Goal: Task Accomplishment & Management: Manage account settings

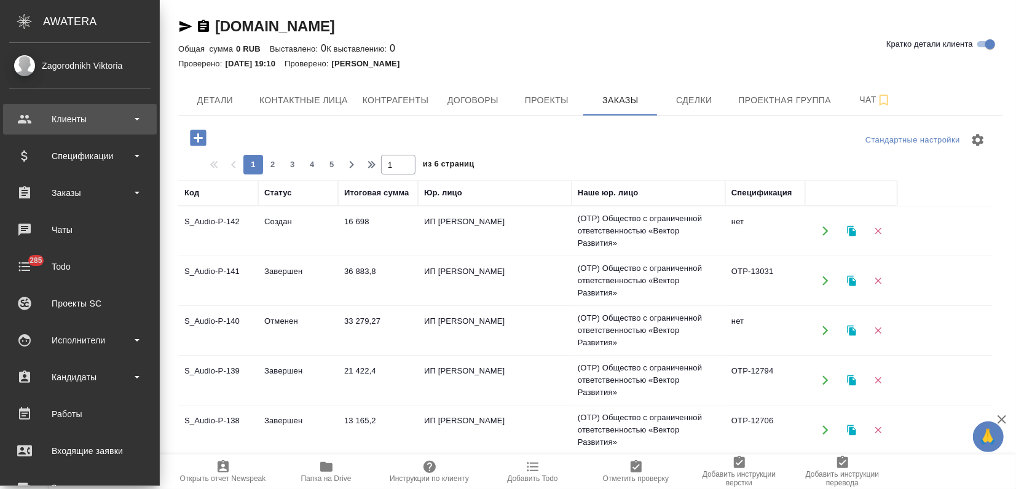
click at [36, 120] on div "Клиенты" at bounding box center [79, 119] width 141 height 18
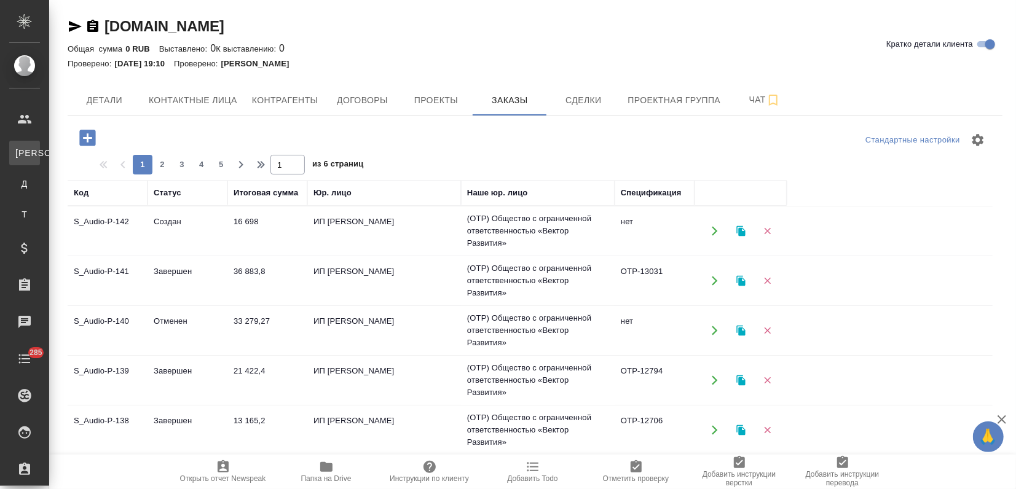
click at [18, 152] on div "Клиенты" at bounding box center [9, 153] width 18 height 12
select select "RU"
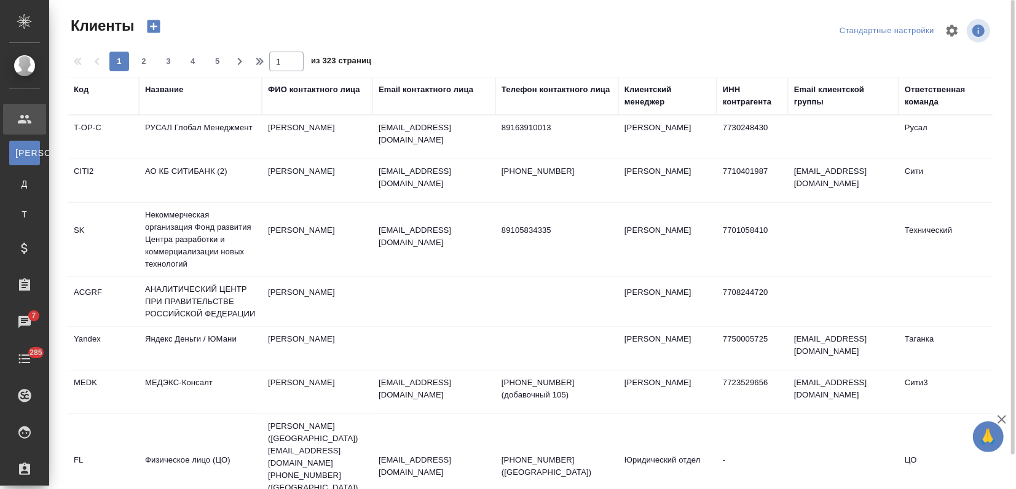
click at [170, 88] on div "Название" at bounding box center [164, 90] width 38 height 12
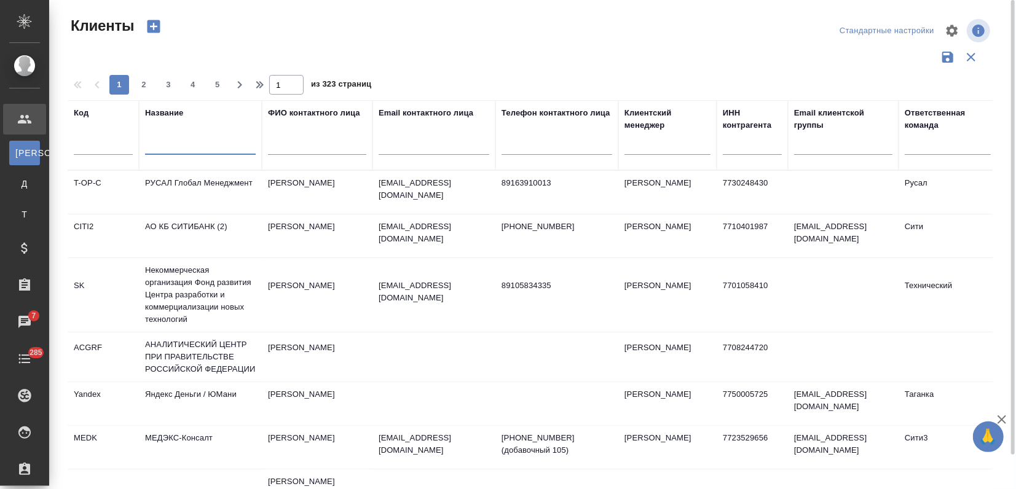
click at [168, 144] on input "text" at bounding box center [200, 146] width 111 height 15
type input "лореаль"
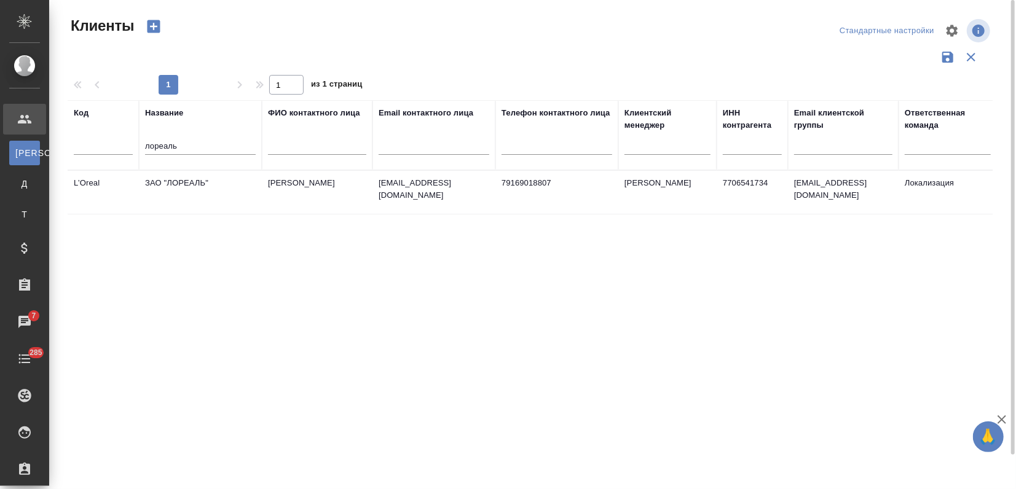
click at [197, 176] on td "ЗАО "ЛОРЕАЛЬ"" at bounding box center [200, 192] width 123 height 43
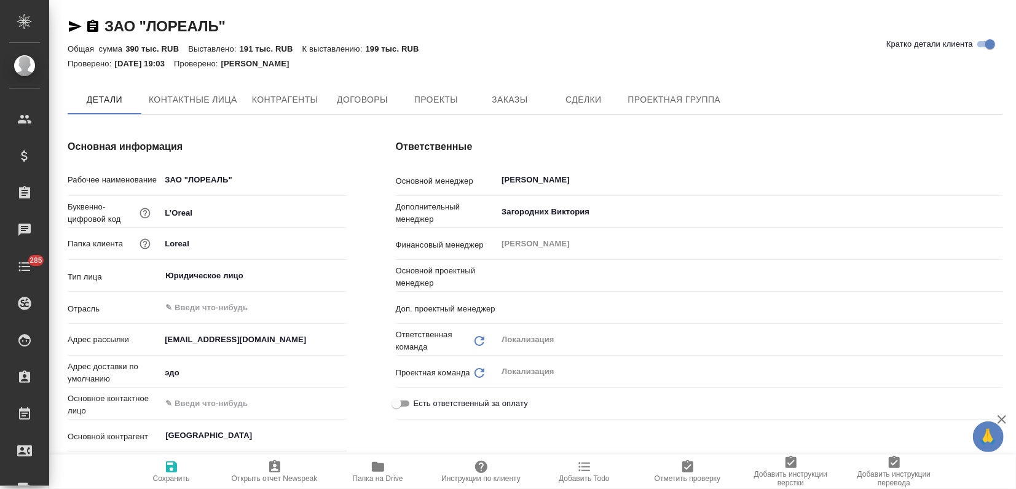
type input "Муталимов Марк"
type input "Третьякова Ольга"
type textarea "x"
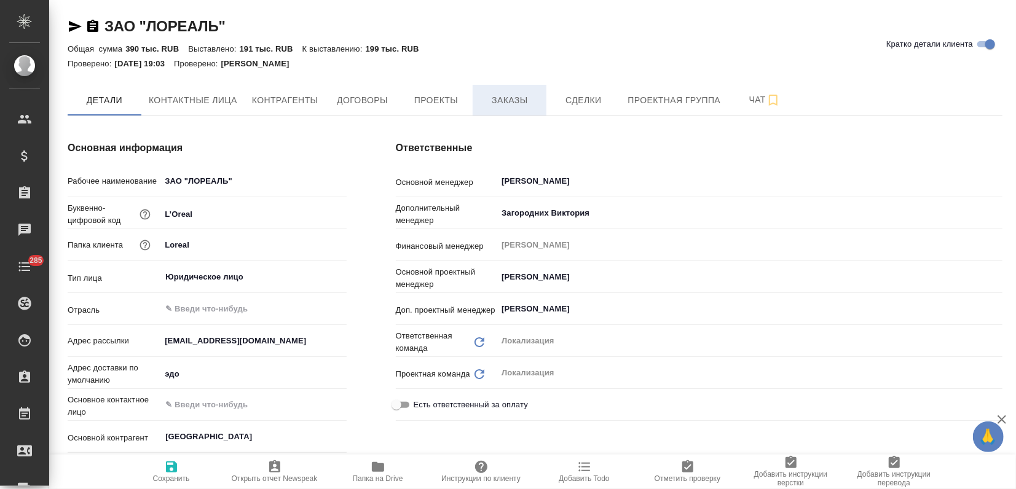
type textarea "x"
click at [501, 100] on span "Заказы" at bounding box center [509, 100] width 59 height 15
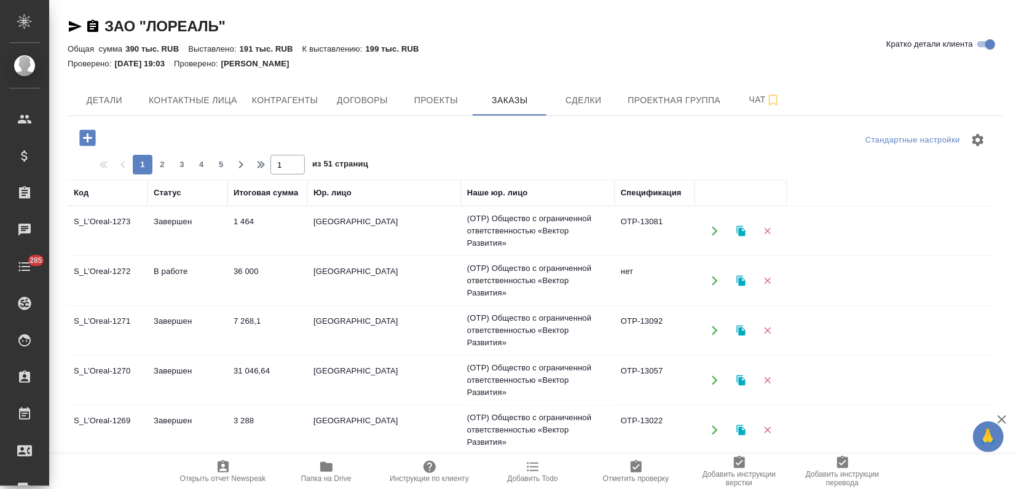
click at [256, 272] on td "36 000" at bounding box center [267, 280] width 80 height 43
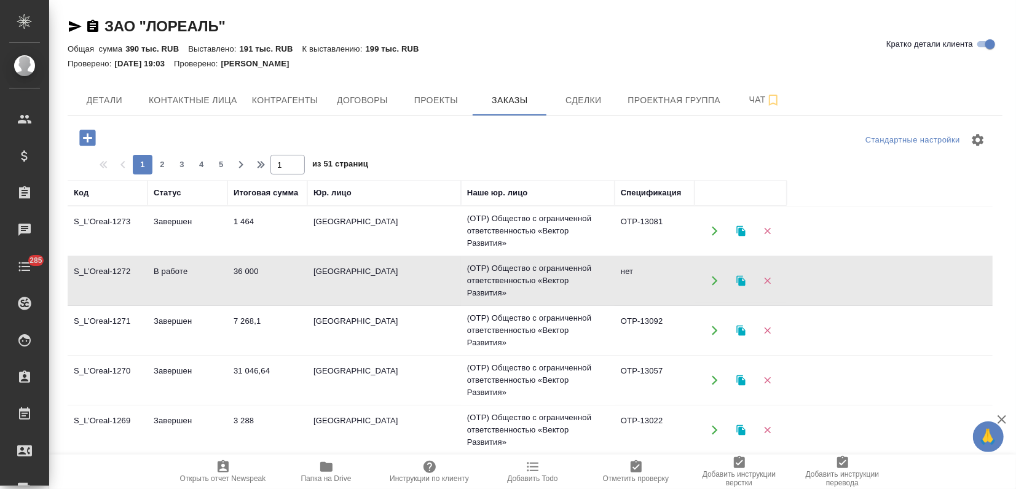
click at [256, 272] on td "36 000" at bounding box center [267, 280] width 80 height 43
click at [156, 326] on td "Завершен" at bounding box center [187, 330] width 80 height 43
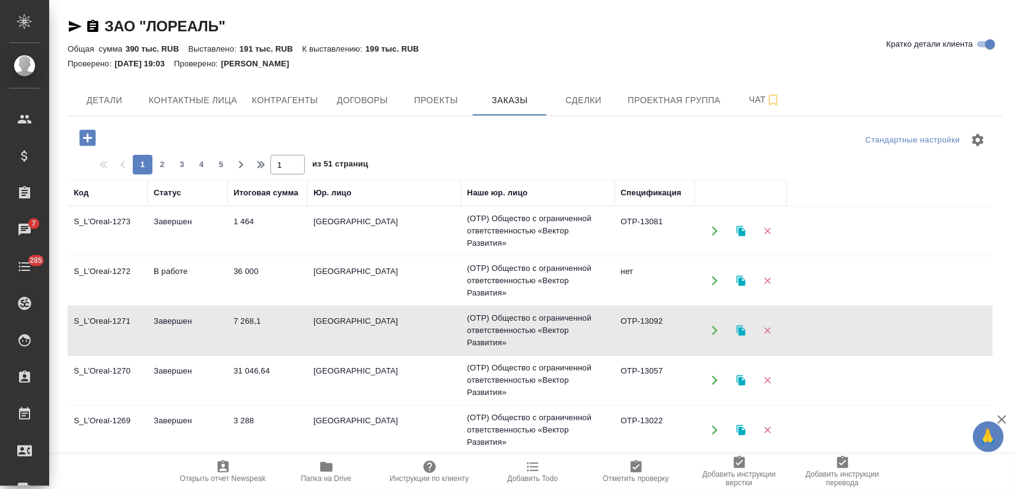
click at [156, 326] on td "Завершен" at bounding box center [187, 330] width 80 height 43
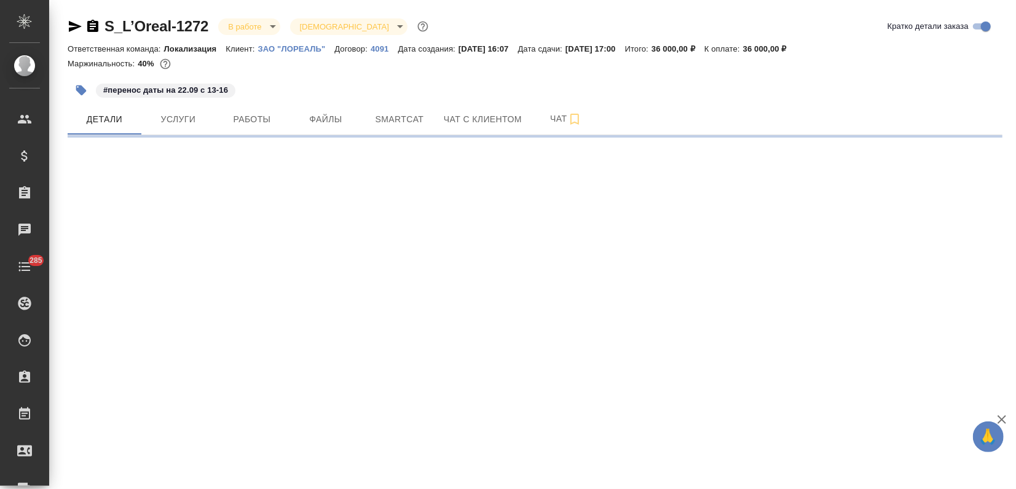
select select "RU"
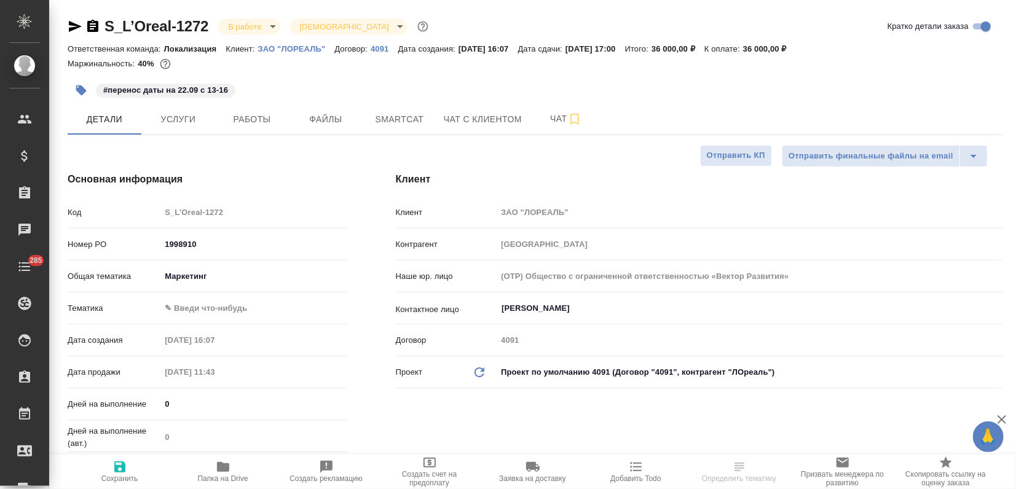
type textarea "x"
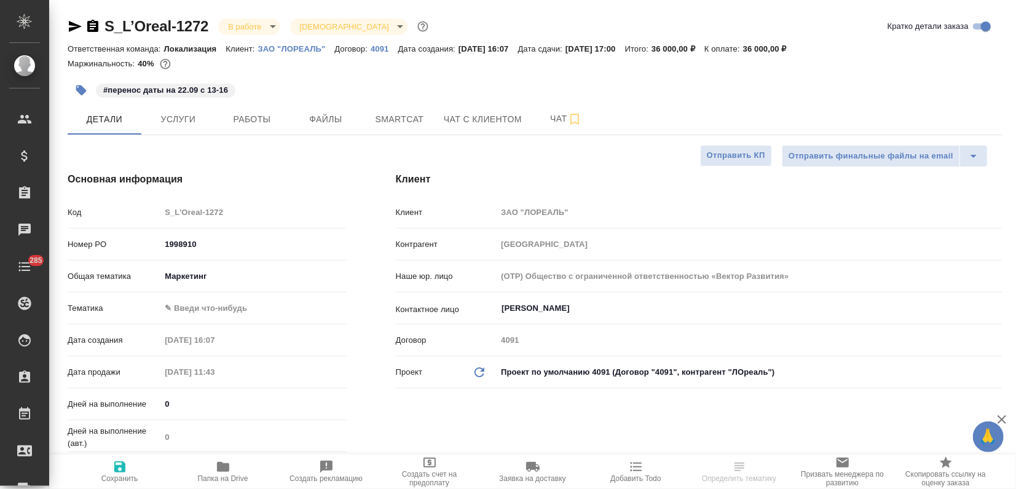
type textarea "x"
click at [187, 128] on button "Услуги" at bounding box center [178, 119] width 74 height 31
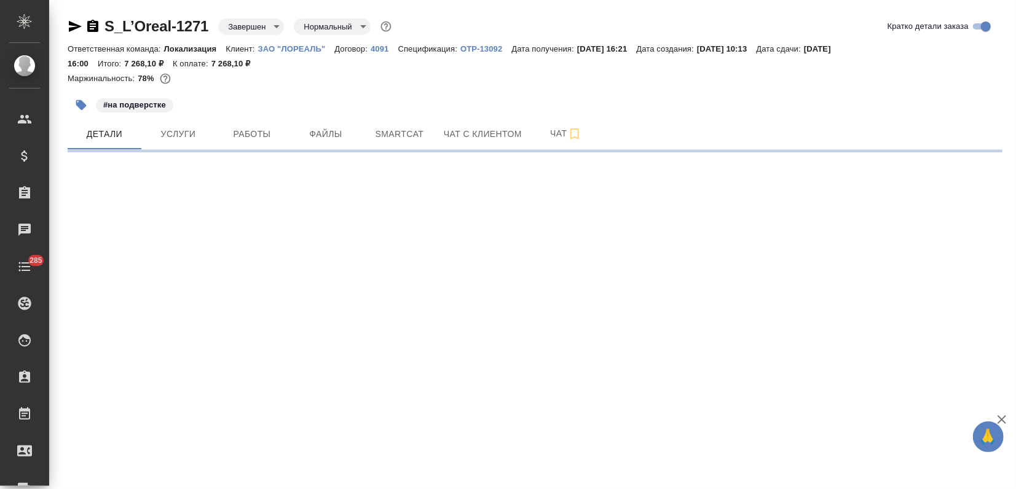
select select "RU"
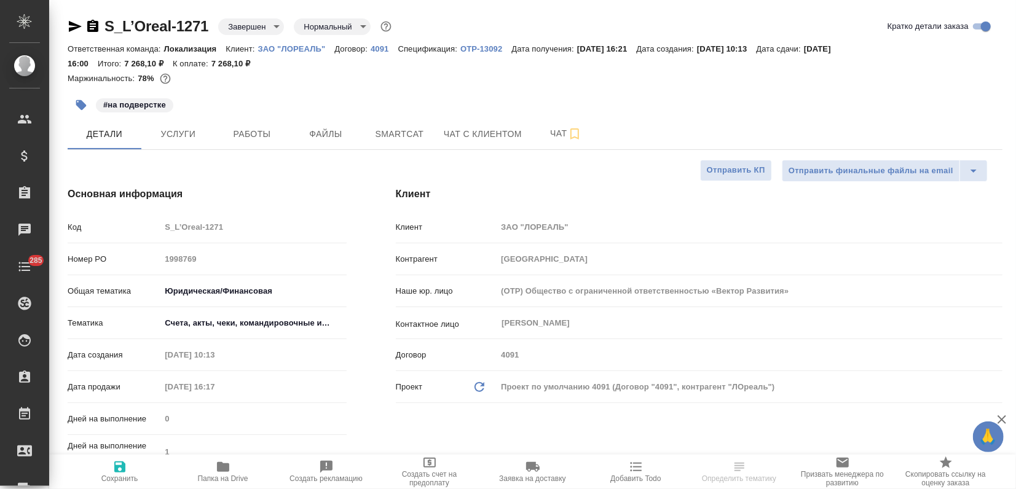
type textarea "x"
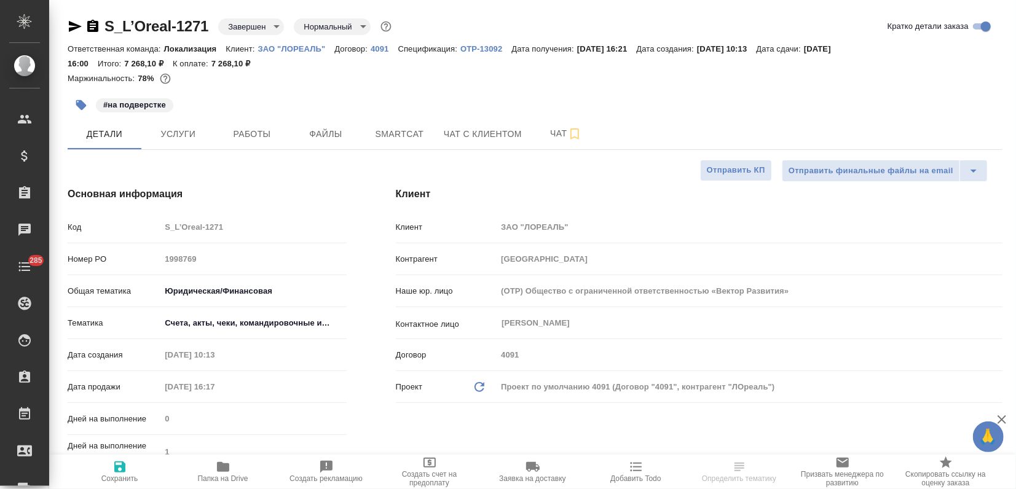
type textarea "x"
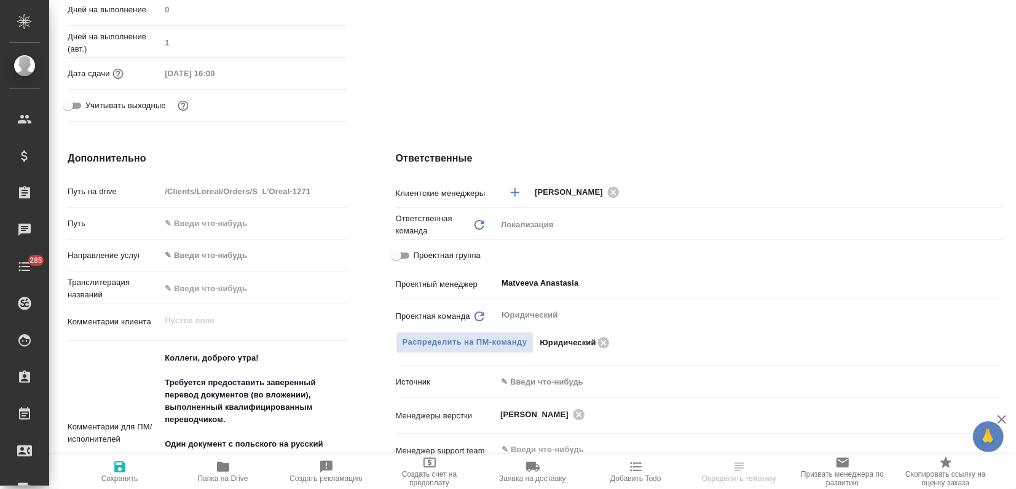
scroll to position [477, 0]
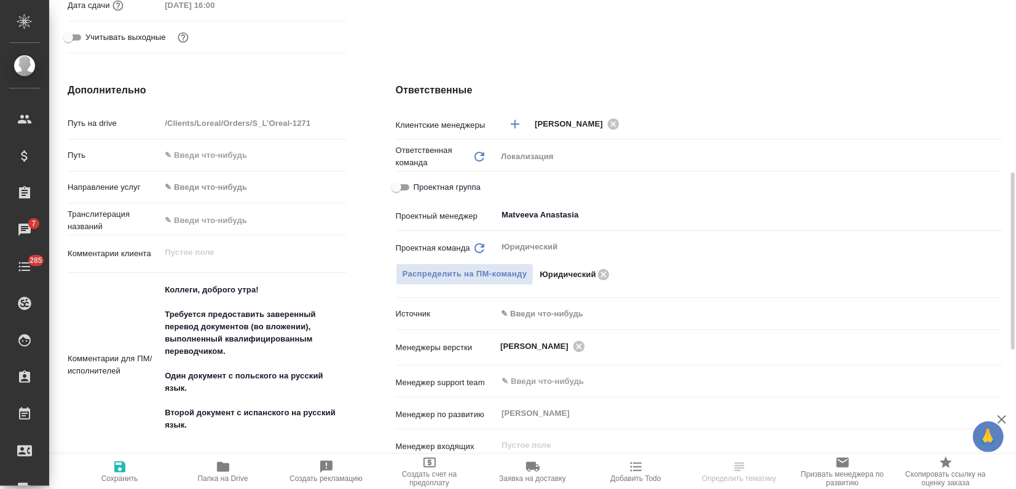
select select "RU"
type textarea "x"
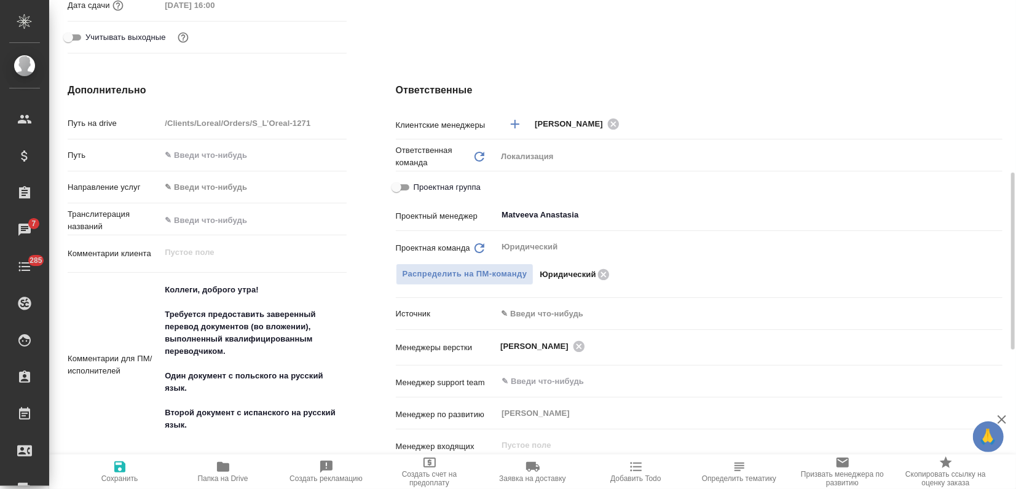
type textarea "x"
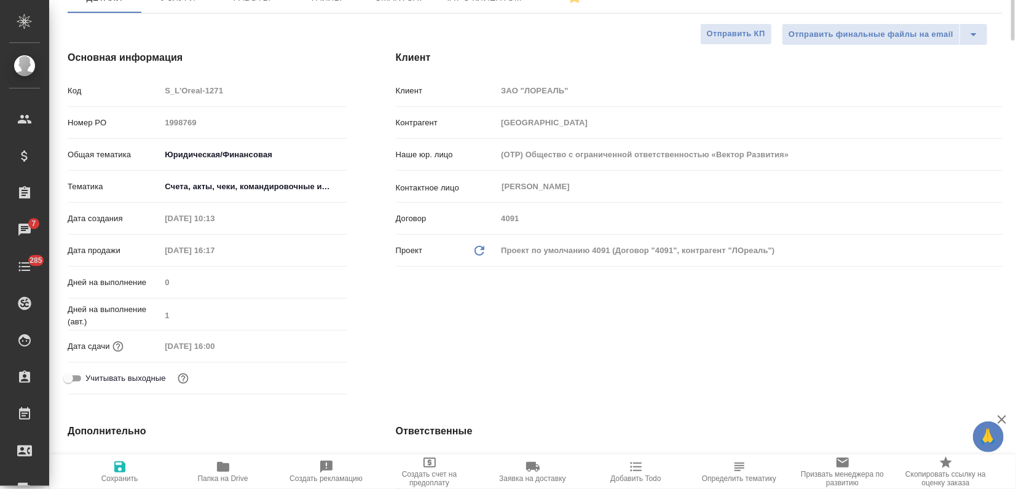
scroll to position [0, 0]
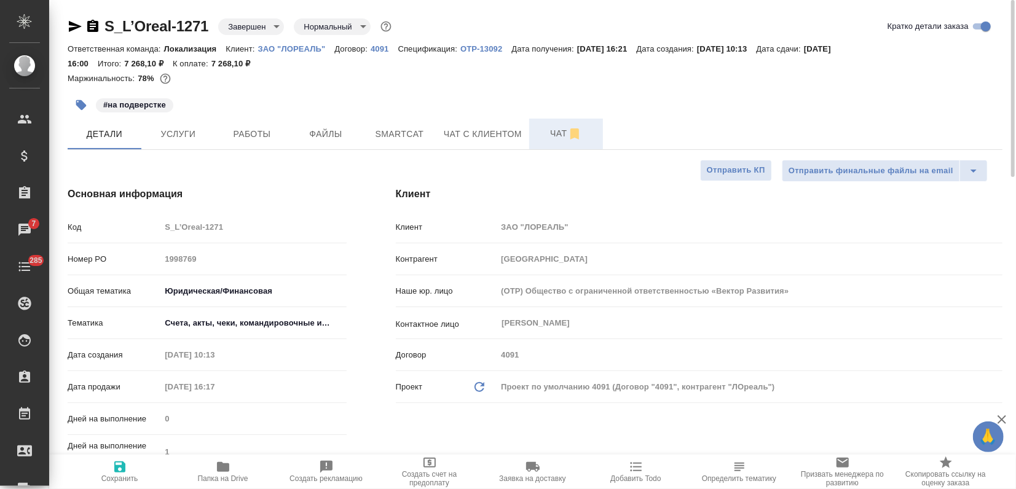
click at [554, 138] on span "Чат" at bounding box center [565, 133] width 59 height 15
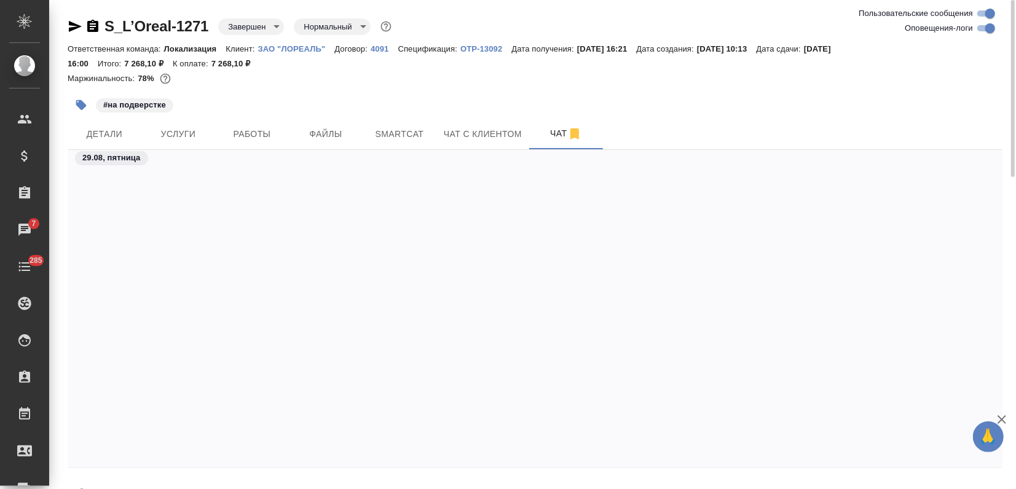
scroll to position [5319, 0]
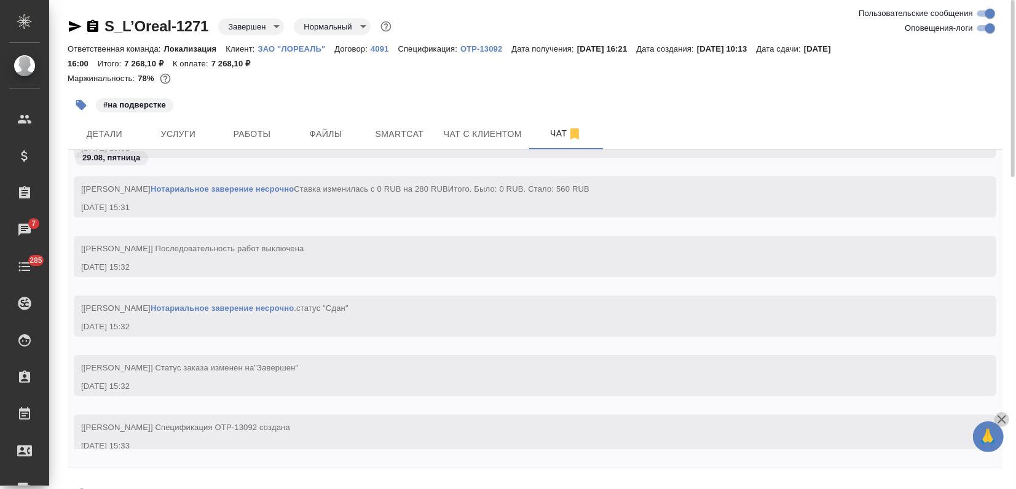
drag, startPoint x: 997, startPoint y: 417, endPoint x: 887, endPoint y: 416, distance: 110.0
click at [997, 417] on icon "button" at bounding box center [1001, 419] width 15 height 15
click at [189, 477] on textarea at bounding box center [549, 495] width 905 height 42
click at [189, 482] on textarea at bounding box center [549, 495] width 905 height 42
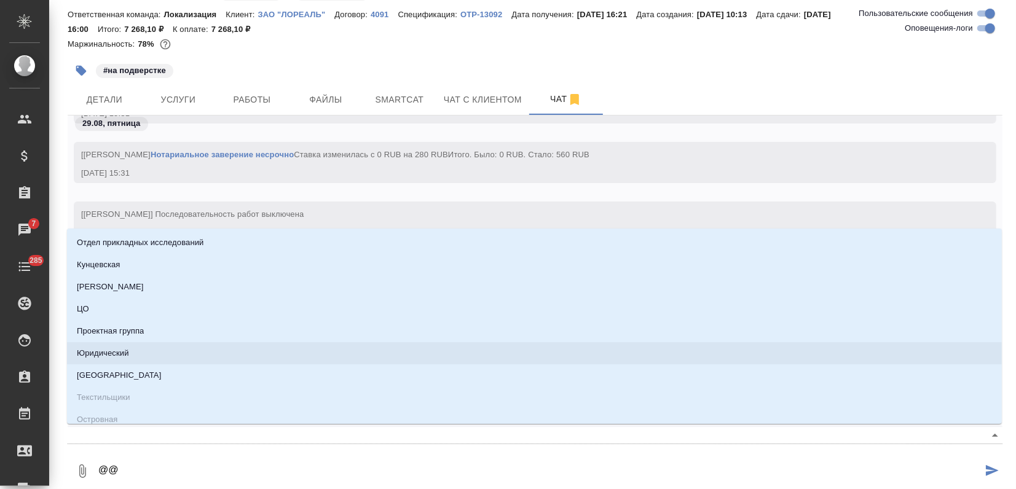
click at [106, 361] on li "Юридический" at bounding box center [534, 353] width 934 height 22
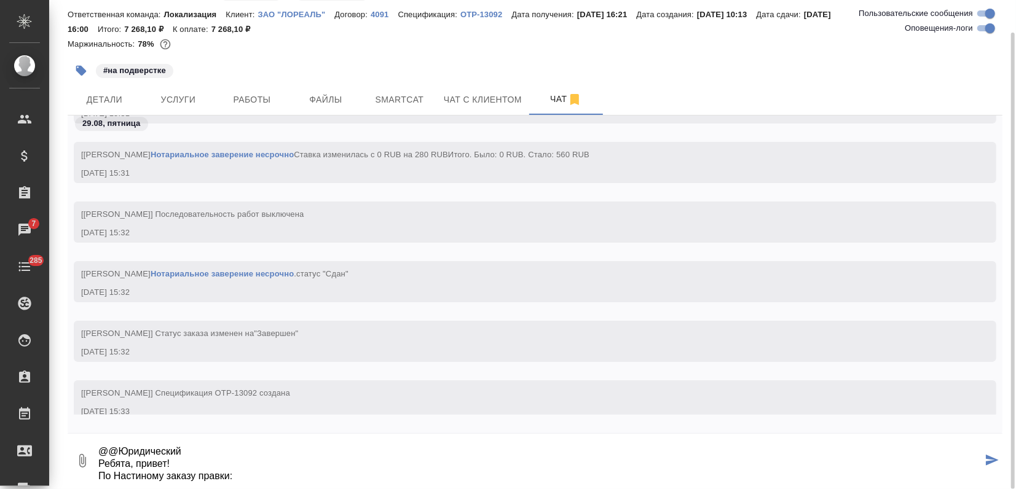
scroll to position [33, 0]
paste textarea "Отметила жёлтым цветом места, которые заполнены некорректно/имеют расхождения с…"
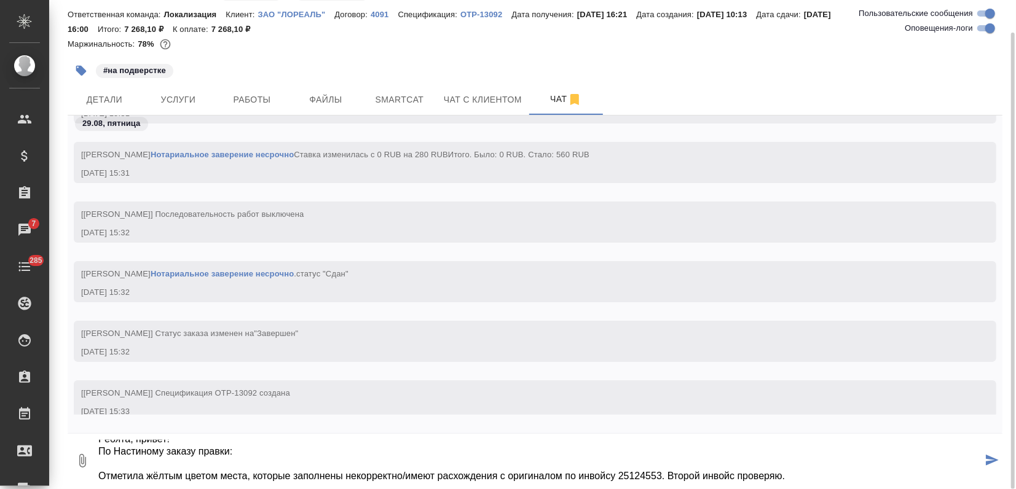
scroll to position [57, 0]
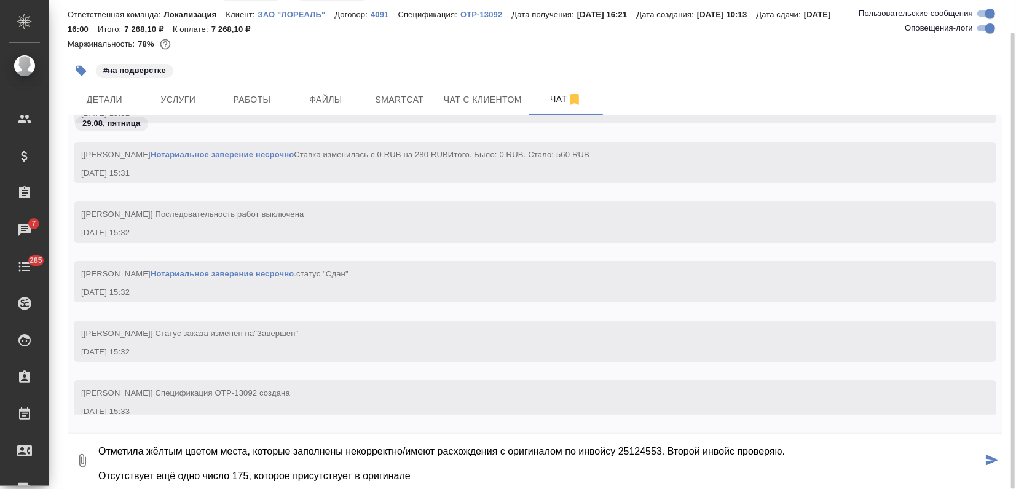
drag, startPoint x: 667, startPoint y: 450, endPoint x: 791, endPoint y: 450, distance: 124.7
click at [791, 450] on textarea "@@Юридический Ребята, привет! По Настиному заказу правки: Отметила жёлтым цвето…" at bounding box center [539, 461] width 885 height 42
type textarea "@@Юридический Ребята, привет! По Настиному заказу правки: Отметила жёлтым цвето…"
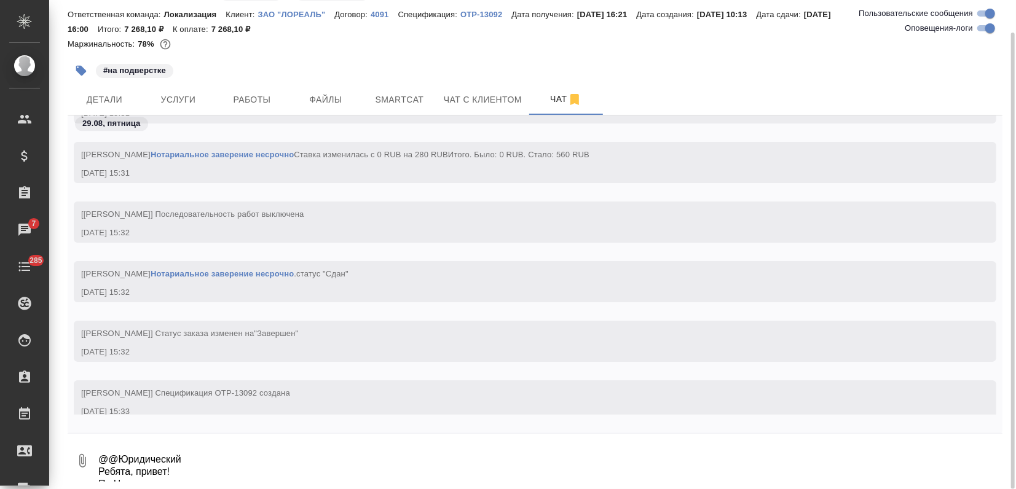
scroll to position [5451, 0]
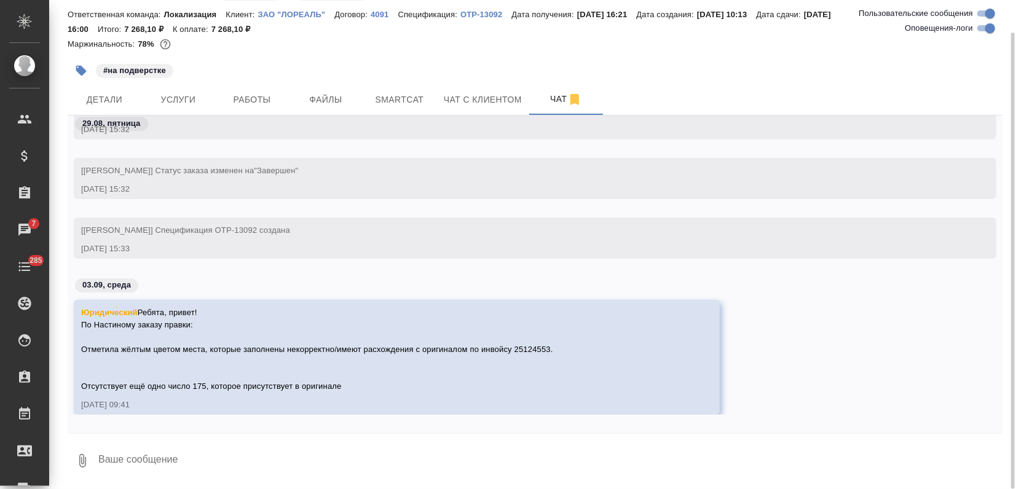
paste textarea
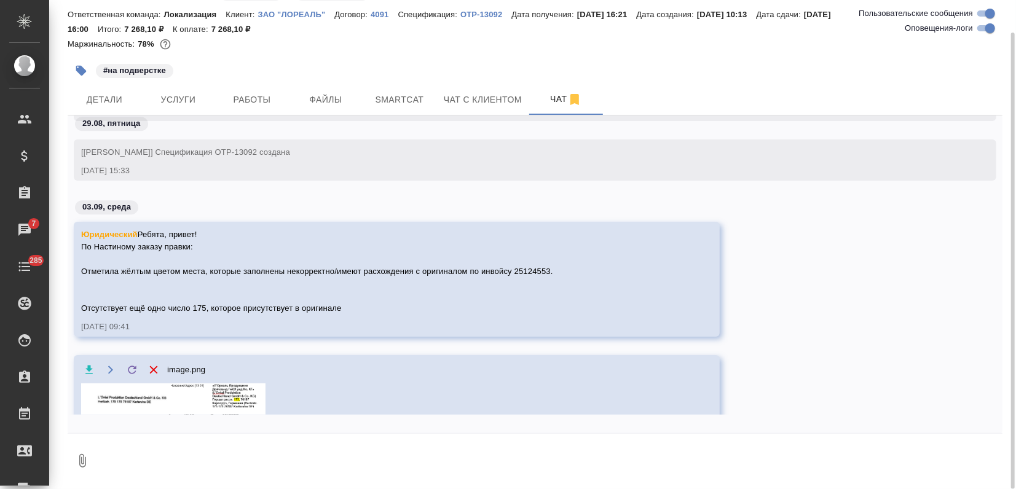
scroll to position [5554, 0]
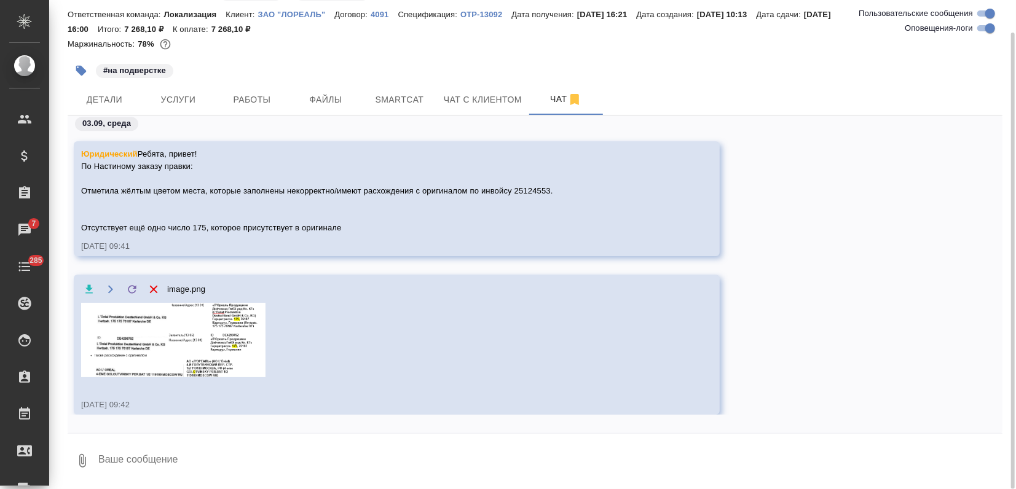
paste textarea
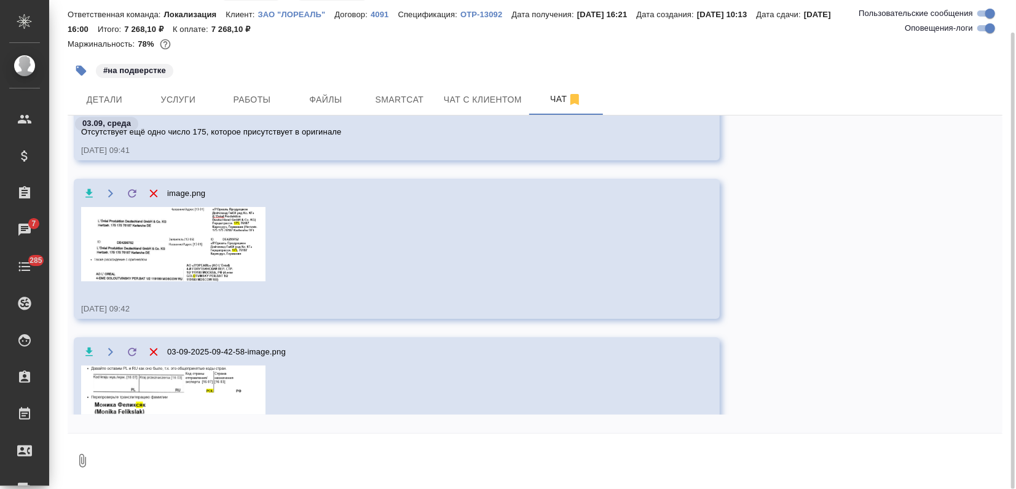
scroll to position [5726, 0]
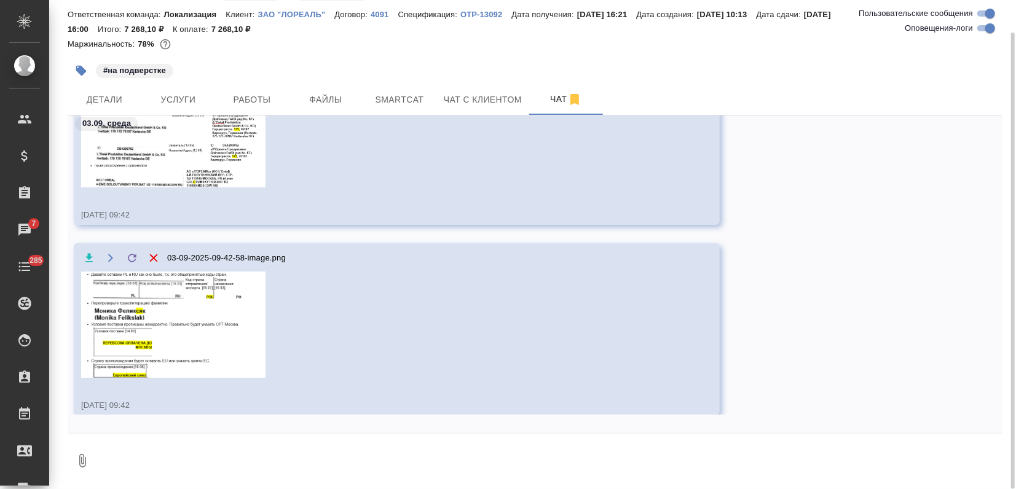
click at [76, 463] on icon "button" at bounding box center [82, 460] width 15 height 15
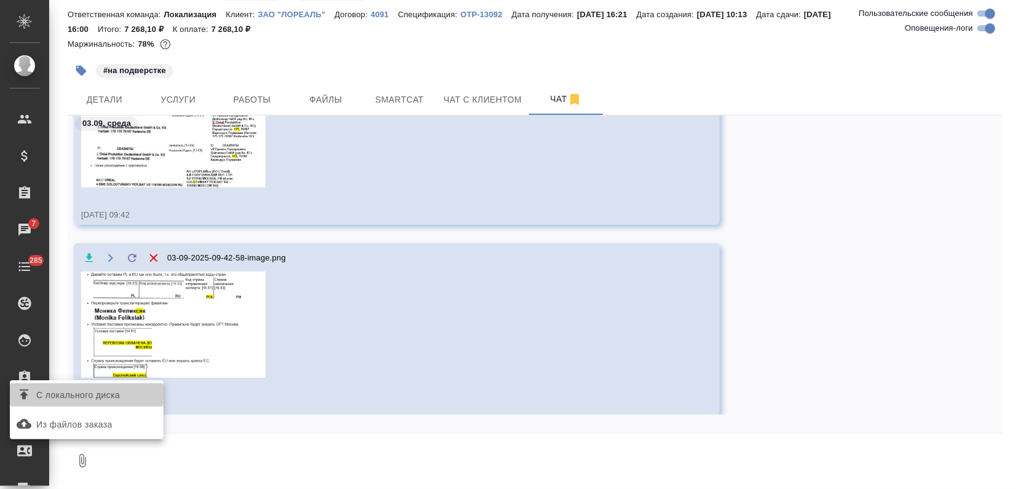
click at [77, 394] on span "С локального диска" at bounding box center [78, 395] width 84 height 15
click at [0, 0] on input "С локального диска" at bounding box center [0, 0] width 0 height 0
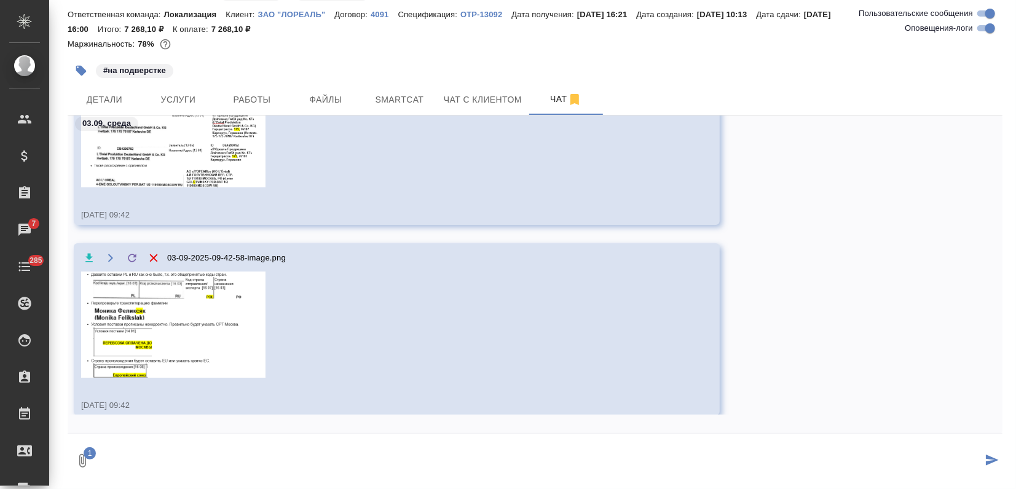
click at [68, 440] on button "1" at bounding box center [82, 461] width 29 height 42
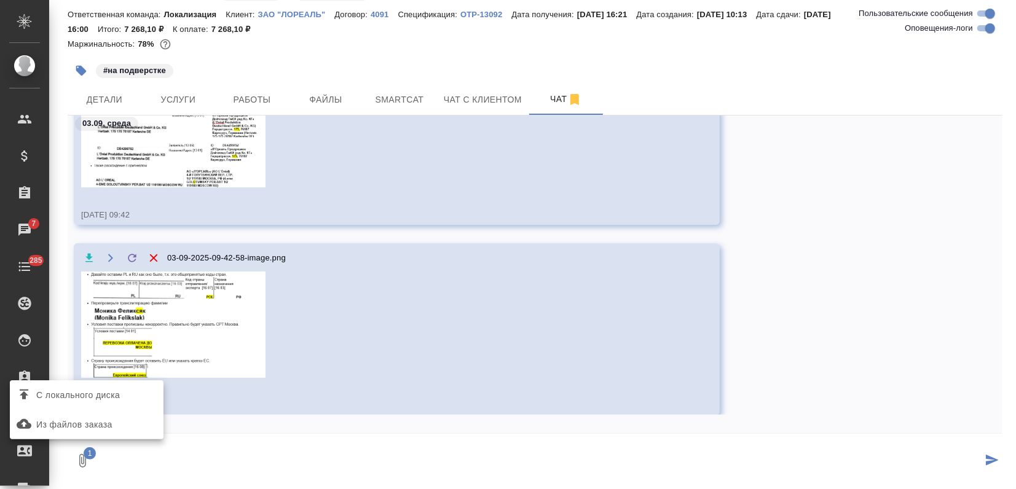
click at [990, 458] on div at bounding box center [508, 244] width 1016 height 489
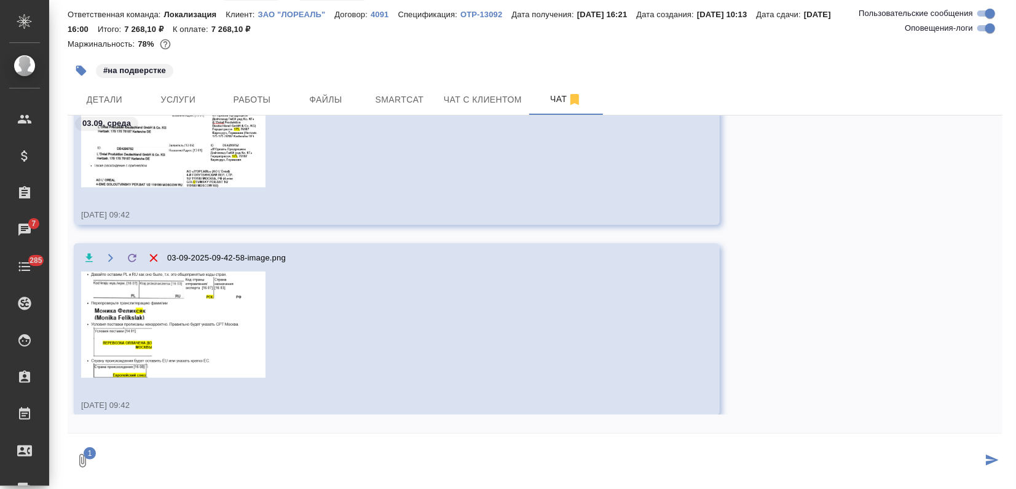
click at [990, 458] on icon "submit" at bounding box center [991, 460] width 13 height 11
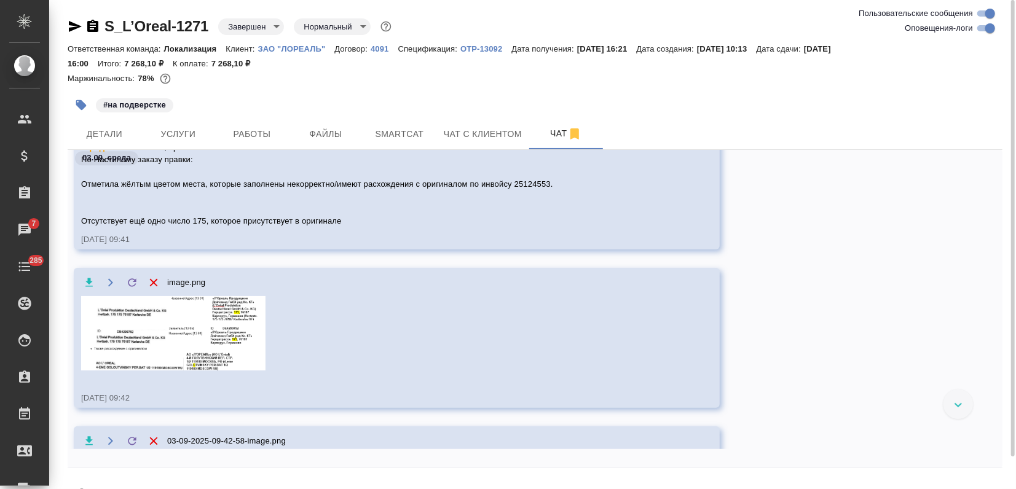
scroll to position [5789, 0]
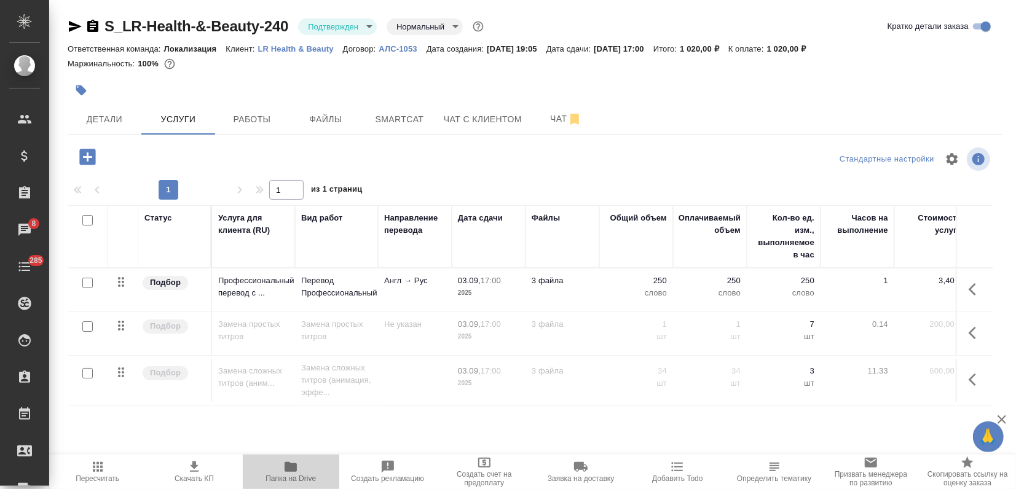
click at [300, 464] on span "Папка на Drive" at bounding box center [291, 471] width 82 height 23
click at [72, 26] on icon "button" at bounding box center [75, 26] width 15 height 15
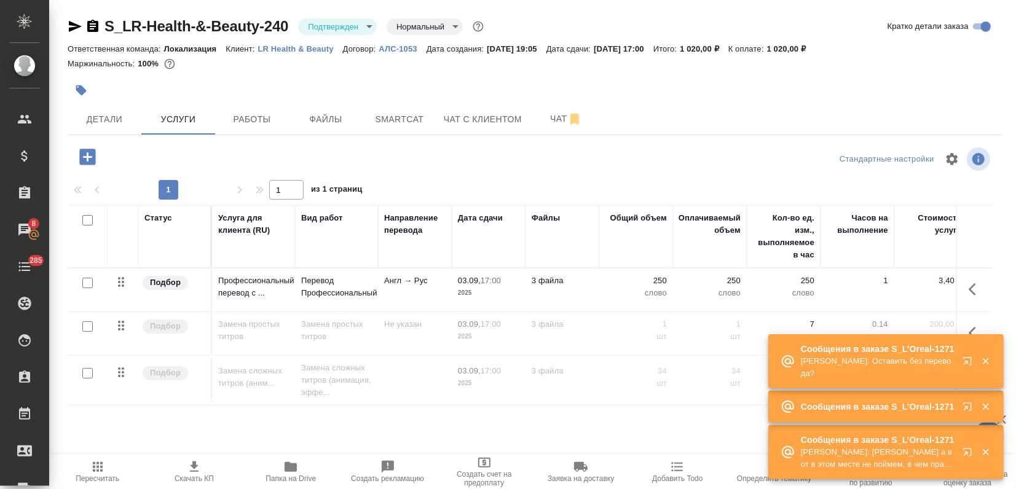
click at [963, 450] on icon "button" at bounding box center [967, 452] width 8 height 8
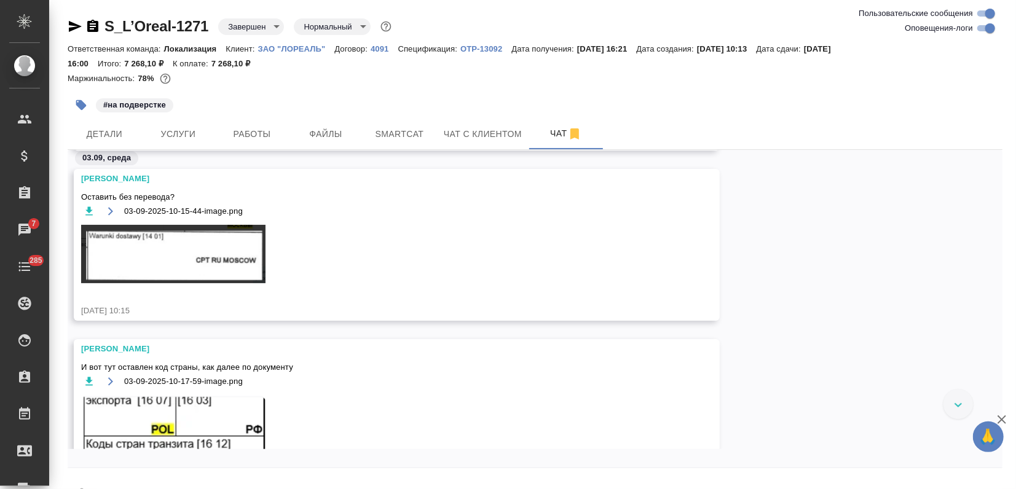
scroll to position [6083, 0]
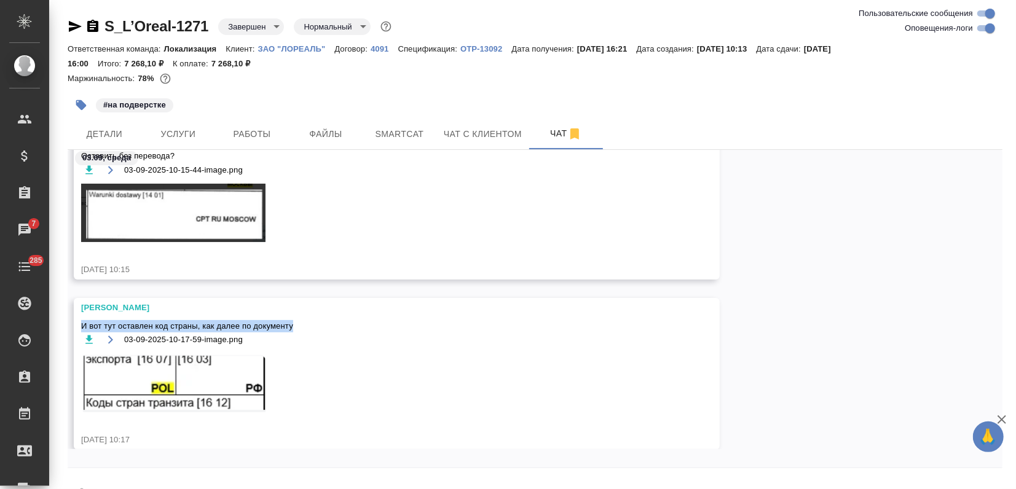
drag, startPoint x: 302, startPoint y: 324, endPoint x: 82, endPoint y: 323, distance: 219.3
click at [82, 323] on span "И вот тут оставлен код страны, как далее по документу" at bounding box center [378, 326] width 595 height 12
copy span "И вот тут оставлен код страны, как далее по документу"
click at [325, 354] on div "03-09-2025-10-17-59-image.png" at bounding box center [378, 379] width 595 height 95
drag, startPoint x: 479, startPoint y: 345, endPoint x: 536, endPoint y: 336, distance: 58.4
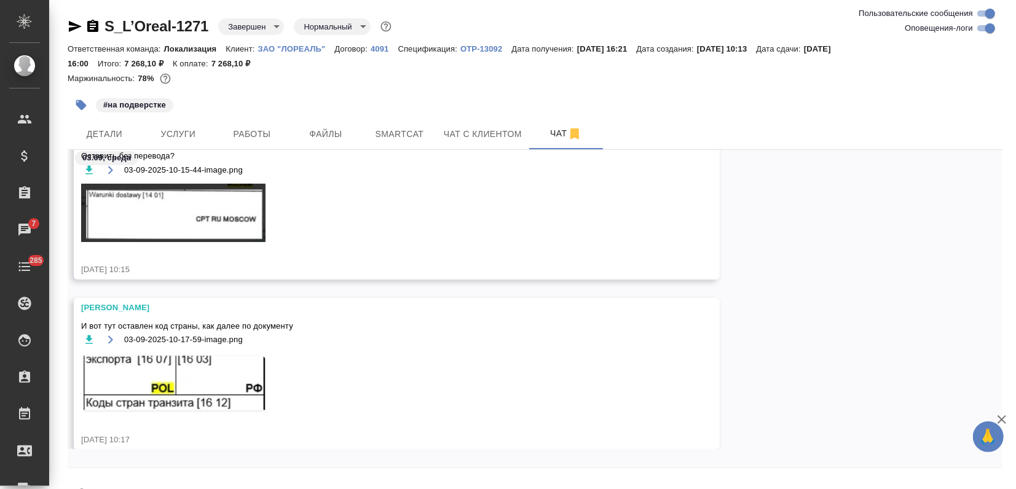
click at [482, 345] on div "03-09-2025-10-17-59-image.png" at bounding box center [378, 339] width 595 height 15
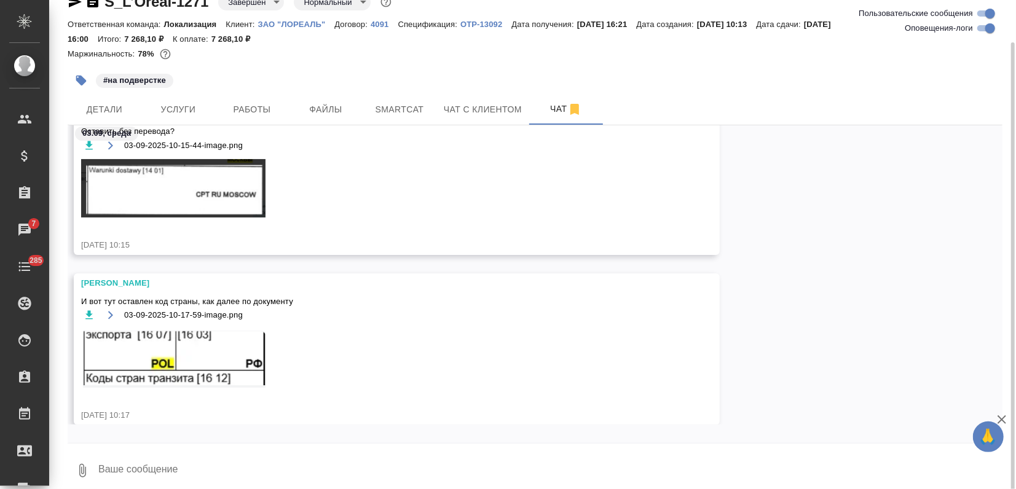
scroll to position [34, 0]
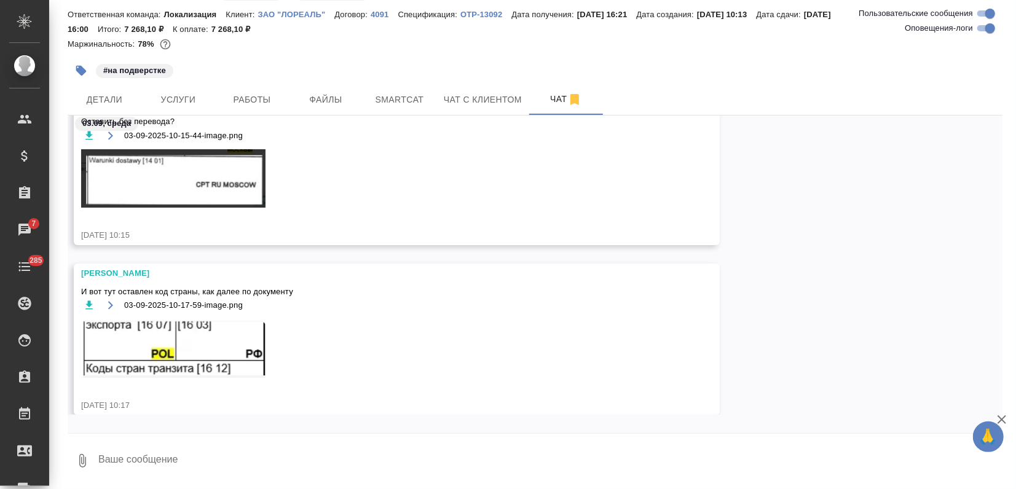
click at [1007, 415] on icon "button" at bounding box center [1001, 419] width 15 height 15
click at [110, 467] on textarea at bounding box center [549, 461] width 905 height 42
click at [133, 463] on textarea "Настя, написала клиенту, вернусь." at bounding box center [539, 461] width 885 height 42
type textarea "Настя, привет! На писала клиенту, вернусь."
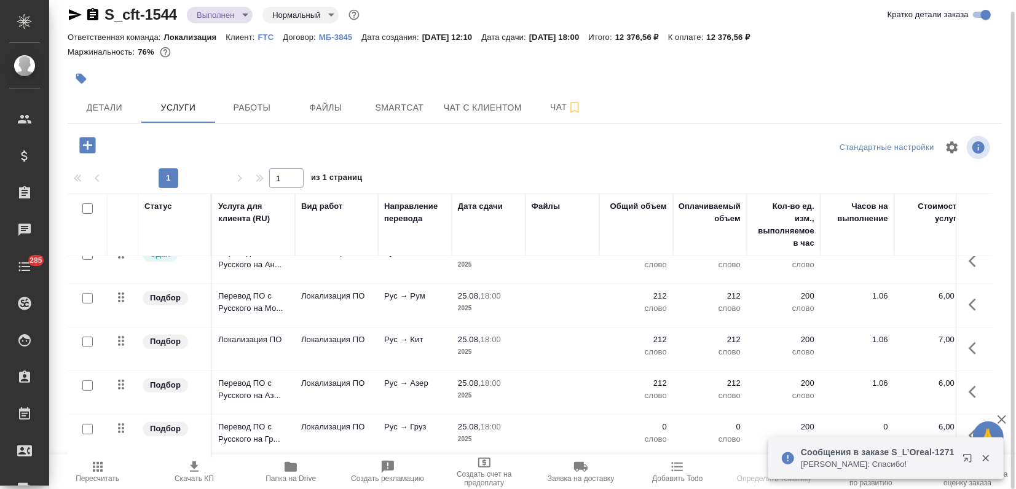
scroll to position [251, 0]
click at [474, 433] on p "2025" at bounding box center [488, 439] width 61 height 12
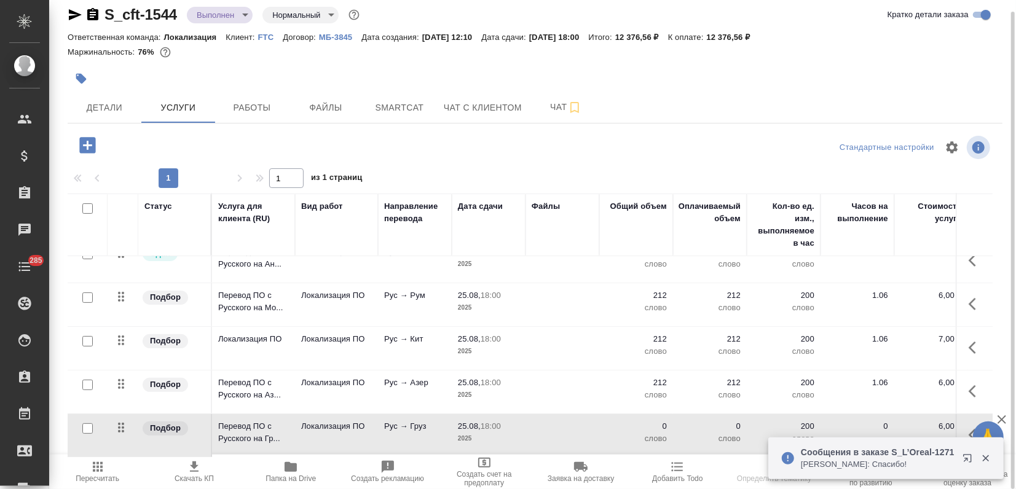
click at [474, 433] on p "2025" at bounding box center [488, 439] width 61 height 12
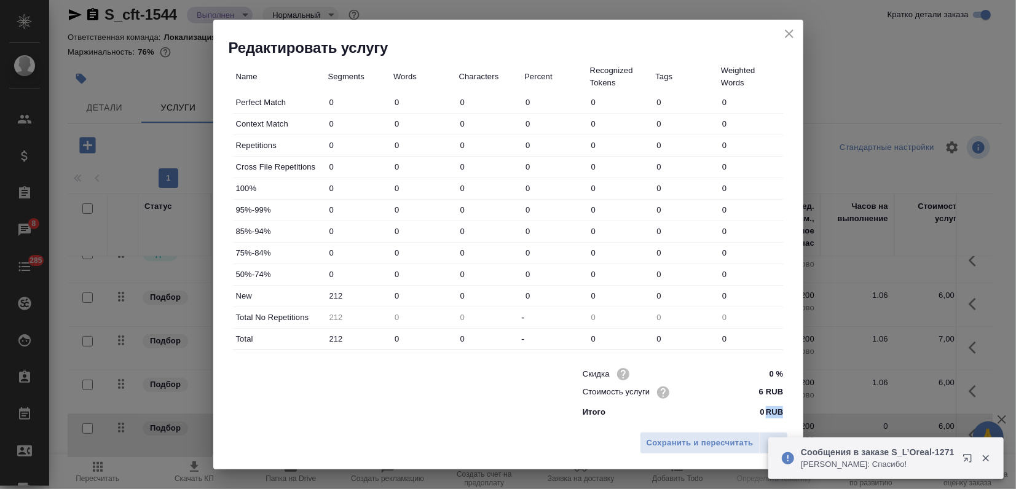
scroll to position [348, 0]
drag, startPoint x: 350, startPoint y: 299, endPoint x: 329, endPoint y: 299, distance: 20.9
click at [329, 299] on input "212" at bounding box center [358, 295] width 65 height 18
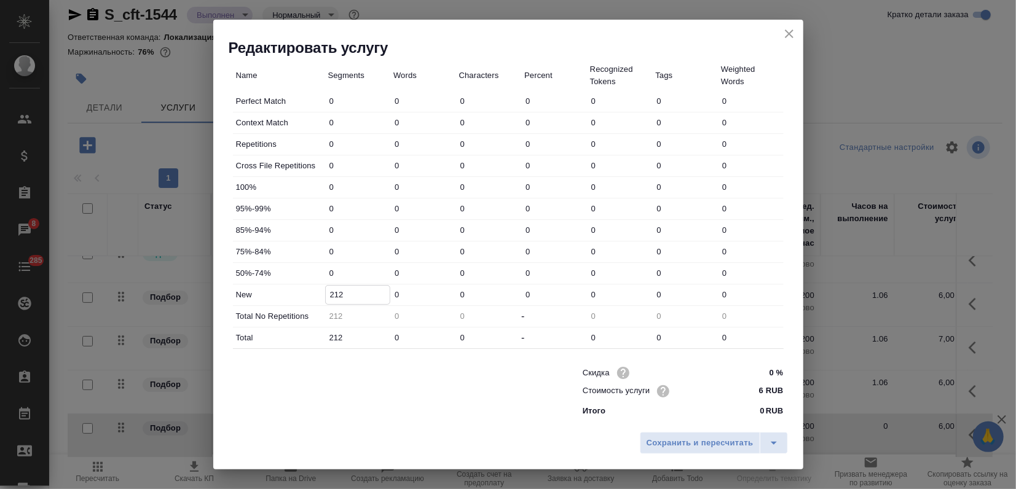
click at [403, 300] on input "0" at bounding box center [423, 295] width 66 height 18
drag, startPoint x: 403, startPoint y: 298, endPoint x: 388, endPoint y: 296, distance: 14.9
click at [390, 296] on div "0" at bounding box center [423, 294] width 66 height 19
paste input "212"
type input "212"
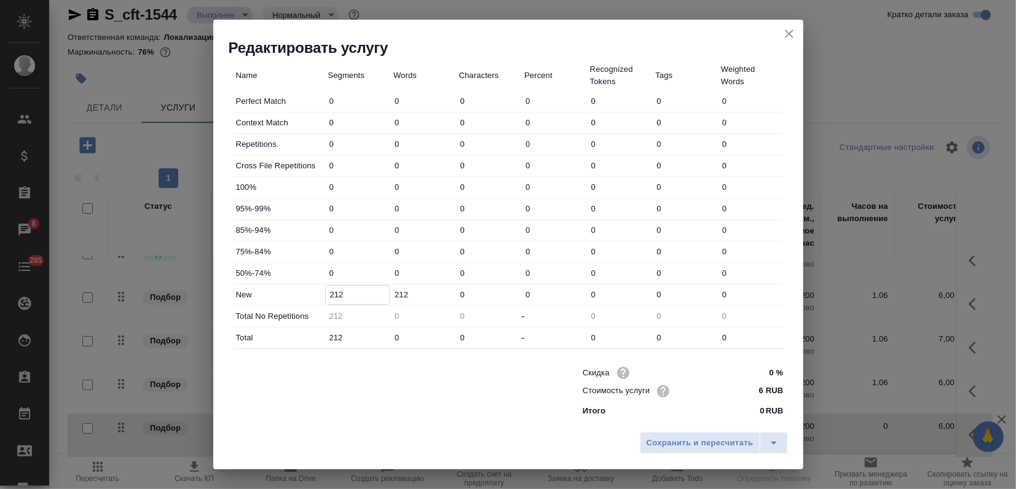
drag, startPoint x: 361, startPoint y: 298, endPoint x: 316, endPoint y: 298, distance: 44.2
click at [316, 298] on div "New 212 212 0 0 0 0 0" at bounding box center [508, 294] width 550 height 21
type input "0"
drag, startPoint x: 345, startPoint y: 334, endPoint x: 298, endPoint y: 329, distance: 47.6
click at [298, 329] on div "Total 212 0 0 - 0 0 0" at bounding box center [508, 337] width 550 height 21
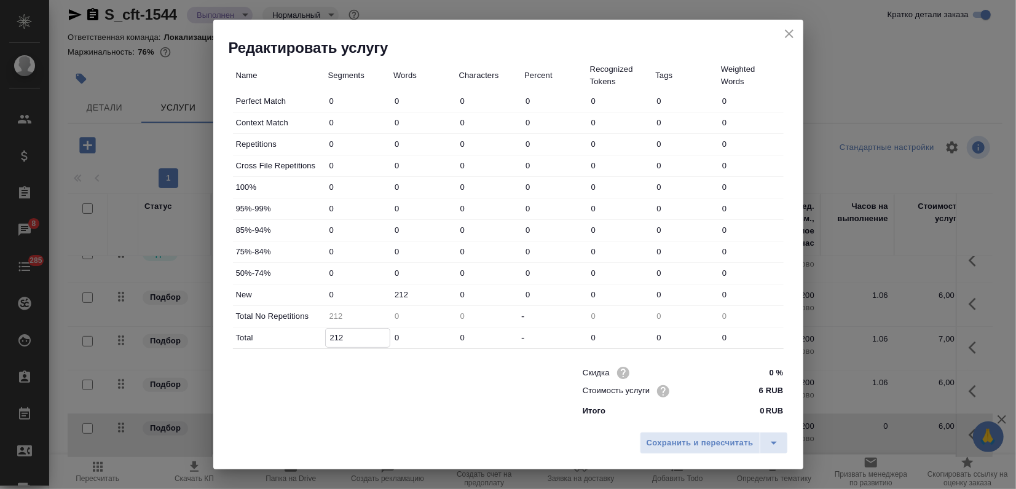
type input "0"
drag, startPoint x: 413, startPoint y: 334, endPoint x: 389, endPoint y: 350, distance: 28.8
click at [369, 331] on div "Total 0 0 0 - 0 0 0" at bounding box center [508, 337] width 550 height 21
paste input "212"
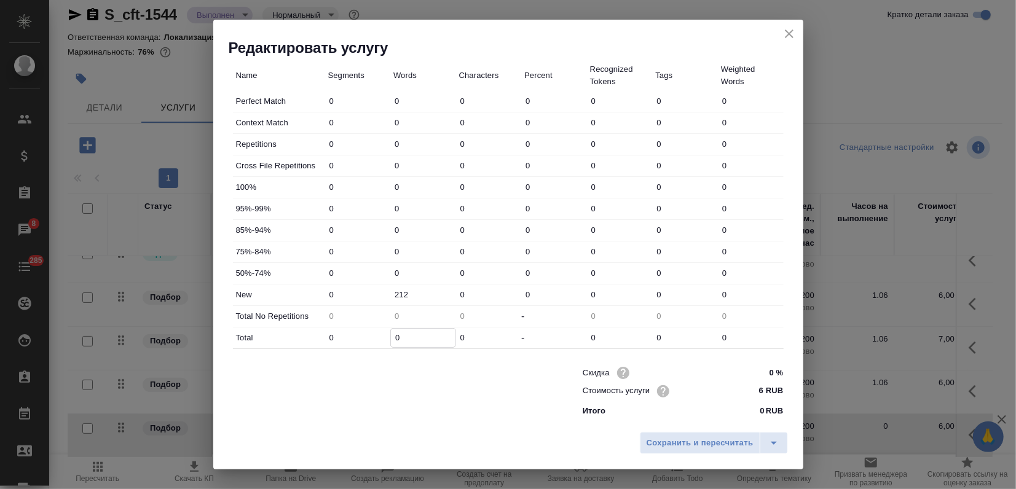
type input "212"
click at [670, 437] on span "Сохранить и пересчитать" at bounding box center [699, 443] width 107 height 14
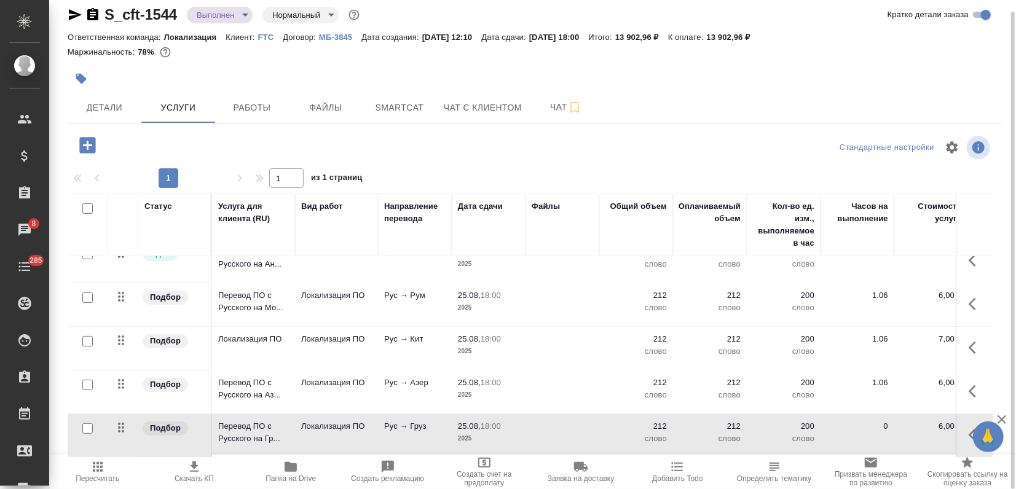
click at [101, 471] on icon "button" at bounding box center [97, 467] width 15 height 15
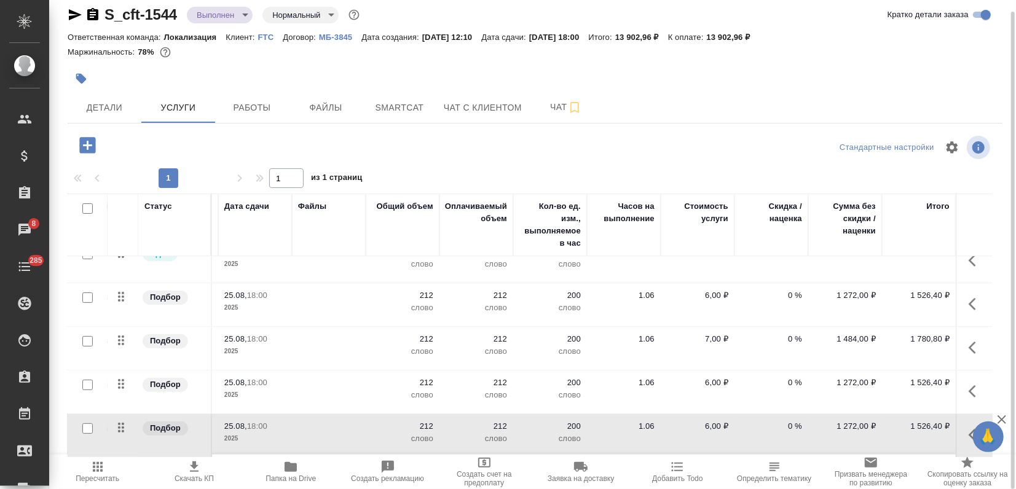
scroll to position [251, 243]
click at [999, 414] on icon "button" at bounding box center [1001, 419] width 15 height 15
click at [625, 79] on div at bounding box center [379, 78] width 623 height 27
click at [102, 472] on icon "button" at bounding box center [97, 467] width 15 height 15
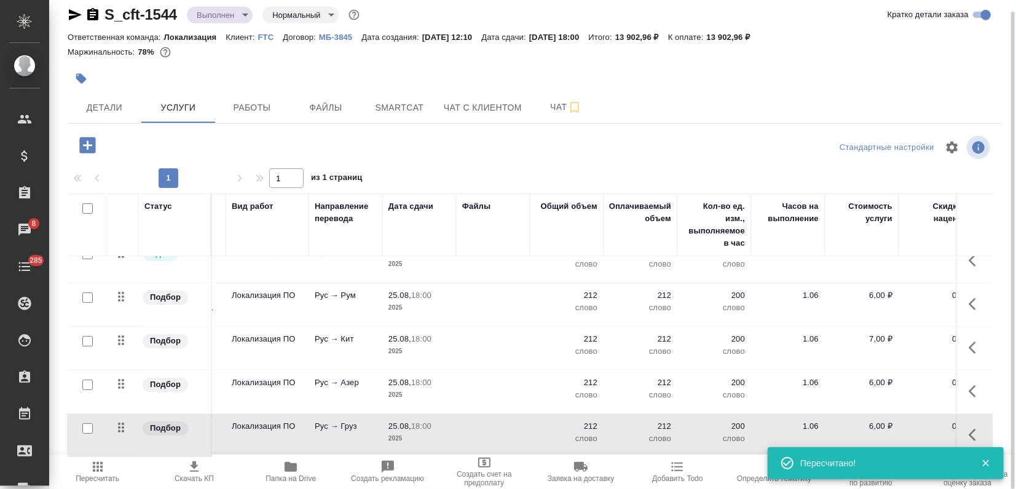
scroll to position [251, 0]
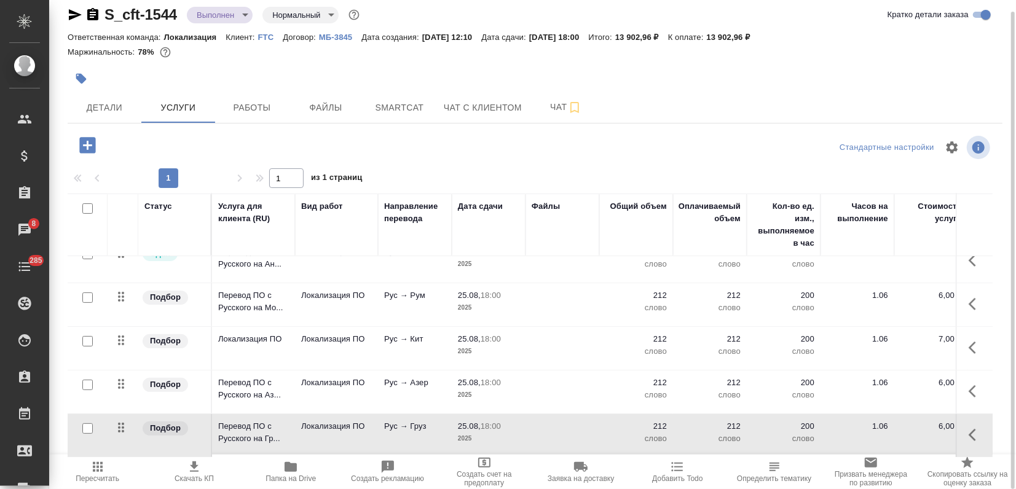
click at [108, 474] on span "Пересчитать" at bounding box center [98, 478] width 44 height 9
click at [240, 10] on body ".cls-1 fill:#fff; AWATERA Zagorodnikh Viktoria Клиенты Спецификации Заказы 8 Ча…" at bounding box center [508, 244] width 1016 height 489
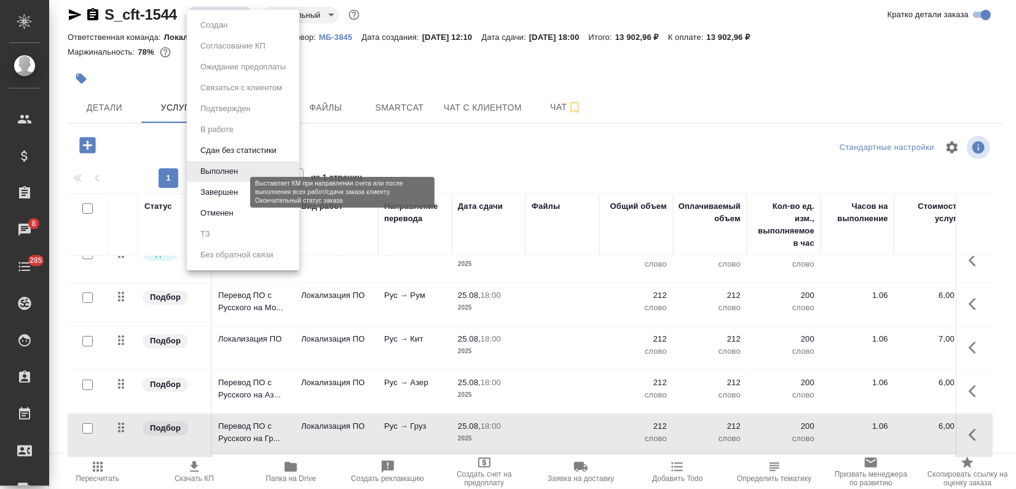
click at [237, 195] on button "Завершен" at bounding box center [219, 193] width 45 height 14
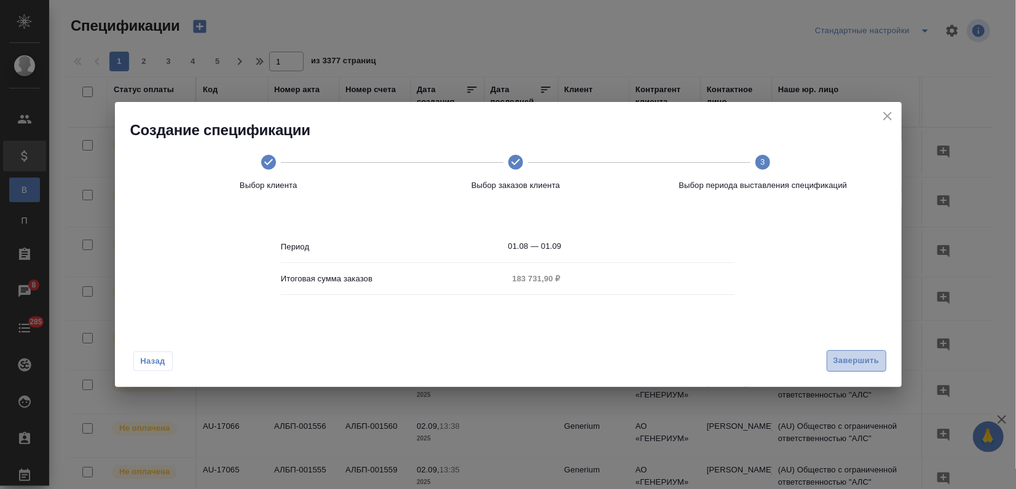
click at [855, 356] on span "Завершить" at bounding box center [856, 361] width 46 height 14
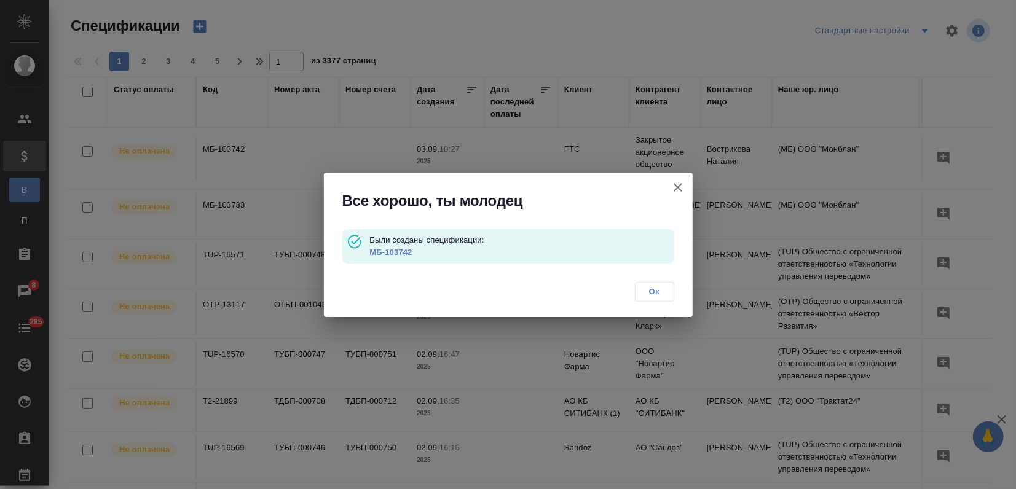
click at [390, 254] on link "МБ-103742" at bounding box center [390, 252] width 42 height 9
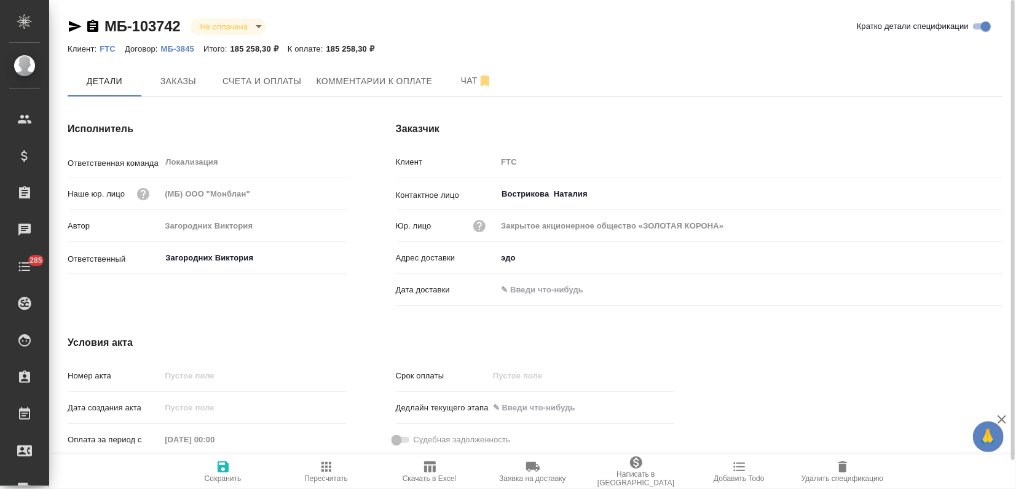
click at [69, 22] on icon "button" at bounding box center [75, 26] width 13 height 11
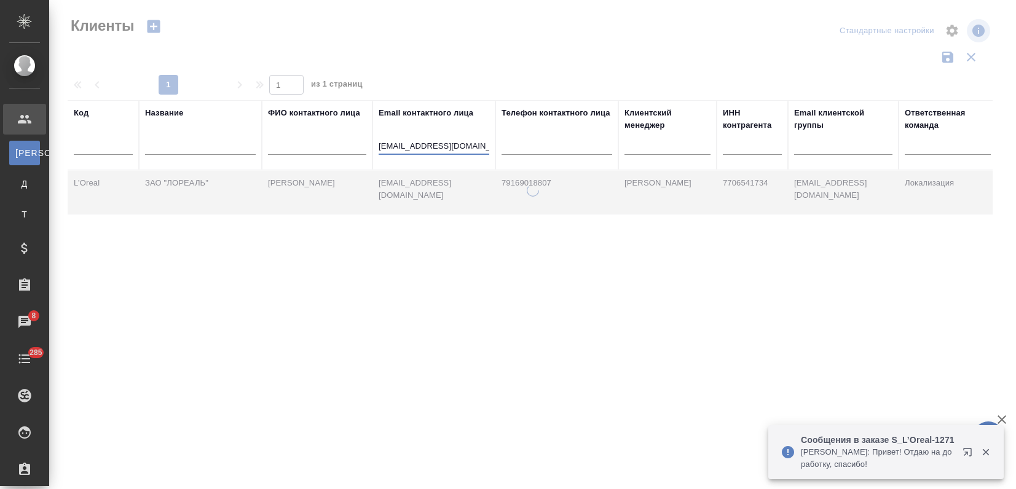
select select "RU"
type input "[EMAIL_ADDRESS][DOMAIN_NAME]"
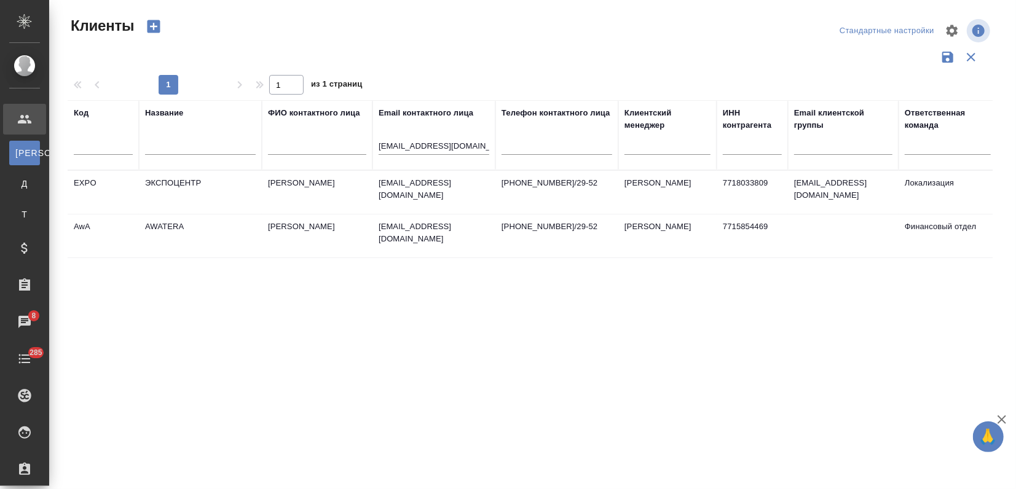
click at [421, 189] on td "[EMAIL_ADDRESS][DOMAIN_NAME]" at bounding box center [433, 192] width 123 height 43
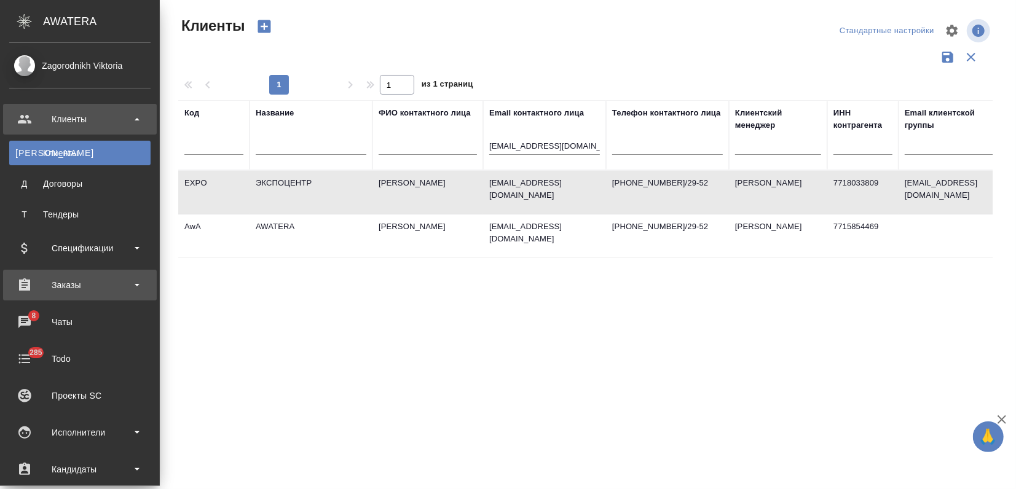
click at [74, 284] on div "Заказы" at bounding box center [79, 285] width 141 height 18
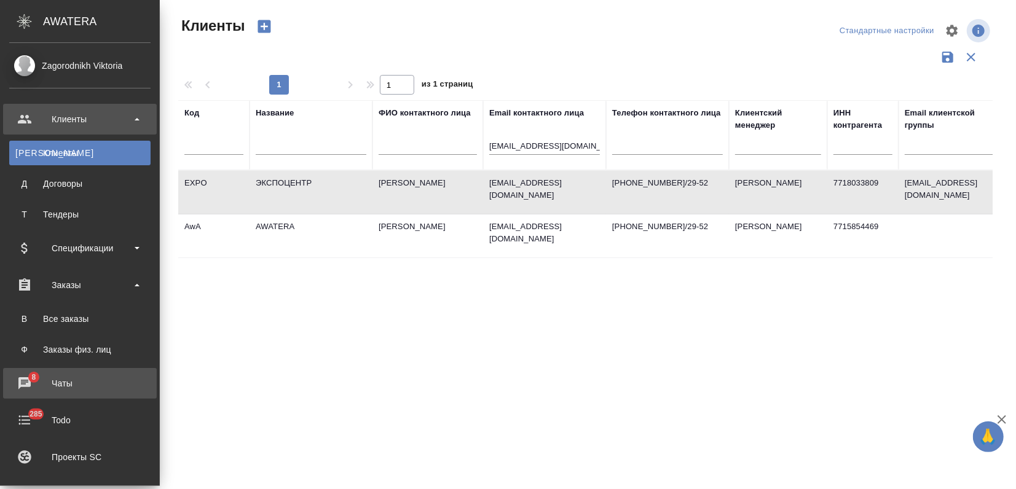
click at [57, 387] on div "Чаты" at bounding box center [79, 383] width 141 height 18
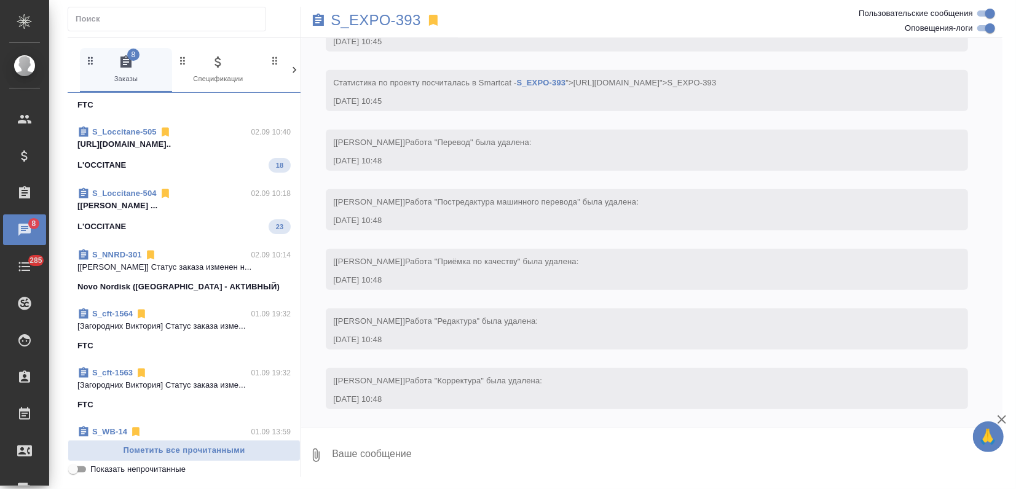
scroll to position [4330, 0]
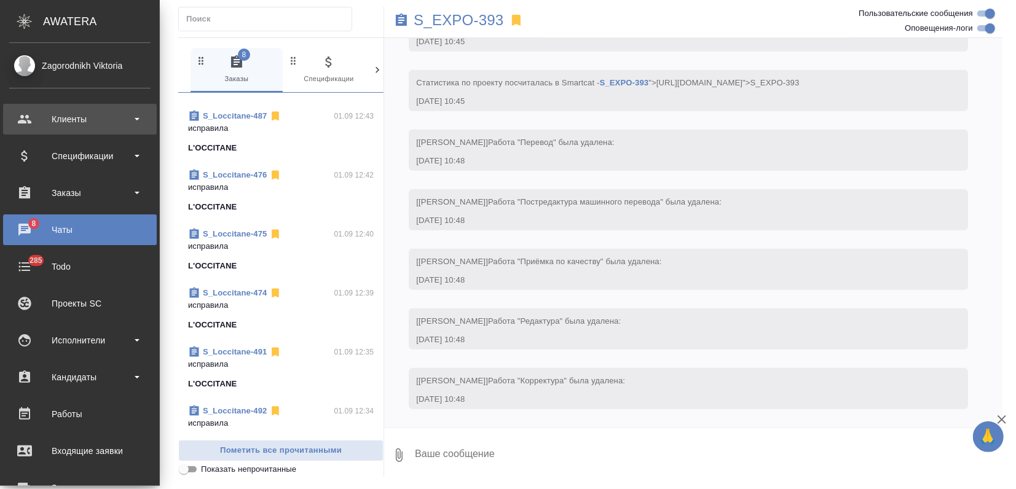
click at [33, 117] on div "Клиенты" at bounding box center [79, 119] width 141 height 18
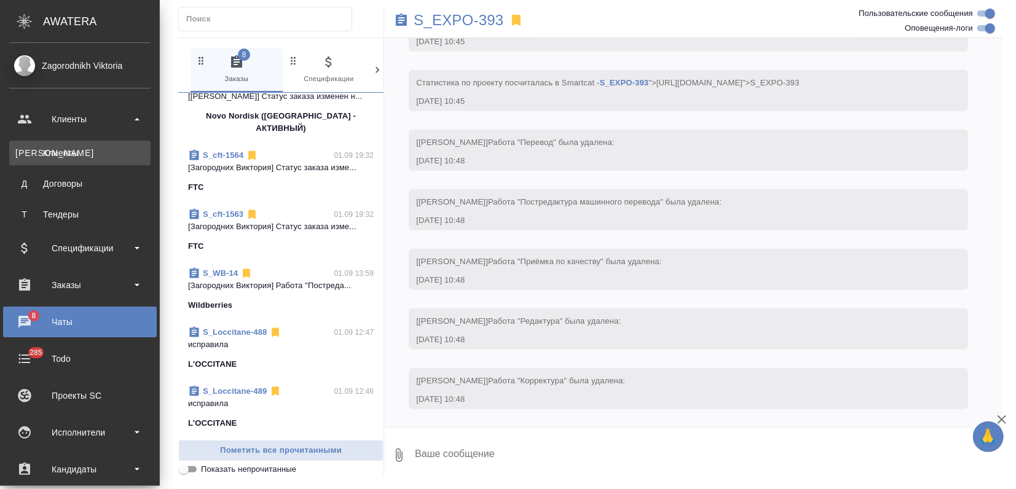
drag, startPoint x: 42, startPoint y: 133, endPoint x: 52, endPoint y: 149, distance: 18.8
click at [52, 149] on div "Клиенты" at bounding box center [79, 153] width 129 height 12
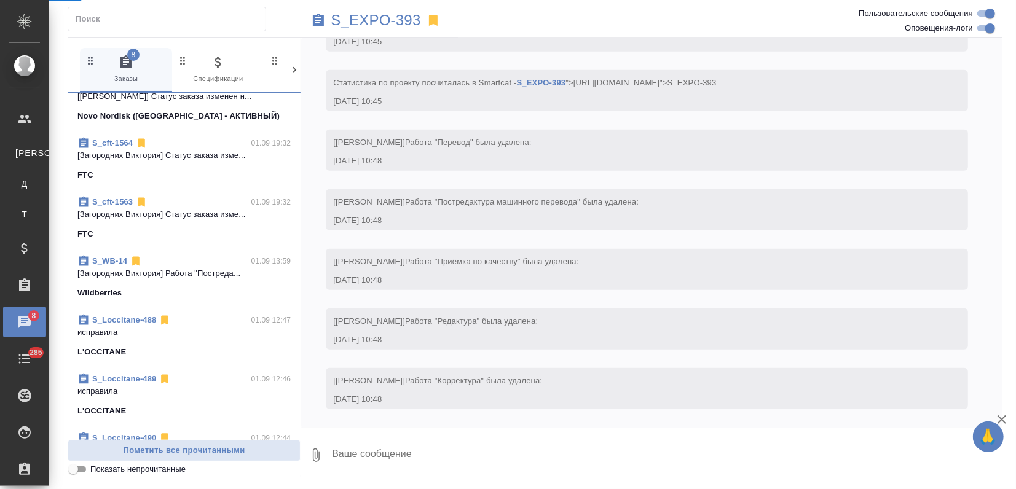
scroll to position [1374, 0]
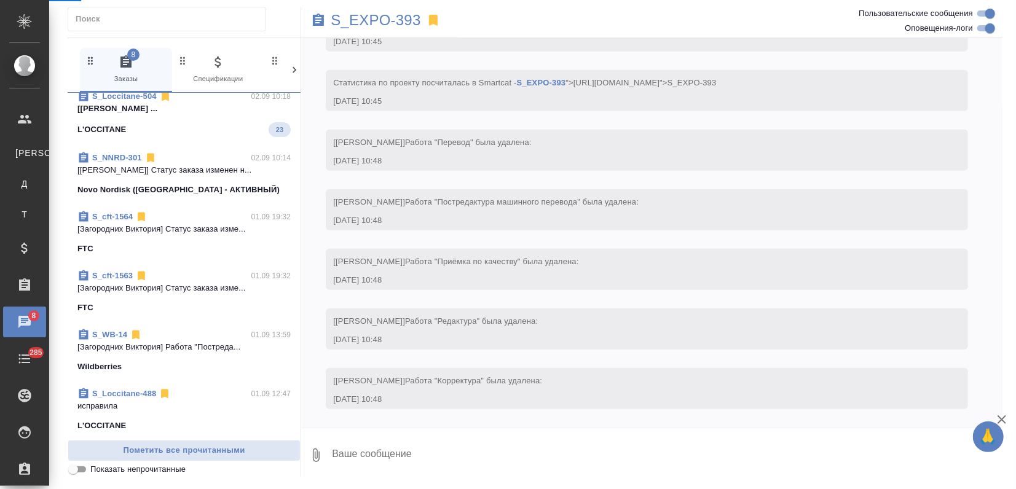
select select "RU"
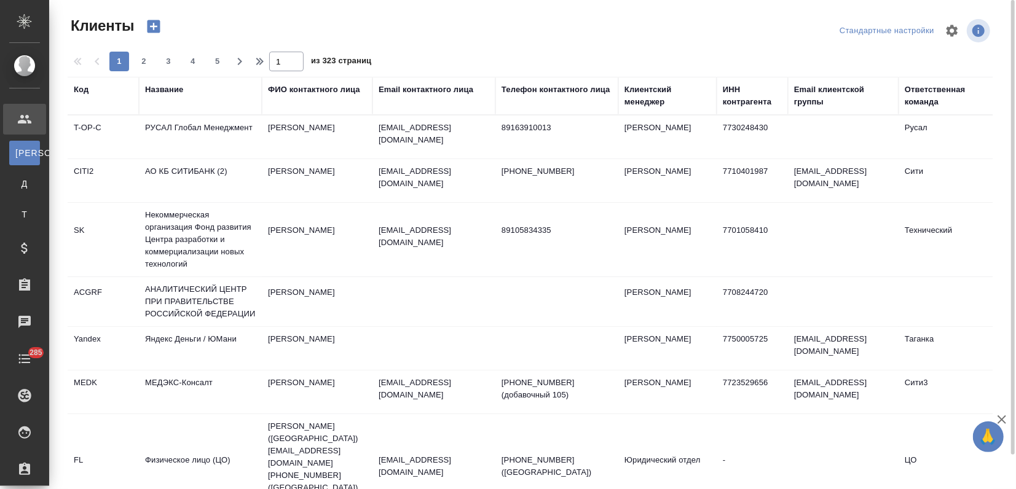
click at [401, 90] on div "Email контактного лица" at bounding box center [425, 90] width 95 height 12
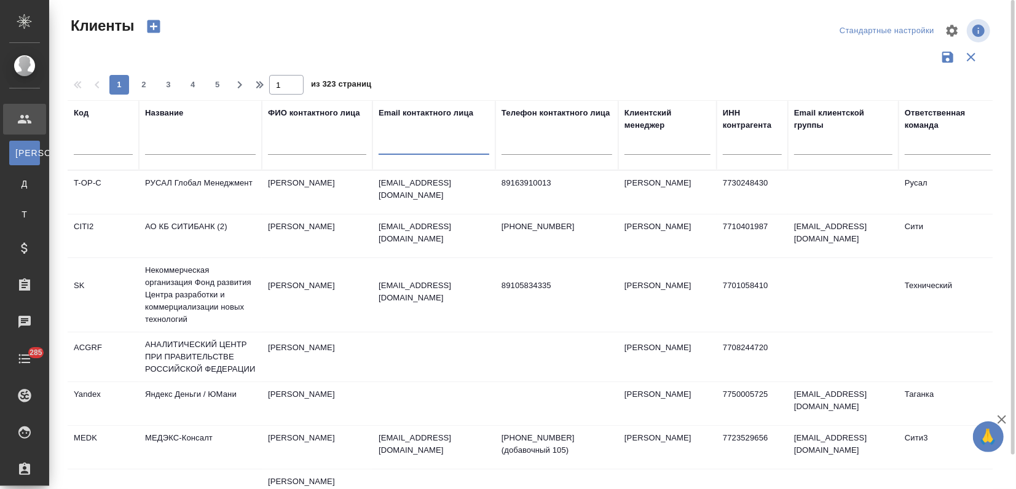
click at [397, 147] on input "text" at bounding box center [433, 146] width 111 height 15
paste input "anastasiya.andrusishina@premier-pharma.ru"
type input "anastasiya.andrusishina@premier-pharma.ru"
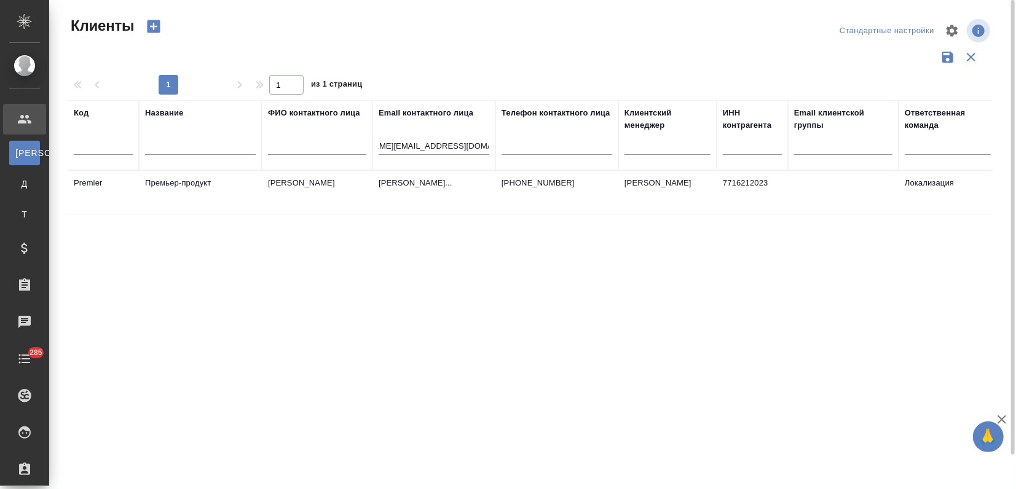
click at [364, 189] on td "Андрусишина Анастасия" at bounding box center [317, 192] width 111 height 43
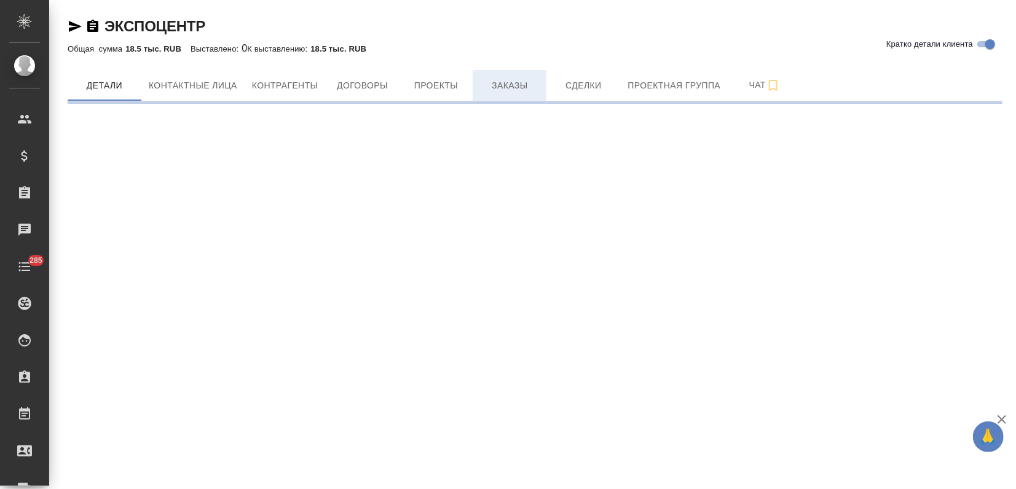
click at [488, 84] on span "Заказы" at bounding box center [509, 85] width 59 height 15
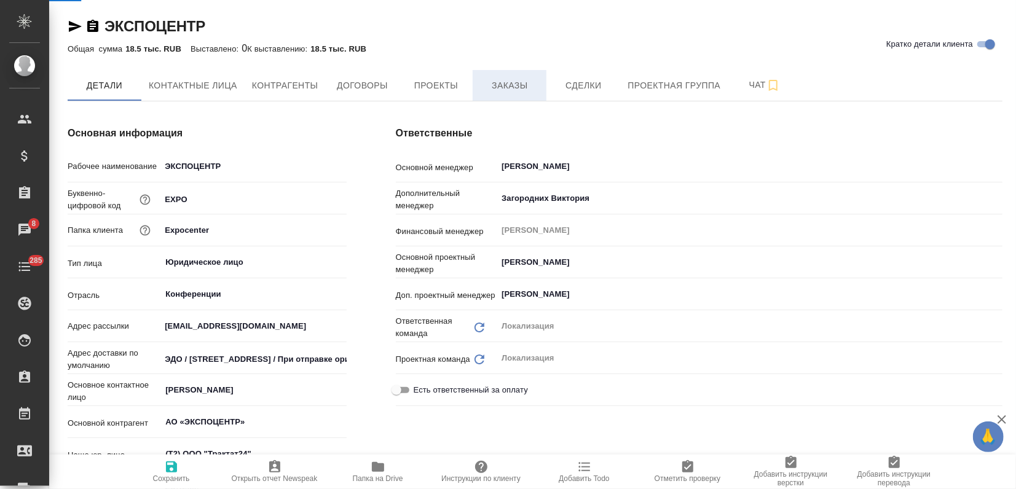
type textarea "x"
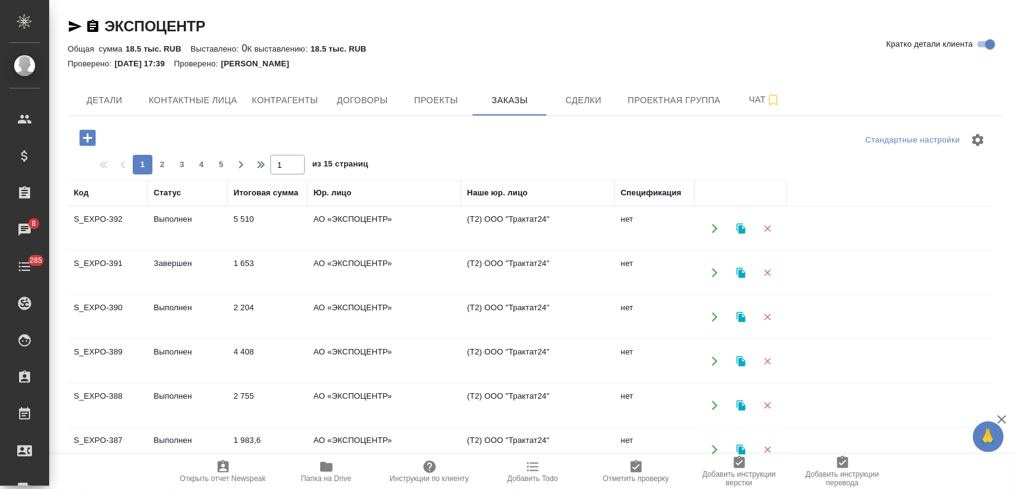
click at [740, 225] on icon "button" at bounding box center [740, 228] width 9 height 10
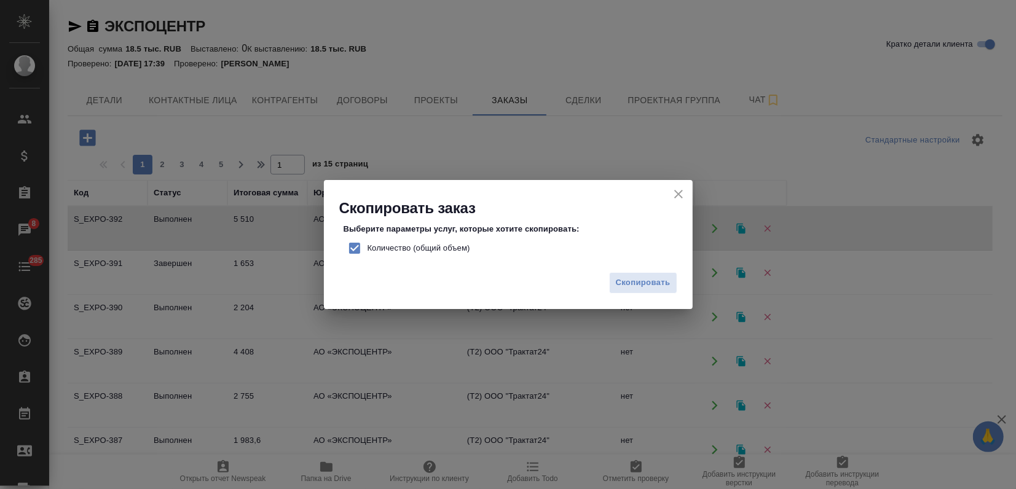
click at [354, 246] on input "Количество (общий объем)" at bounding box center [355, 248] width 26 height 26
checkbox input "false"
click at [630, 288] on span "Скопировать" at bounding box center [643, 283] width 55 height 14
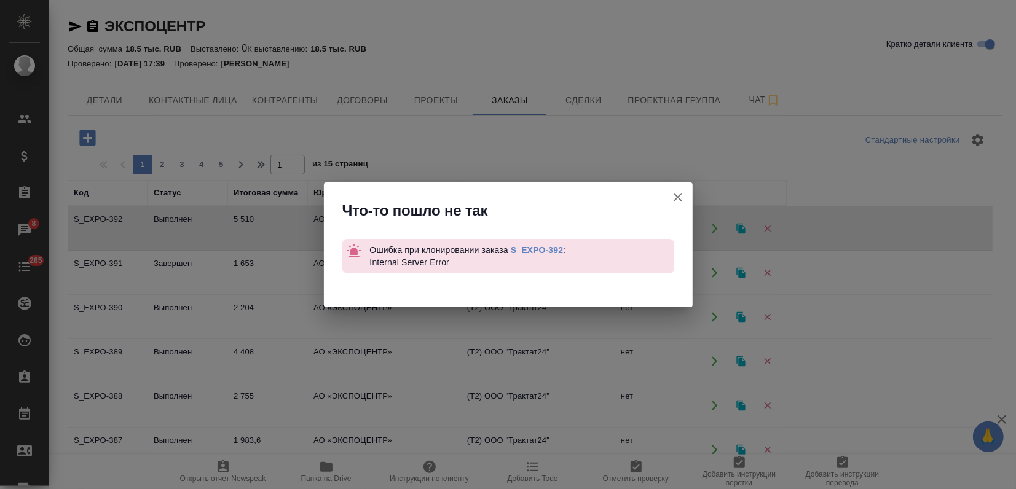
click at [537, 251] on link "S_EXPO-392" at bounding box center [537, 250] width 52 height 10
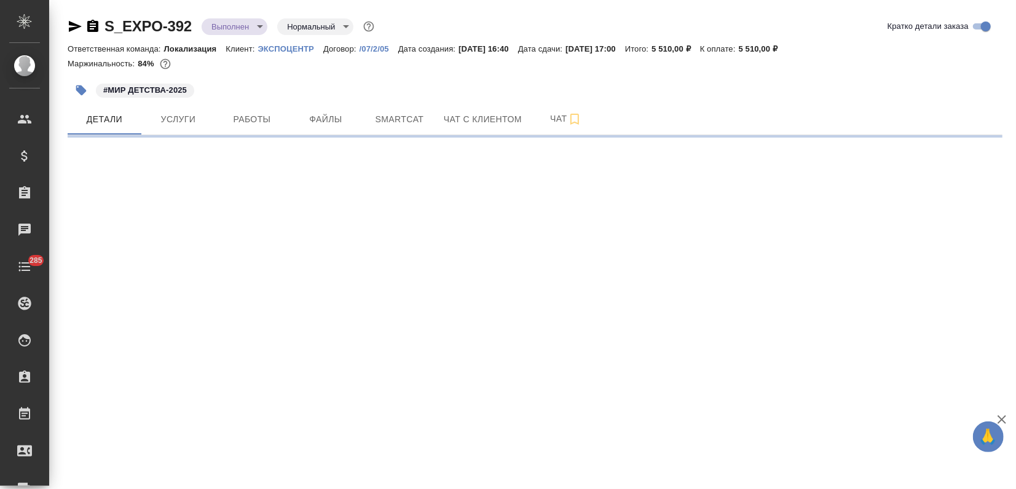
select select "RU"
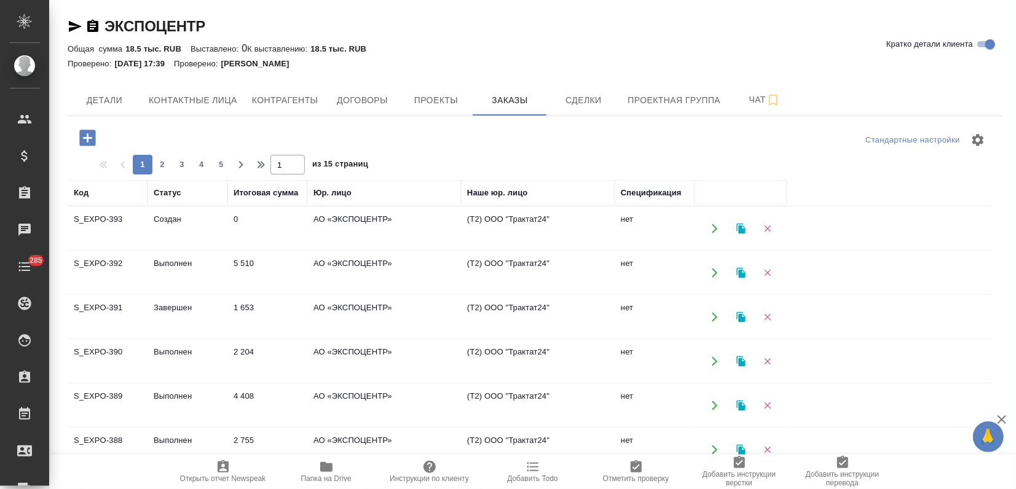
click at [198, 277] on td "Выполнен" at bounding box center [187, 272] width 80 height 43
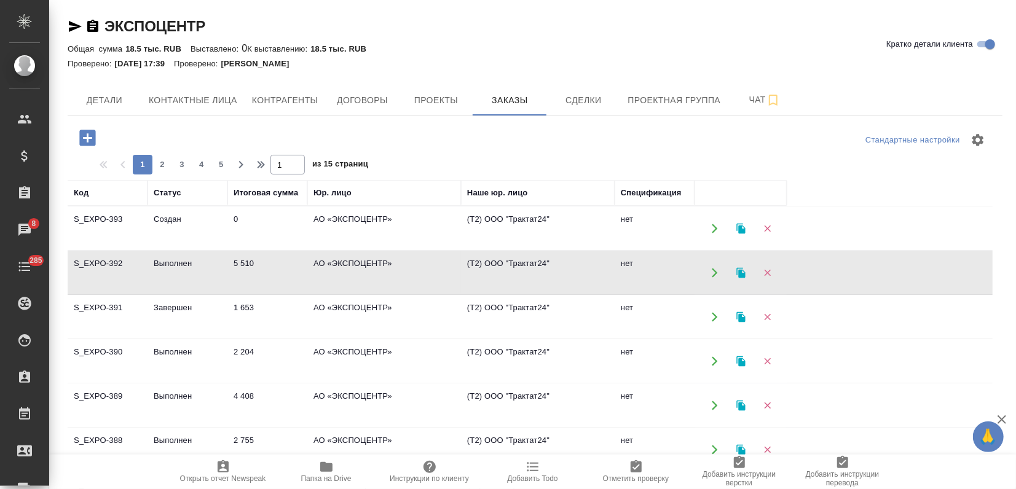
click at [160, 241] on td "Создан" at bounding box center [187, 228] width 80 height 43
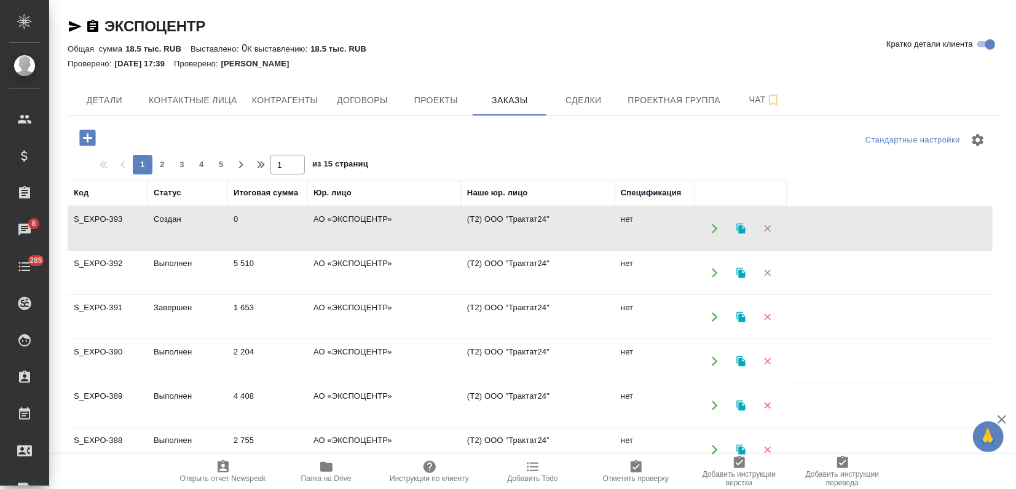
click at [160, 241] on td "Создан" at bounding box center [187, 228] width 80 height 43
click at [241, 283] on td "5 510" at bounding box center [267, 272] width 80 height 43
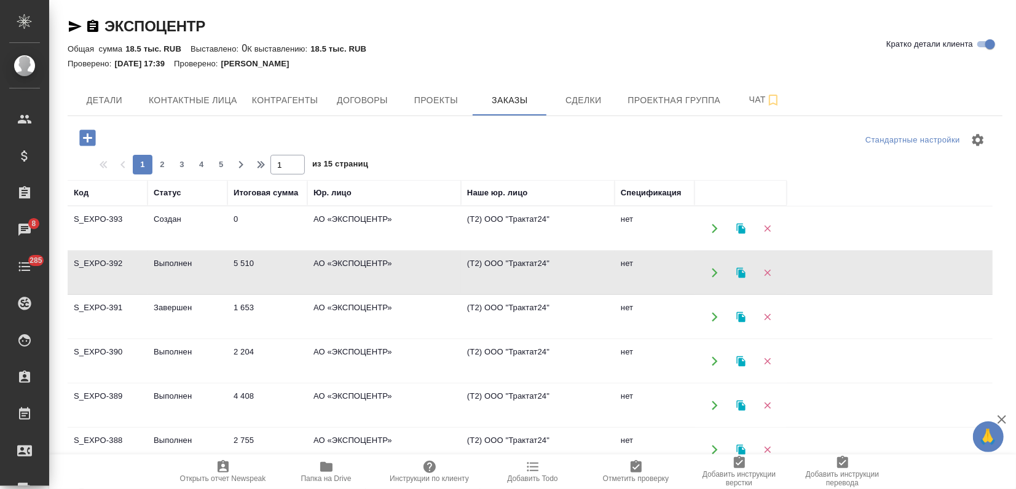
click at [241, 283] on td "5 510" at bounding box center [267, 272] width 80 height 43
click at [218, 319] on td "Завершен" at bounding box center [187, 317] width 80 height 43
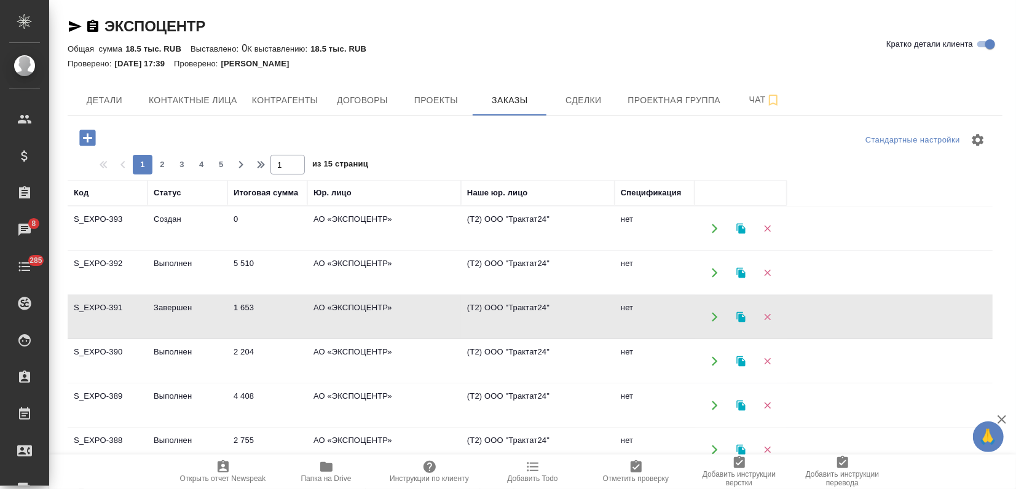
click at [218, 319] on td "Завершен" at bounding box center [187, 317] width 80 height 43
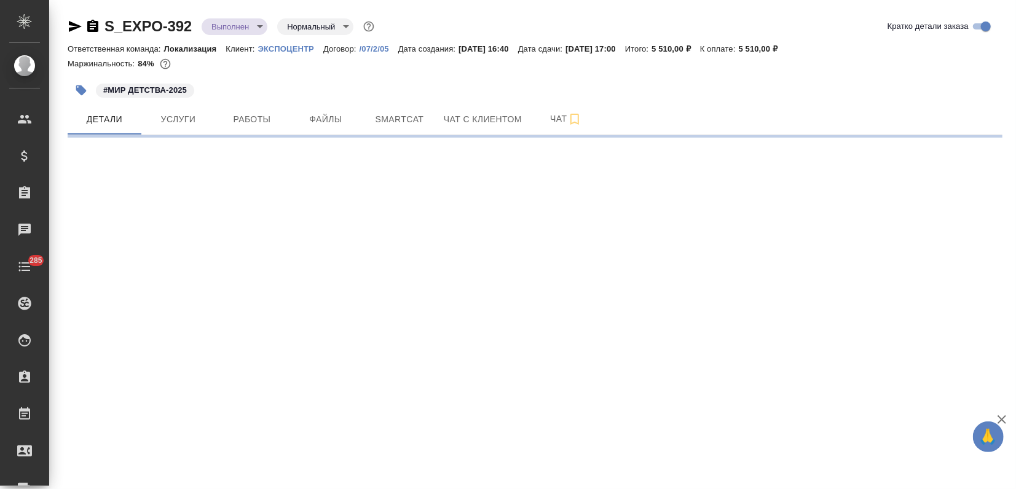
select select "RU"
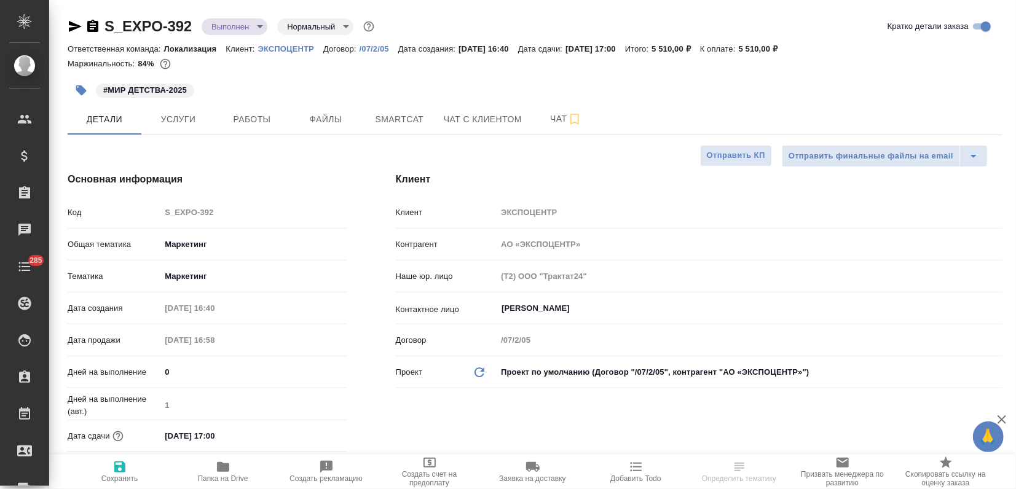
type textarea "x"
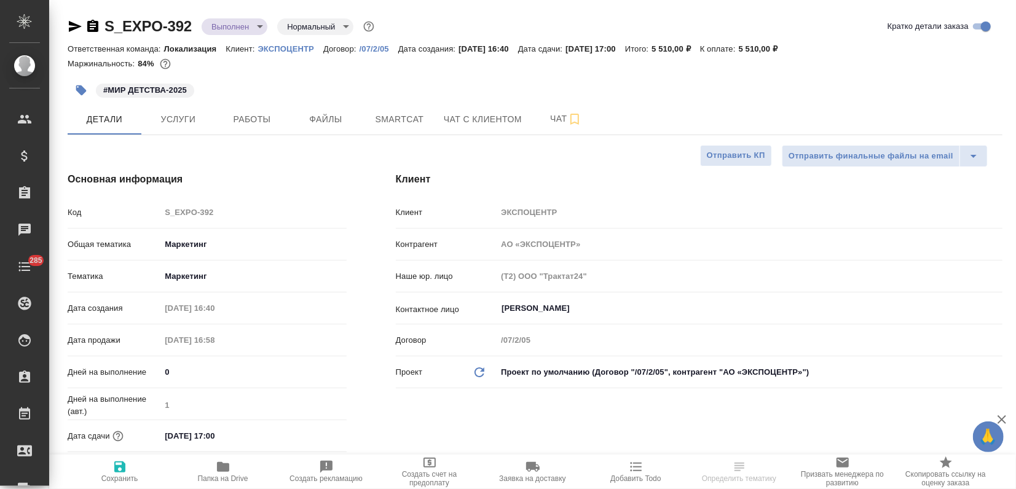
type textarea "x"
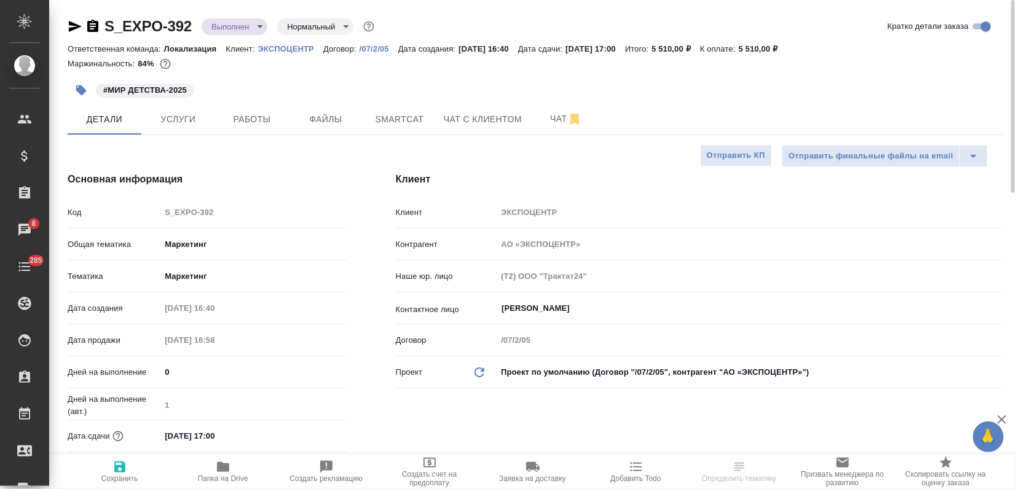
type textarea "x"
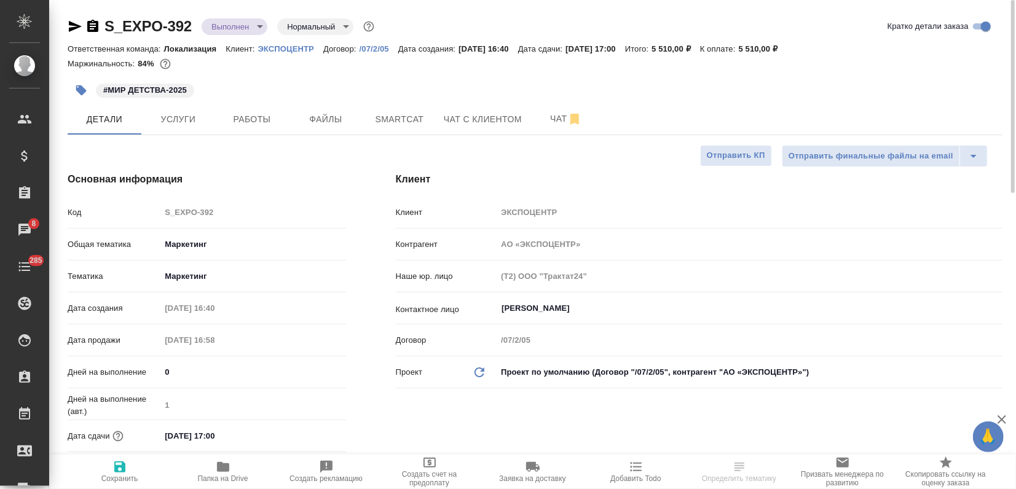
select select "RU"
type textarea "x"
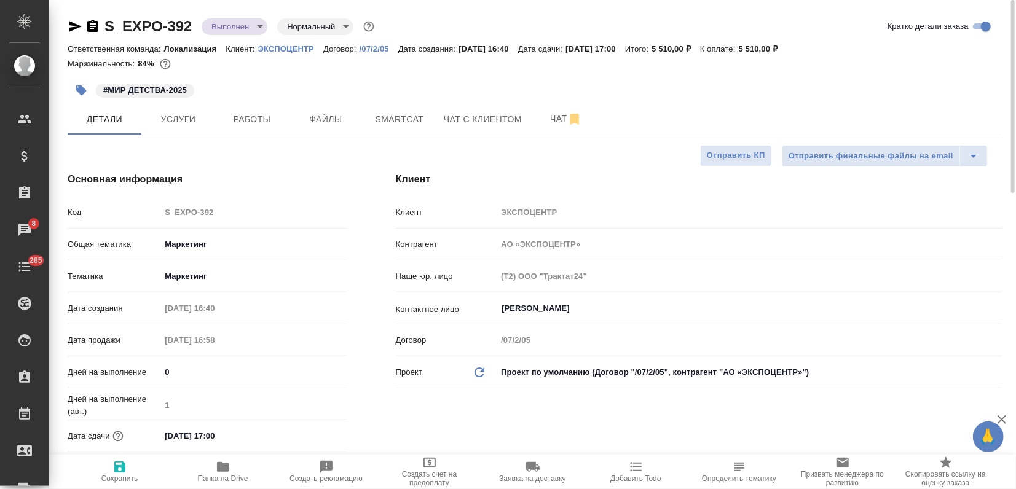
type textarea "x"
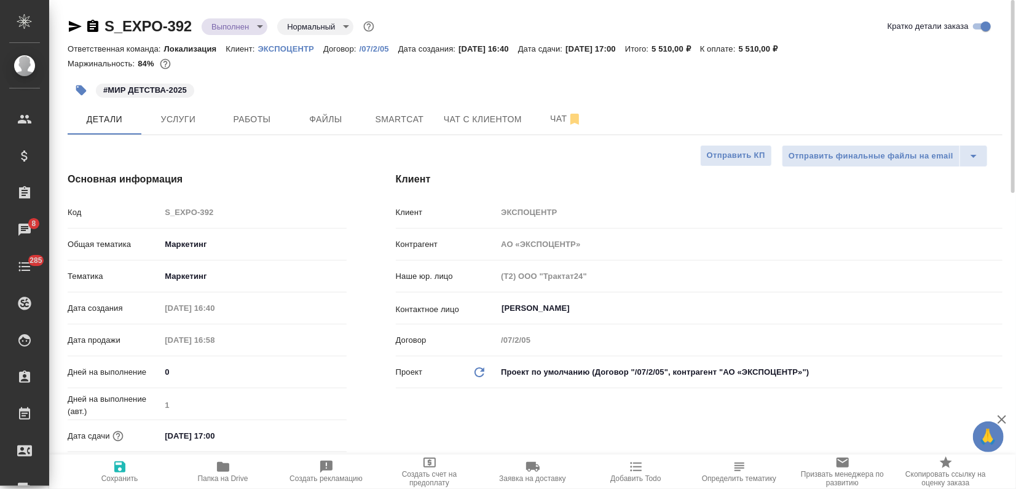
type textarea "x"
click at [171, 120] on span "Услуги" at bounding box center [178, 119] width 59 height 15
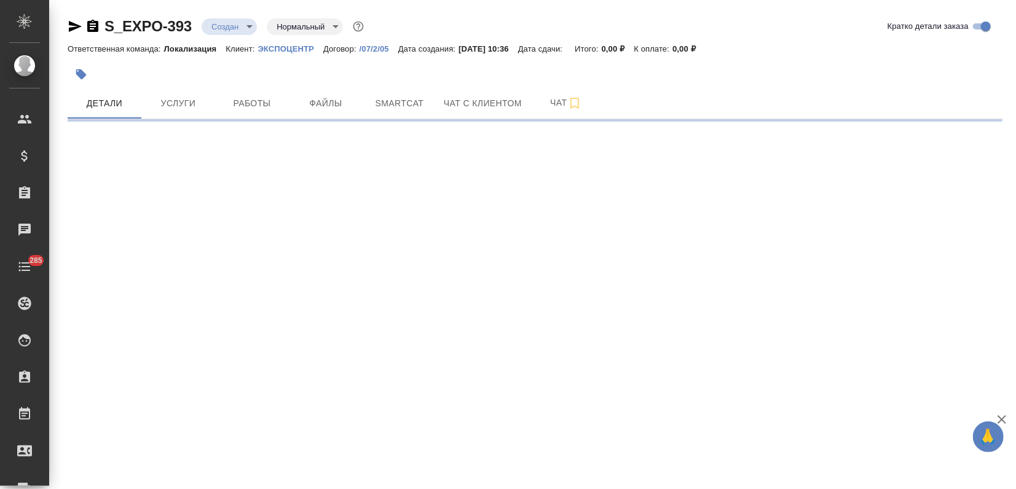
select select "RU"
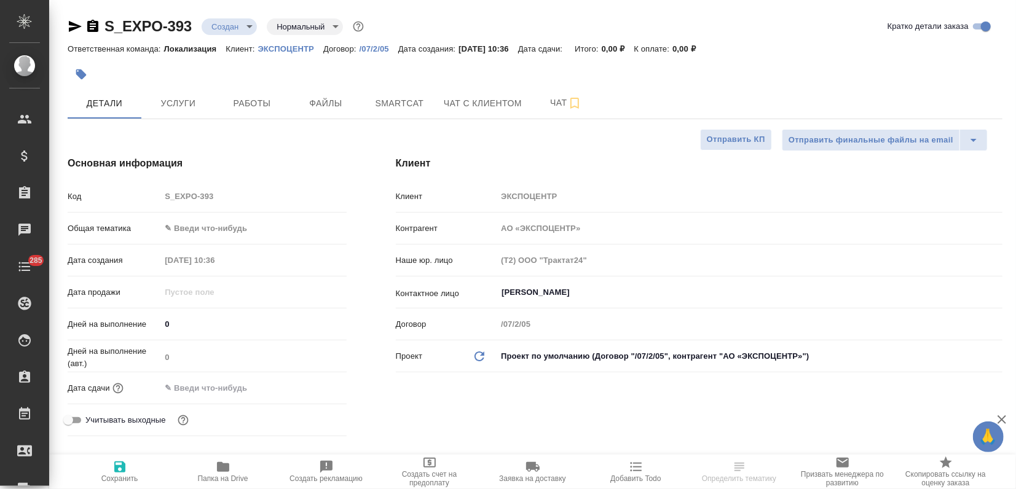
type textarea "x"
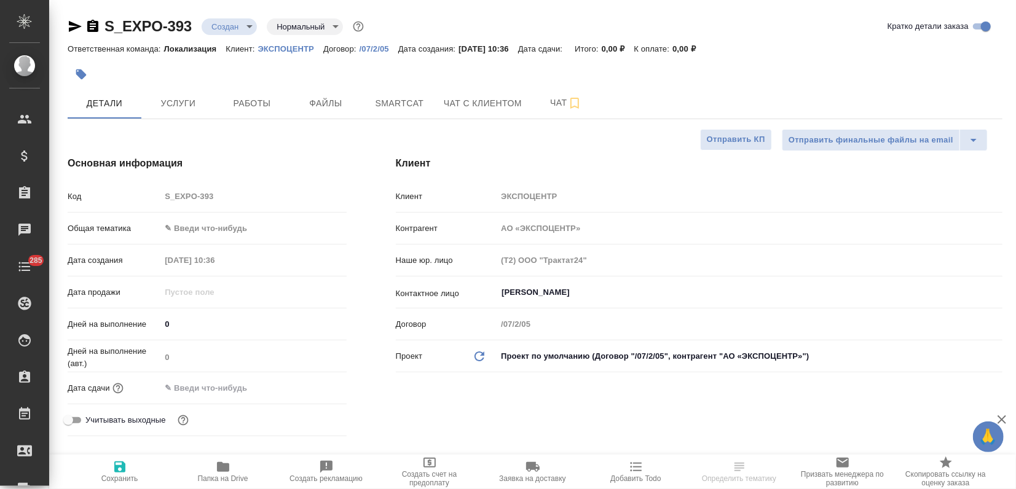
type textarea "x"
click at [180, 239] on div "Общая тематика ✎ Введи что-нибудь" at bounding box center [207, 233] width 279 height 32
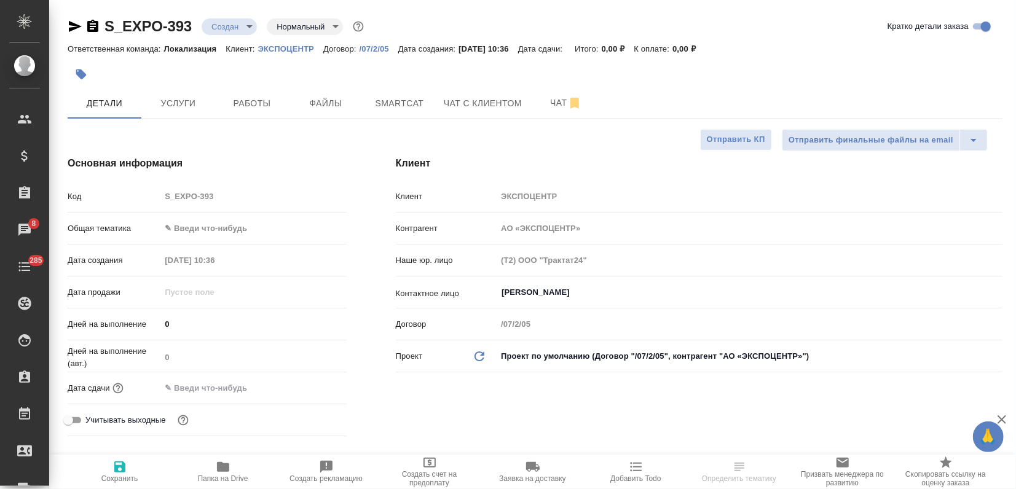
click at [186, 231] on body "🙏 .cls-1 fill:#fff; AWATERA Zagorodnikh Viktoria Клиенты Спецификации Заказы 8 …" at bounding box center [508, 244] width 1016 height 489
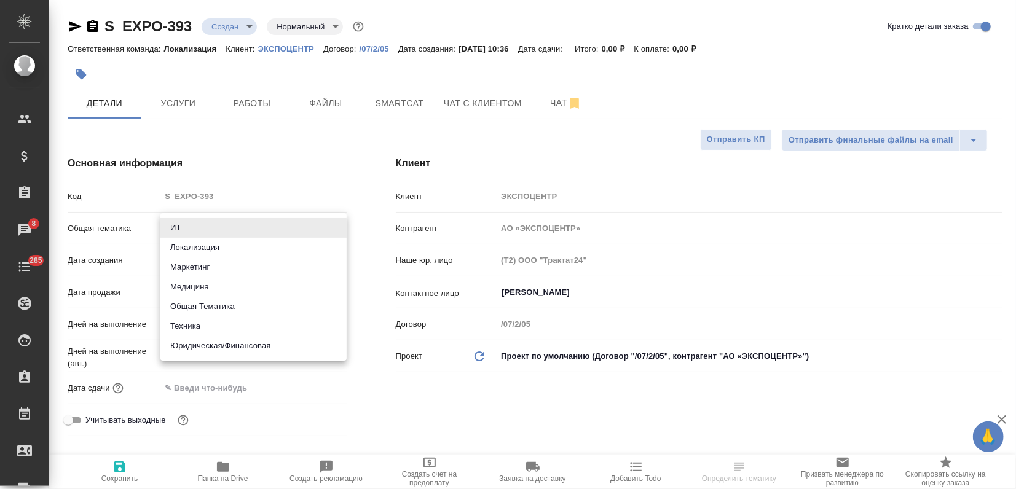
click at [195, 264] on li "Маркетинг" at bounding box center [253, 267] width 186 height 20
type input "marketing"
type textarea "x"
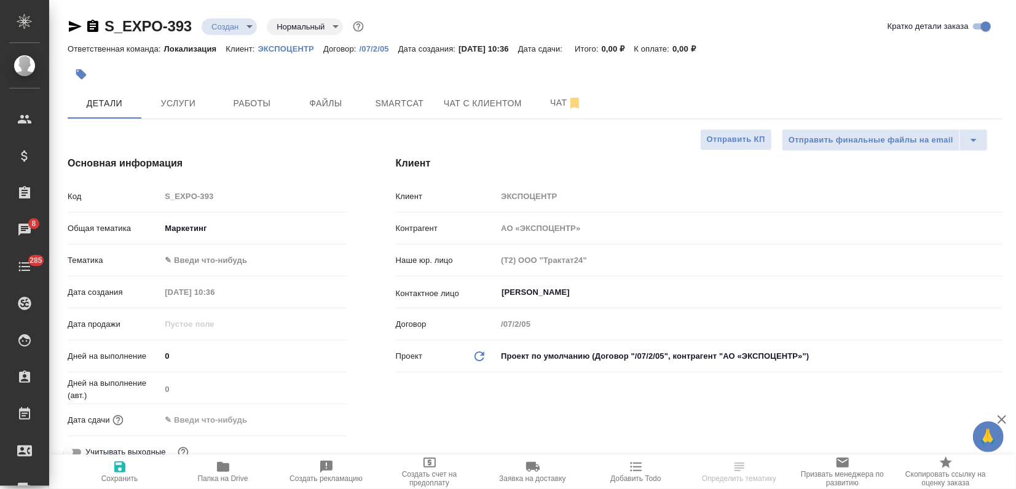
click at [190, 257] on body "🙏 .cls-1 fill:#fff; AWATERA Zagorodnikh Viktoria Клиенты Спецификации Заказы 8 …" at bounding box center [508, 244] width 1016 height 489
click at [187, 275] on li "Маркетинг" at bounding box center [253, 280] width 186 height 20
type textarea "x"
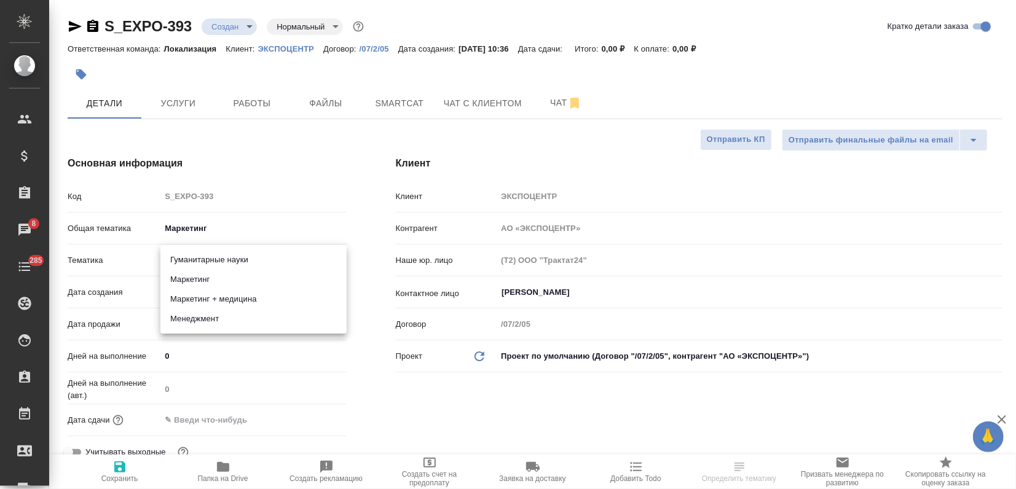
type input "5a8b8b956a9677013d343d63"
click at [120, 468] on icon "button" at bounding box center [119, 467] width 15 height 15
type textarea "x"
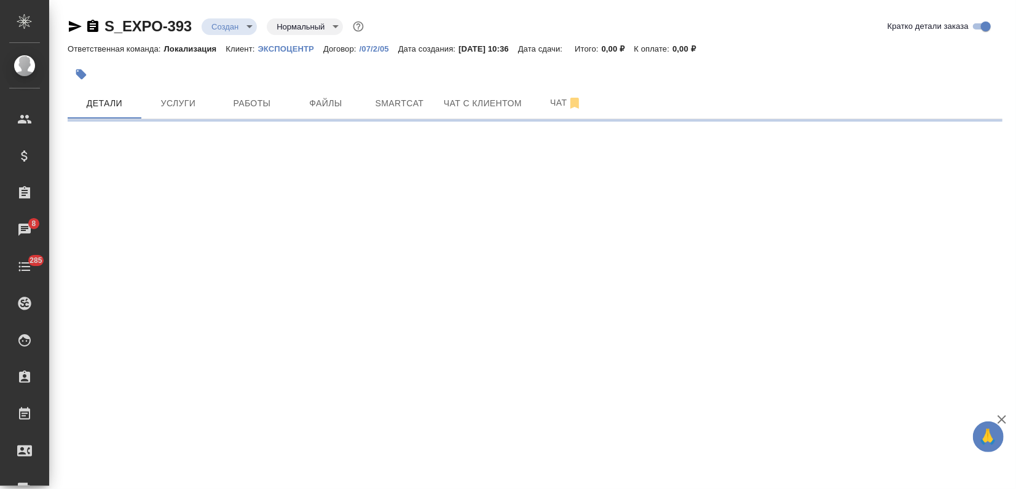
select select "RU"
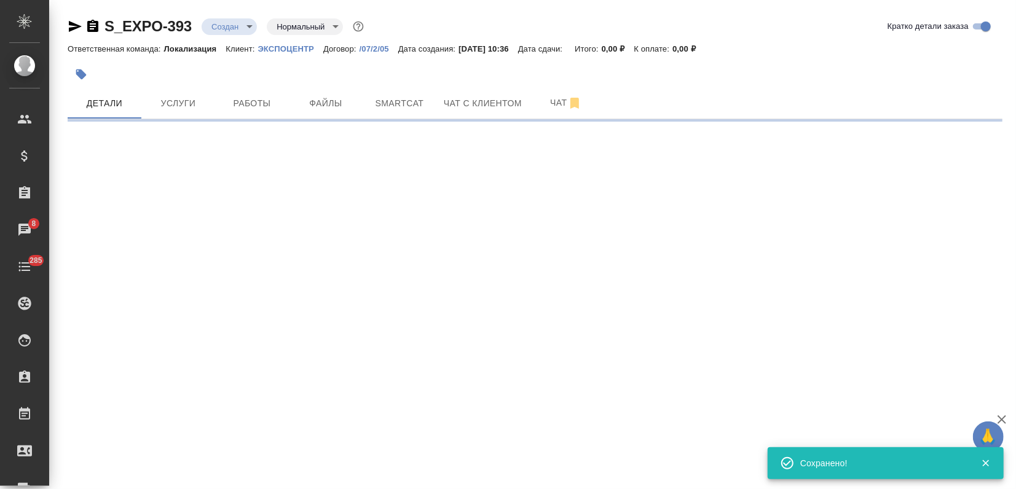
select select "RU"
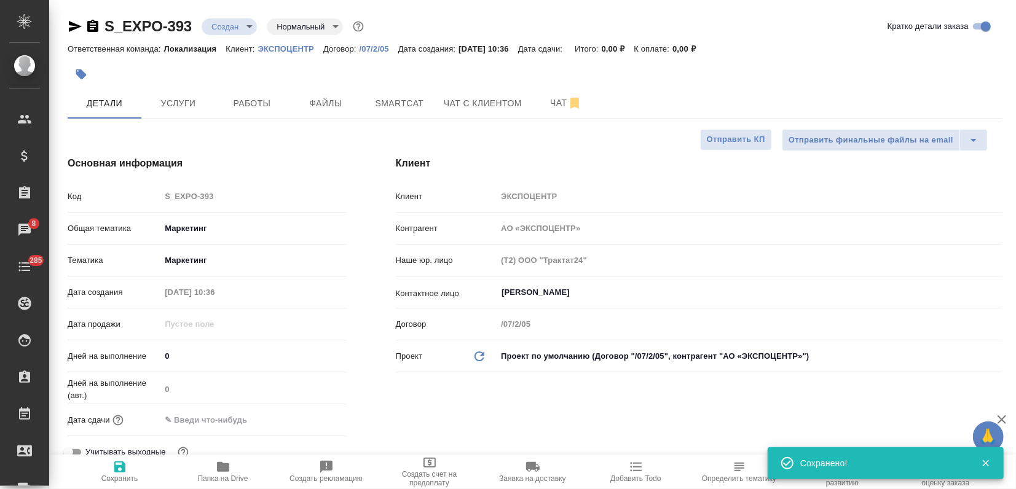
click at [82, 74] on icon "button" at bounding box center [81, 74] width 10 height 10
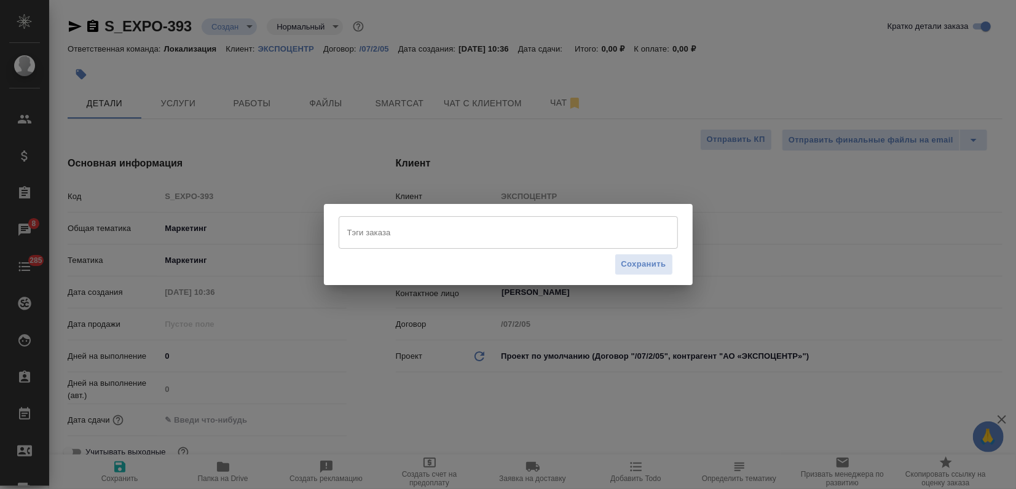
click at [354, 231] on input "Тэги заказа" at bounding box center [496, 232] width 305 height 21
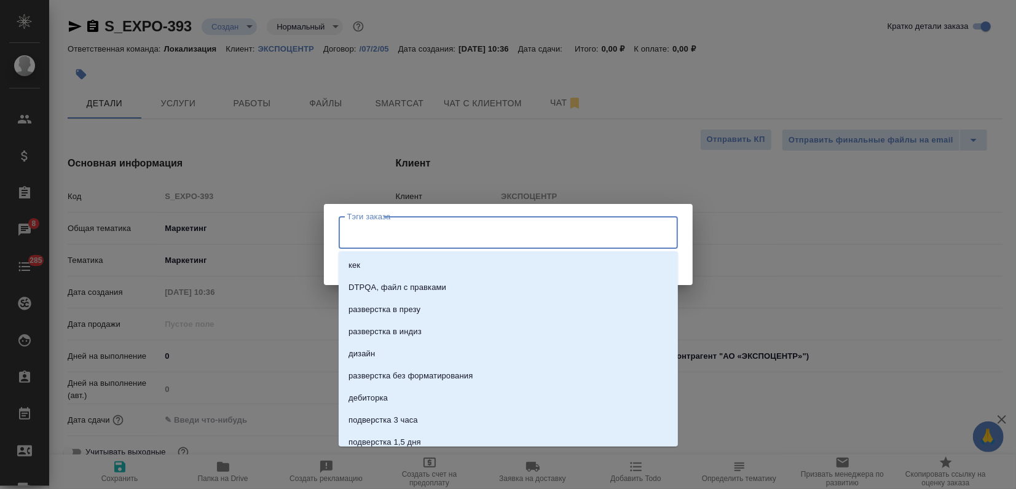
paste input "МИР ДЕТСТВА-2025"
type input "МИР ДЕТСТВА-2025"
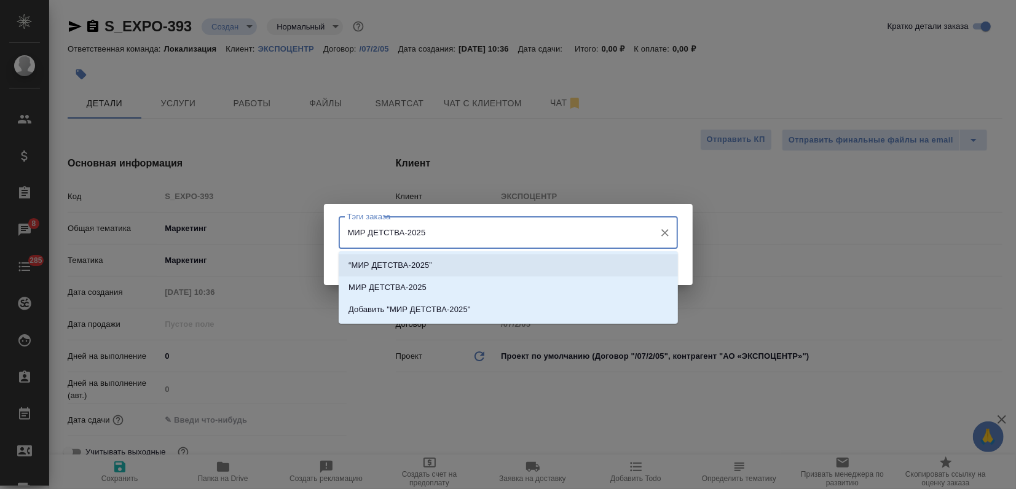
drag, startPoint x: 452, startPoint y: 268, endPoint x: 462, endPoint y: 270, distance: 9.9
click at [457, 269] on li "“МИР ДЕТСТВА-2025”" at bounding box center [508, 265] width 339 height 22
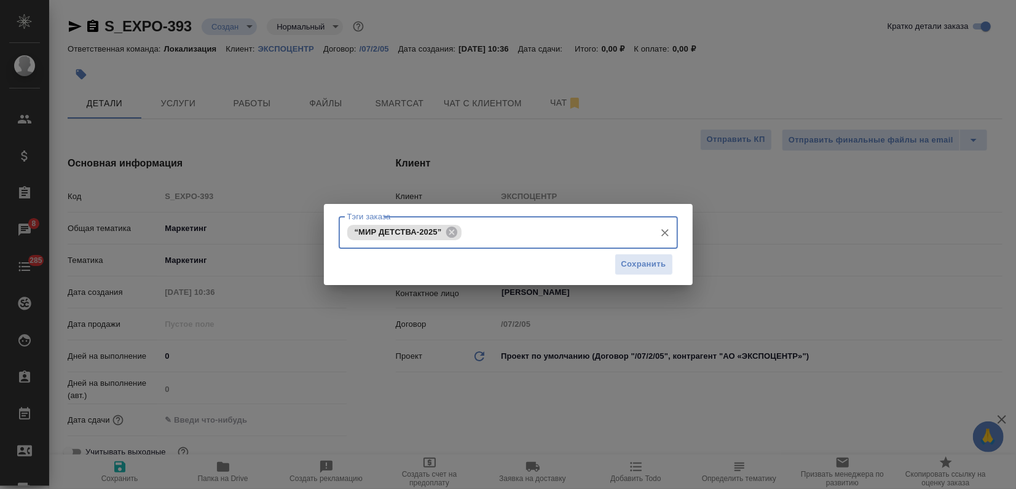
type textarea "x"
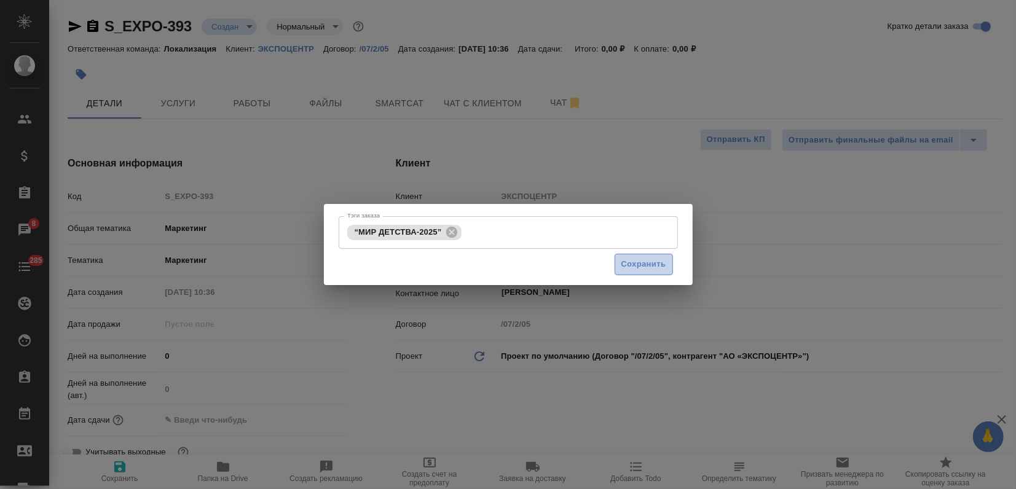
click at [623, 260] on button "Сохранить" at bounding box center [643, 265] width 58 height 22
click at [622, 260] on span "Сохранить" at bounding box center [643, 264] width 45 height 14
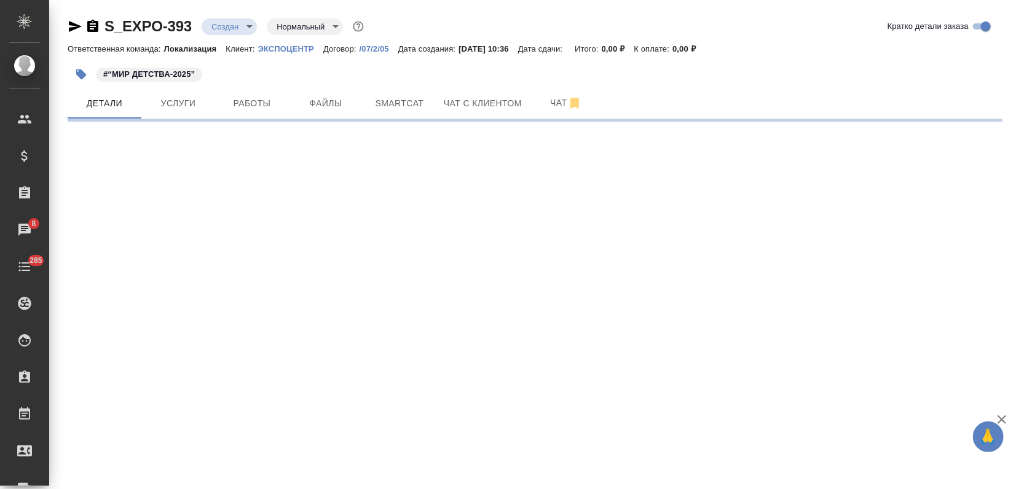
select select "RU"
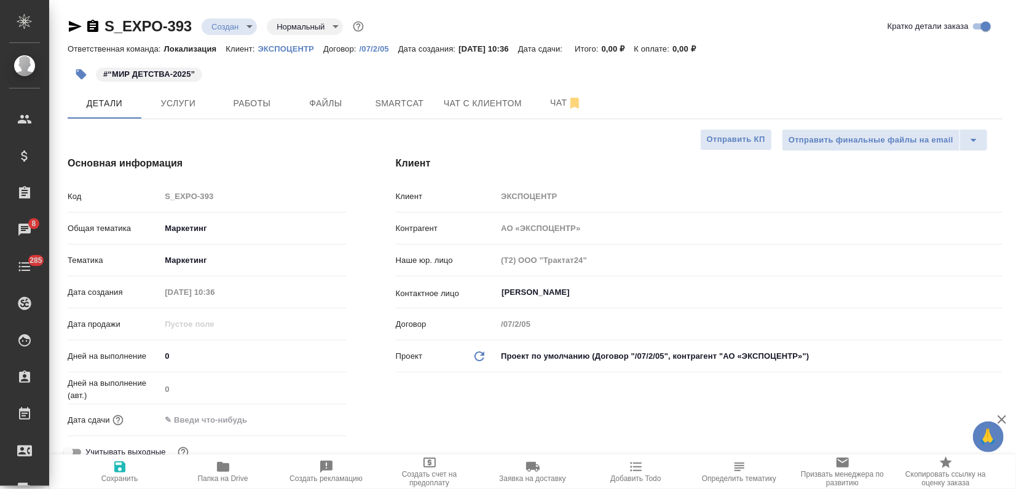
type textarea "x"
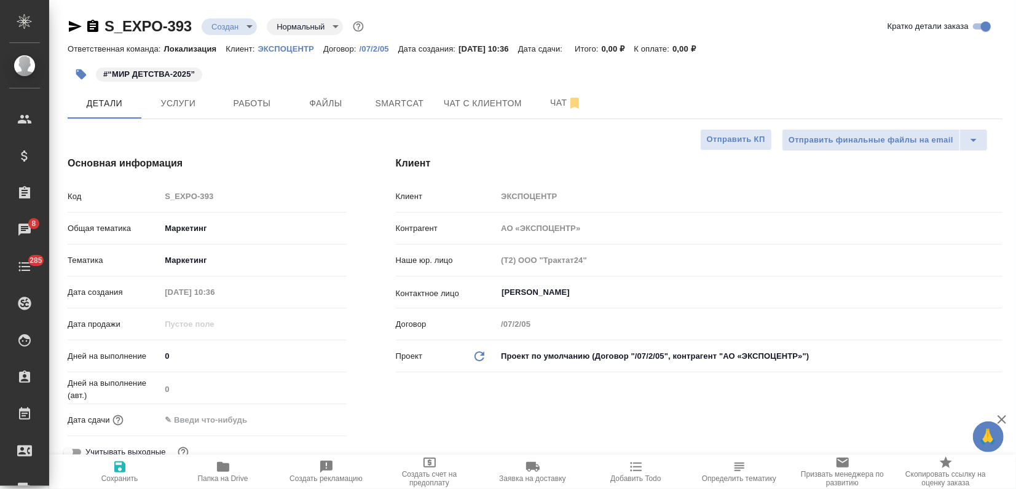
type textarea "x"
click at [312, 106] on span "Файлы" at bounding box center [325, 103] width 59 height 15
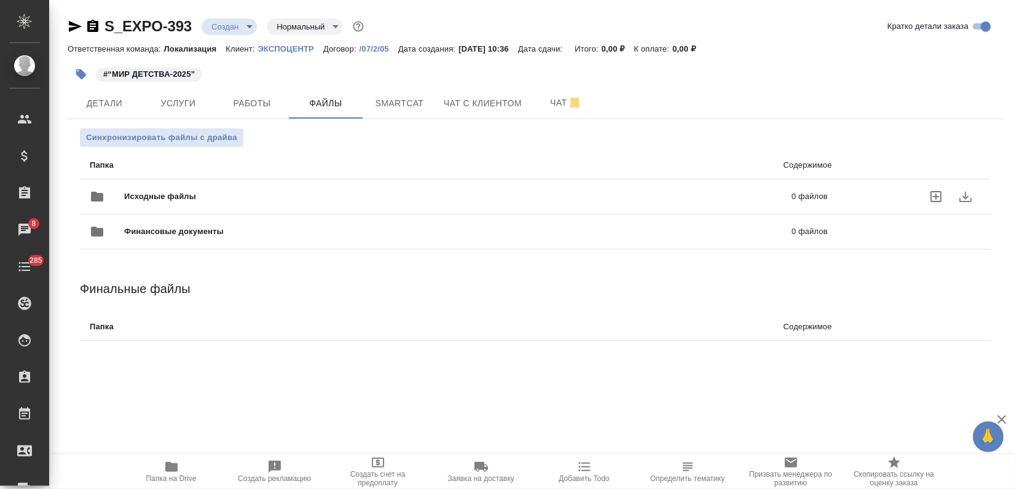
click at [165, 191] on span "Исходные файлы" at bounding box center [309, 196] width 370 height 12
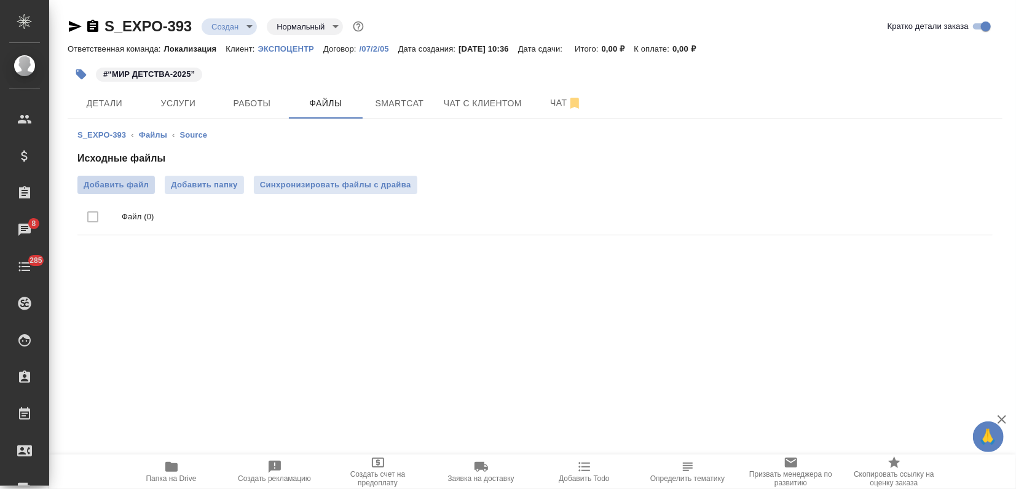
click at [87, 181] on span "Добавить файл" at bounding box center [116, 185] width 65 height 12
click at [0, 0] on input "Добавить файл" at bounding box center [0, 0] width 0 height 0
click at [193, 105] on span "Услуги" at bounding box center [178, 103] width 59 height 15
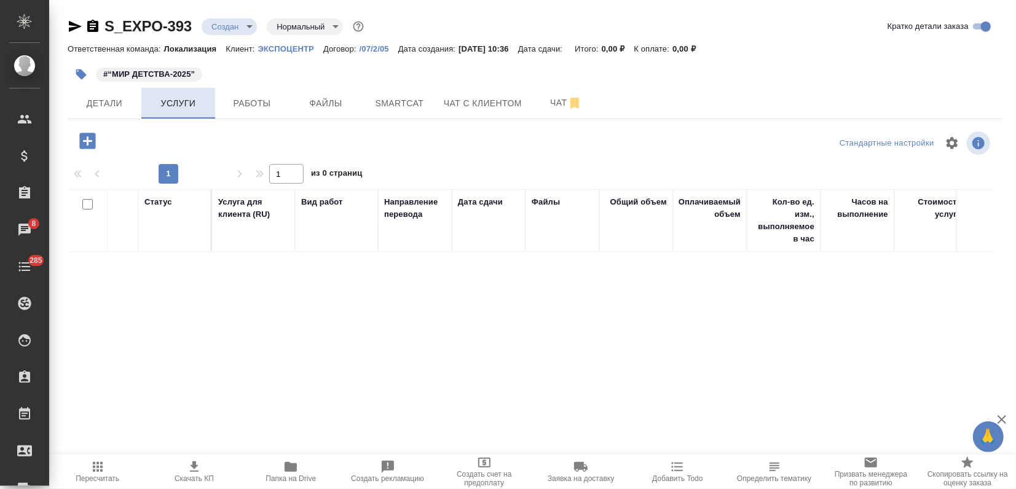
click at [189, 98] on span "Услуги" at bounding box center [178, 103] width 59 height 15
click at [334, 102] on span "Файлы" at bounding box center [325, 103] width 59 height 15
click at [334, 103] on span "Файлы" at bounding box center [325, 103] width 59 height 15
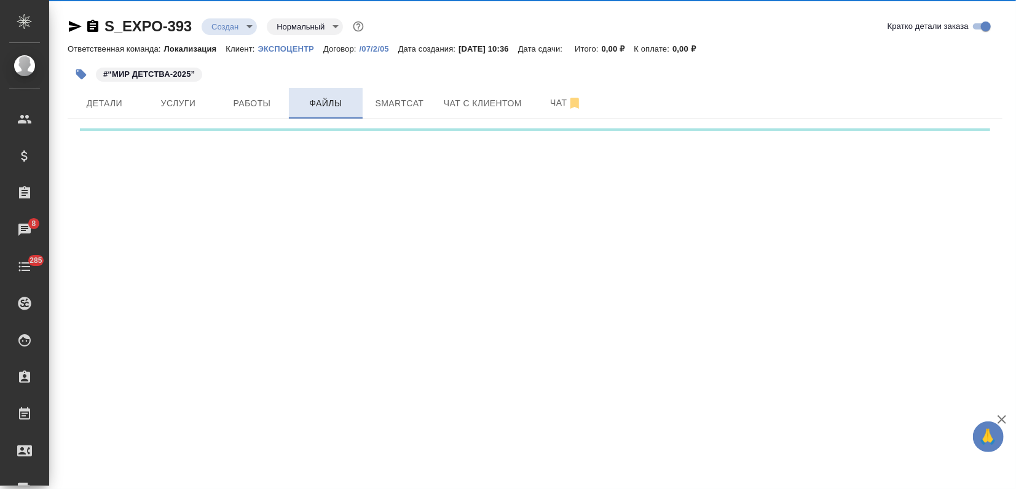
click at [324, 100] on span "Файлы" at bounding box center [325, 103] width 59 height 15
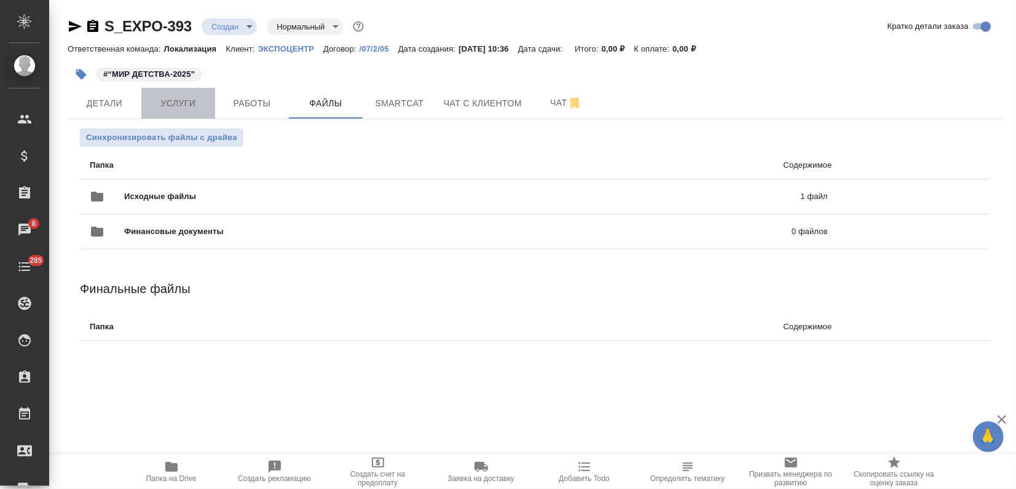
click at [202, 106] on span "Услуги" at bounding box center [178, 103] width 59 height 15
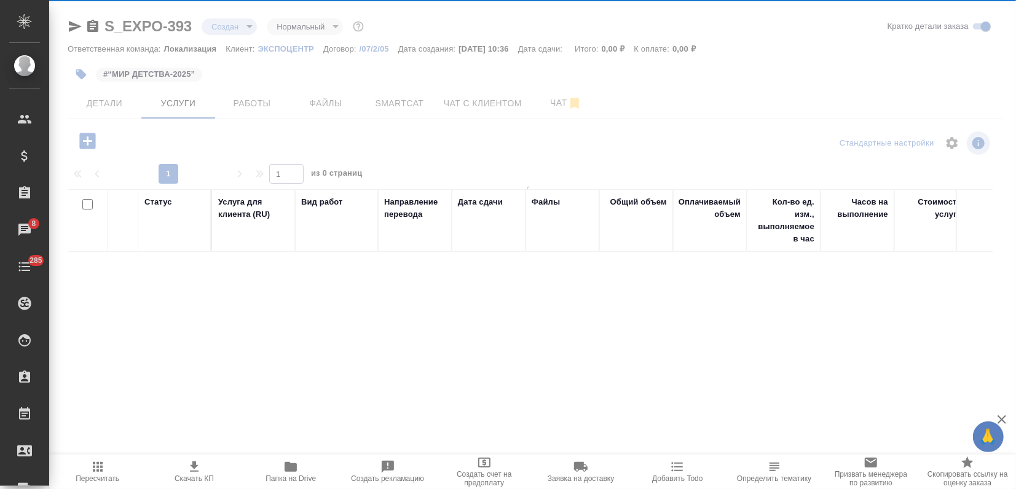
click at [202, 102] on div at bounding box center [532, 242] width 966 height 485
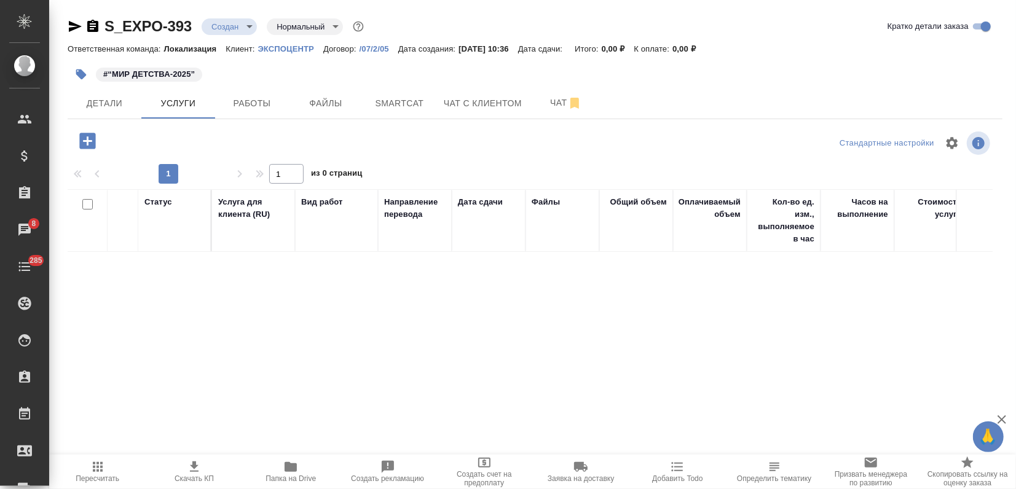
click at [88, 146] on icon "button" at bounding box center [87, 141] width 16 height 16
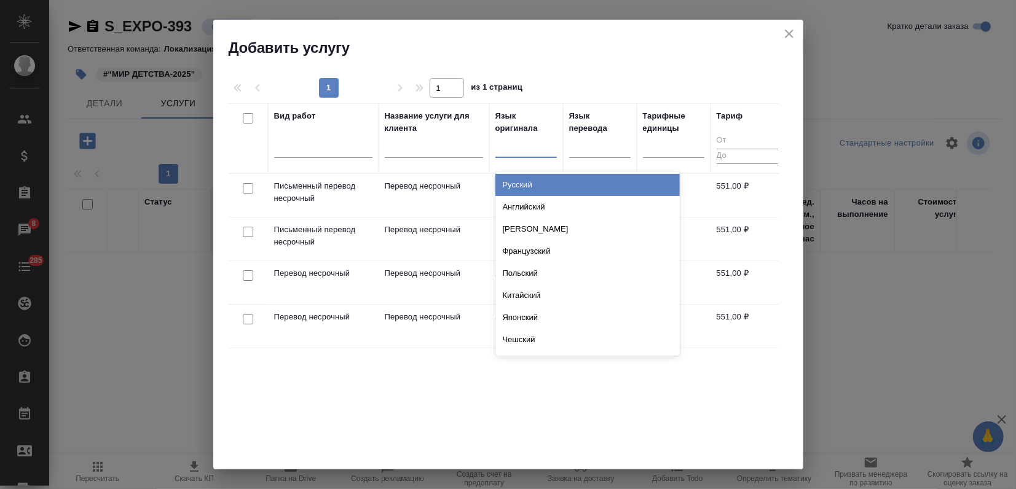
click at [510, 154] on div at bounding box center [525, 145] width 61 height 18
click at [510, 182] on div "Русский" at bounding box center [587, 185] width 184 height 22
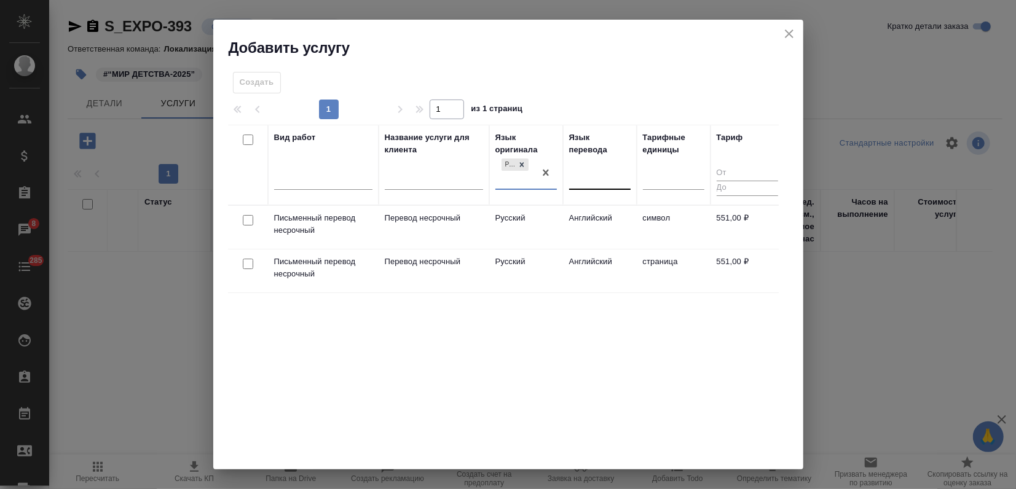
click at [577, 187] on div at bounding box center [599, 177] width 61 height 23
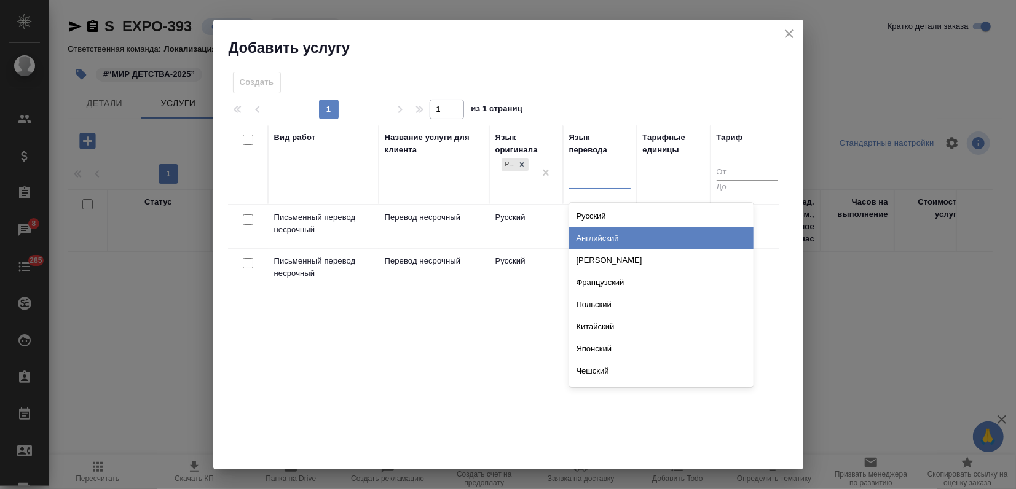
click at [588, 231] on div "Английский" at bounding box center [661, 238] width 184 height 22
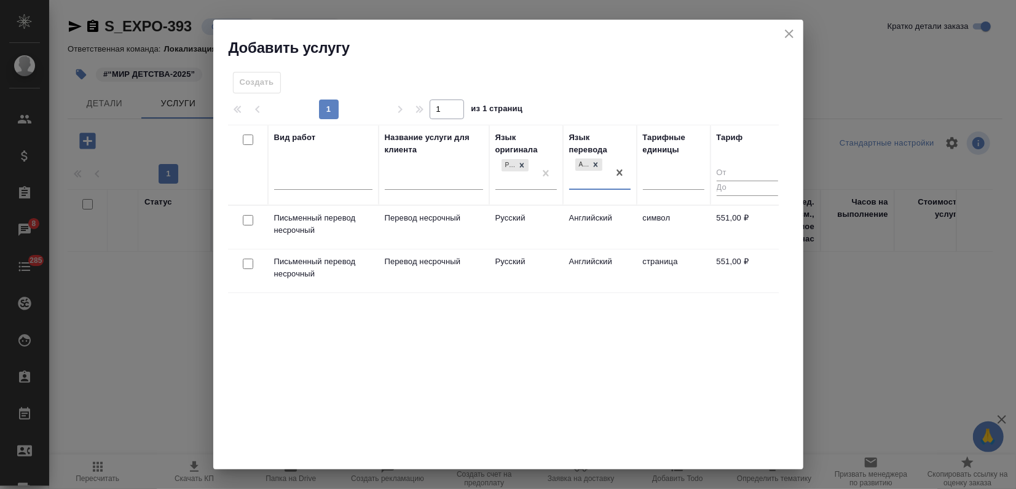
click at [374, 240] on td "Письменный перевод несрочный" at bounding box center [323, 227] width 111 height 43
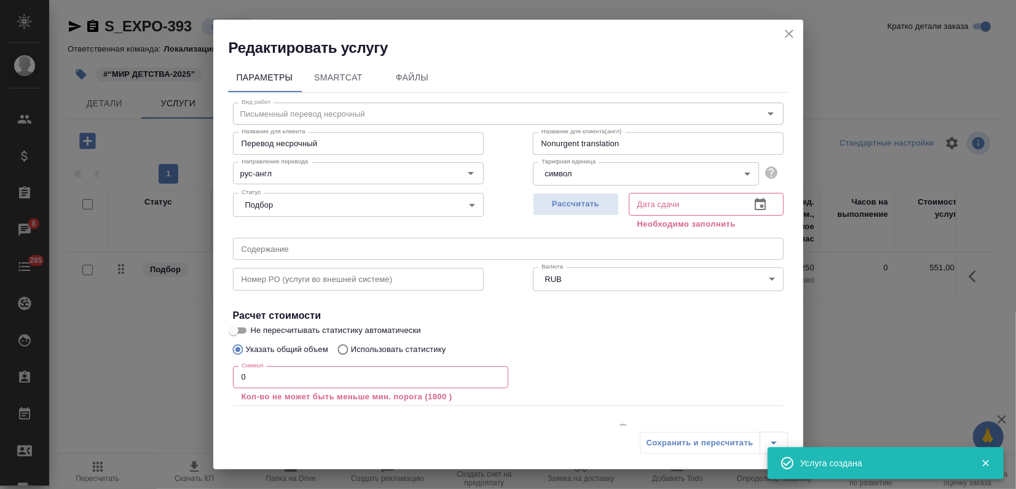
drag, startPoint x: 280, startPoint y: 382, endPoint x: 11, endPoint y: 386, distance: 269.1
click at [20, 388] on div "Редактировать услугу Параметры SmartCat Файлы Вид работ Письменный перевод неср…" at bounding box center [508, 244] width 1016 height 489
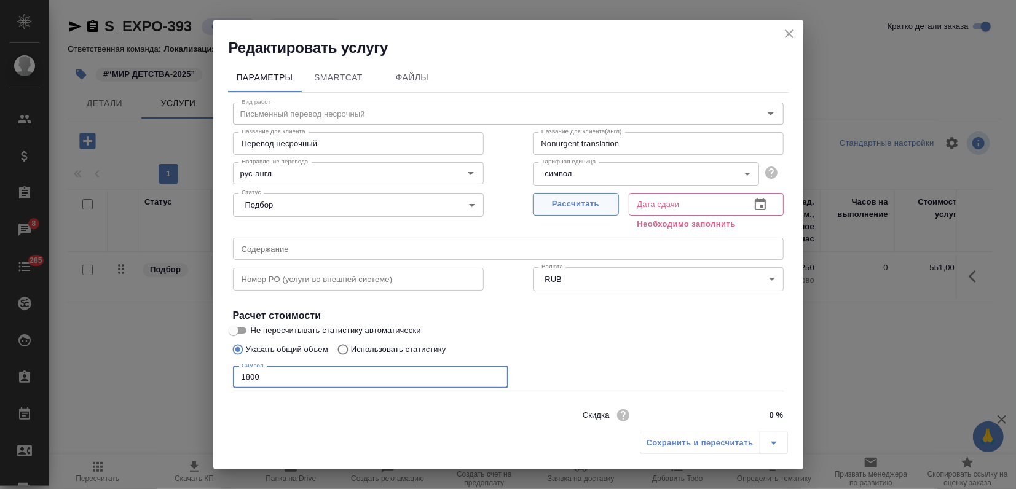
type input "1800"
click at [542, 212] on button "Рассчитать" at bounding box center [576, 204] width 86 height 23
type input "03.09.2025 11:39"
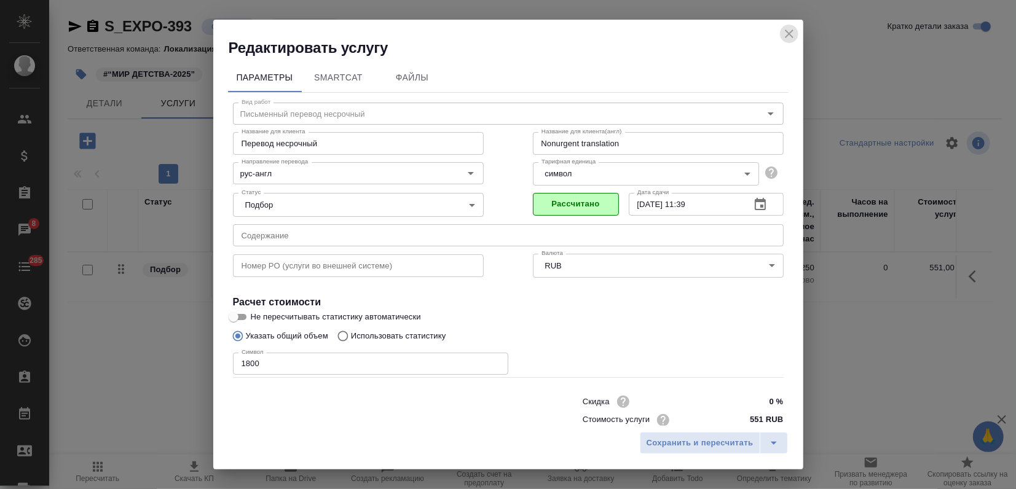
click at [789, 34] on icon "close" at bounding box center [789, 33] width 9 height 9
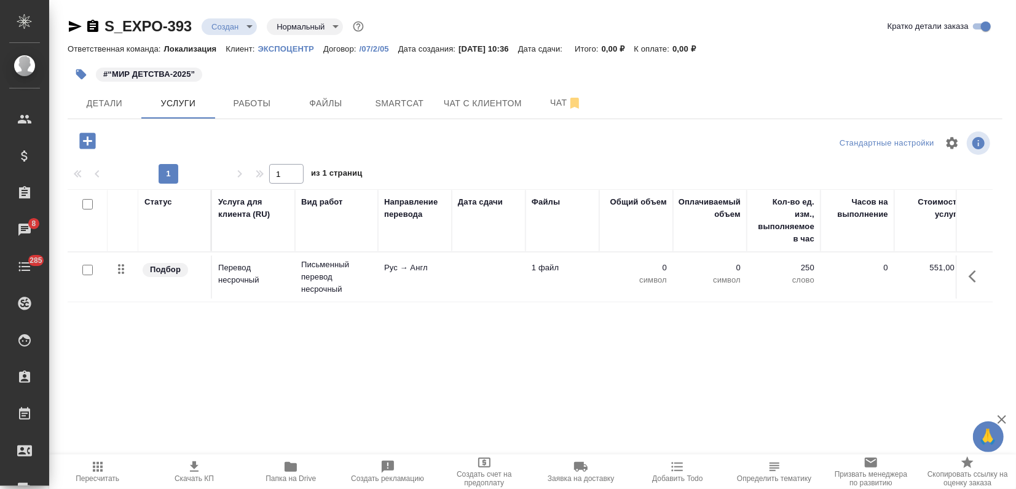
click at [86, 270] on input "checkbox" at bounding box center [87, 270] width 10 height 10
checkbox input "true"
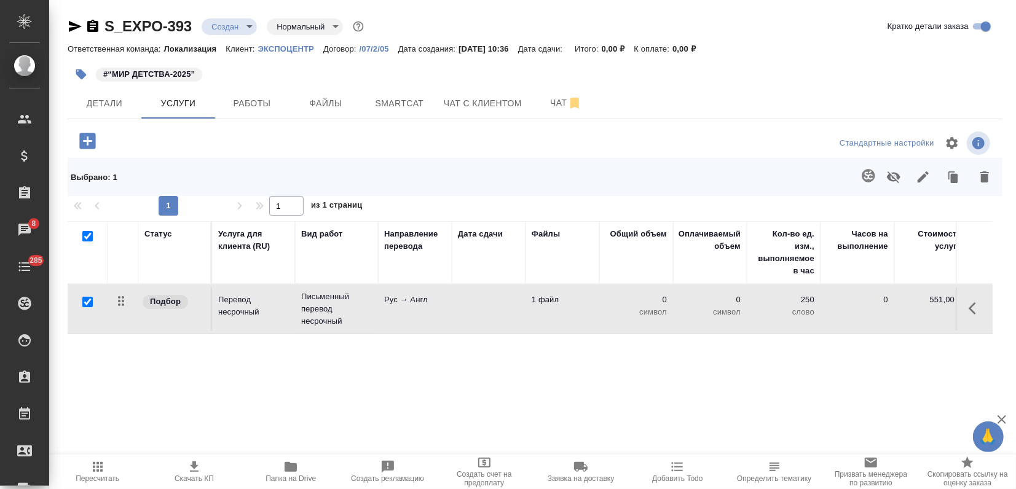
click at [982, 176] on icon "button" at bounding box center [984, 176] width 9 height 11
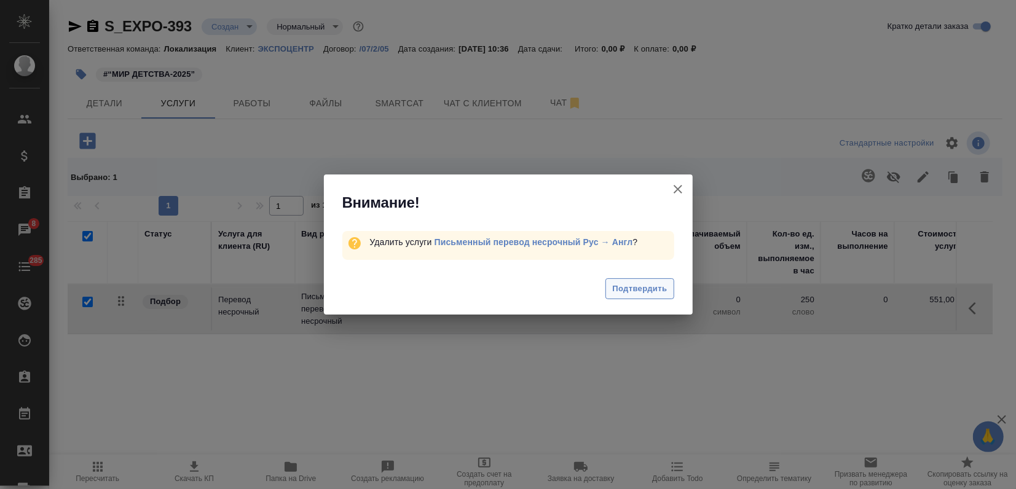
click at [653, 286] on span "Подтвердить" at bounding box center [639, 289] width 55 height 14
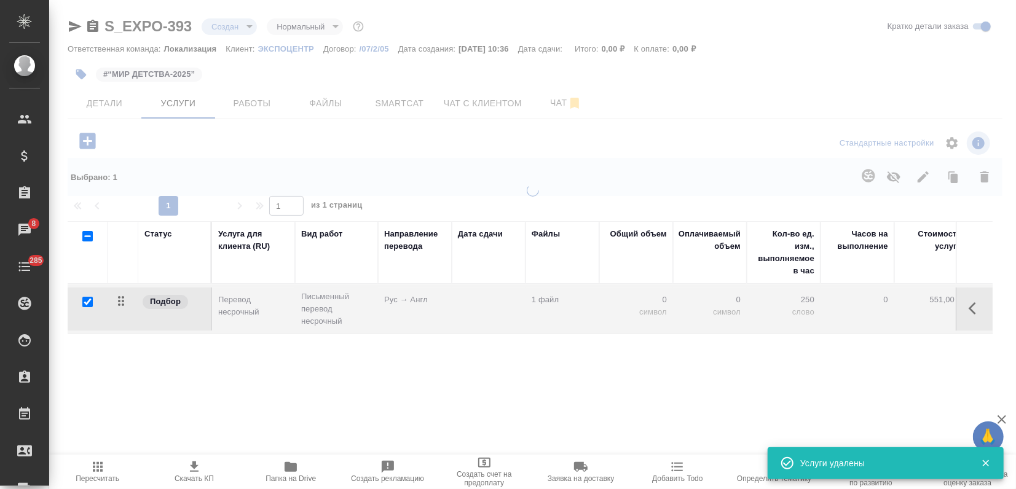
checkbox input "false"
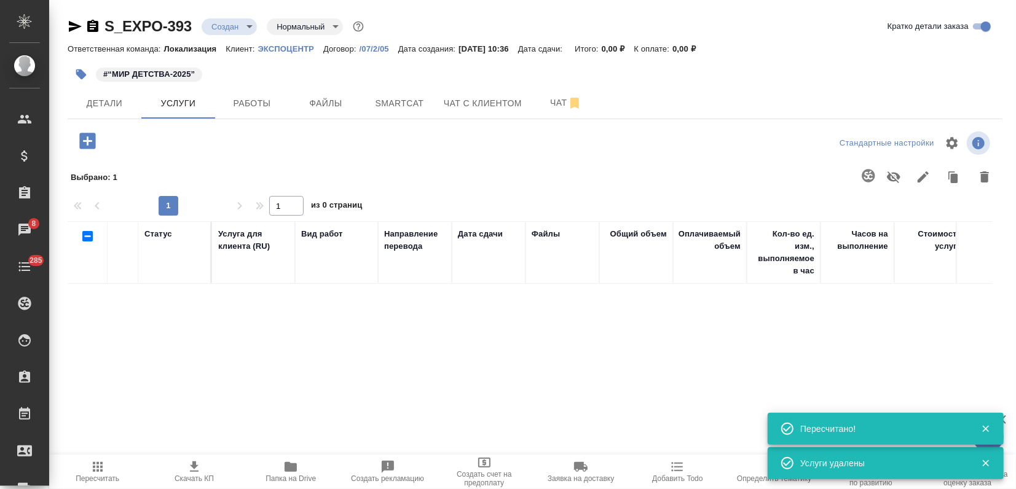
click at [84, 140] on icon "button" at bounding box center [88, 141] width 22 height 22
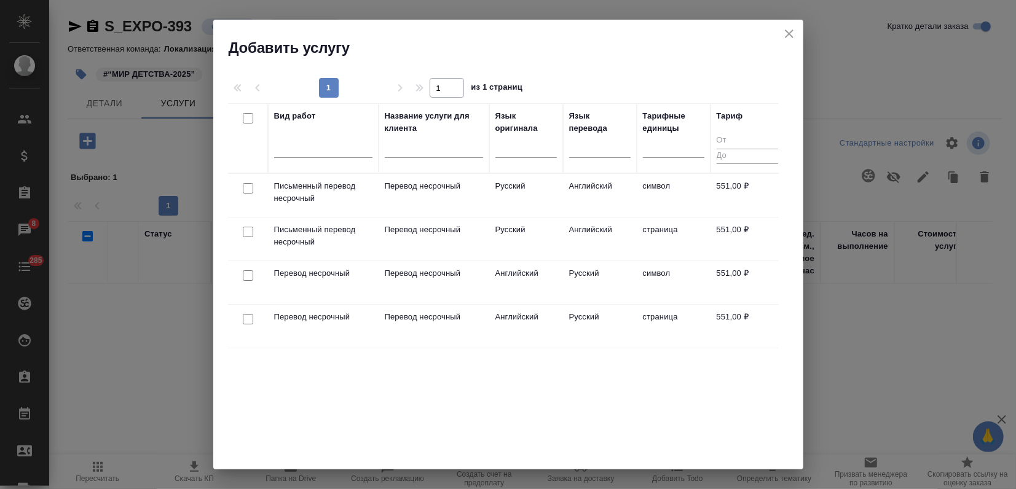
click at [421, 242] on td "Перевод несрочный" at bounding box center [433, 238] width 111 height 43
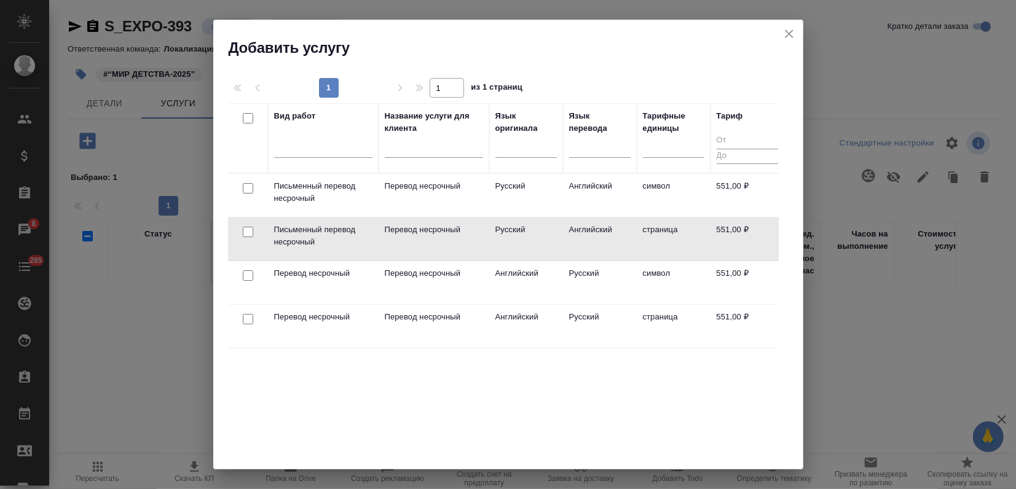
click at [421, 242] on td "Перевод несрочный" at bounding box center [433, 238] width 111 height 43
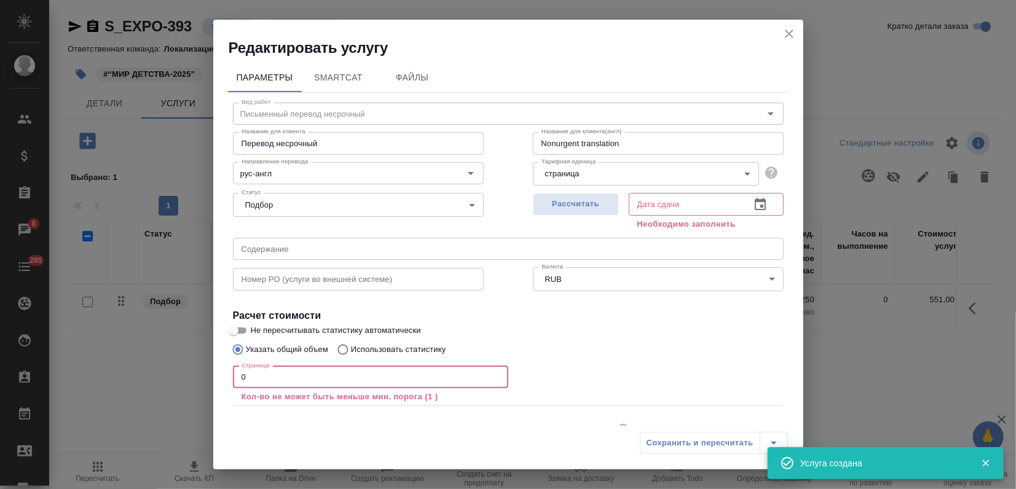
drag, startPoint x: 275, startPoint y: 380, endPoint x: 167, endPoint y: 396, distance: 109.3
click at [192, 391] on div "Редактировать услугу Параметры SmartCat Файлы Вид работ Письменный перевод неср…" at bounding box center [508, 244] width 1016 height 489
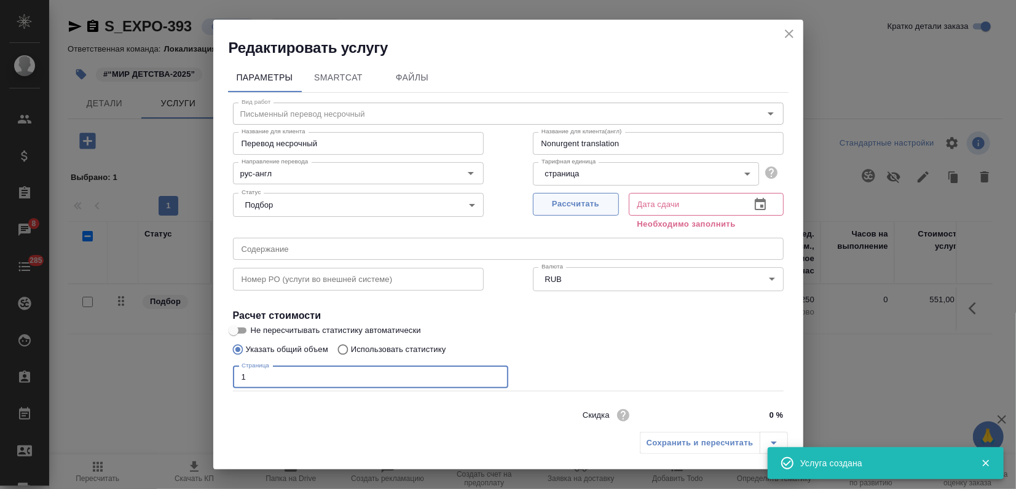
type input "1"
click at [575, 206] on span "Рассчитать" at bounding box center [575, 204] width 72 height 14
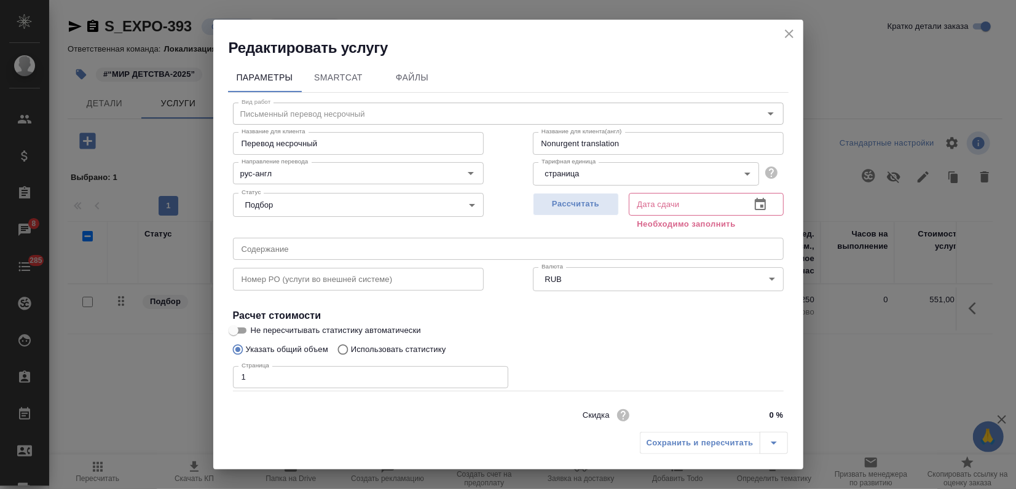
type input "03.09.2025 11:40"
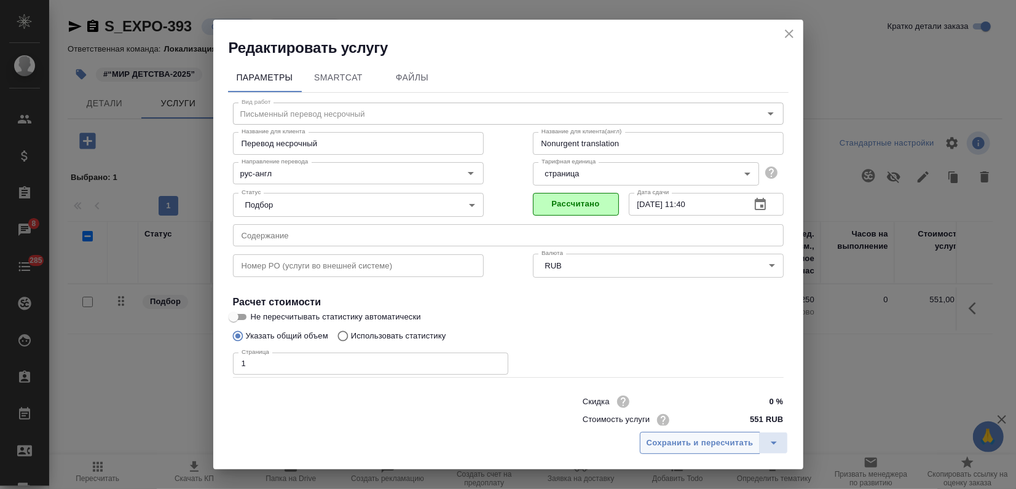
click at [671, 448] on span "Сохранить и пересчитать" at bounding box center [699, 443] width 107 height 14
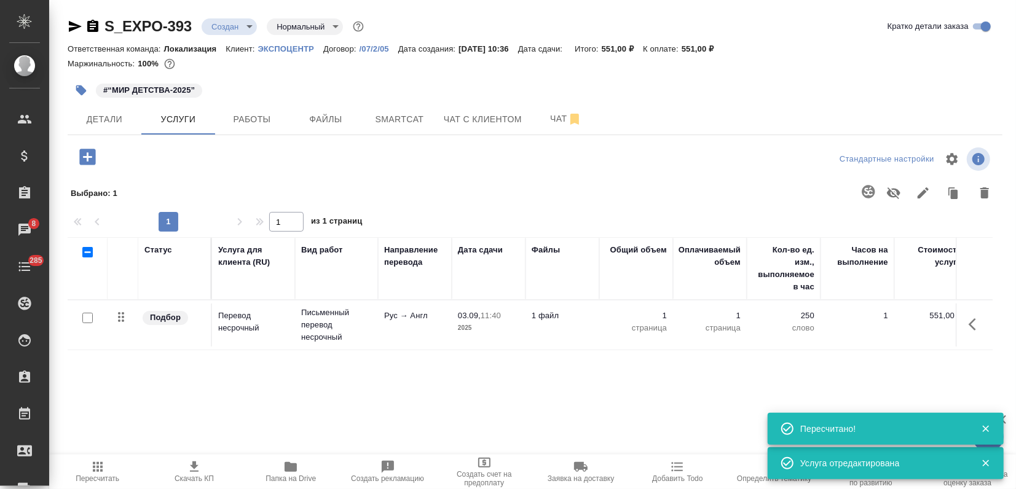
click at [108, 475] on span "Пересчитать" at bounding box center [98, 478] width 44 height 9
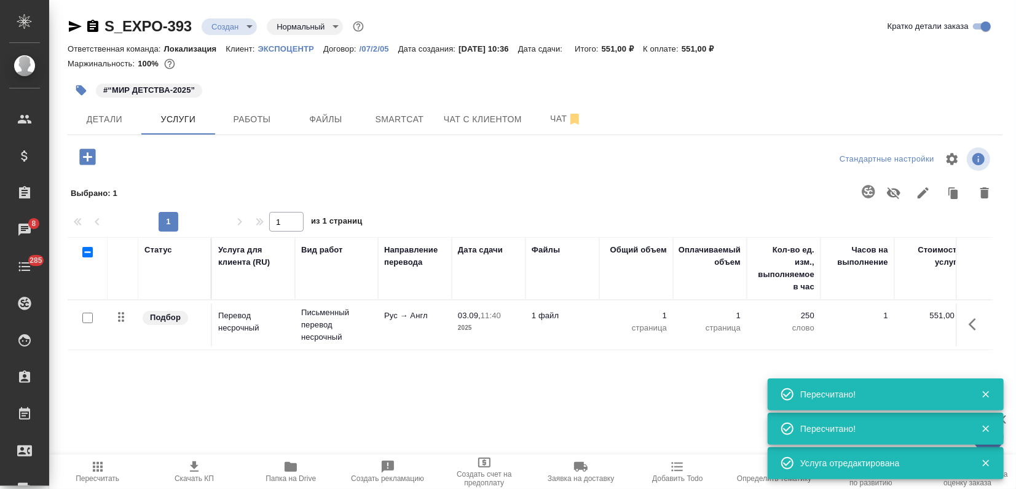
click at [87, 319] on input "checkbox" at bounding box center [87, 318] width 10 height 10
checkbox input "true"
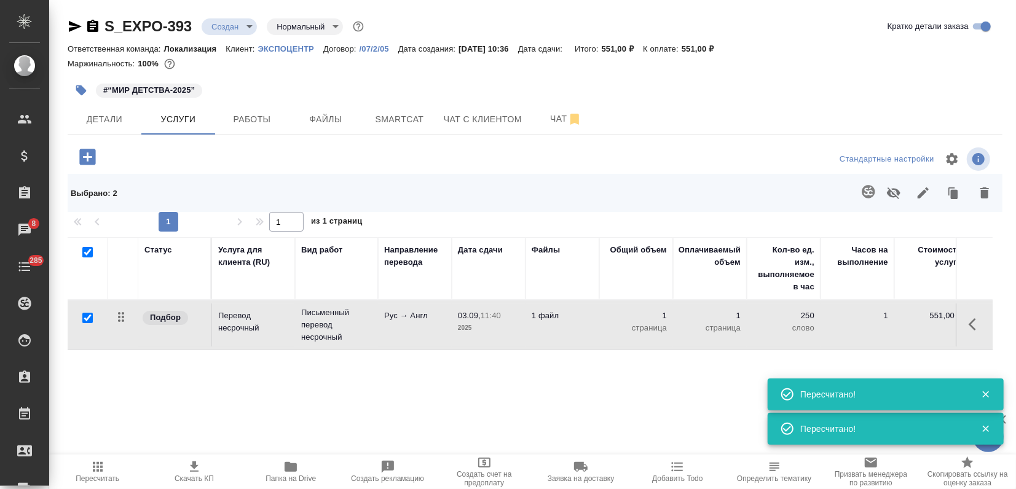
click at [868, 194] on icon "button" at bounding box center [868, 191] width 15 height 15
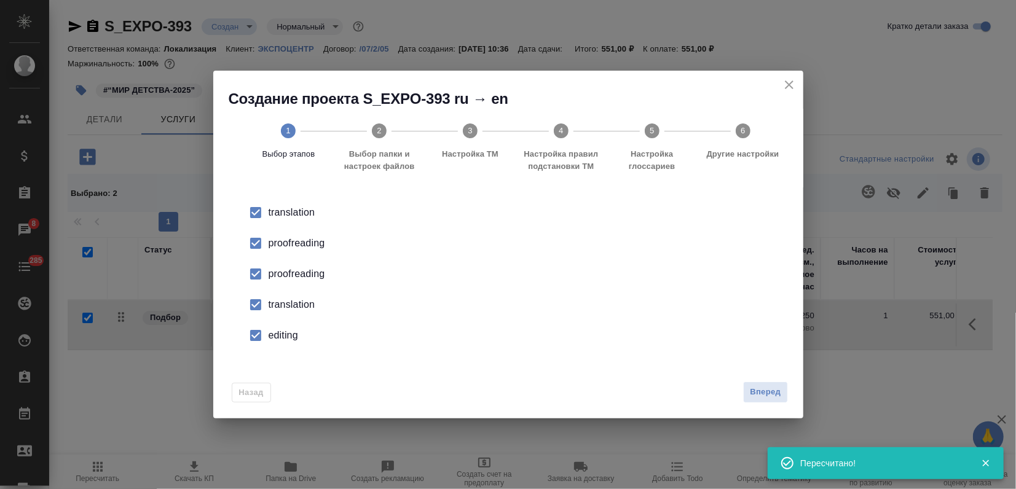
click at [327, 245] on div "proofreading" at bounding box center [520, 243] width 505 height 15
click at [294, 272] on div "proofreading" at bounding box center [520, 274] width 505 height 15
click at [268, 308] on input "checkbox" at bounding box center [256, 305] width 26 height 26
click at [280, 337] on div "editing" at bounding box center [520, 335] width 505 height 15
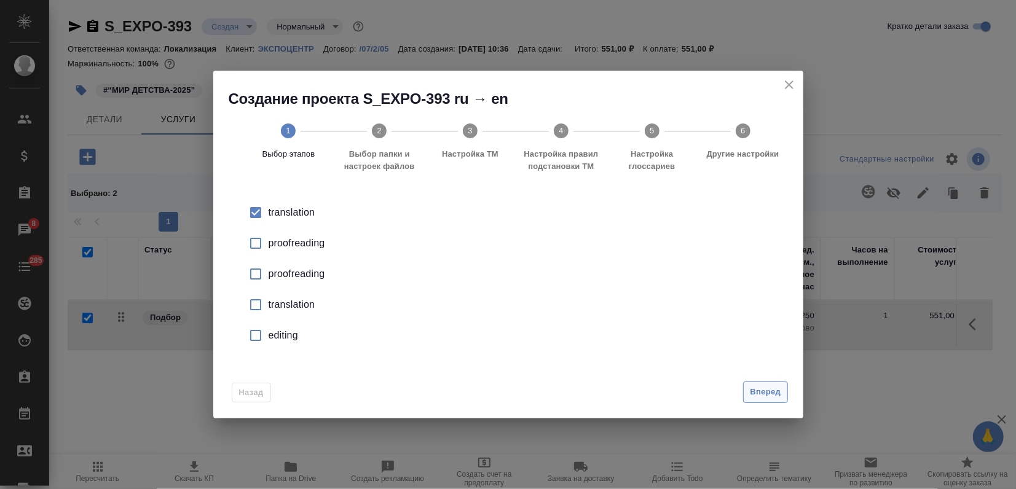
click at [756, 396] on span "Вперед" at bounding box center [765, 392] width 31 height 14
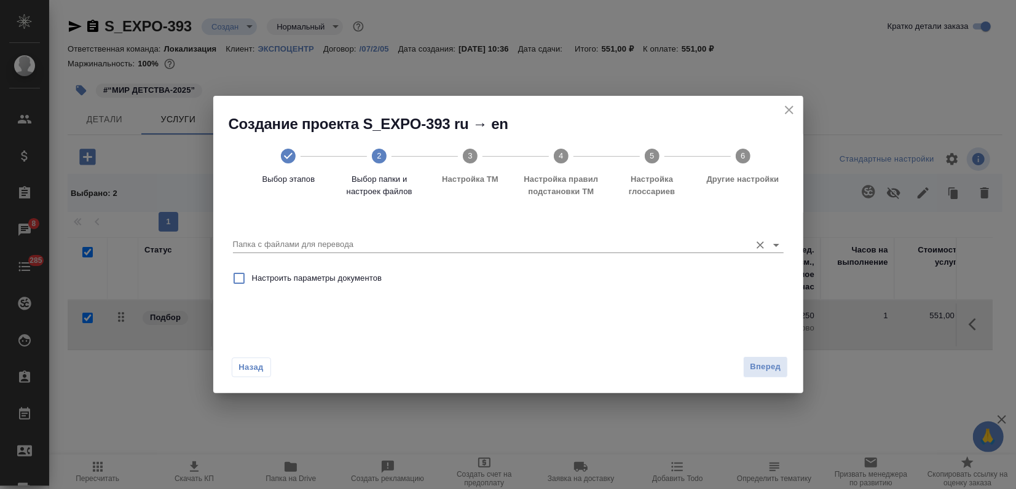
click at [501, 238] on input "Папка с файлами для перевода" at bounding box center [488, 244] width 511 height 15
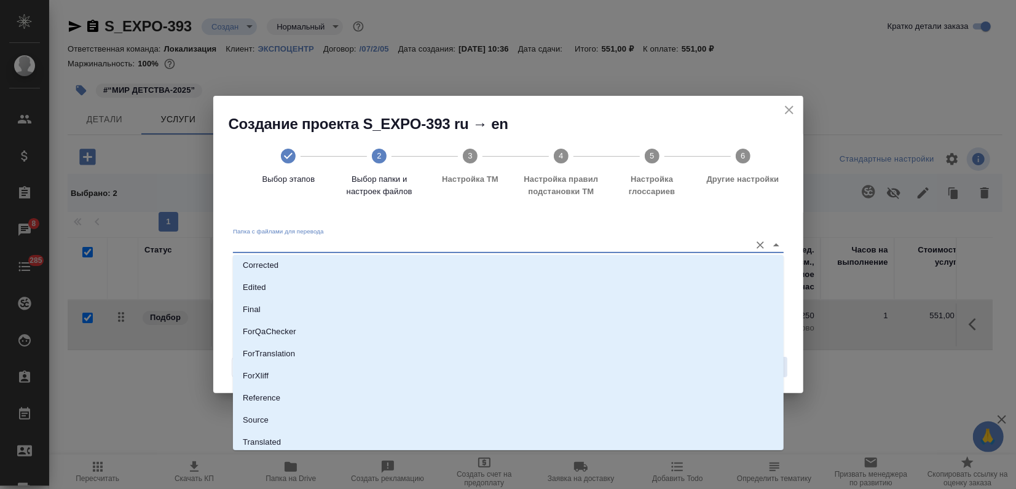
scroll to position [95, 0]
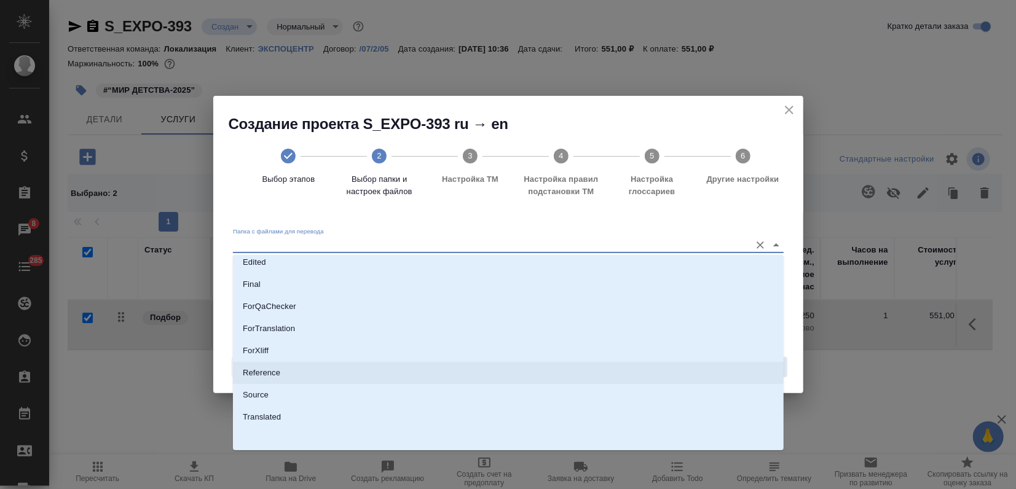
click at [319, 383] on li "Reference" at bounding box center [508, 373] width 550 height 22
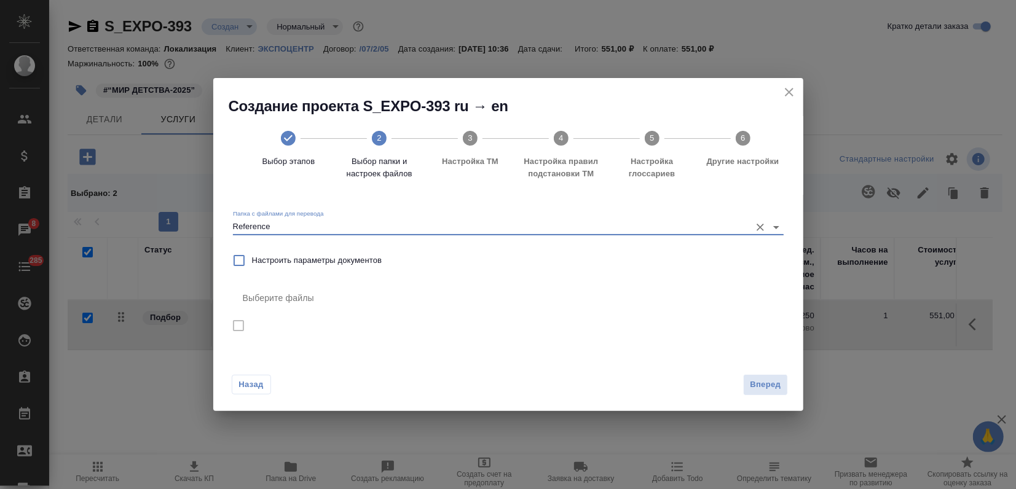
click at [287, 230] on input "Reference" at bounding box center [488, 226] width 511 height 15
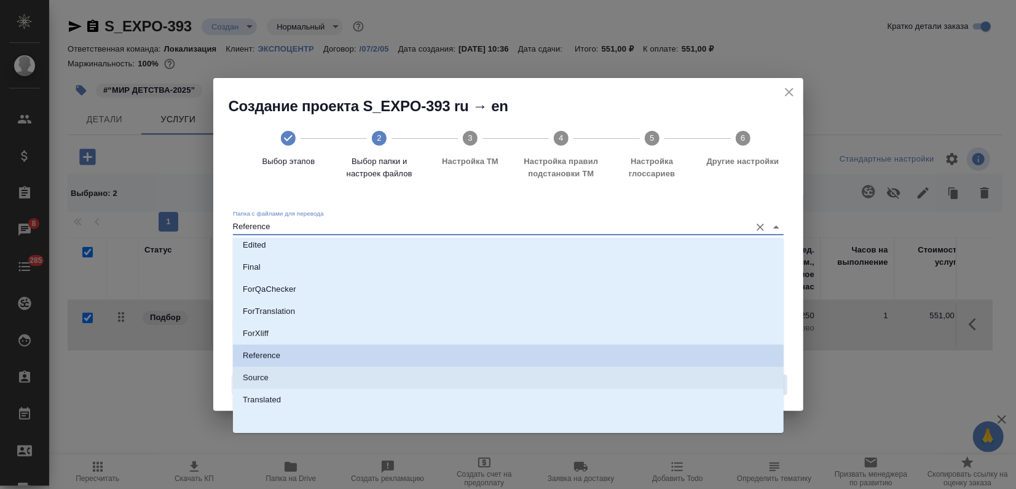
drag, startPoint x: 273, startPoint y: 379, endPoint x: 280, endPoint y: 376, distance: 7.4
click at [275, 380] on li "Source" at bounding box center [508, 378] width 550 height 22
type input "Source"
checkbox input "true"
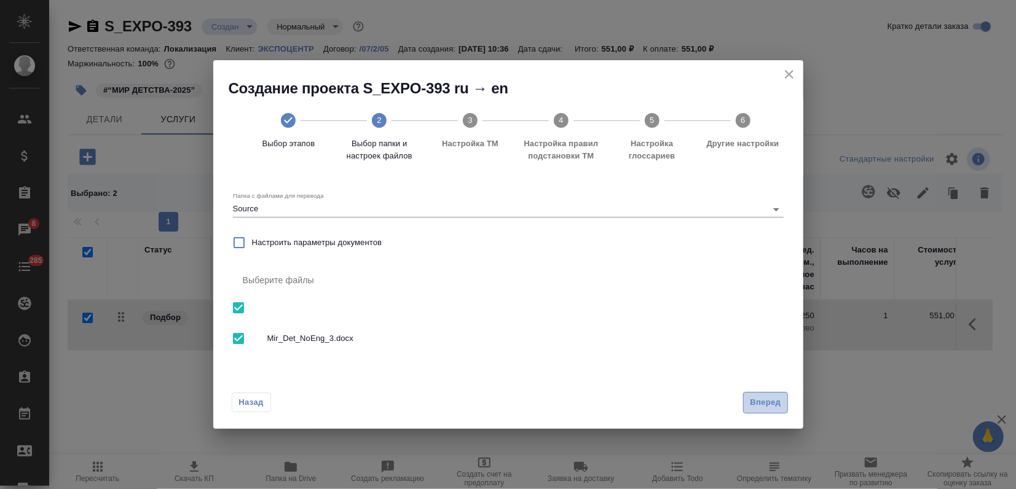
click at [744, 397] on button "Вперед" at bounding box center [765, 403] width 44 height 22
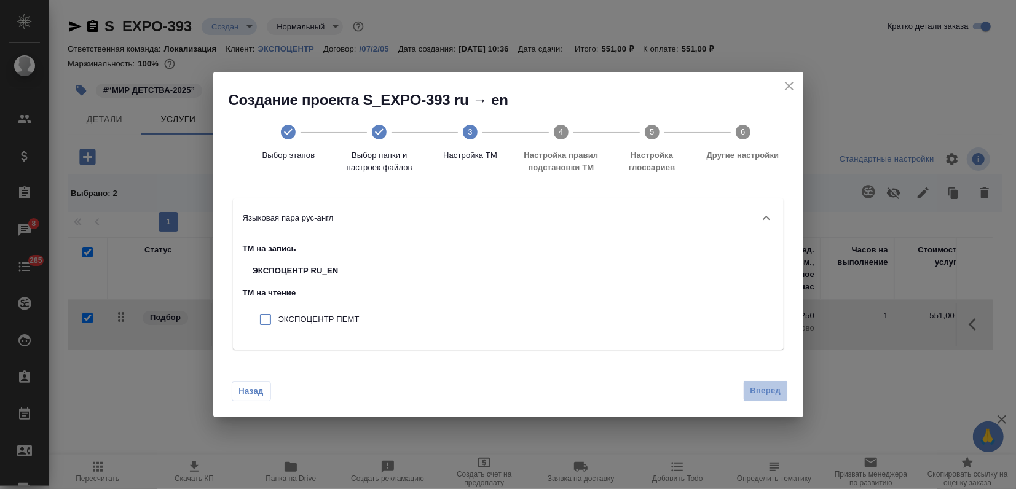
click at [762, 387] on span "Вперед" at bounding box center [765, 391] width 31 height 14
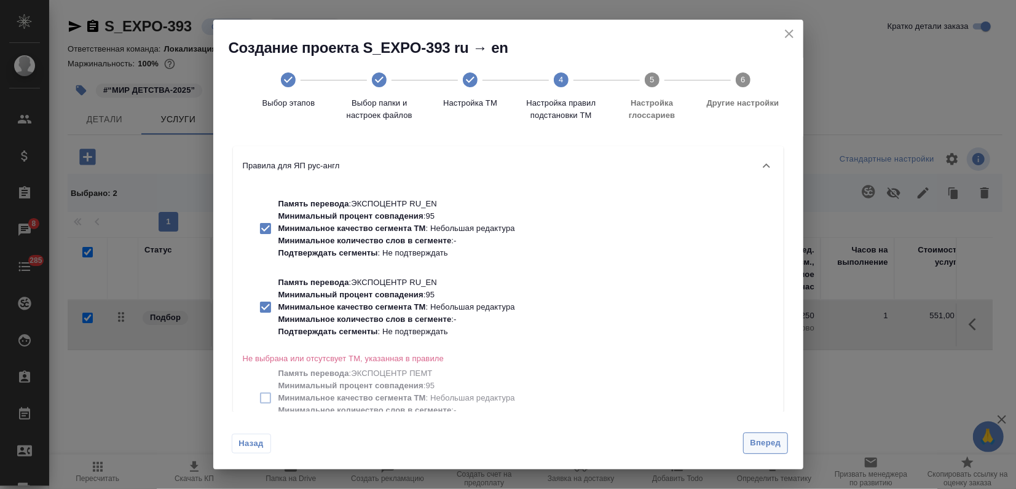
click at [760, 436] on span "Вперед" at bounding box center [765, 443] width 31 height 14
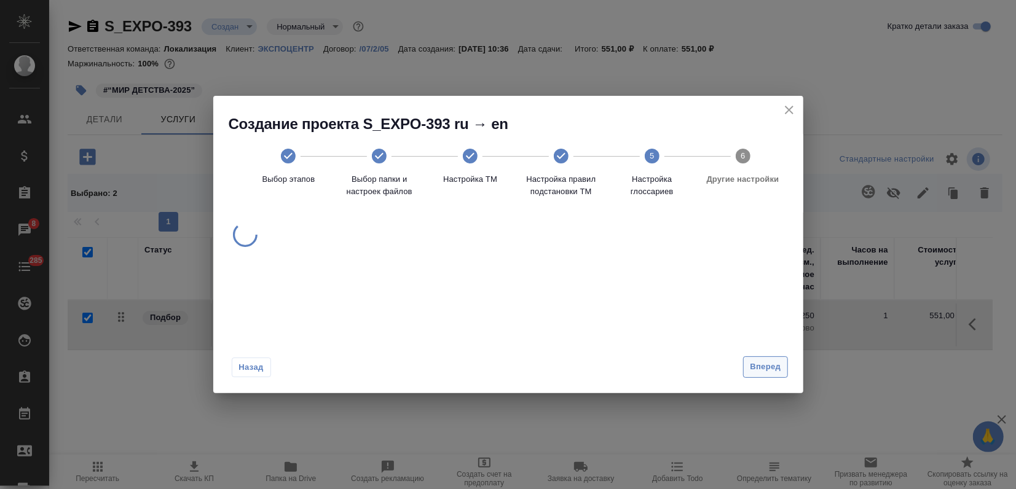
click at [764, 371] on span "Вперед" at bounding box center [765, 367] width 31 height 14
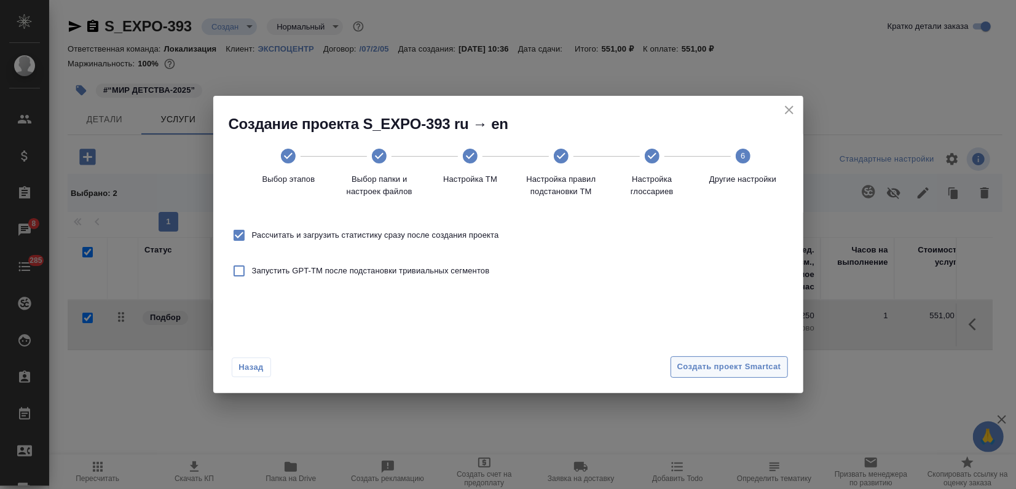
click at [764, 374] on span "Создать проект Smartcat" at bounding box center [729, 367] width 104 height 14
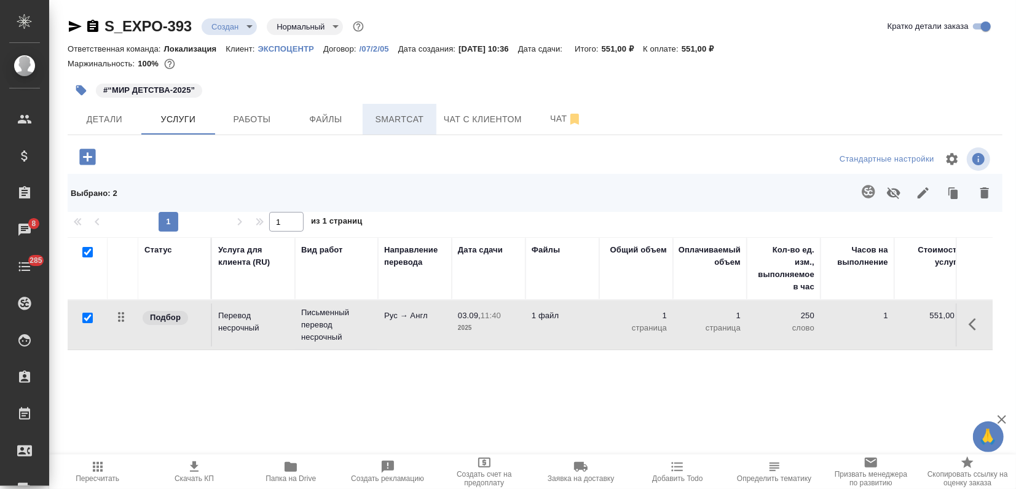
click at [377, 119] on span "Smartcat" at bounding box center [399, 119] width 59 height 15
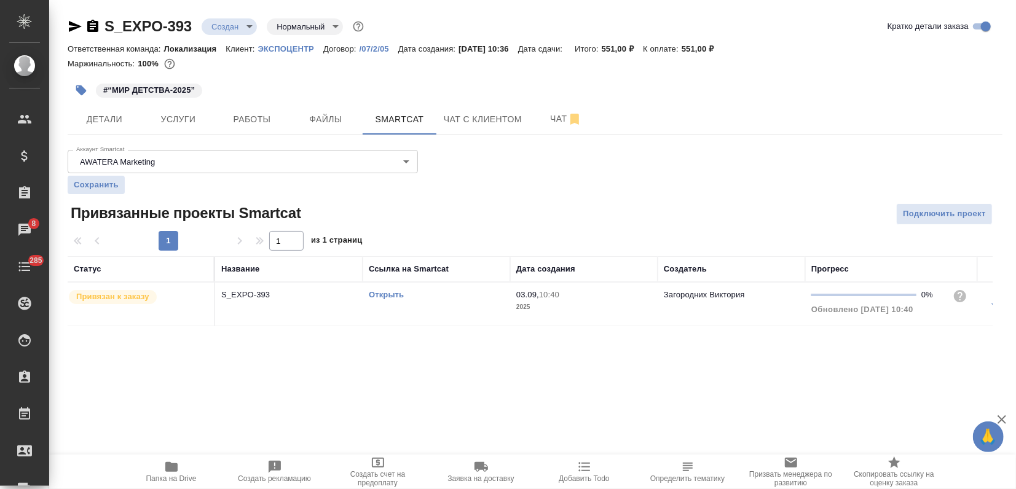
click at [387, 291] on link "Открыть" at bounding box center [386, 294] width 35 height 9
click at [270, 49] on p "ЭКСПОЦЕНТР" at bounding box center [290, 48] width 65 height 9
click at [194, 128] on button "Услуги" at bounding box center [178, 119] width 74 height 31
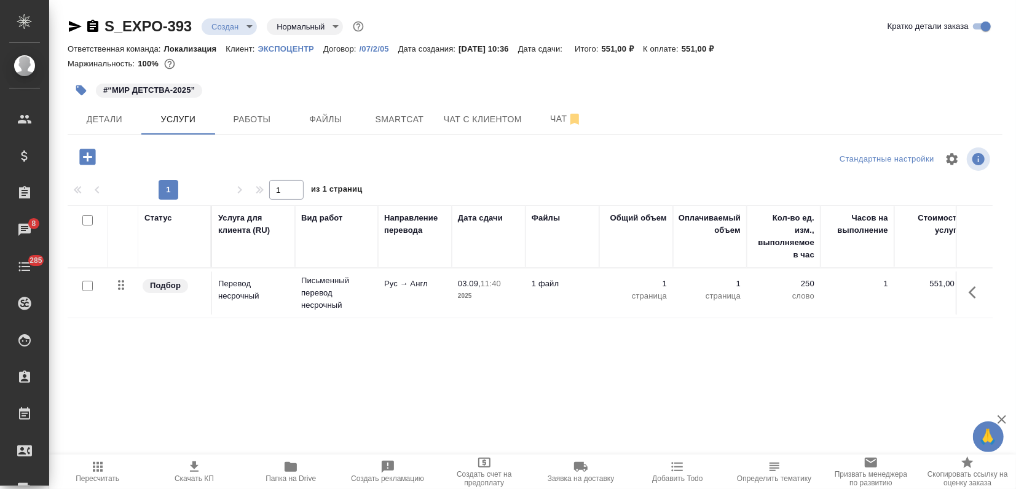
click at [80, 152] on icon "button" at bounding box center [87, 157] width 16 height 16
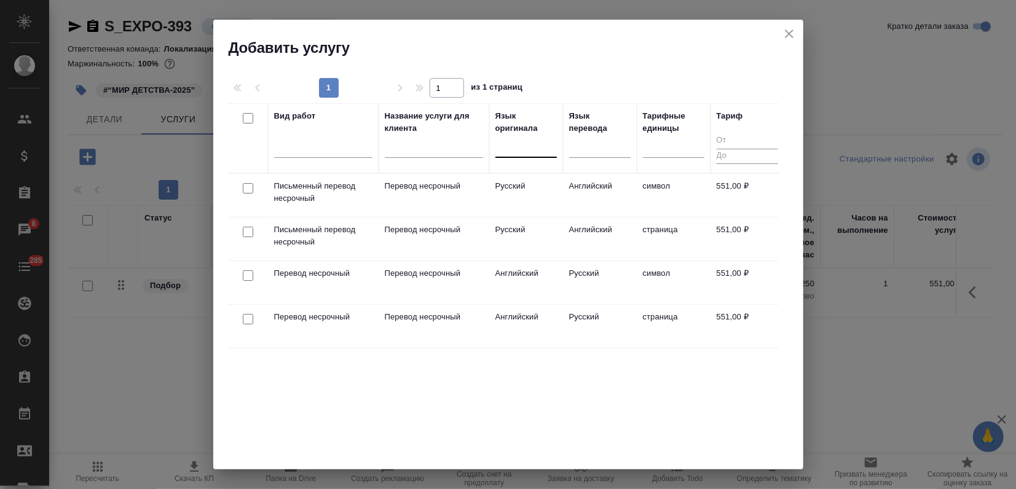
click at [506, 147] on div at bounding box center [525, 145] width 61 height 18
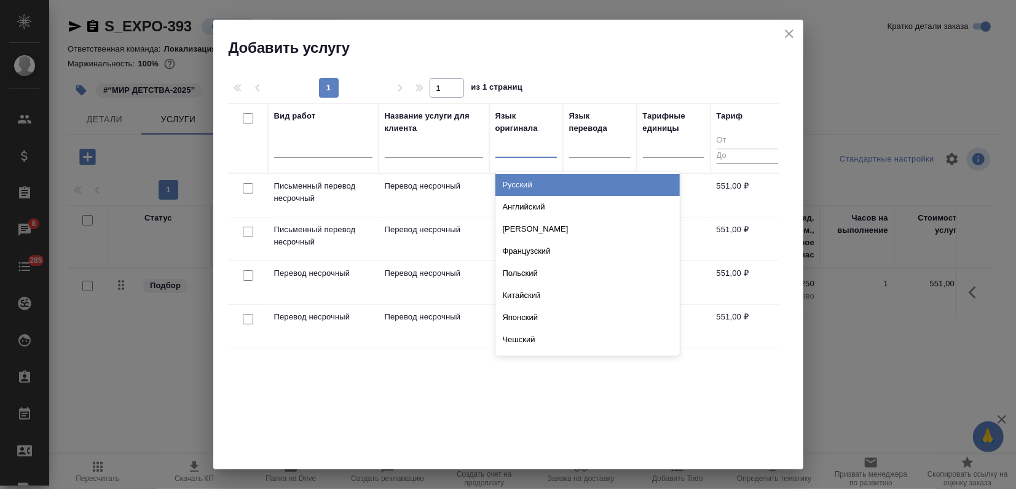
click at [516, 184] on div "Русский" at bounding box center [587, 185] width 184 height 22
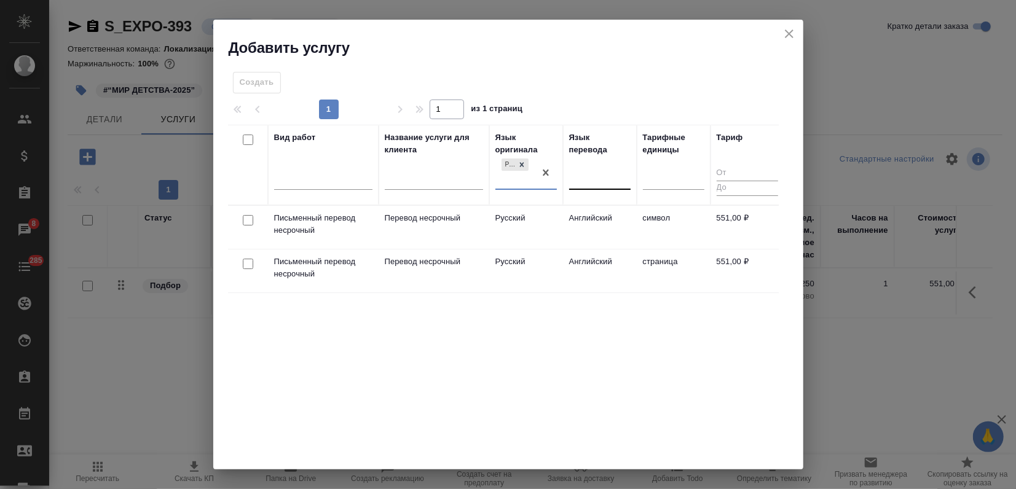
click at [575, 176] on input "text" at bounding box center [575, 177] width 1 height 9
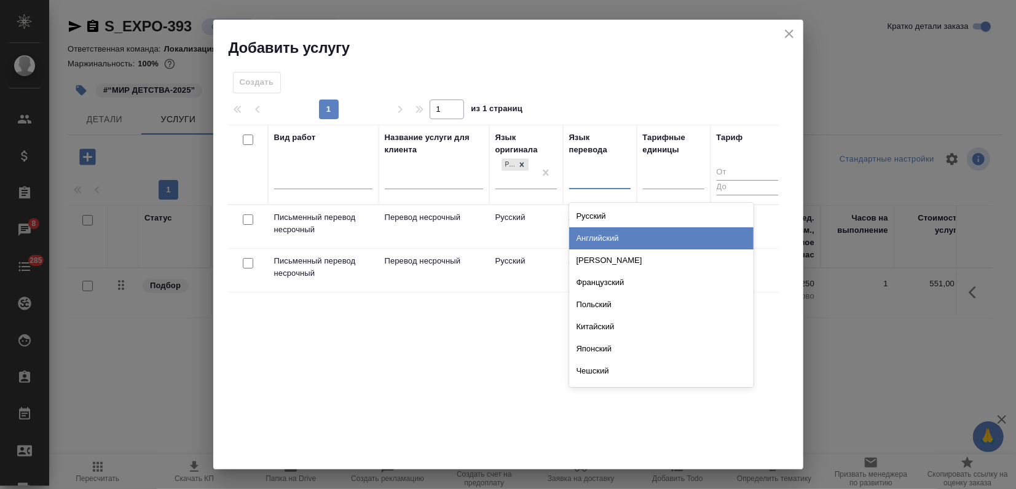
click at [595, 241] on div "Английский" at bounding box center [661, 238] width 184 height 22
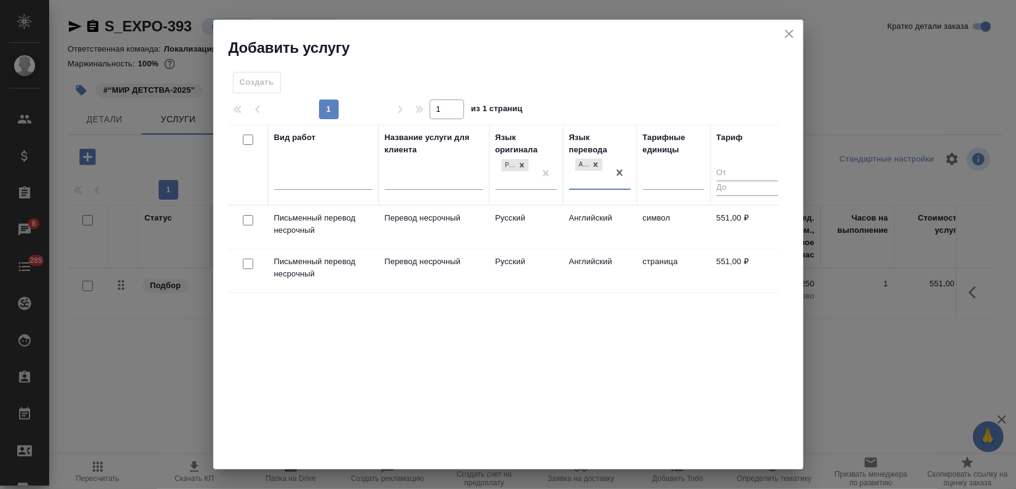
click at [791, 33] on icon "close" at bounding box center [788, 33] width 15 height 15
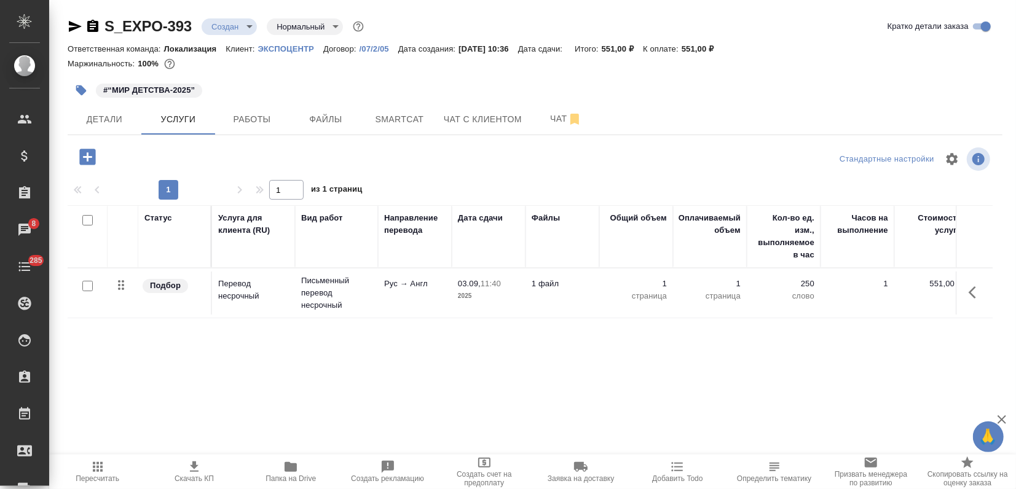
click at [365, 49] on p "/07/2/05" at bounding box center [378, 48] width 39 height 9
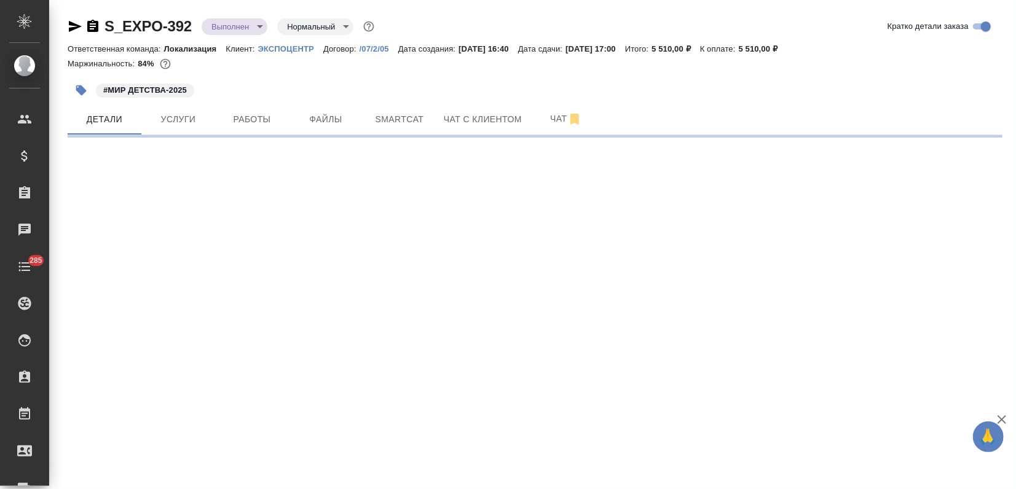
select select "RU"
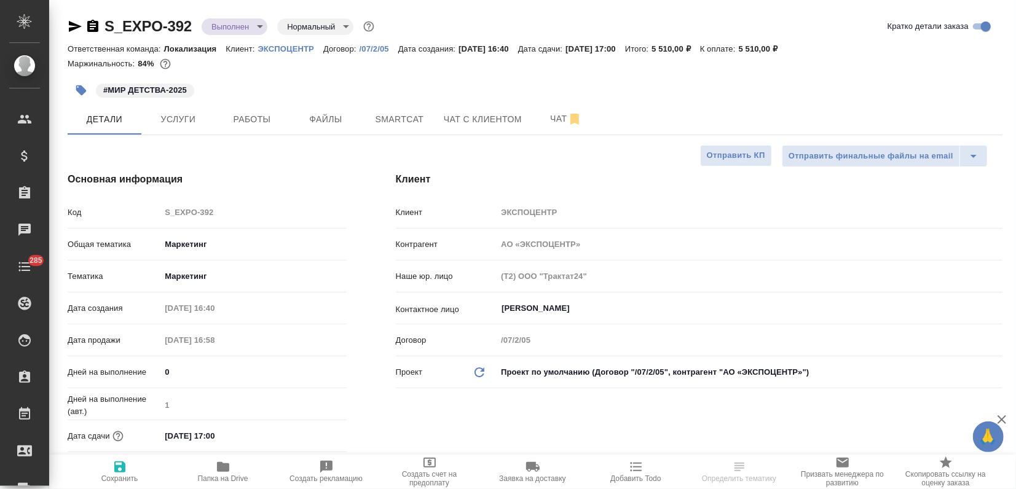
type textarea "x"
click at [181, 130] on button "Услуги" at bounding box center [178, 119] width 74 height 31
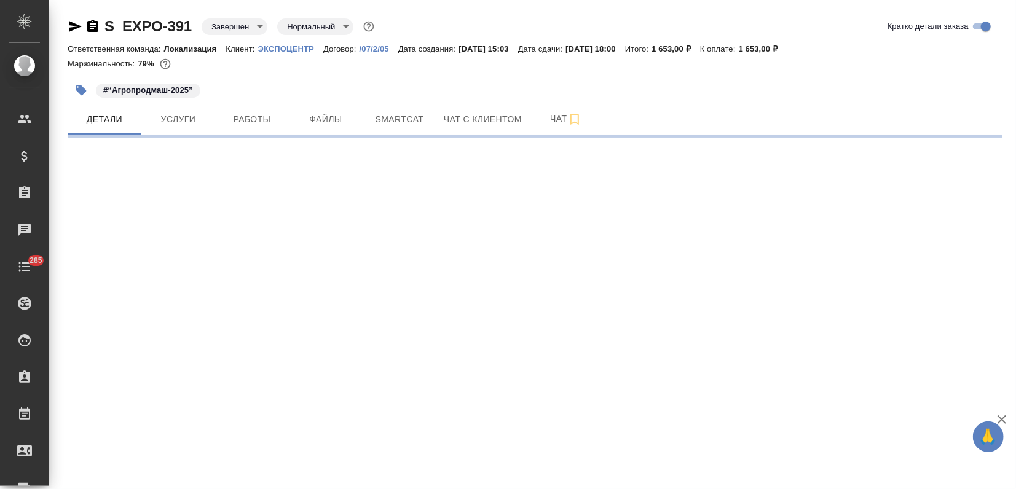
select select "RU"
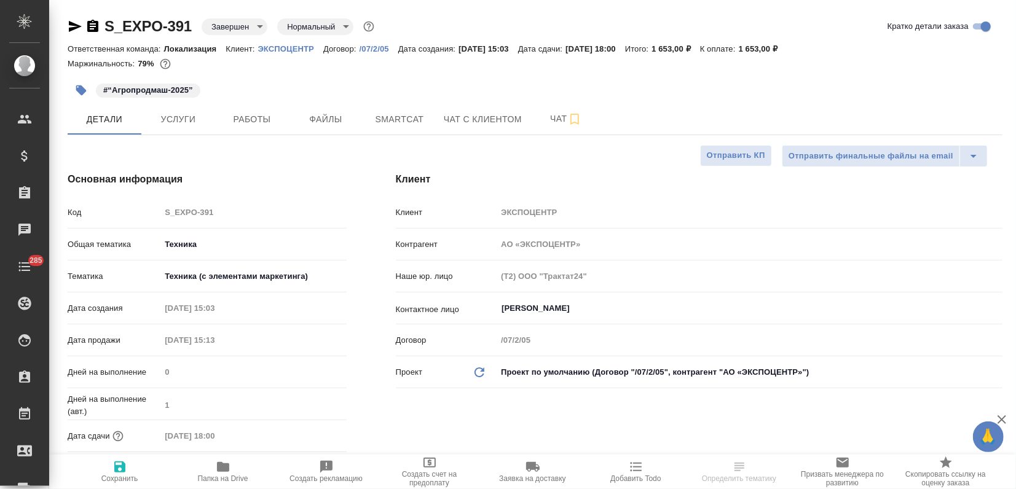
type textarea "x"
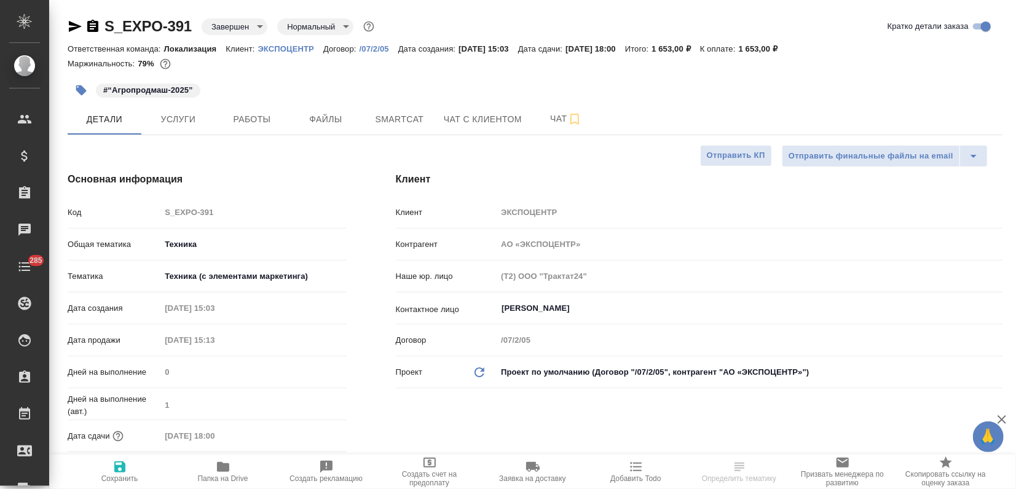
type textarea "x"
click at [185, 116] on span "Услуги" at bounding box center [178, 119] width 59 height 15
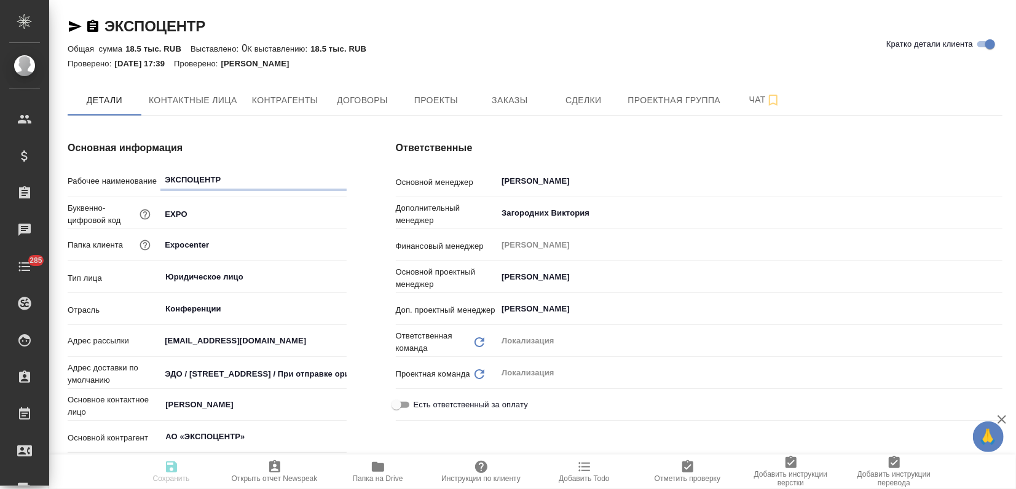
type textarea "x"
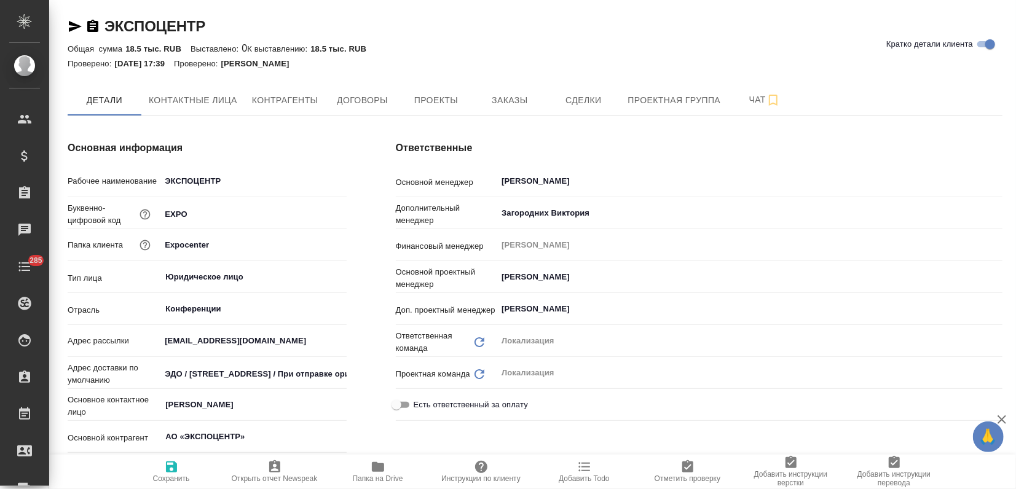
type textarea "x"
click at [379, 470] on icon "button" at bounding box center [378, 467] width 12 height 10
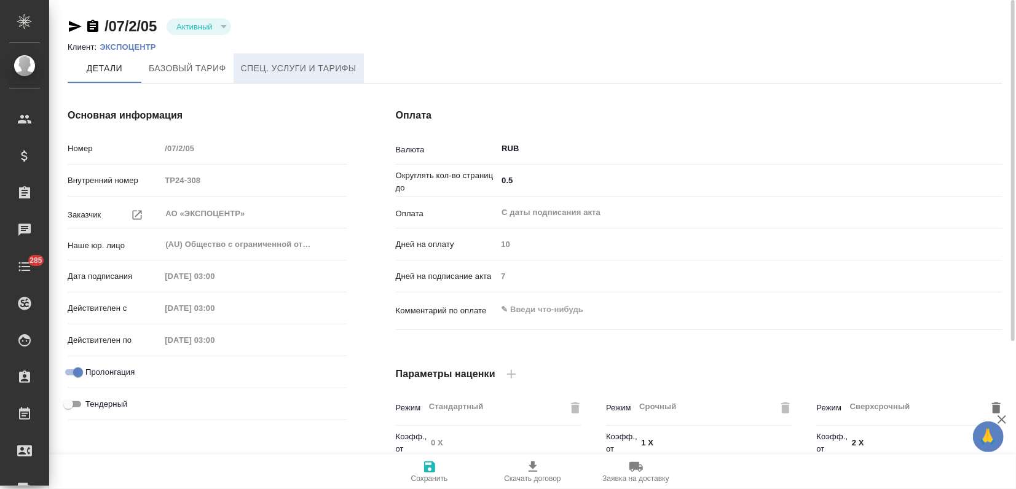
click at [318, 64] on span "Спец. услуги и тарифы" at bounding box center [299, 68] width 116 height 15
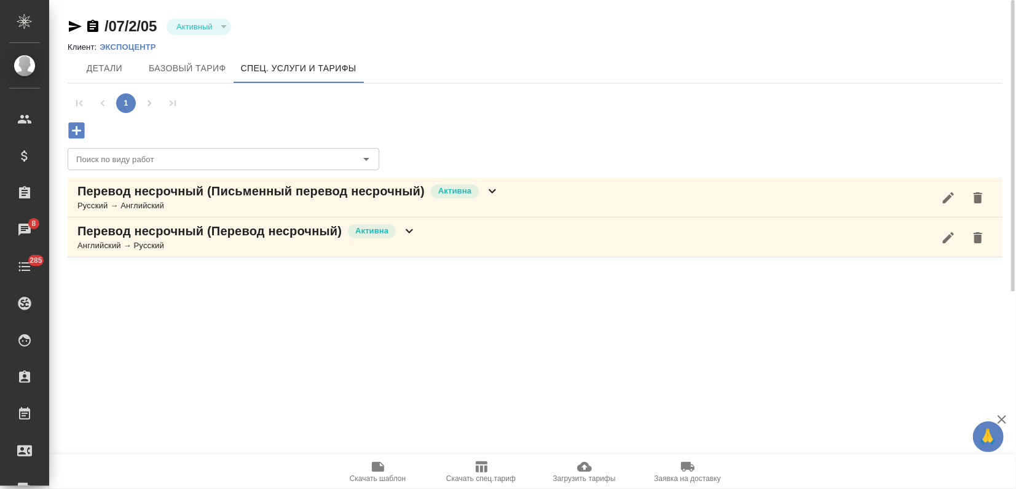
click at [946, 196] on icon "button" at bounding box center [948, 197] width 15 height 15
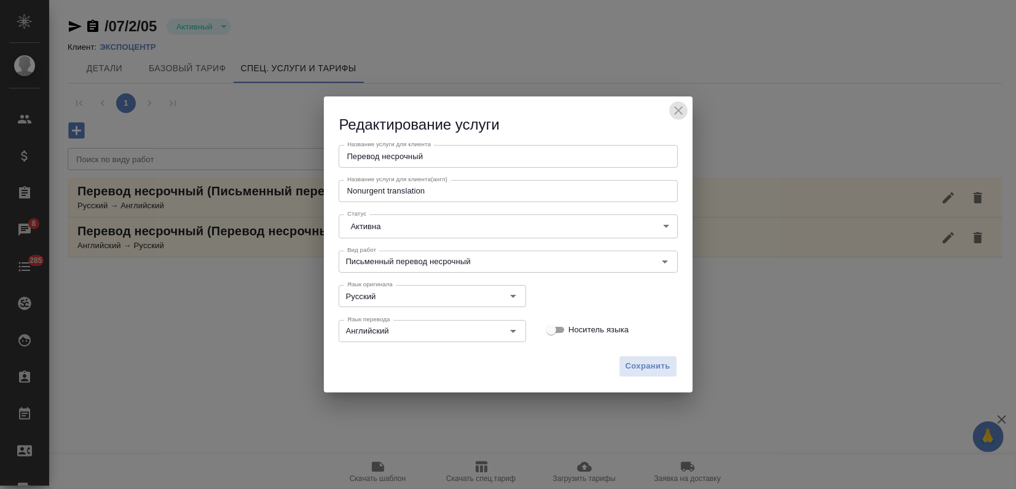
click at [671, 103] on icon "close" at bounding box center [678, 110] width 15 height 15
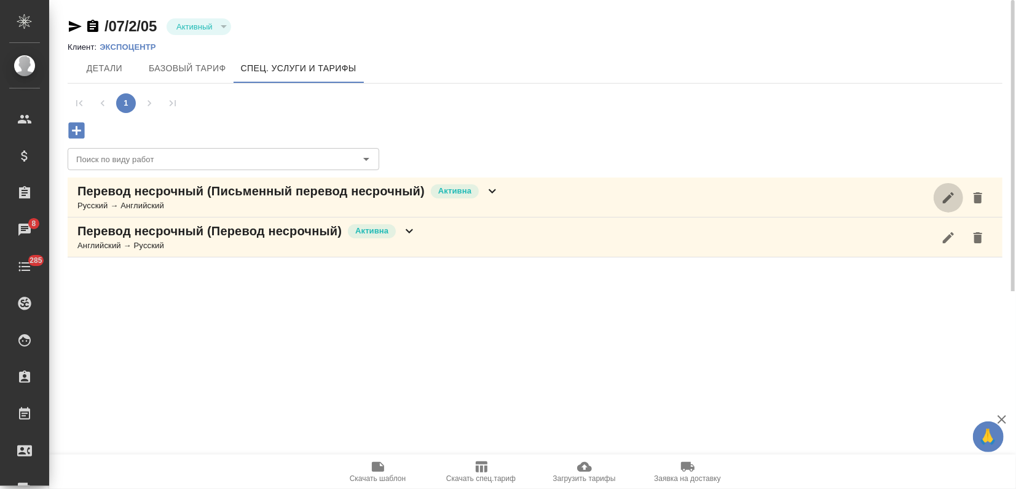
click at [946, 202] on icon "button" at bounding box center [947, 197] width 11 height 11
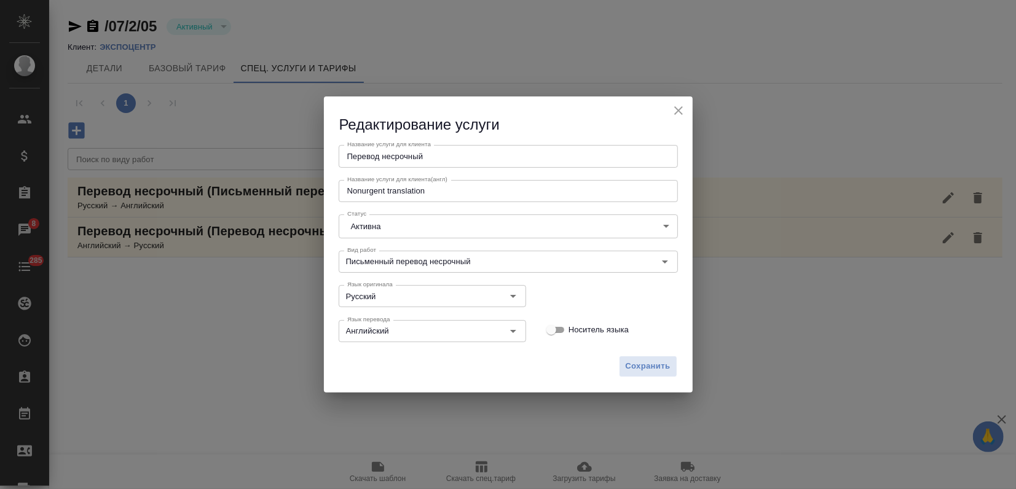
click at [681, 113] on icon "close" at bounding box center [678, 110] width 9 height 9
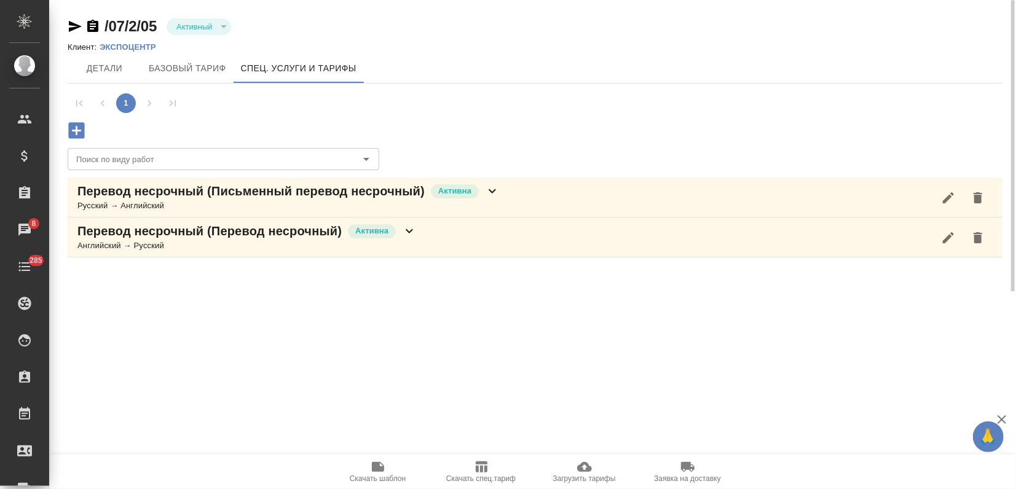
click at [491, 187] on icon at bounding box center [492, 191] width 15 height 15
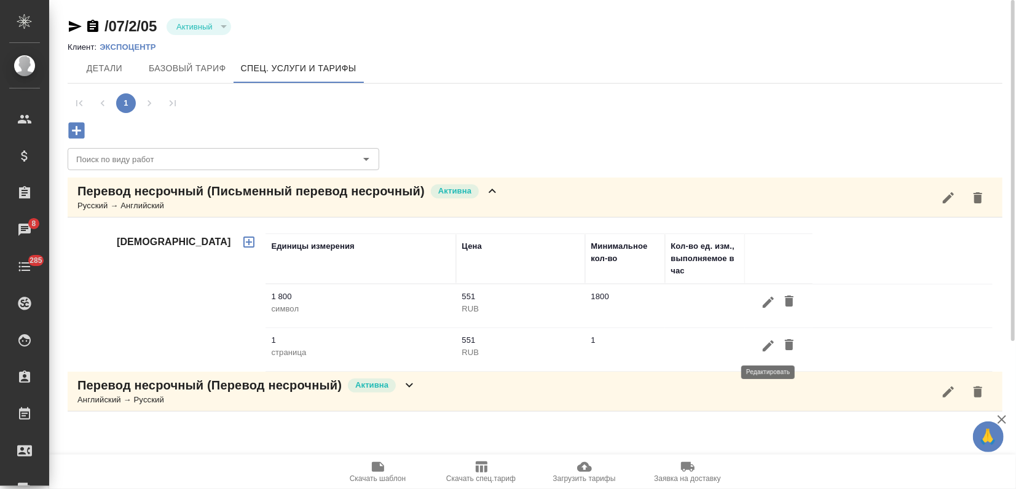
click at [770, 345] on icon "button" at bounding box center [768, 346] width 15 height 15
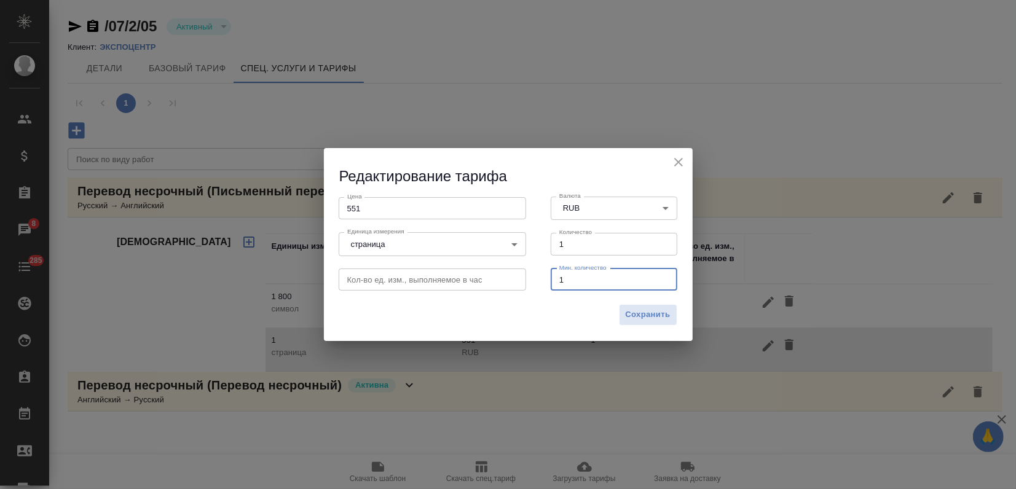
click at [595, 277] on input "1" at bounding box center [613, 279] width 127 height 22
drag, startPoint x: 593, startPoint y: 278, endPoint x: 538, endPoint y: 281, distance: 55.3
click at [538, 281] on div "Мин. количество 1 Мин. количество" at bounding box center [614, 278] width 152 height 54
type input "0.5"
click at [647, 313] on span "Сохранить" at bounding box center [647, 315] width 45 height 14
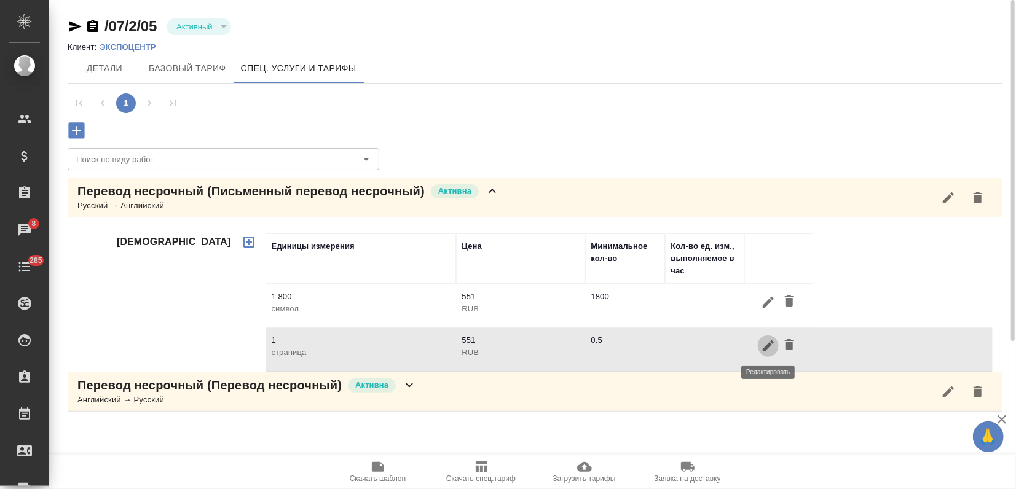
click at [762, 344] on icon "button" at bounding box center [768, 346] width 15 height 15
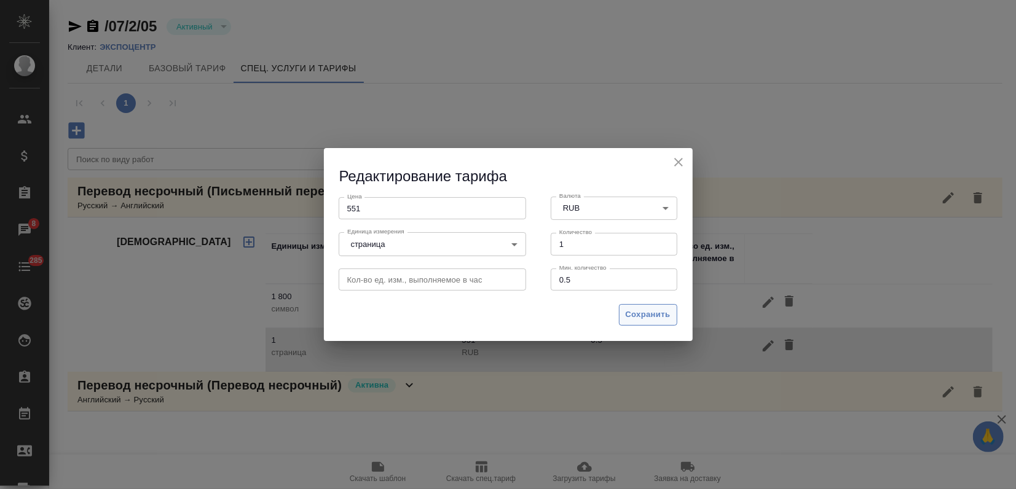
click at [652, 325] on button "Сохранить" at bounding box center [648, 315] width 58 height 22
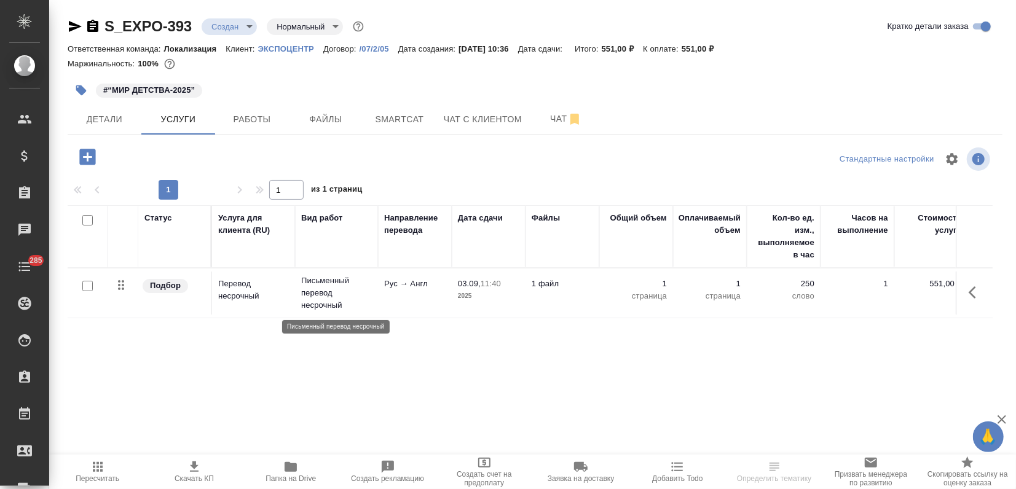
click at [354, 288] on p "Письменный перевод несрочный" at bounding box center [336, 293] width 71 height 37
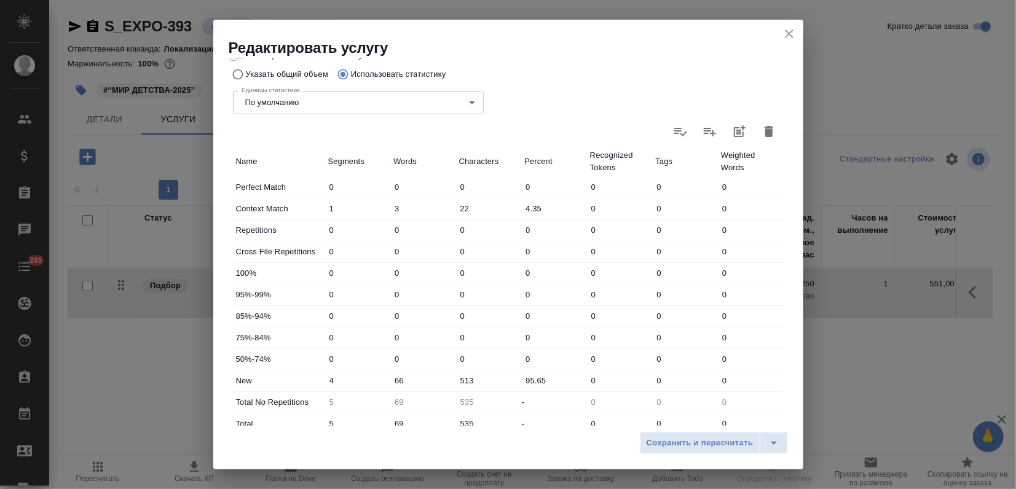
scroll to position [75, 0]
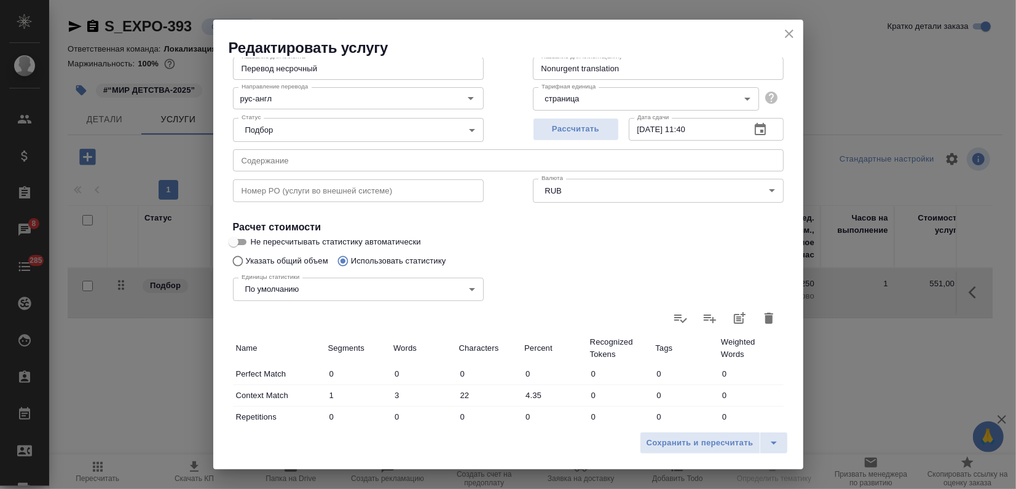
click at [761, 316] on icon "button" at bounding box center [768, 318] width 15 height 15
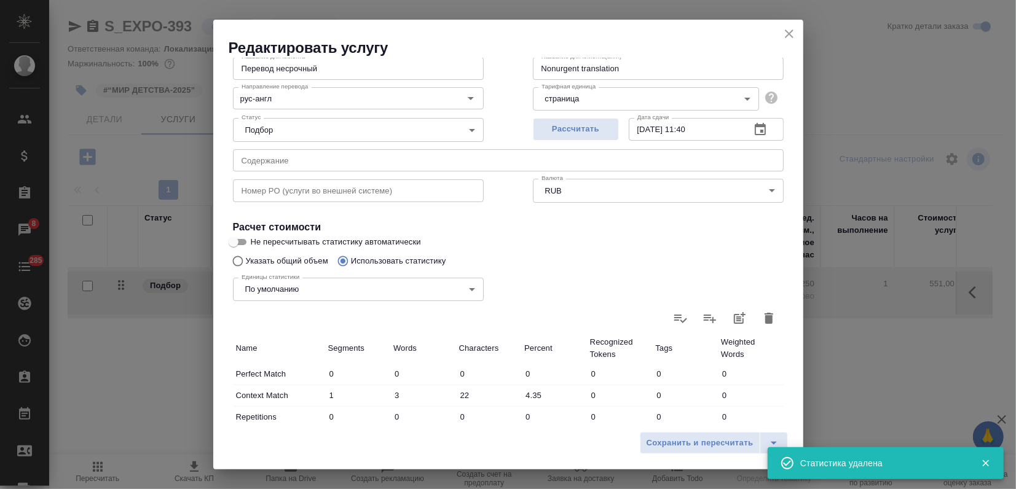
type input "0"
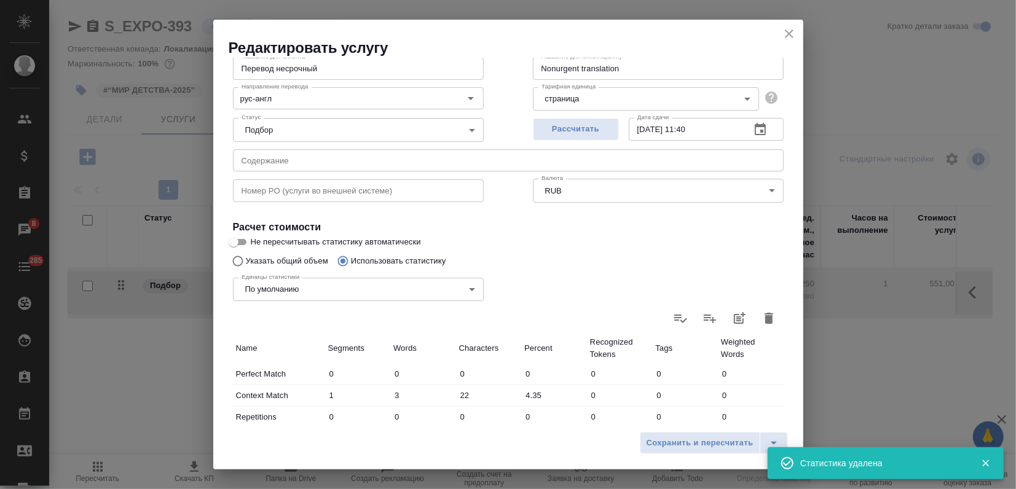
type input "0"
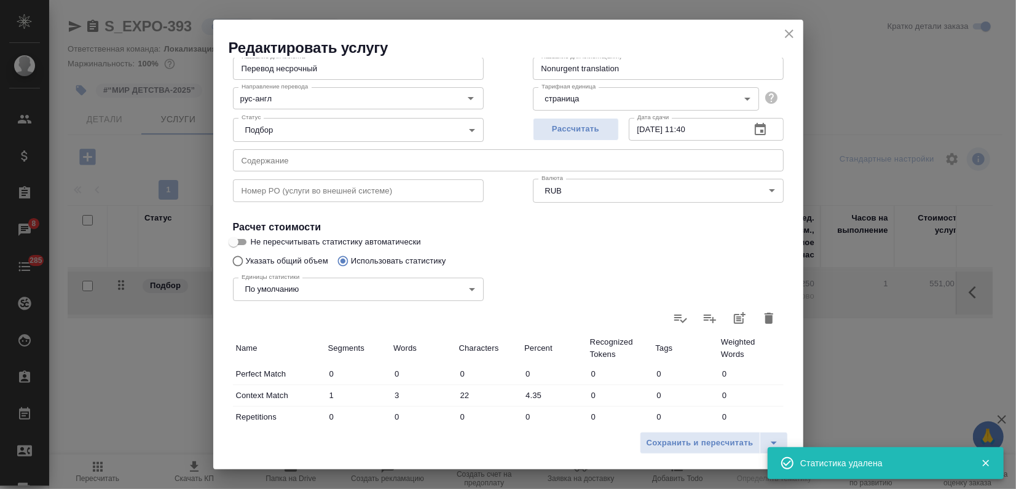
type input "0"
click at [237, 256] on input "Указать общий объем" at bounding box center [236, 260] width 20 height 23
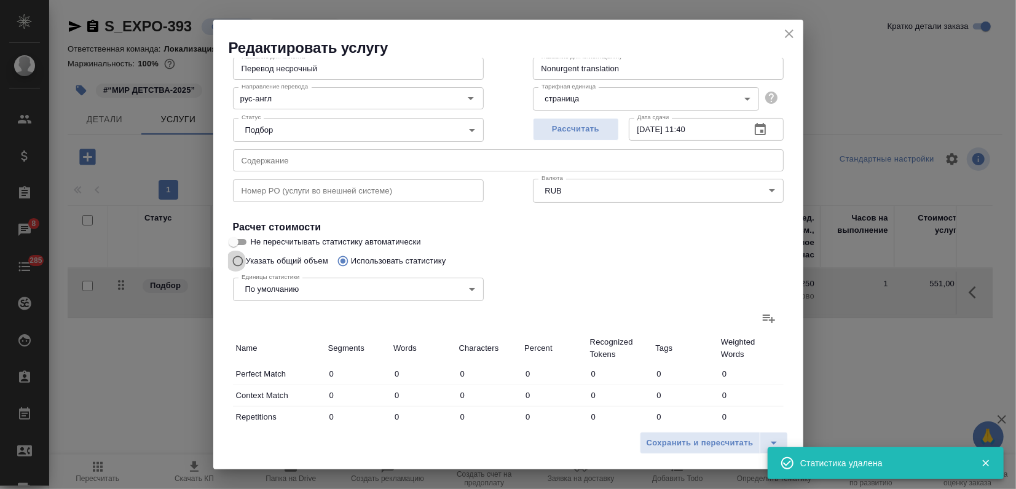
radio input "true"
radio input "false"
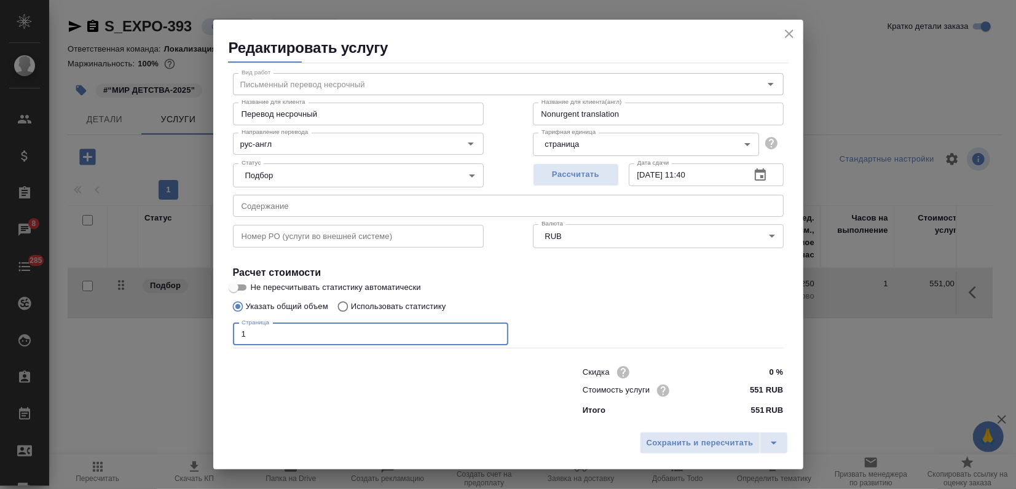
drag, startPoint x: 265, startPoint y: 340, endPoint x: 223, endPoint y: 333, distance: 42.9
click at [223, 333] on div "Параметры Файлы Вид работ Письменный перевод несрочный Вид работ Название для к…" at bounding box center [508, 242] width 590 height 368
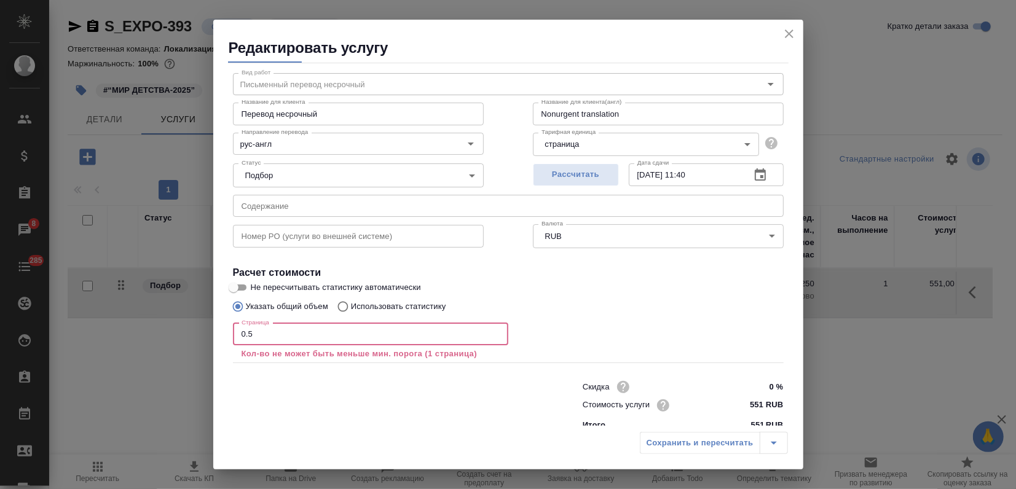
type input "0.5"
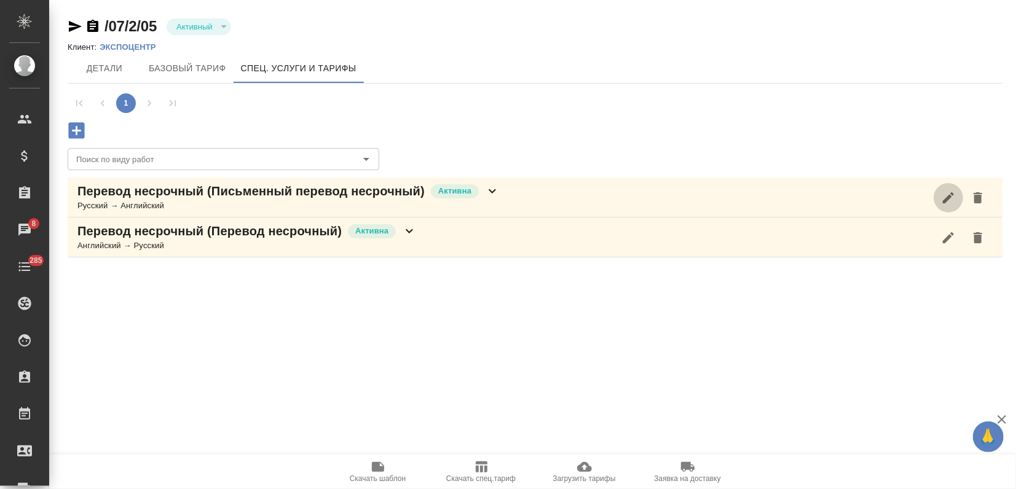
click at [942, 197] on icon "button" at bounding box center [948, 197] width 15 height 15
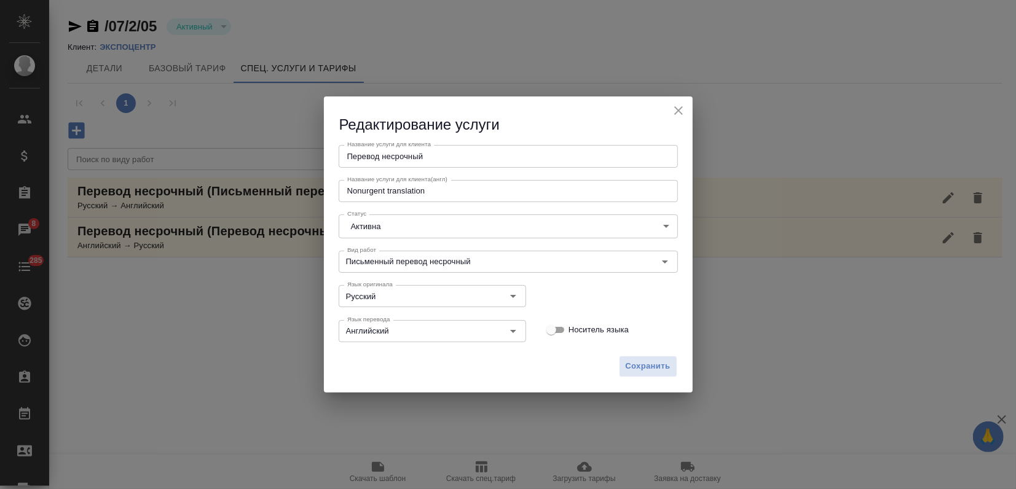
click at [682, 118] on button "close" at bounding box center [678, 110] width 18 height 18
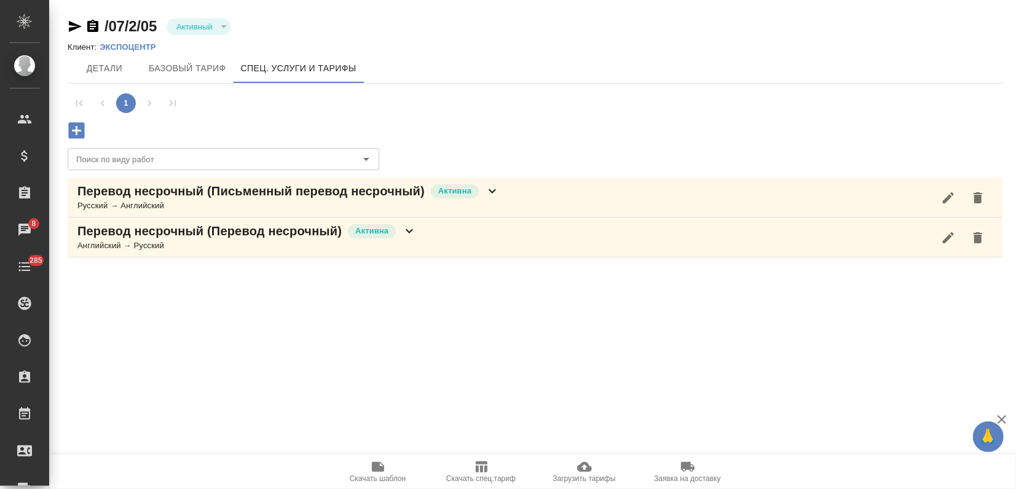
click at [488, 189] on icon at bounding box center [492, 191] width 15 height 15
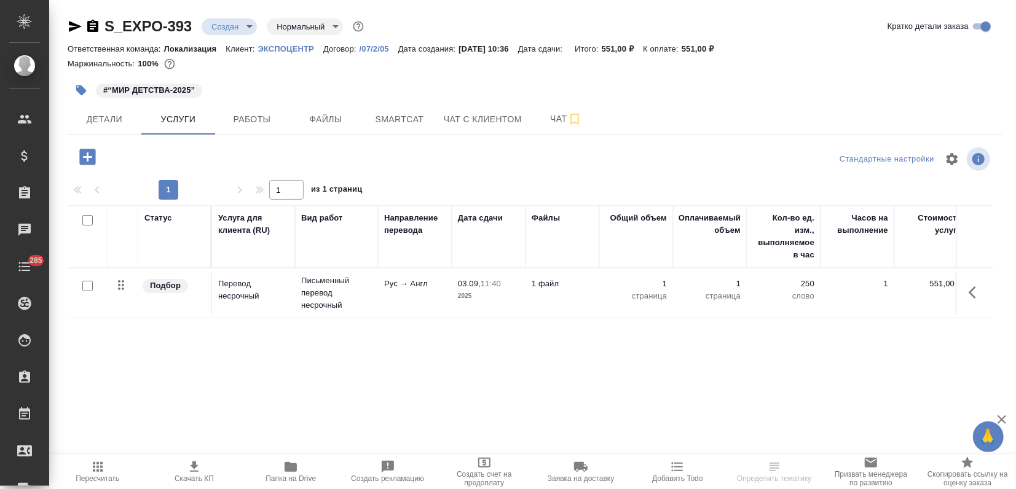
click at [274, 298] on p "Перевод несрочный" at bounding box center [253, 290] width 71 height 25
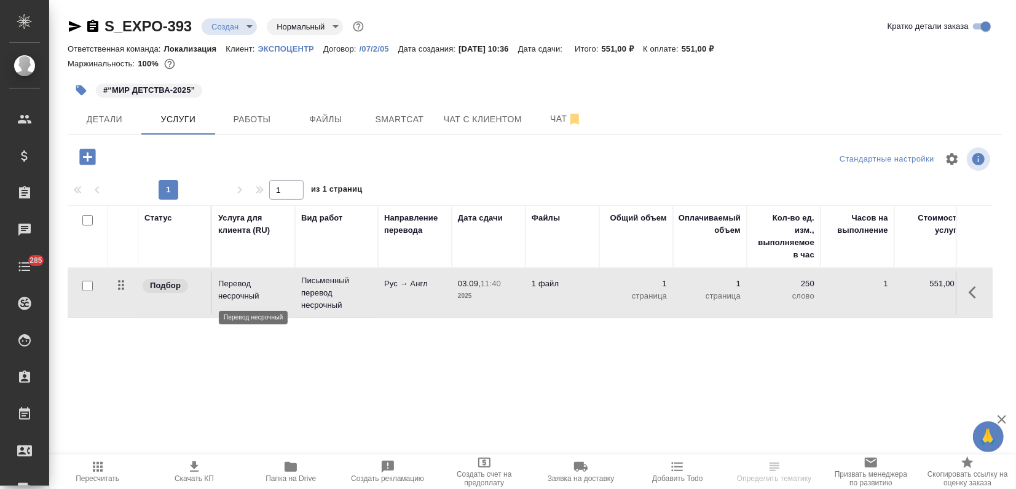
click at [274, 298] on p "Перевод несрочный" at bounding box center [253, 290] width 71 height 25
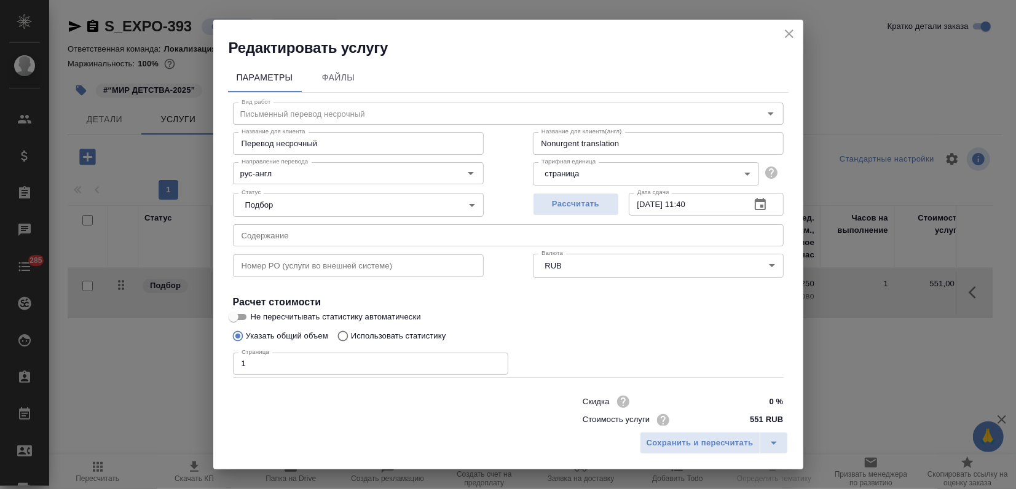
drag, startPoint x: 265, startPoint y: 363, endPoint x: 202, endPoint y: 358, distance: 62.9
click at [230, 358] on div "Вид работ Письменный перевод несрочный Вид работ Название для клиента Перевод н…" at bounding box center [508, 272] width 560 height 358
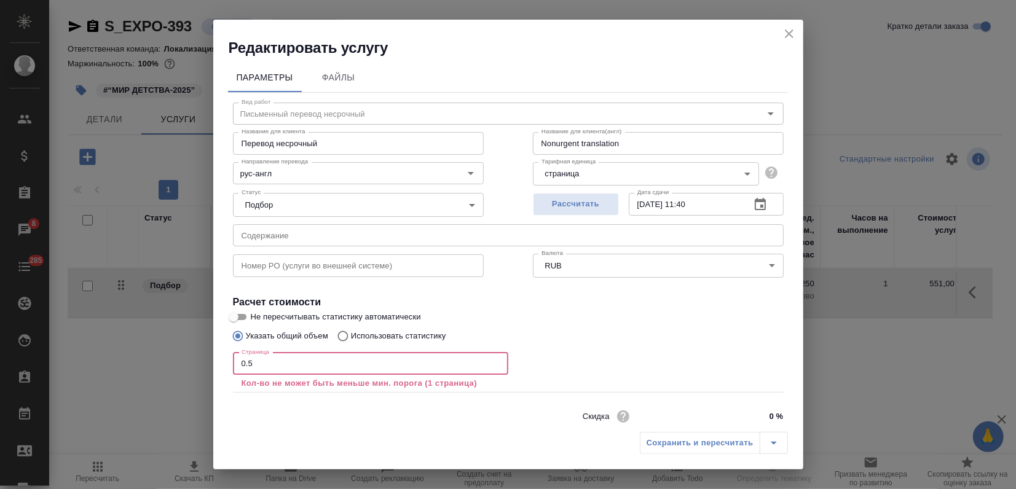
type input "0.5"
drag, startPoint x: 784, startPoint y: 39, endPoint x: 730, endPoint y: 9, distance: 61.3
click at [784, 38] on icon "close" at bounding box center [788, 33] width 15 height 15
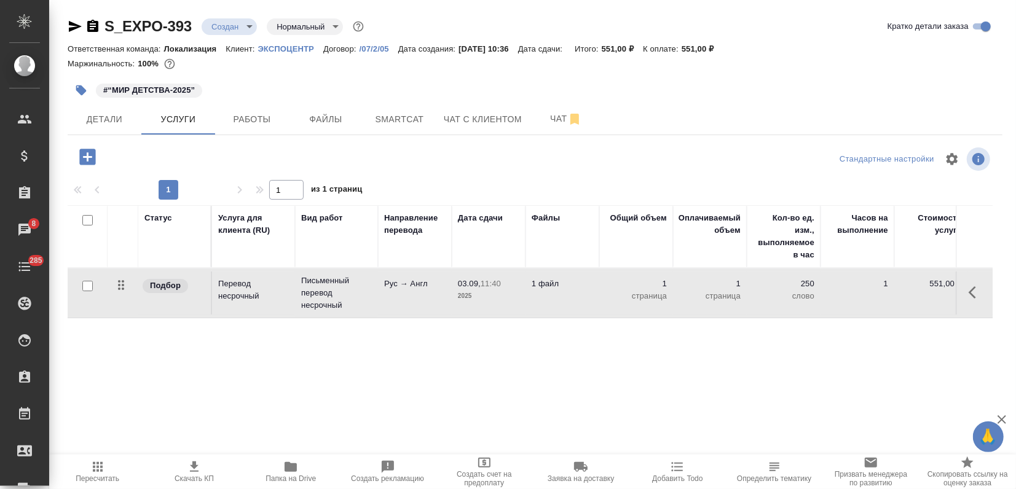
click at [87, 154] on icon "button" at bounding box center [88, 157] width 22 height 22
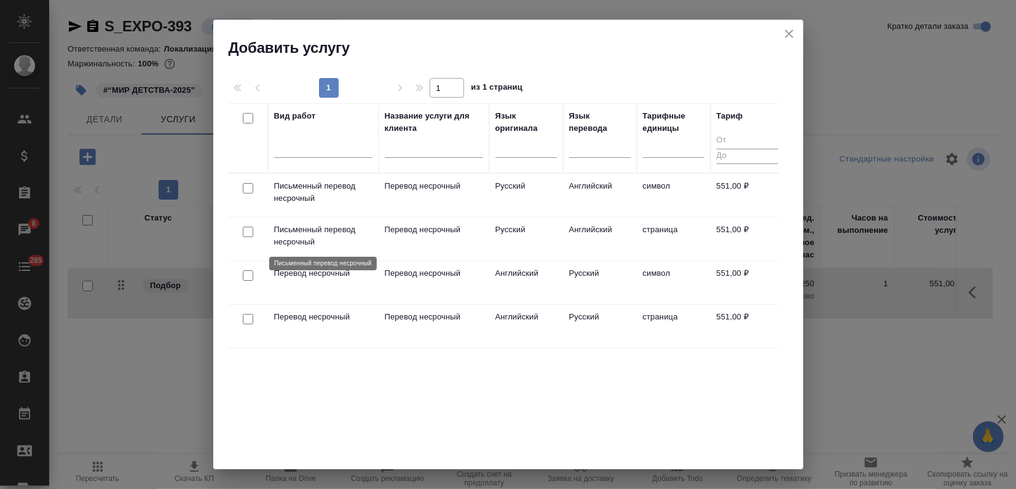
click at [301, 245] on p "Письменный перевод несрочный" at bounding box center [323, 236] width 98 height 25
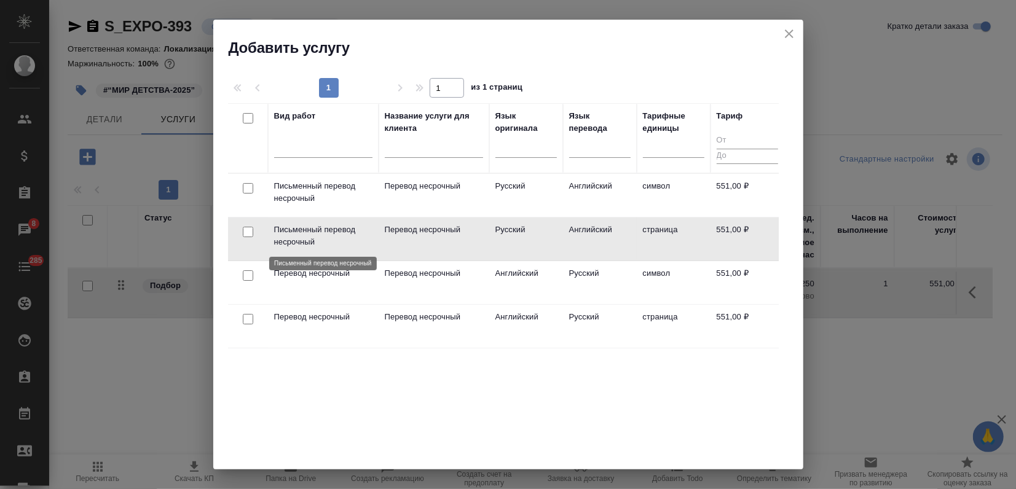
click at [301, 245] on p "Письменный перевод несрочный" at bounding box center [323, 236] width 98 height 25
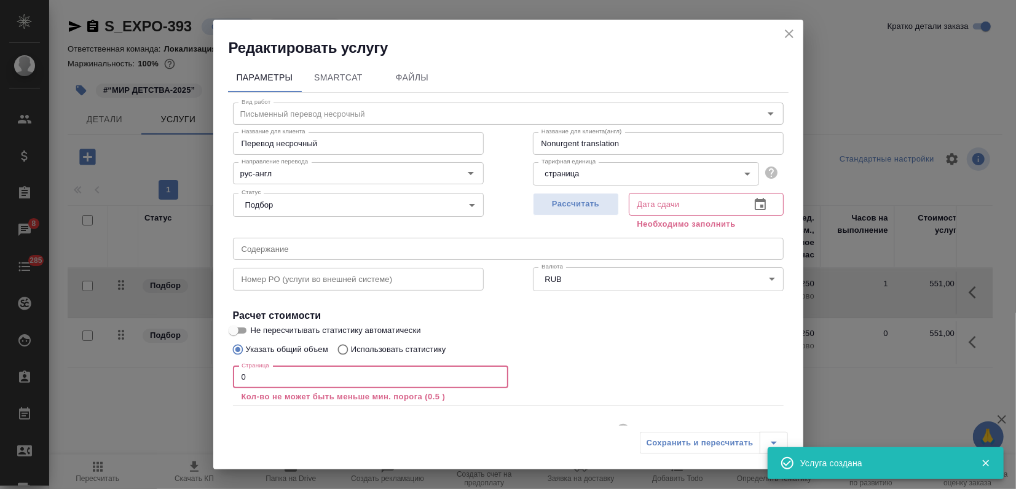
drag, startPoint x: 265, startPoint y: 369, endPoint x: 203, endPoint y: 374, distance: 62.9
click at [203, 374] on div "Редактировать услугу Параметры SmartCat Файлы Вид работ Письменный перевод неср…" at bounding box center [508, 244] width 1016 height 489
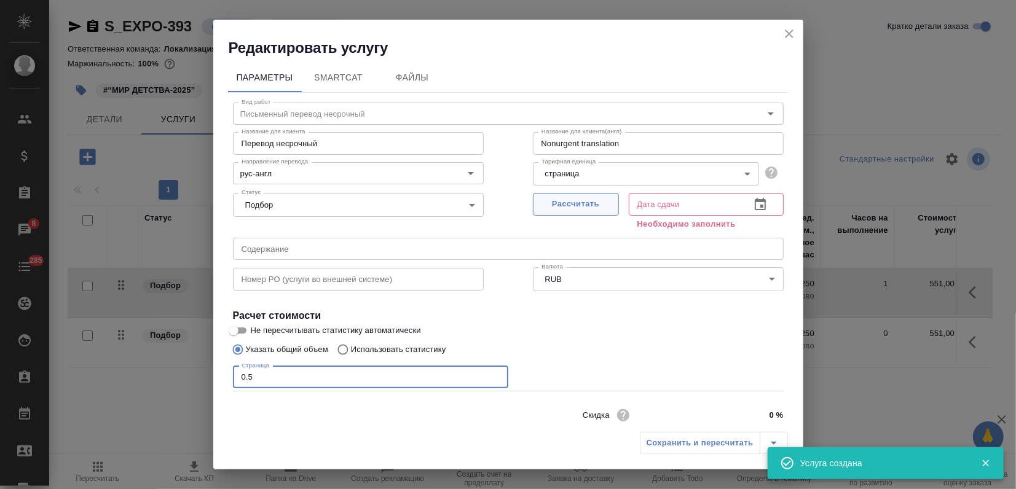
type input "0.5"
click at [556, 214] on button "Рассчитать" at bounding box center [576, 204] width 86 height 23
type input "[DATE] 11:17"
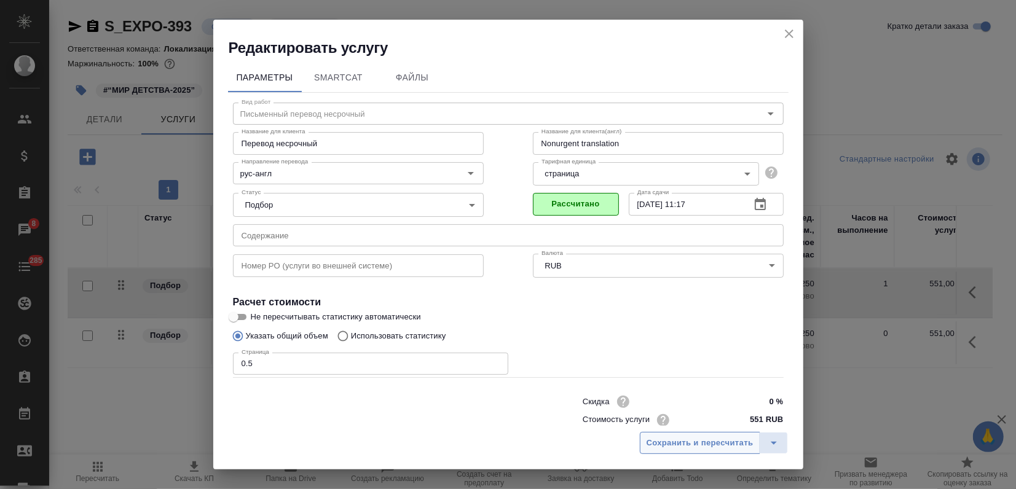
click at [700, 447] on span "Сохранить и пересчитать" at bounding box center [699, 443] width 107 height 14
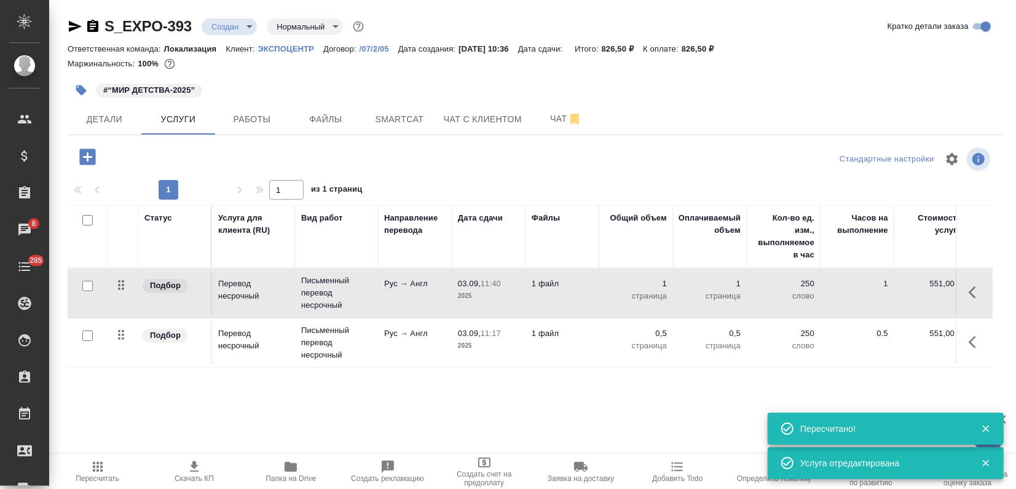
click at [91, 287] on input "checkbox" at bounding box center [87, 286] width 10 height 10
checkbox input "true"
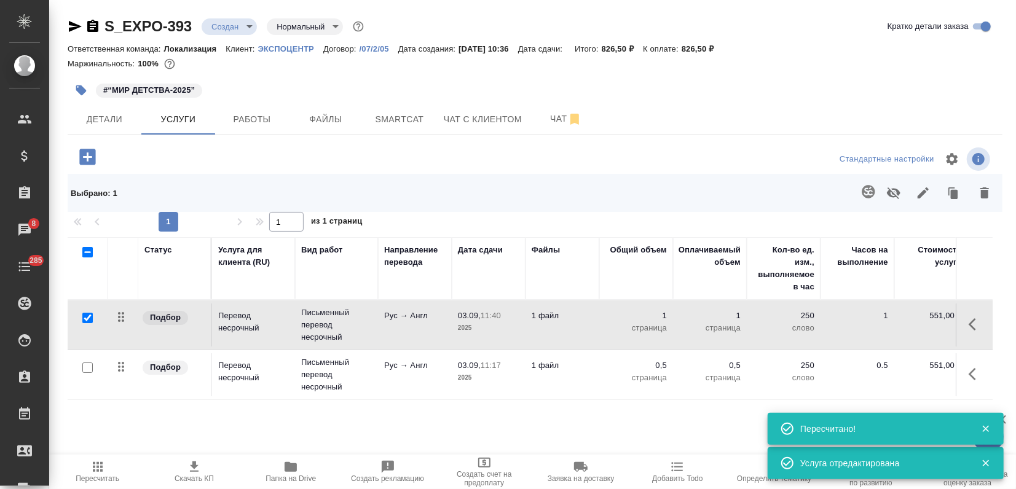
click at [992, 192] on icon "button" at bounding box center [984, 193] width 15 height 15
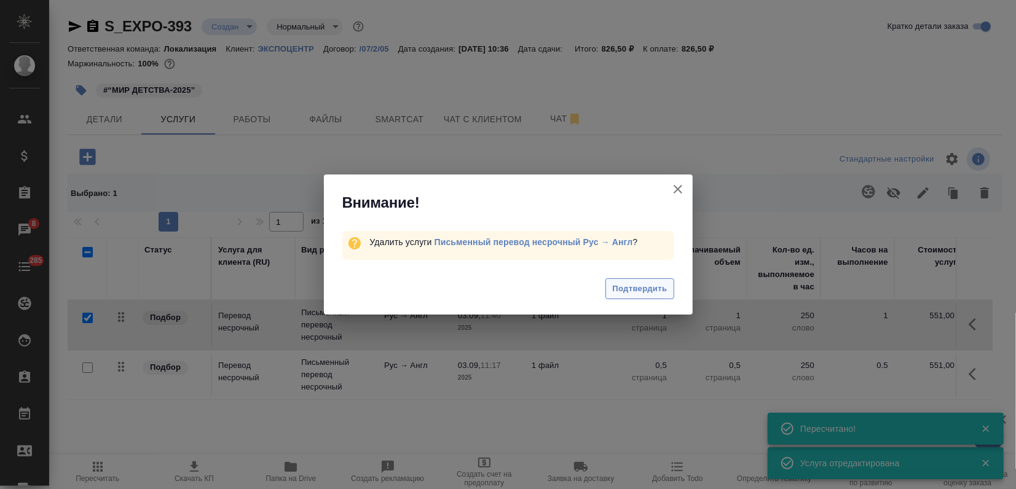
click at [663, 296] on button "Подтвердить" at bounding box center [639, 289] width 68 height 22
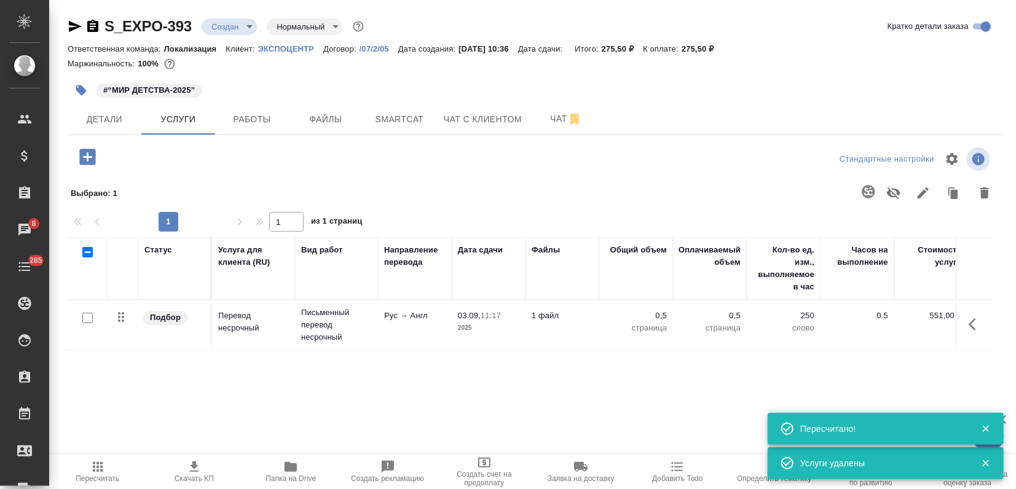
click at [408, 331] on td "Рус → Англ" at bounding box center [415, 324] width 74 height 43
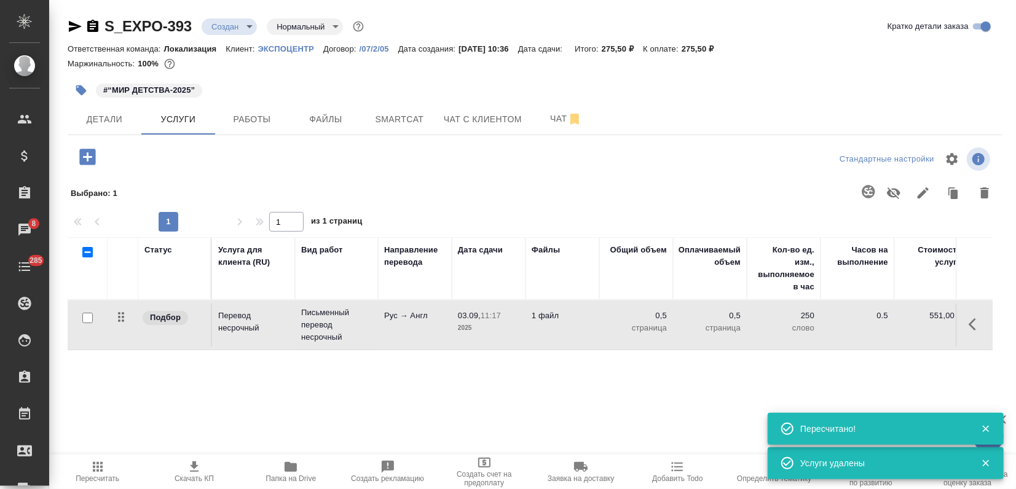
click at [408, 331] on td "Рус → Англ" at bounding box center [415, 324] width 74 height 43
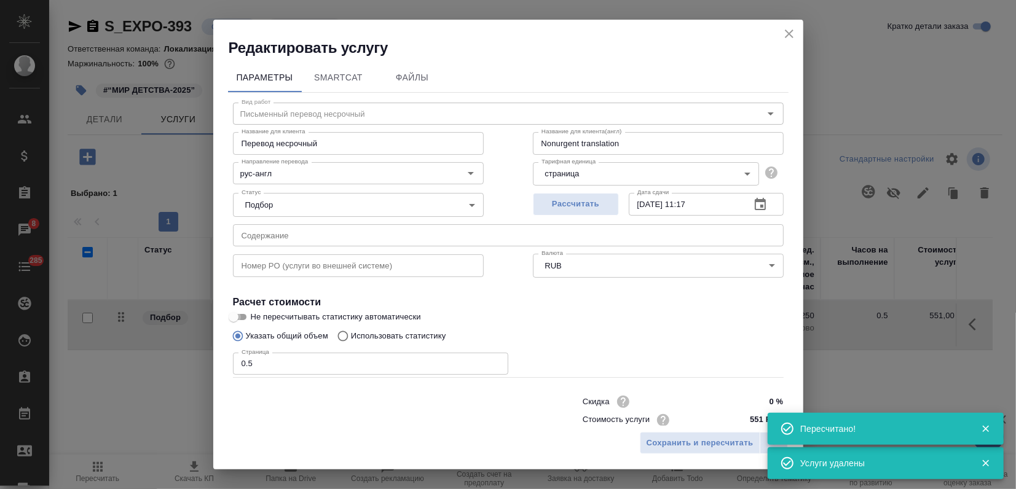
click at [238, 316] on input "Не пересчитывать статистику автоматически" at bounding box center [233, 317] width 44 height 15
checkbox input "true"
click at [719, 442] on span "Сохранить и пересчитать" at bounding box center [699, 443] width 107 height 14
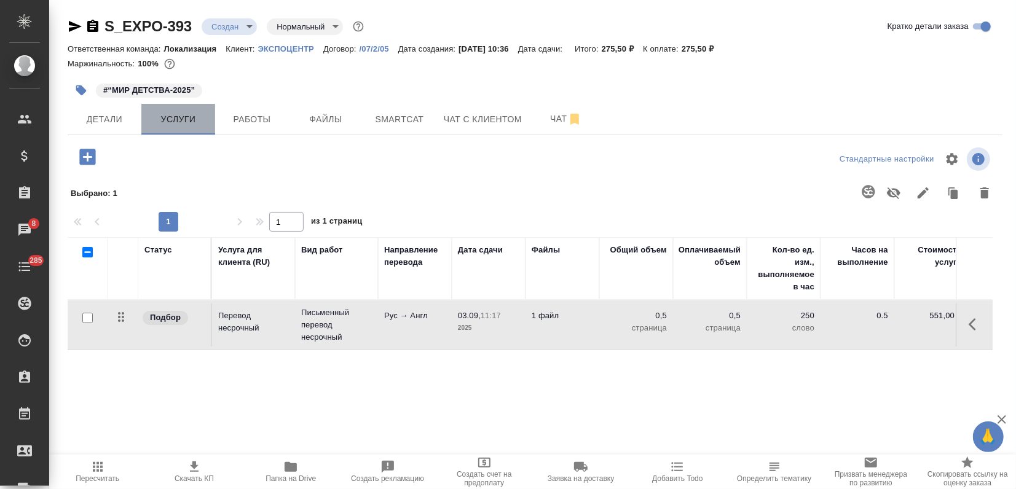
click at [172, 124] on span "Услуги" at bounding box center [178, 119] width 59 height 15
click at [103, 471] on icon "button" at bounding box center [97, 467] width 15 height 15
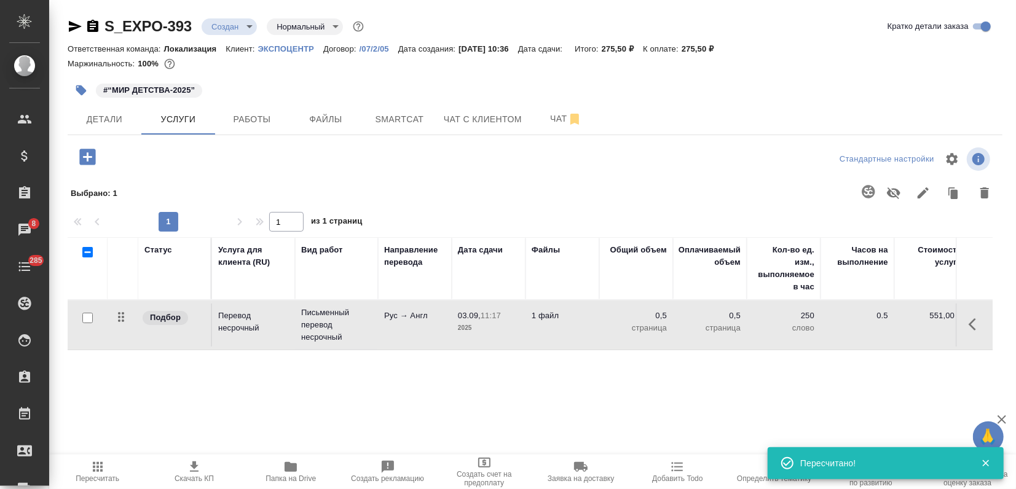
click at [188, 469] on icon "button" at bounding box center [194, 467] width 15 height 15
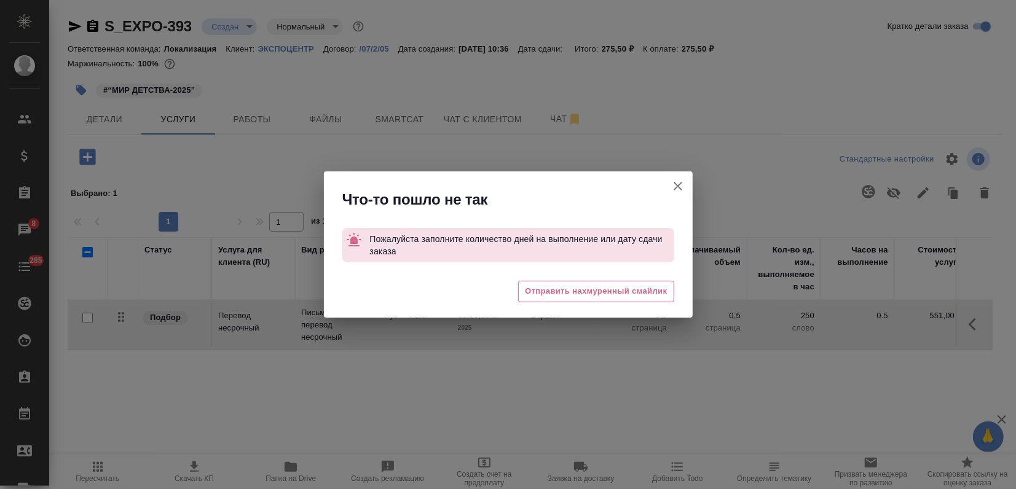
click at [683, 184] on icon "button" at bounding box center [677, 186] width 15 height 15
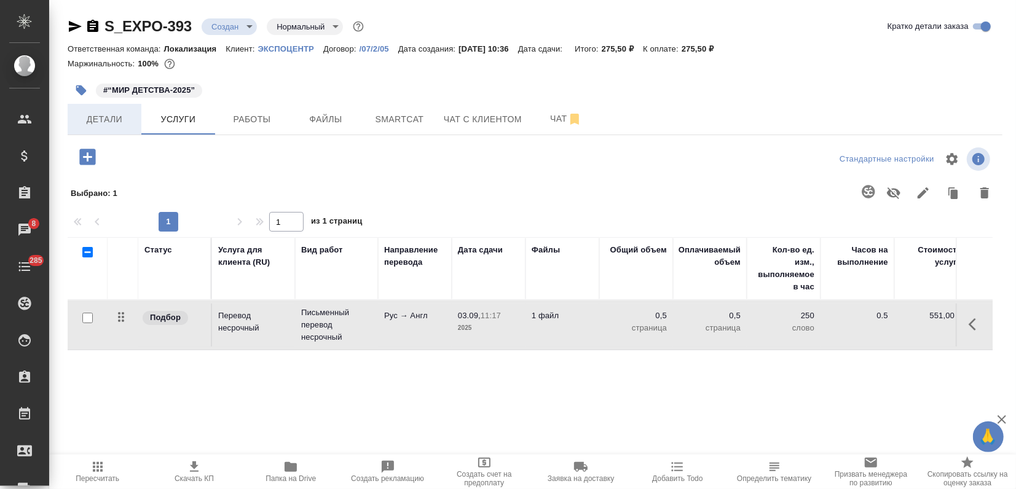
click at [103, 109] on button "Детали" at bounding box center [105, 119] width 74 height 31
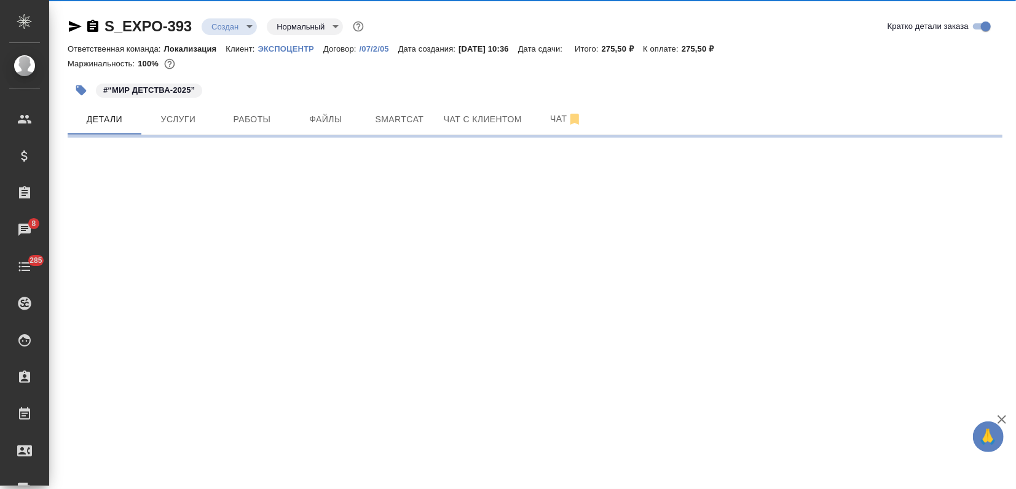
select select "RU"
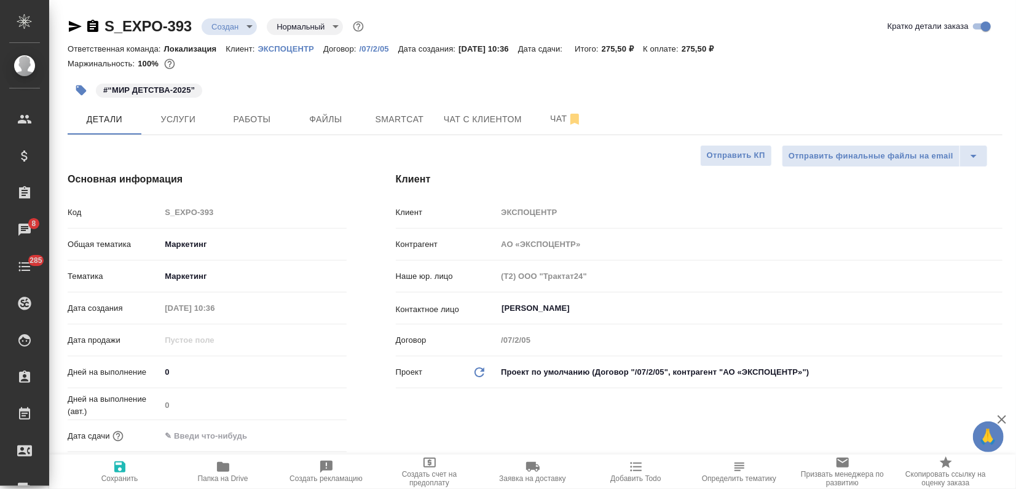
type textarea "x"
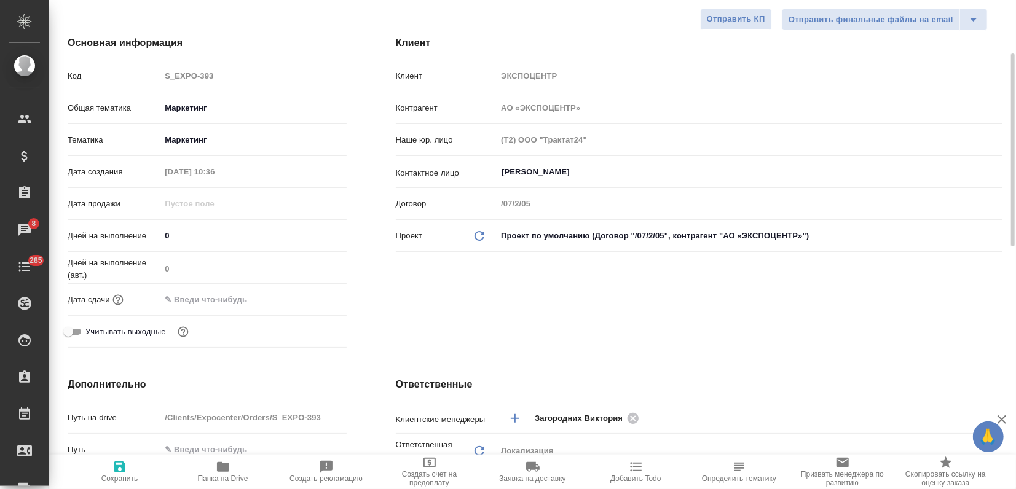
click at [204, 299] on input "text" at bounding box center [214, 300] width 108 height 18
click at [310, 294] on icon "button" at bounding box center [310, 298] width 11 height 12
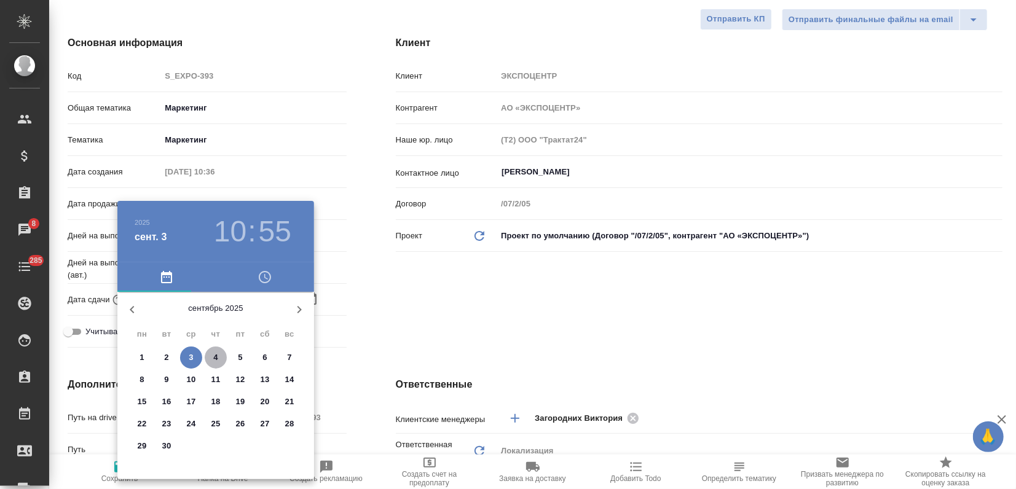
click at [218, 356] on span "4" at bounding box center [216, 357] width 22 height 12
type input "04.09.2025 10:55"
type textarea "x"
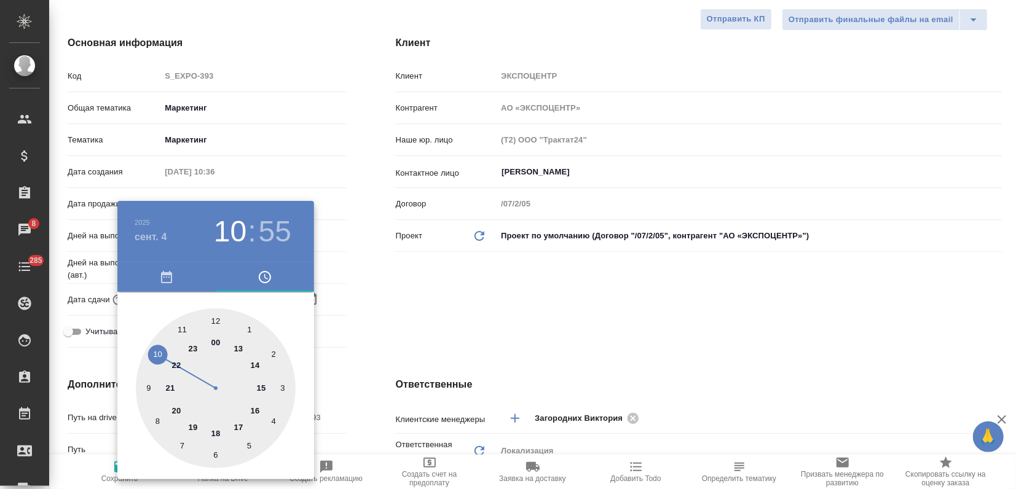
click at [256, 408] on div at bounding box center [216, 388] width 160 height 160
type input "04.09.2025 16:55"
type textarea "x"
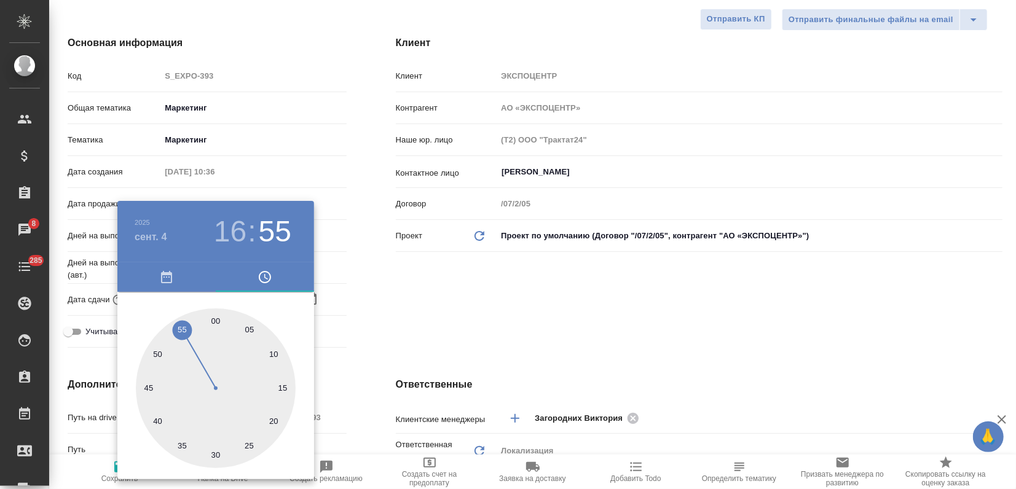
click at [221, 320] on div at bounding box center [216, 388] width 160 height 160
type input "04.09.2025 16:01"
type textarea "x"
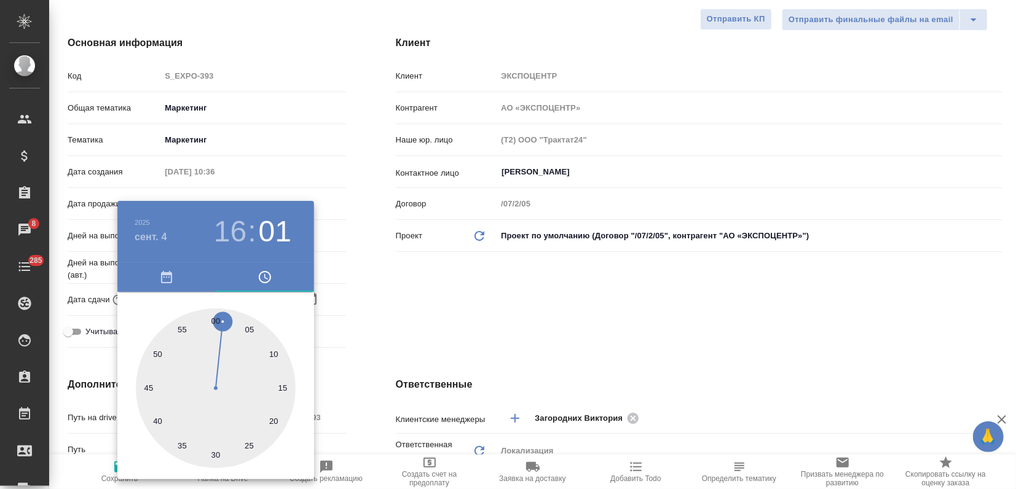
click at [213, 319] on div at bounding box center [216, 388] width 160 height 160
type input "04.09.2025 16:00"
type textarea "x"
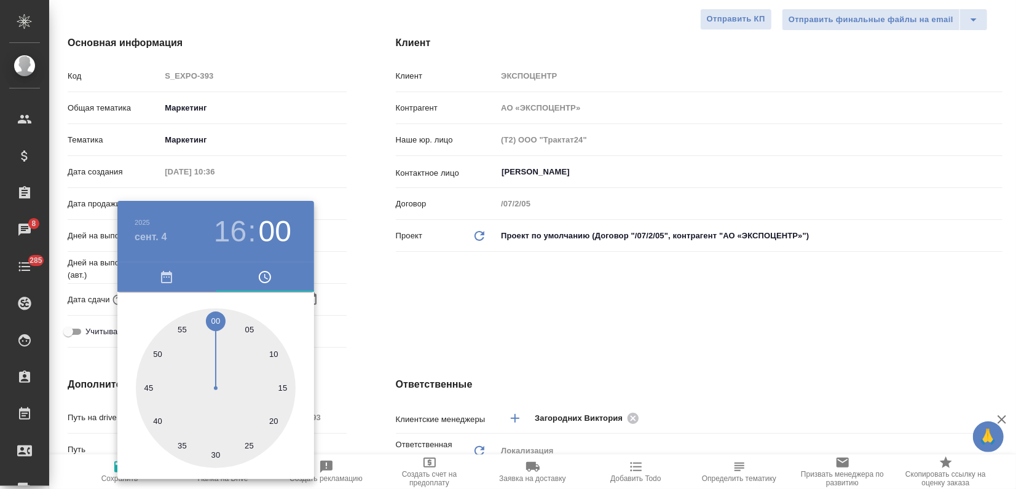
click at [431, 305] on div at bounding box center [508, 244] width 1016 height 489
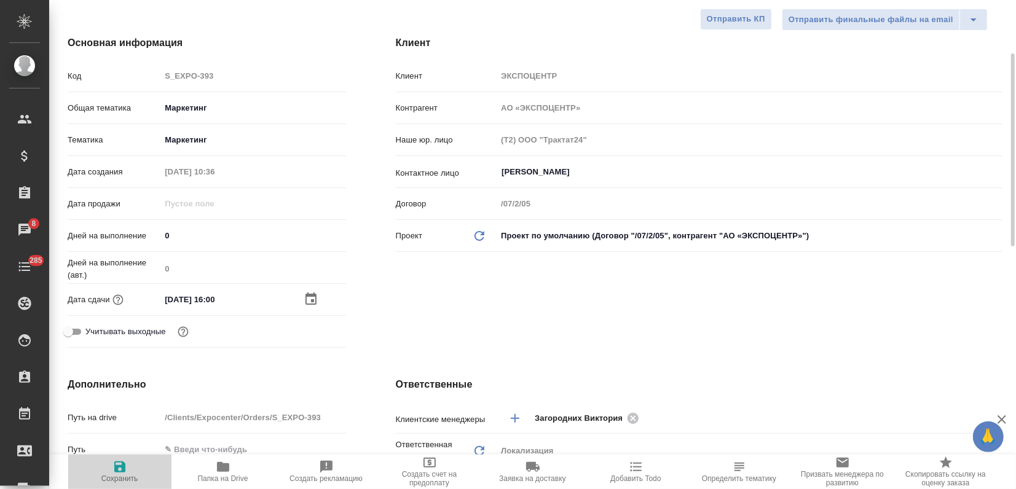
click at [121, 469] on icon "button" at bounding box center [119, 467] width 15 height 15
type textarea "x"
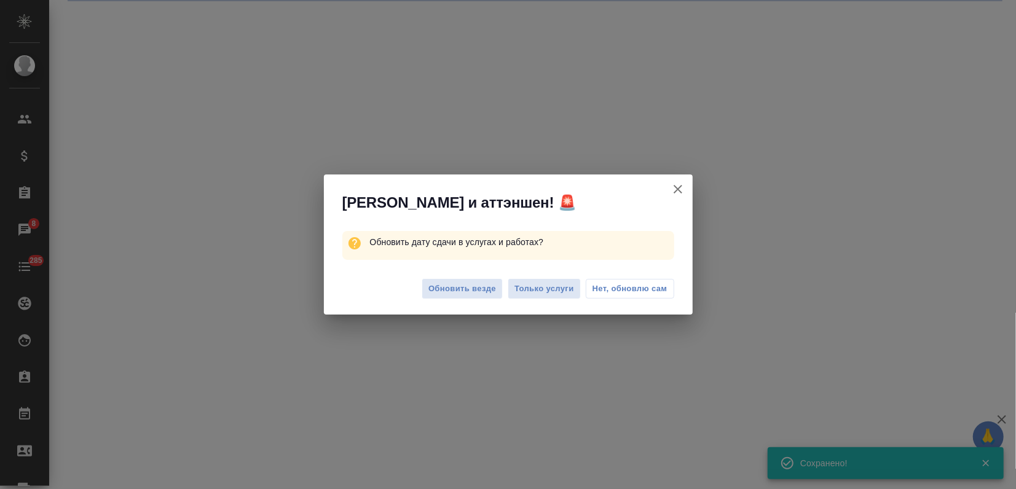
select select "RU"
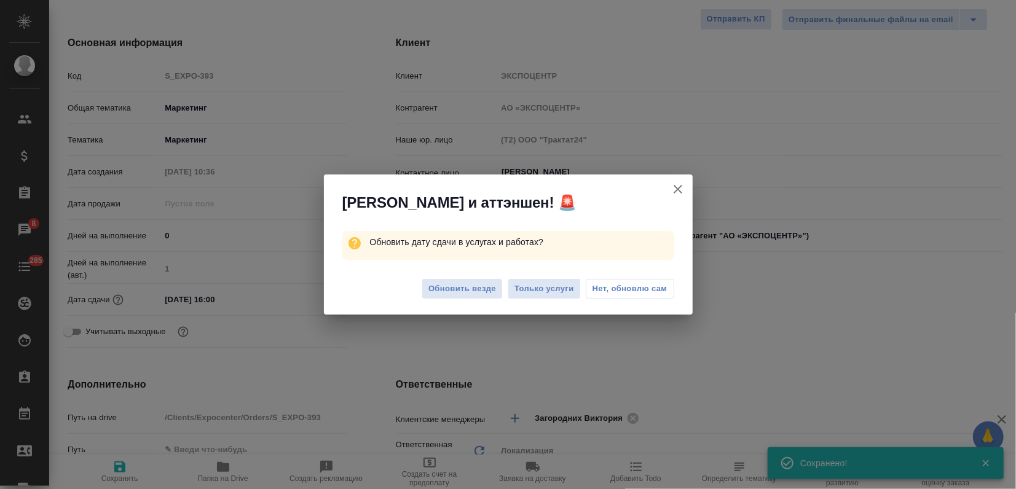
type textarea "x"
click at [472, 294] on span "Обновить везде" at bounding box center [462, 289] width 68 height 14
type textarea "x"
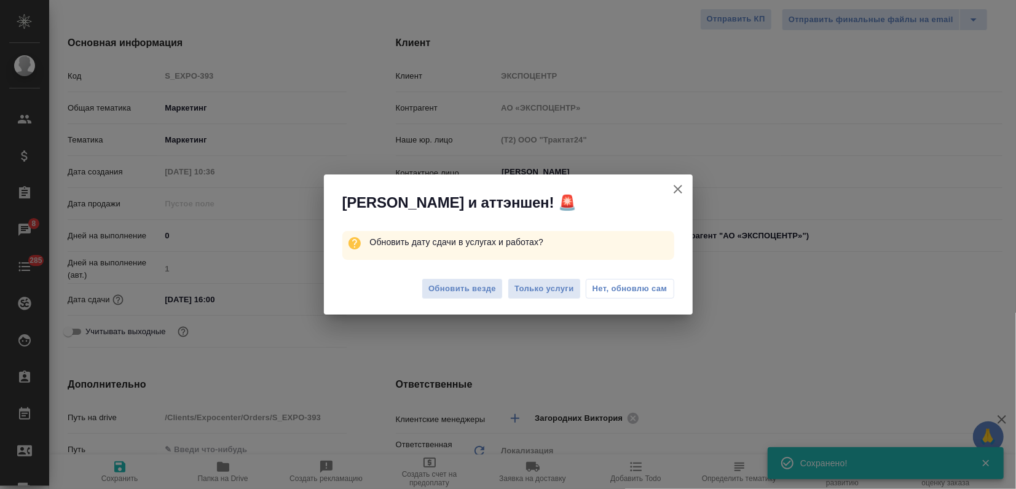
type textarea "x"
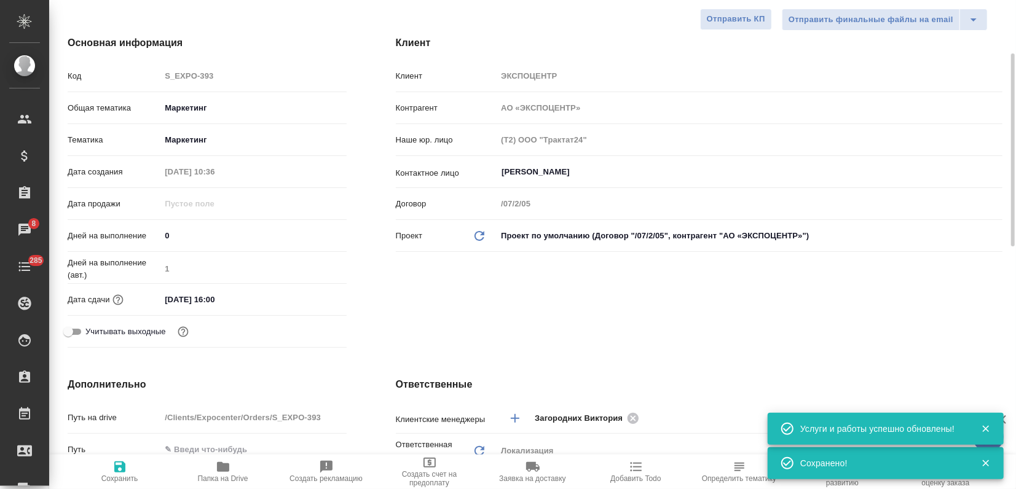
scroll to position [0, 0]
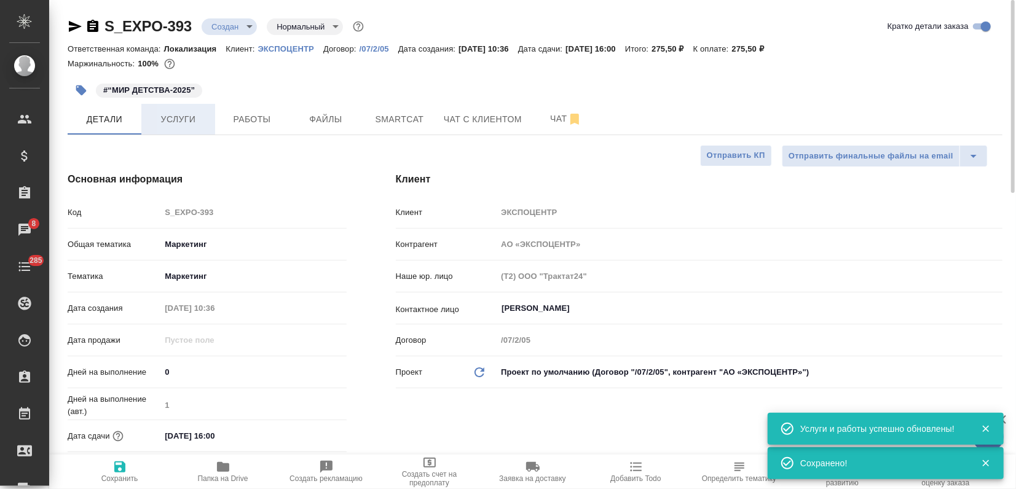
click at [195, 118] on span "Услуги" at bounding box center [178, 119] width 59 height 15
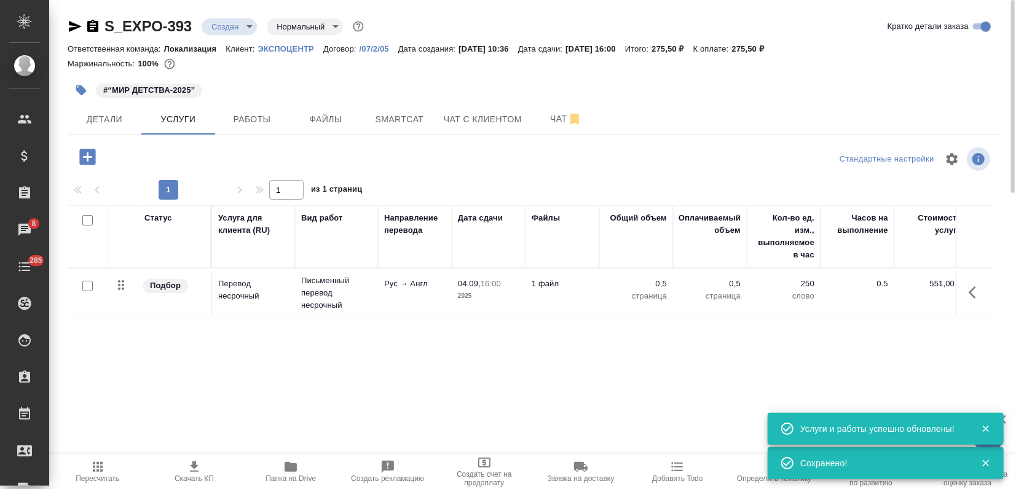
click at [188, 477] on span "Скачать КП" at bounding box center [193, 478] width 39 height 9
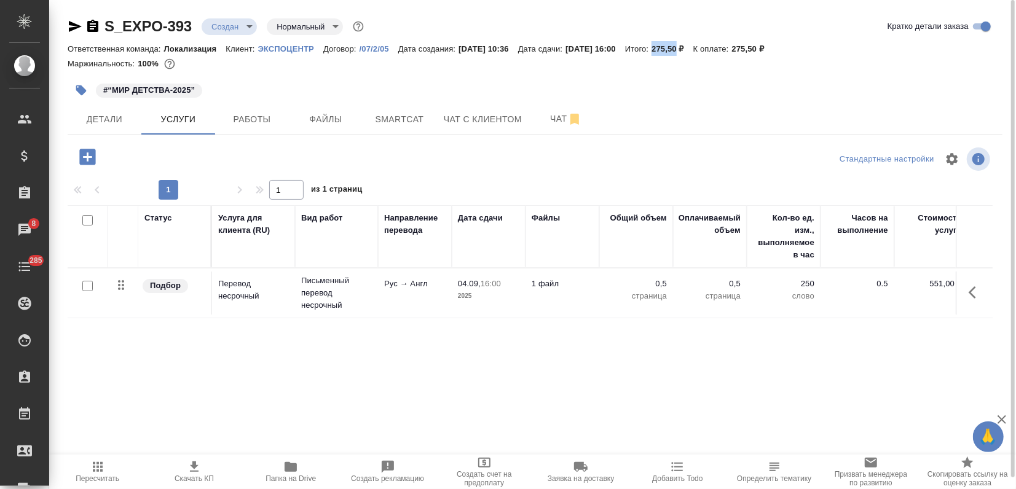
drag, startPoint x: 681, startPoint y: 46, endPoint x: 707, endPoint y: 47, distance: 25.2
click at [707, 47] on div "Ответственная команда: Локализация Клиент: ЭКСПОЦЕНТР Договор: /07/2/05 Дата со…" at bounding box center [535, 48] width 934 height 15
copy p "275,50"
click at [230, 22] on body "🙏 .cls-1 fill:#fff; AWATERA Zagorodnikh Viktoria Клиенты Спецификации Заказы 9 …" at bounding box center [508, 244] width 1016 height 489
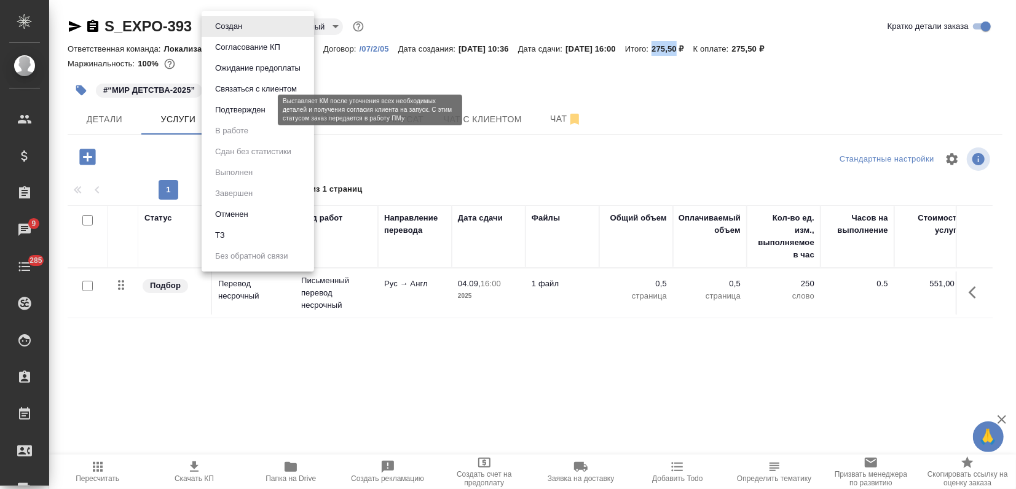
drag, startPoint x: 246, startPoint y: 108, endPoint x: 250, endPoint y: 130, distance: 23.0
click at [246, 108] on button "Подтвержден" at bounding box center [240, 110] width 58 height 14
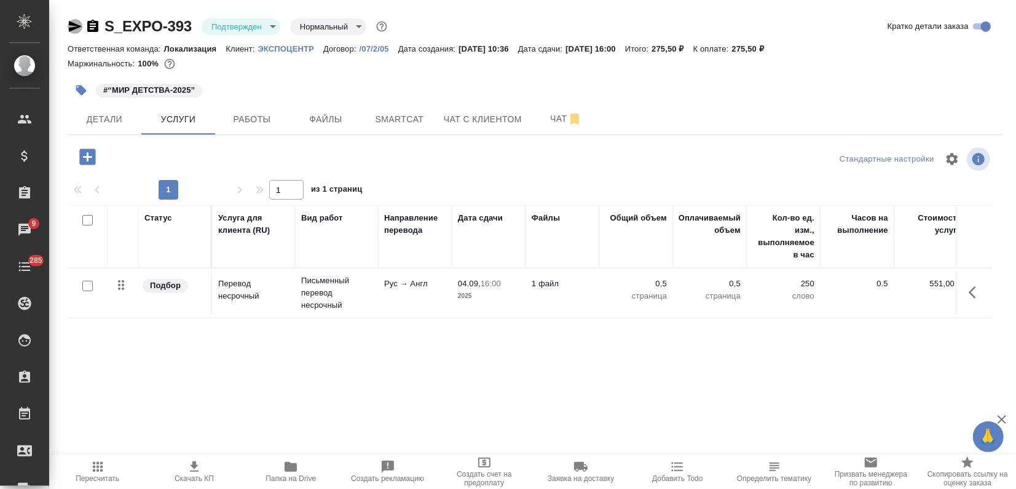
click at [68, 25] on icon "button" at bounding box center [75, 26] width 15 height 15
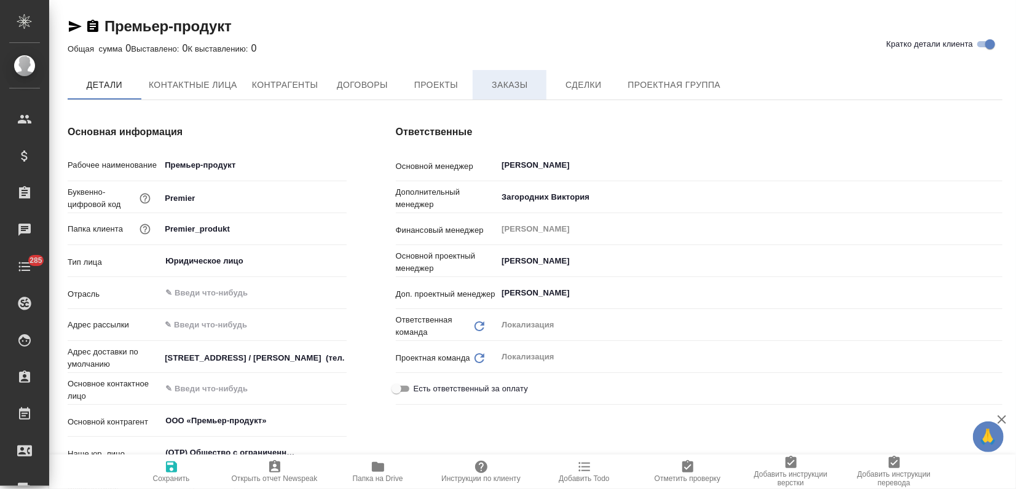
click at [499, 86] on span "Заказы" at bounding box center [509, 84] width 59 height 15
type textarea "x"
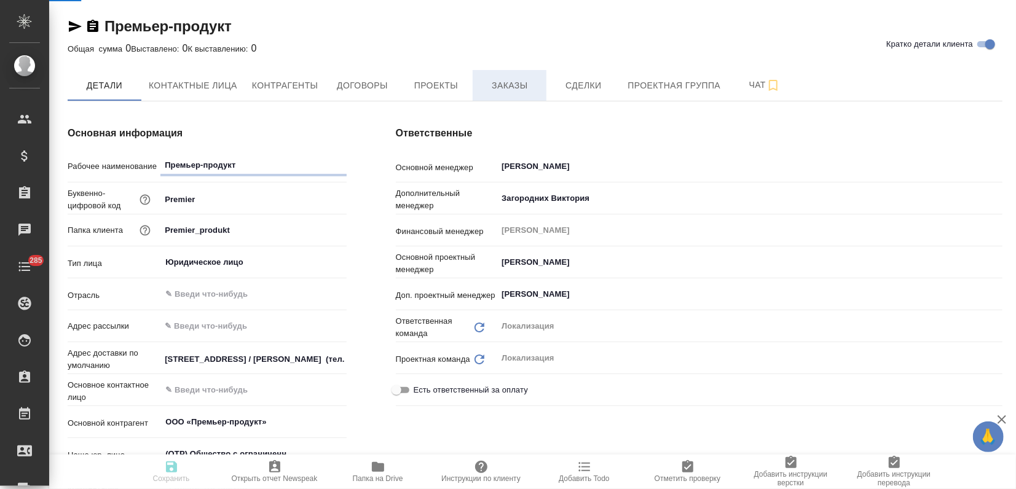
type textarea "x"
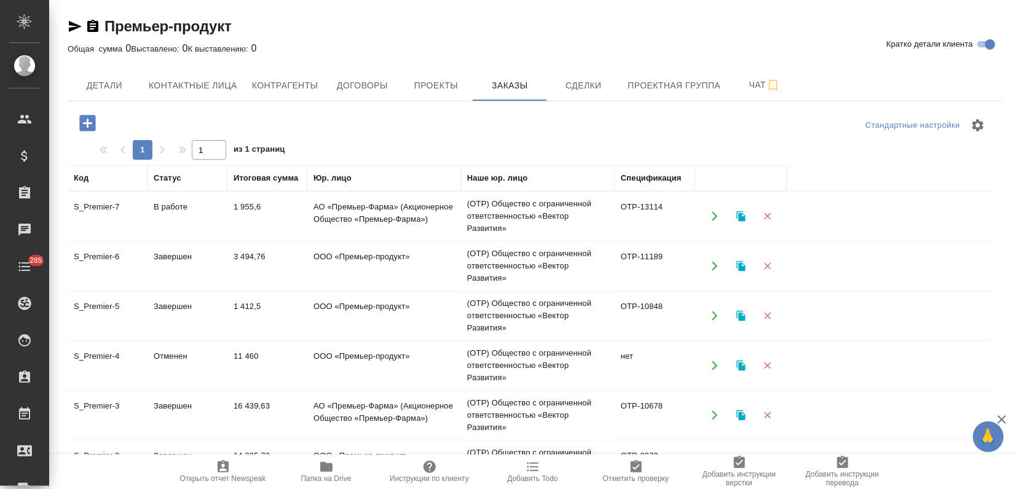
click at [210, 227] on td "В работе" at bounding box center [187, 216] width 80 height 43
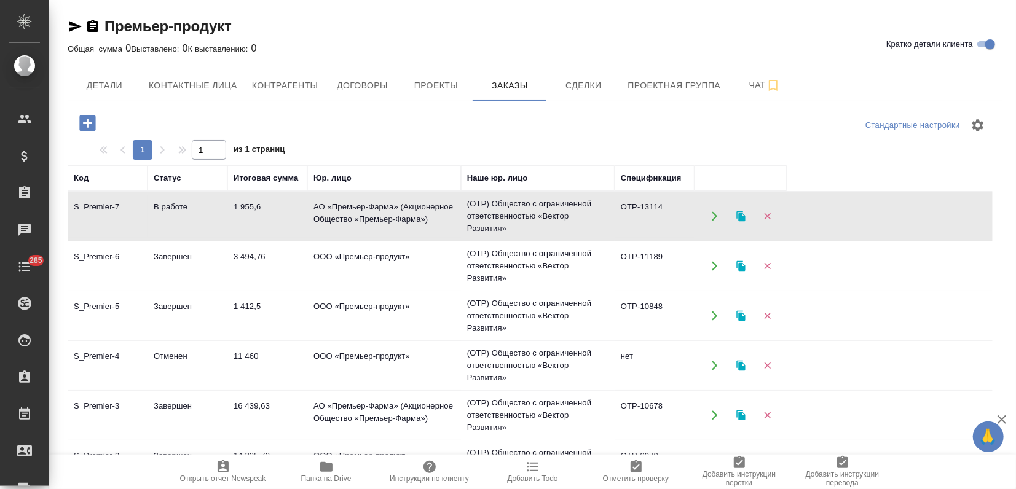
click at [210, 227] on td "В работе" at bounding box center [187, 216] width 80 height 43
click at [311, 225] on td "АО «Премьер-Фарма» (Акционерное Общество «Премьер-Фарма»)" at bounding box center [384, 216] width 154 height 43
click at [735, 216] on icon "button" at bounding box center [740, 216] width 11 height 11
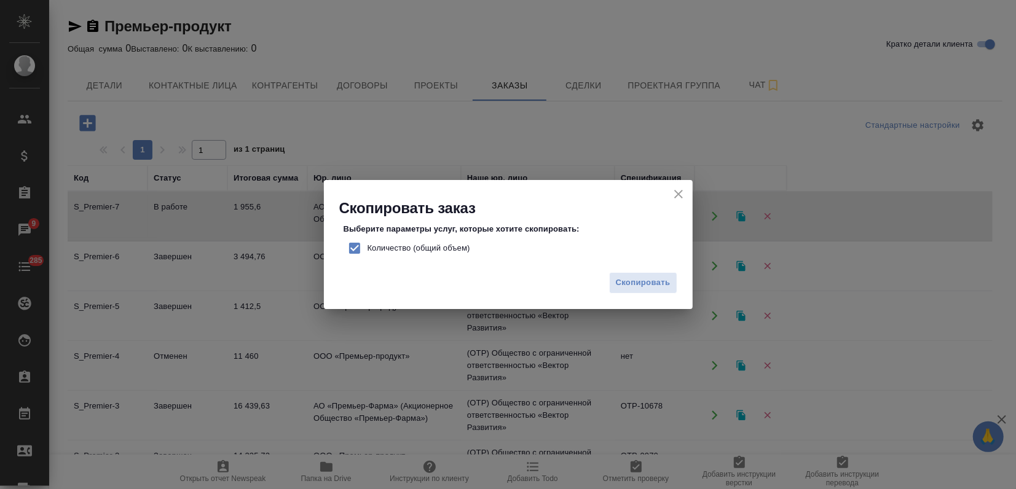
click at [354, 246] on input "Количество (общий объем)" at bounding box center [355, 248] width 26 height 26
checkbox input "false"
click at [644, 276] on span "Скопировать" at bounding box center [643, 283] width 55 height 14
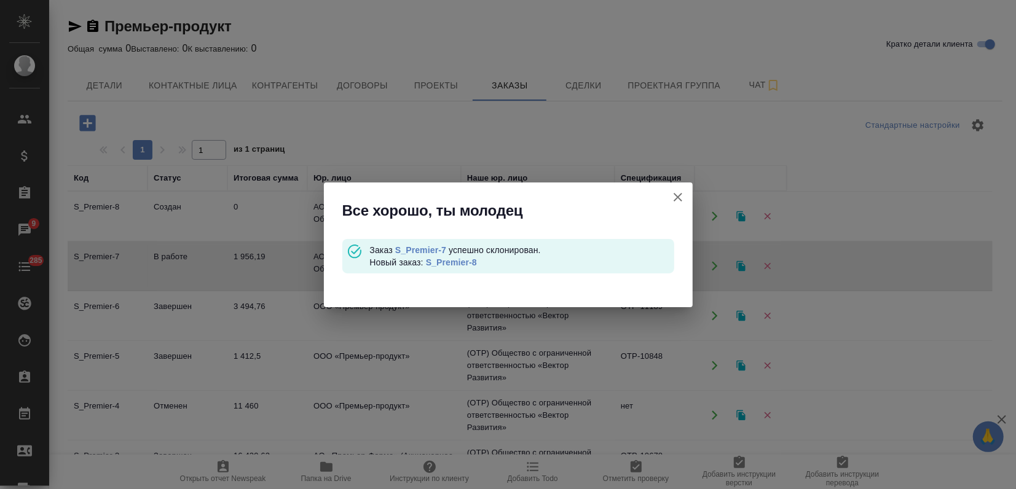
click at [450, 258] on link "S_Premier-8" at bounding box center [451, 262] width 51 height 10
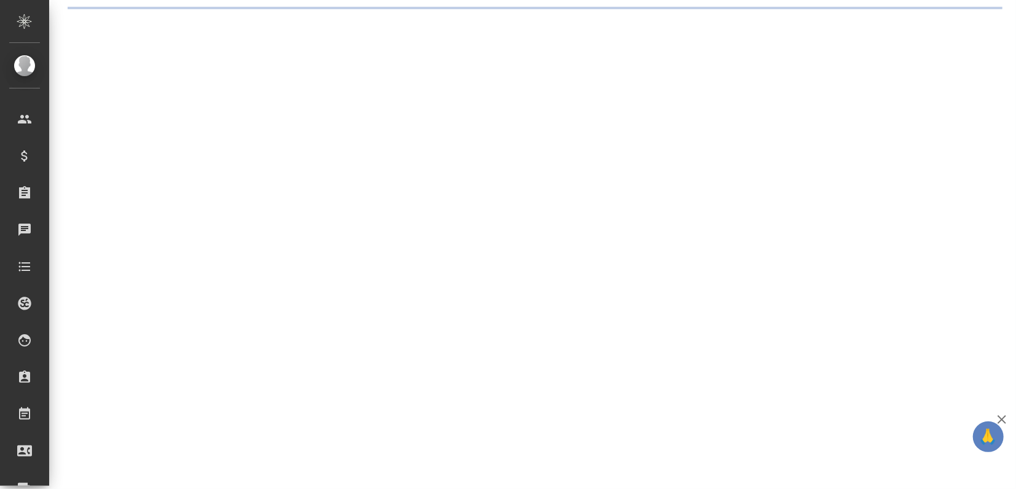
select select "RU"
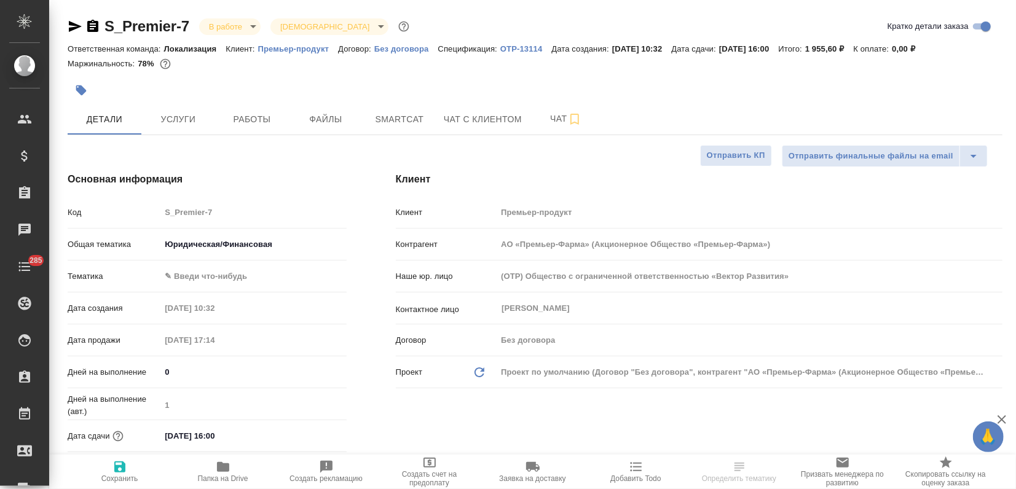
type textarea "x"
type input "АО «Премьер-Фарма» (Акционерное Общество «Премьер-Фарма»)"
type textarea "x"
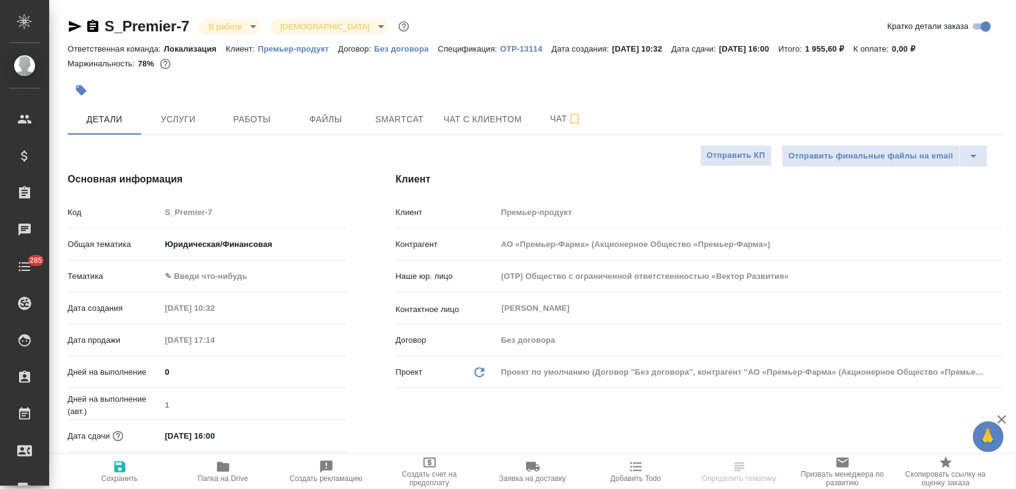
type textarea "x"
type input "АО «Премьер-Фарма» (Акционерное Общество «Премьер-Фарма»)"
type textarea "x"
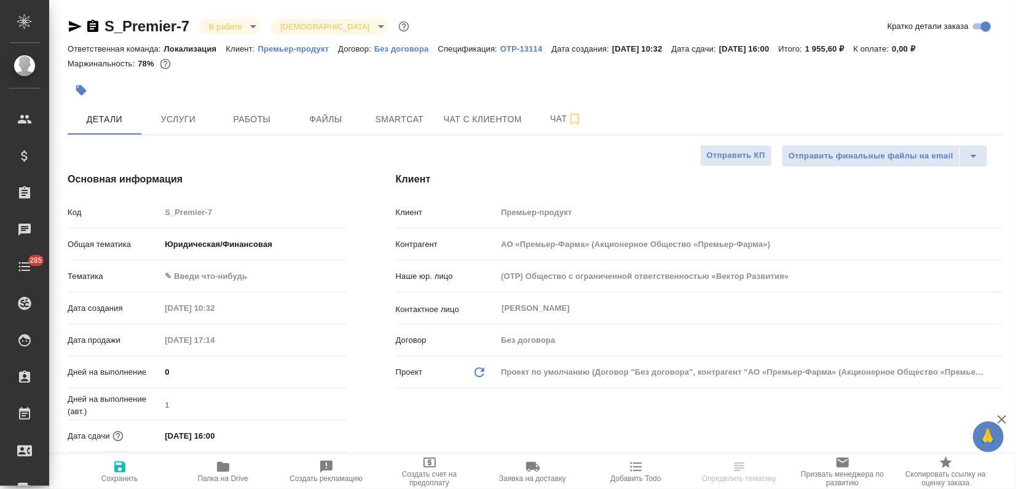
type textarea "x"
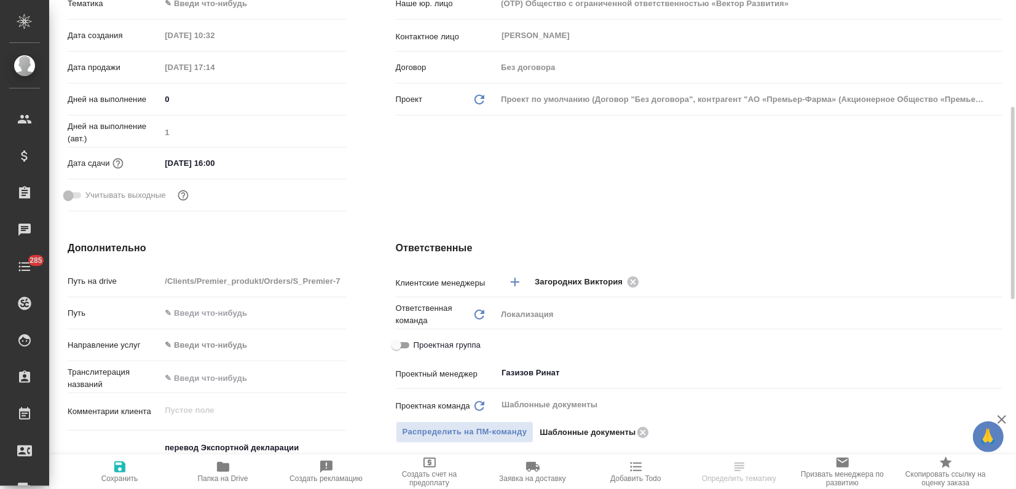
type input "АО «Премьер-Фарма» (Акционерное Общество «Премьер-Фарма»)"
type textarea "x"
select select "RU"
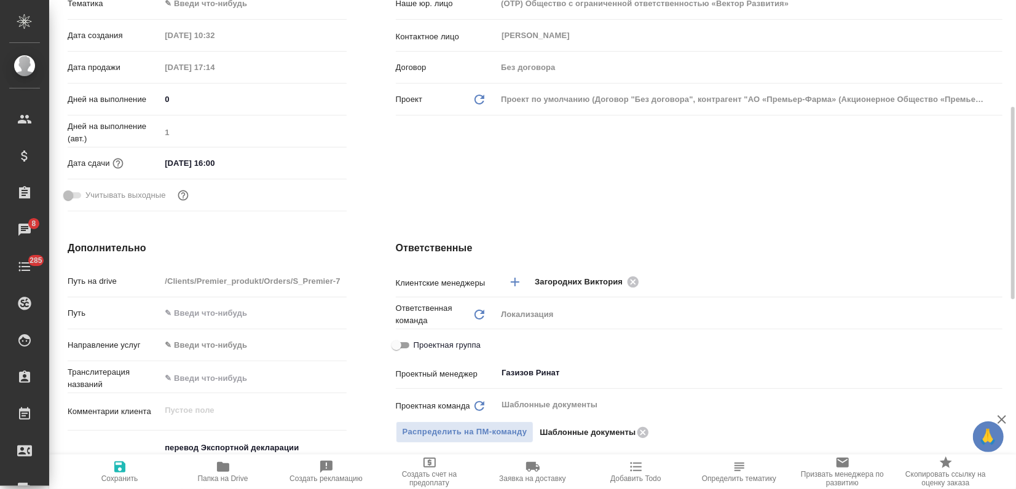
type input "АО «Премьер-Фарма» (Акционерное Общество «Премьер-Фарма»)"
type textarea "x"
type input "АО «Премьер-Фарма» (Акционерное Общество «Премьер-Фарма»)"
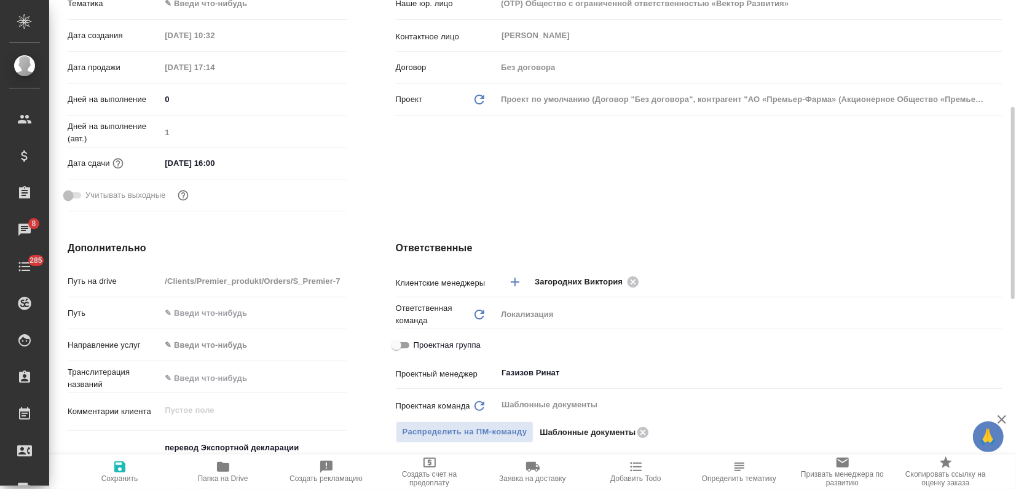
type textarea "x"
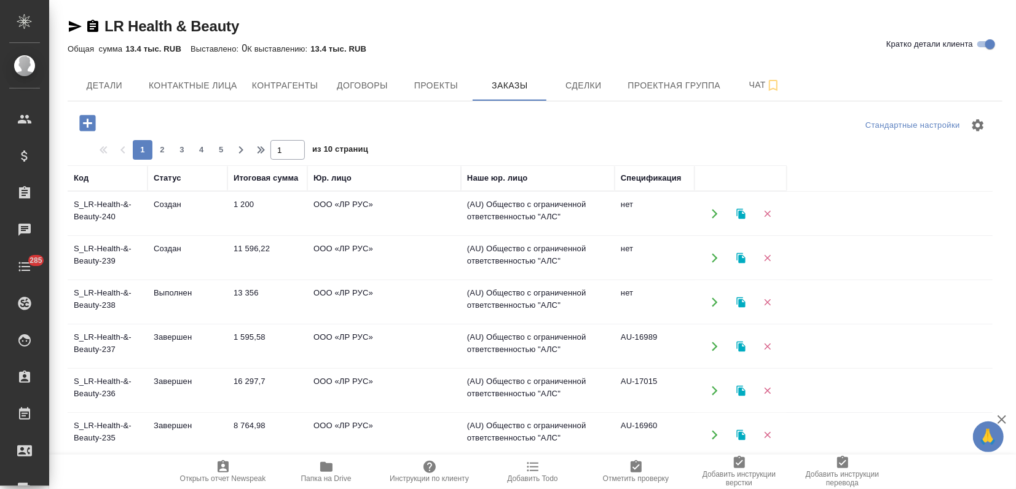
click at [155, 257] on td "Создан" at bounding box center [187, 258] width 80 height 43
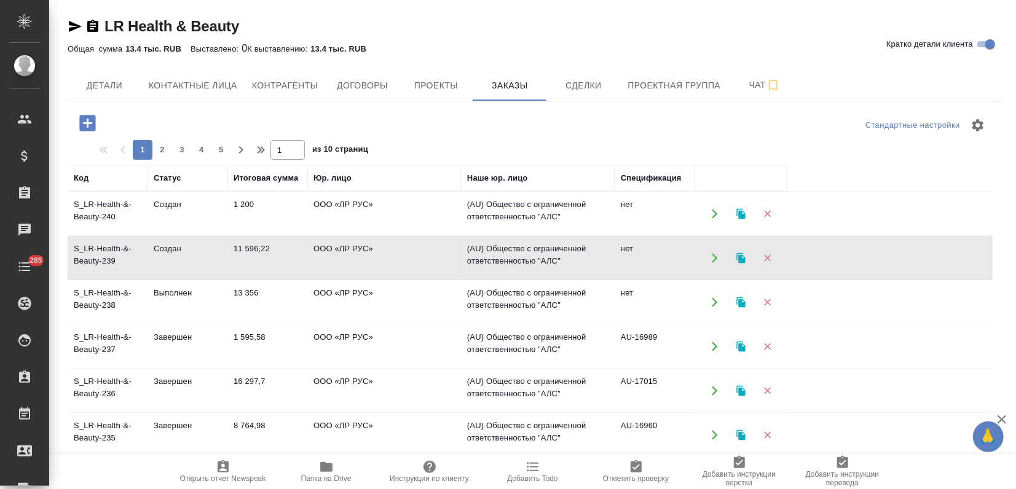
click at [155, 257] on td "Создан" at bounding box center [187, 258] width 80 height 43
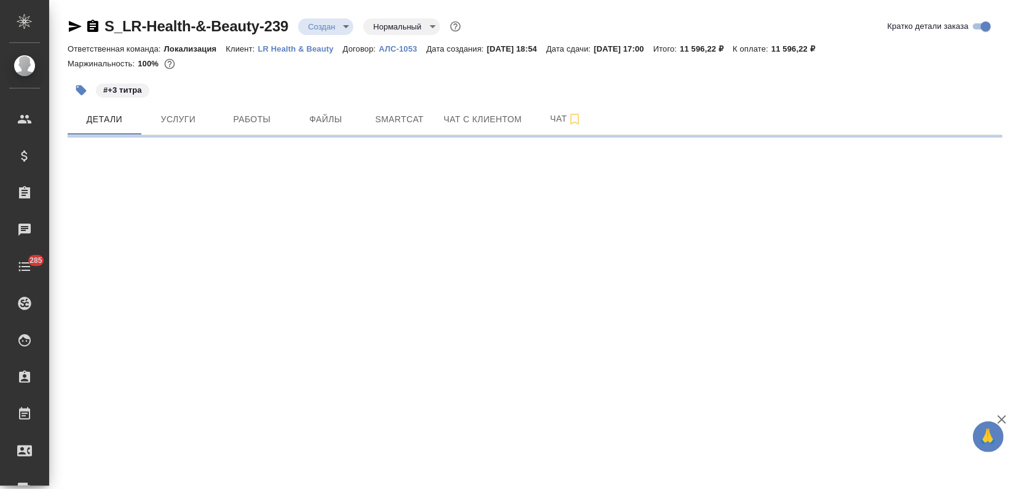
select select "RU"
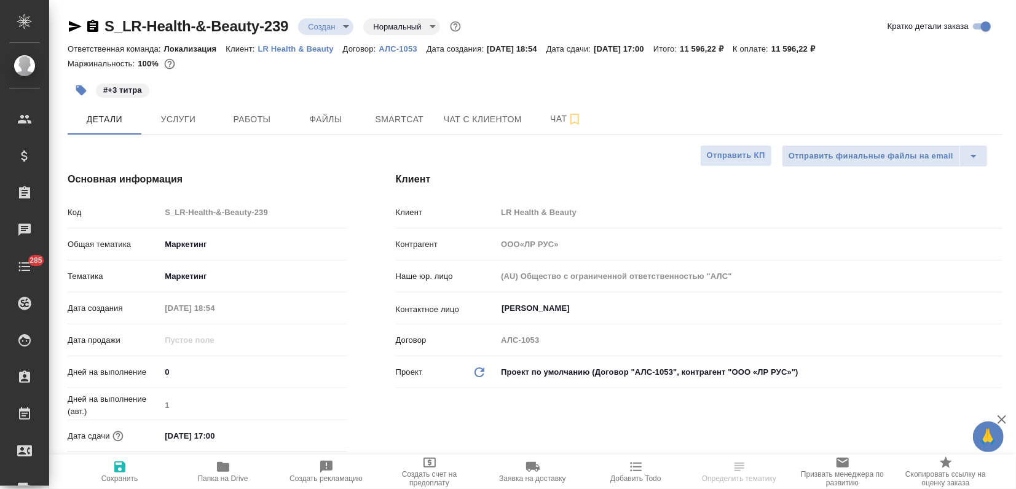
type textarea "x"
type input "ООО«ЛР РУС»"
type textarea "x"
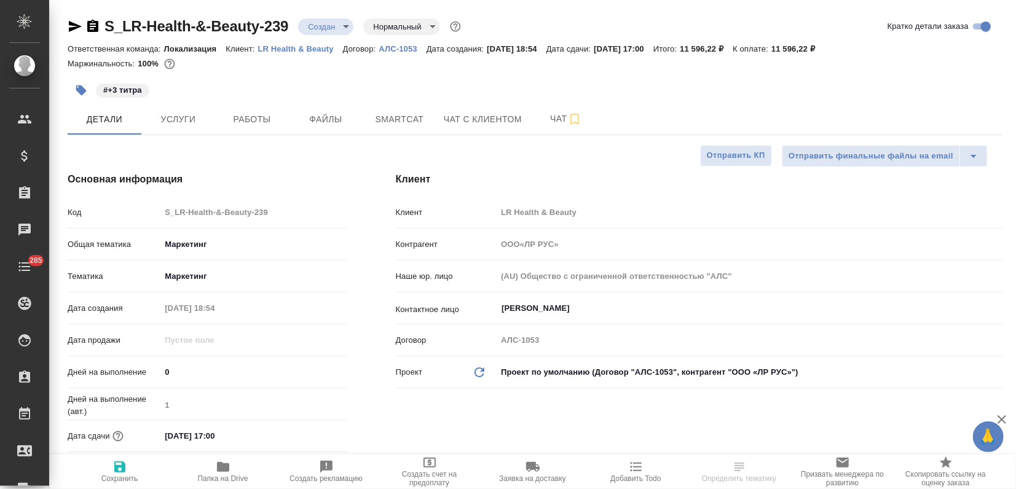
type textarea "x"
click at [339, 25] on body "🙏 .cls-1 fill:#fff; AWATERA Zagorodnikh Viktoria Клиенты Спецификации Заказы Ча…" at bounding box center [508, 244] width 1016 height 489
type input "ООО«ЛР РУС»"
type textarea "x"
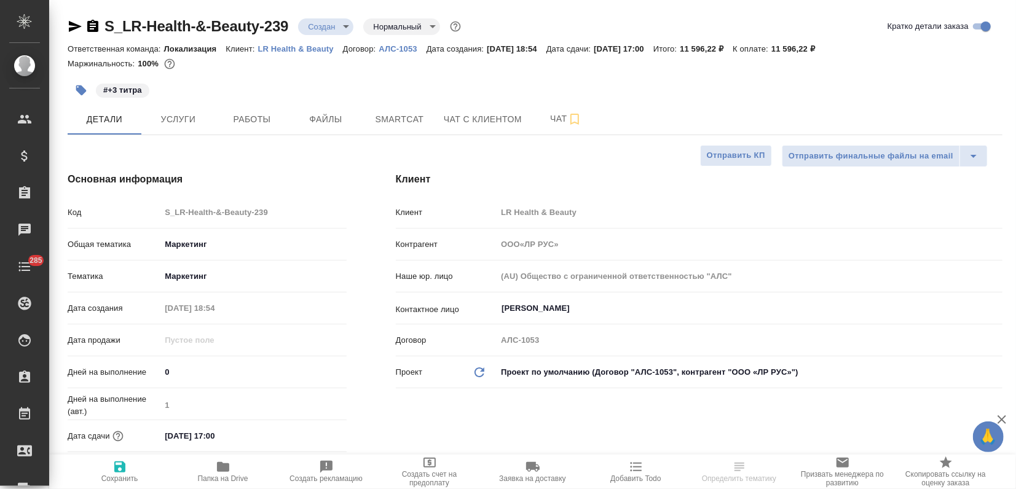
type textarea "x"
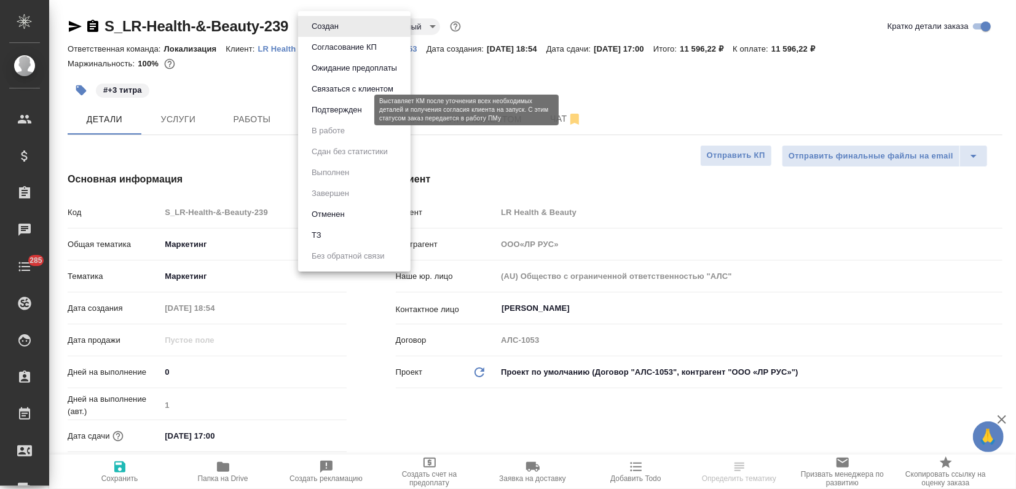
click at [344, 103] on button "Подтвержден" at bounding box center [337, 110] width 58 height 14
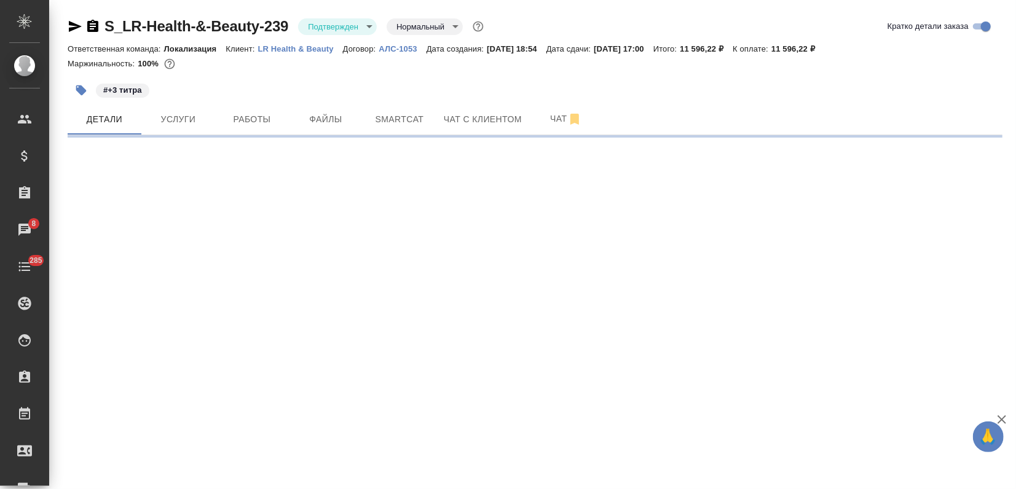
select select "RU"
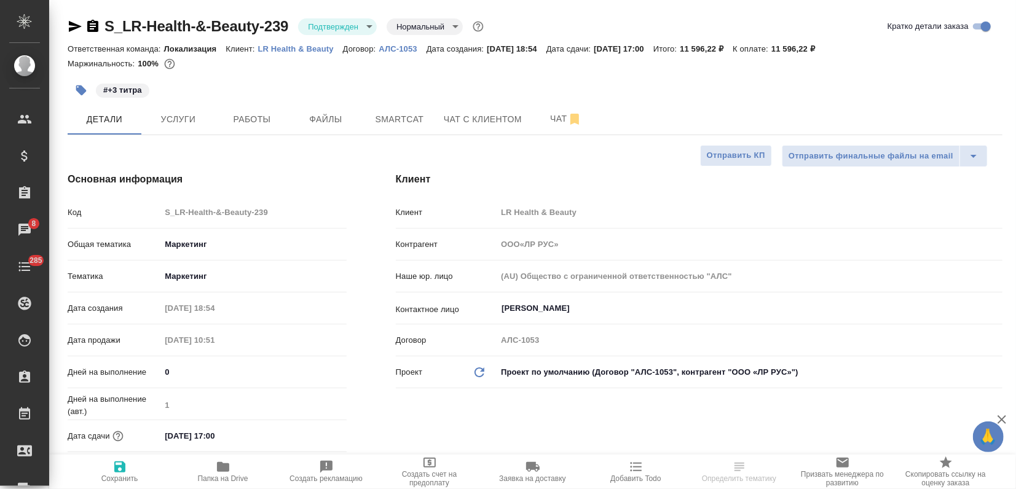
click at [76, 28] on icon "button" at bounding box center [75, 26] width 13 height 11
type textarea "x"
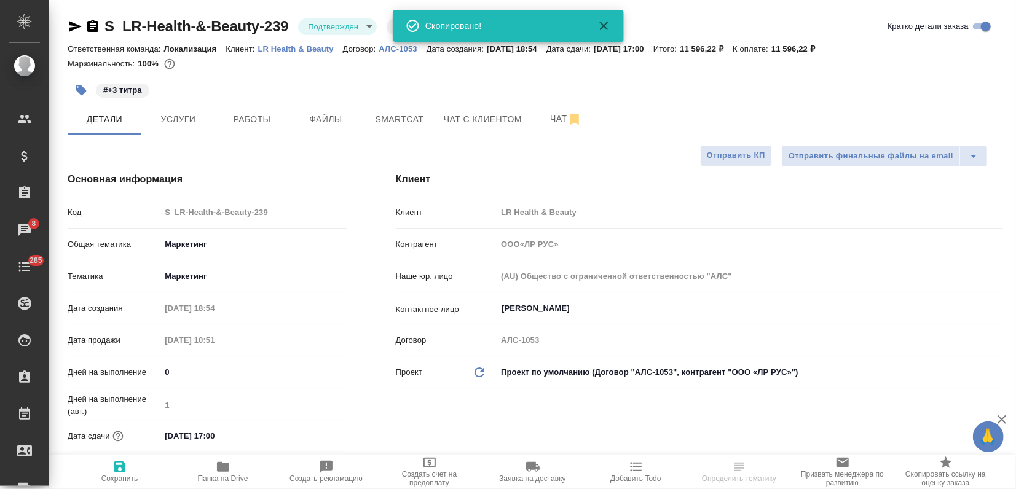
type input "ООО«ЛР РУС»"
type textarea "x"
select select "RU"
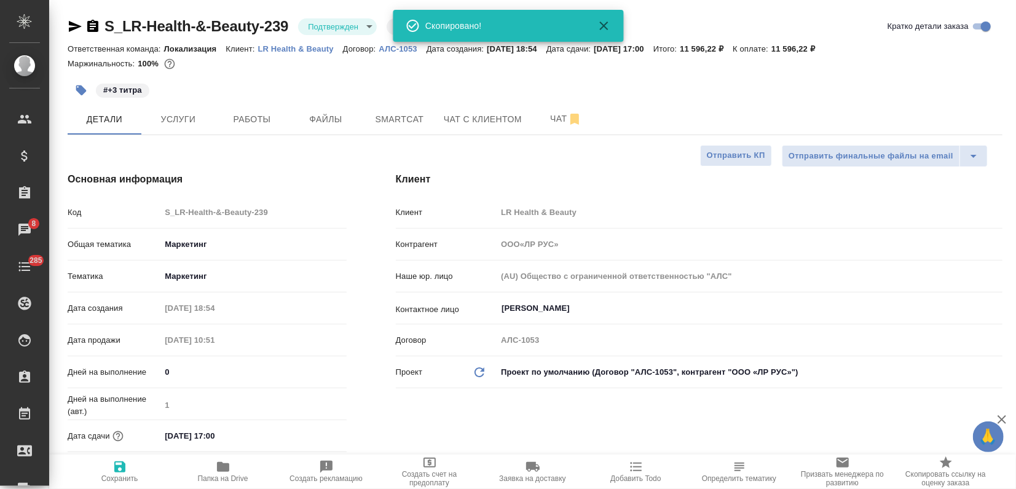
type textarea "x"
type input "ООО«ЛР РУС»"
type textarea "x"
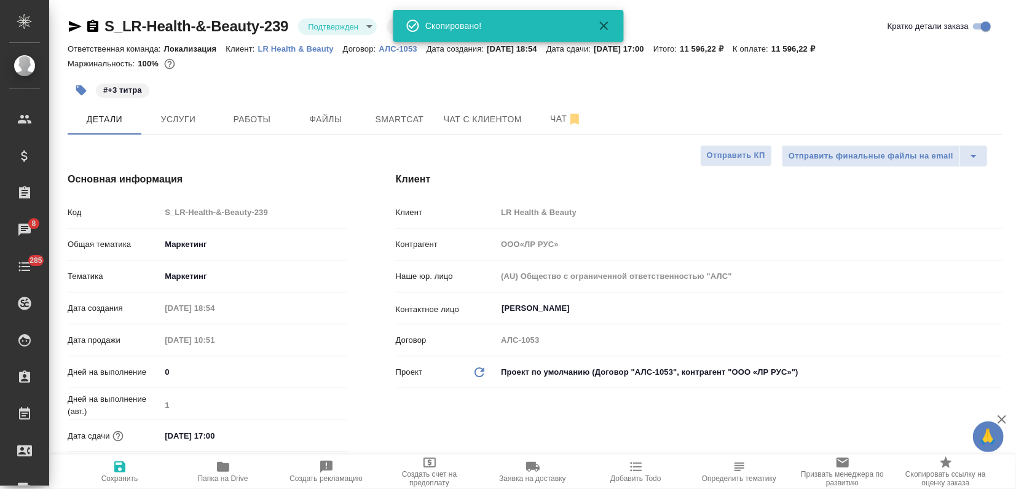
type textarea "x"
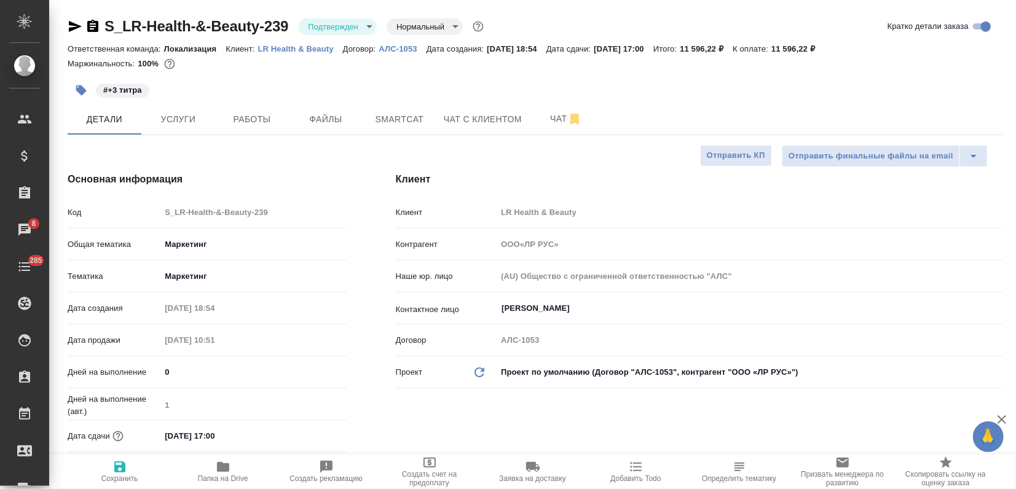
type input "ООО«ЛР РУС»"
type textarea "x"
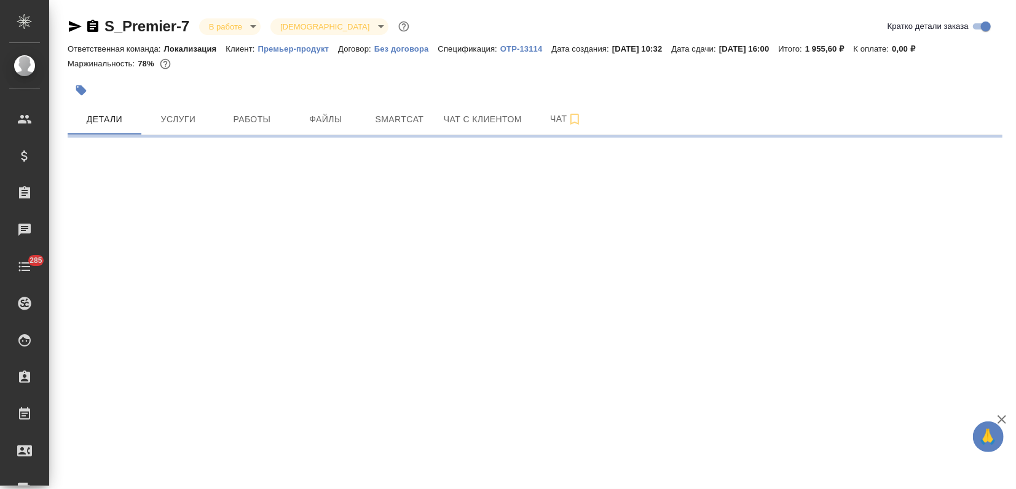
select select "RU"
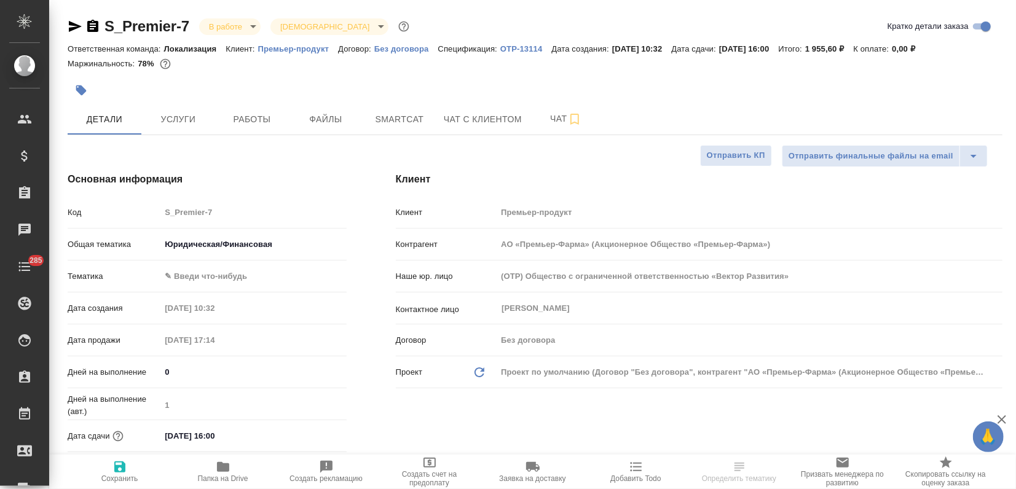
type input "АО «Премьер-Фарма» (Акционерное Общество «Премьер-Фарма»)"
type textarea "x"
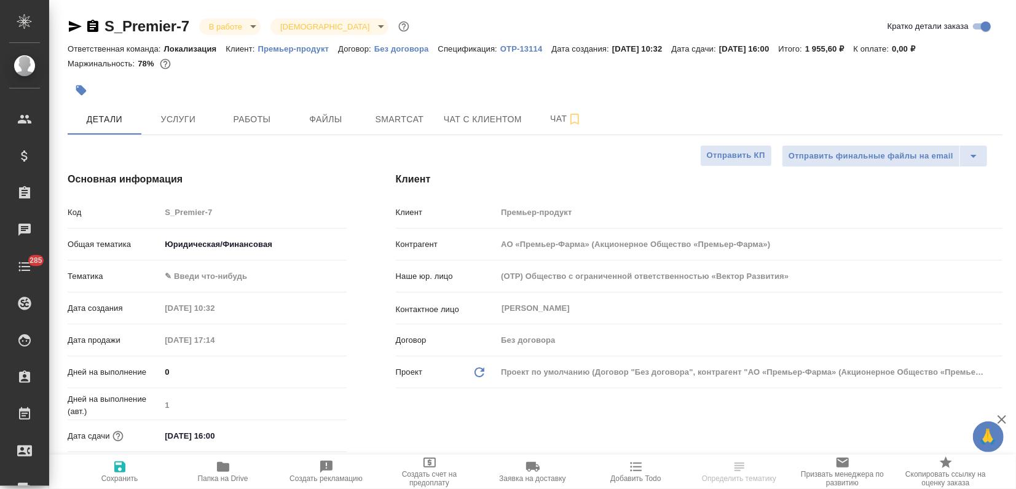
type textarea "x"
type input "АО «Премьер-Фарма» (Акционерное Общество «Премьер-Фарма»)"
type textarea "x"
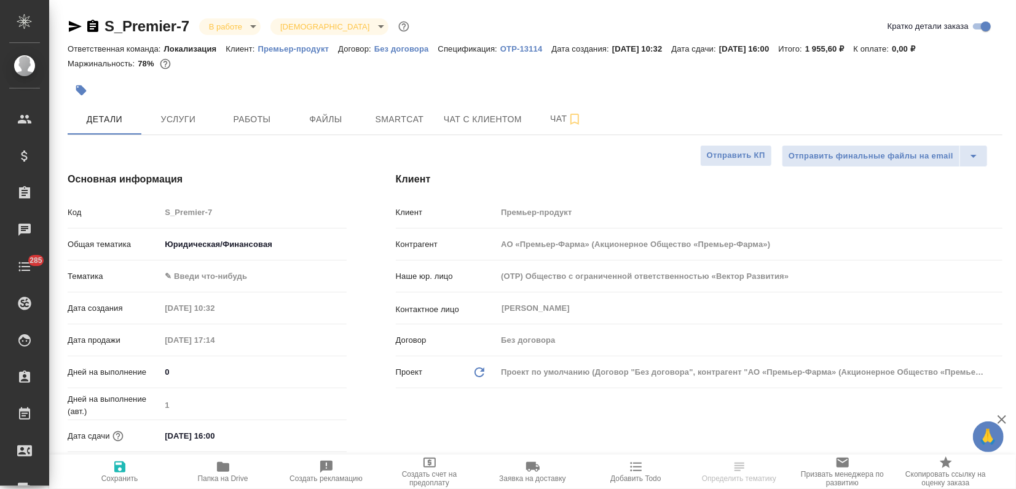
type textarea "x"
click at [174, 122] on span "Услуги" at bounding box center [178, 119] width 59 height 15
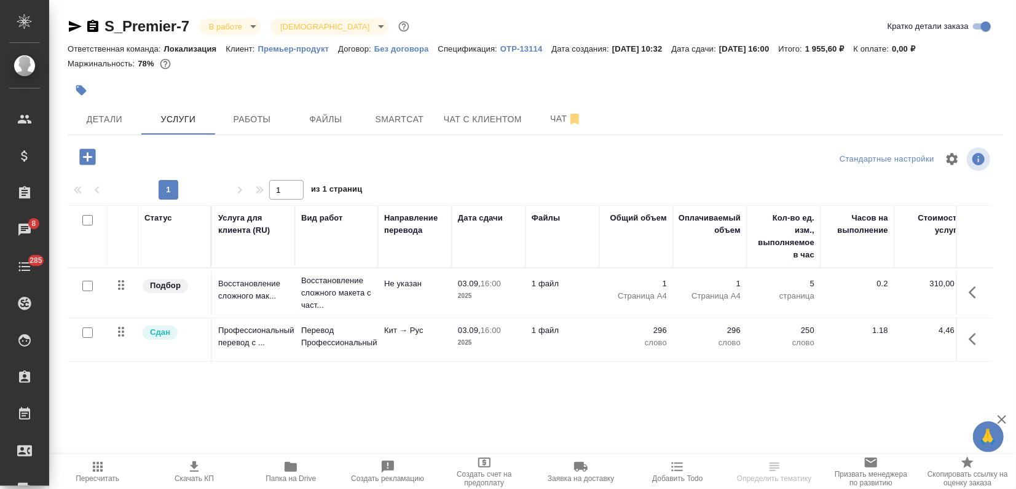
click at [87, 160] on icon "button" at bounding box center [88, 157] width 22 height 22
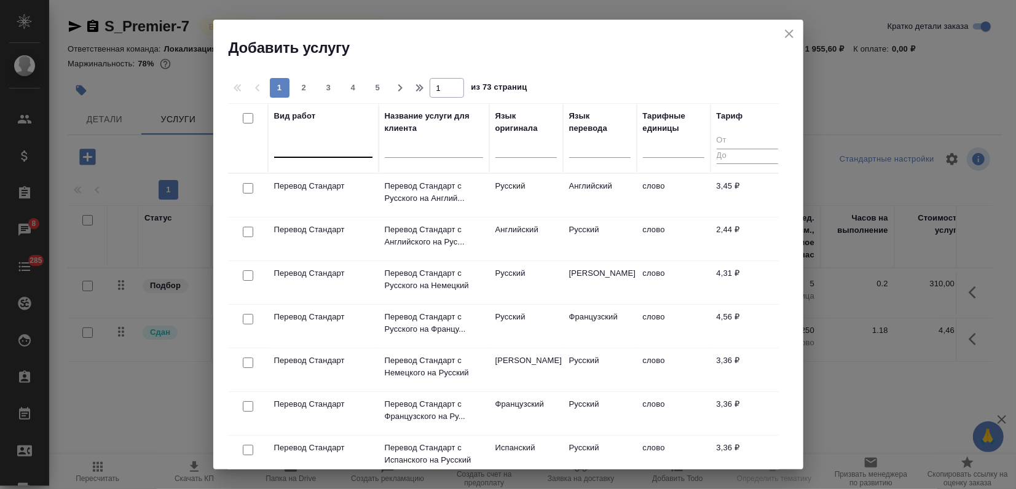
click at [326, 154] on div at bounding box center [323, 145] width 98 height 18
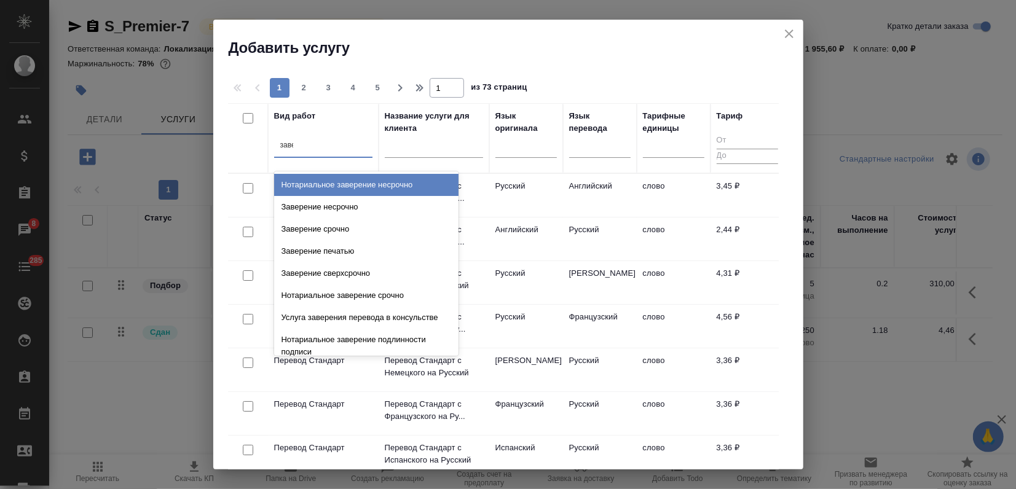
type input "завер"
click at [786, 34] on icon "close" at bounding box center [788, 33] width 15 height 15
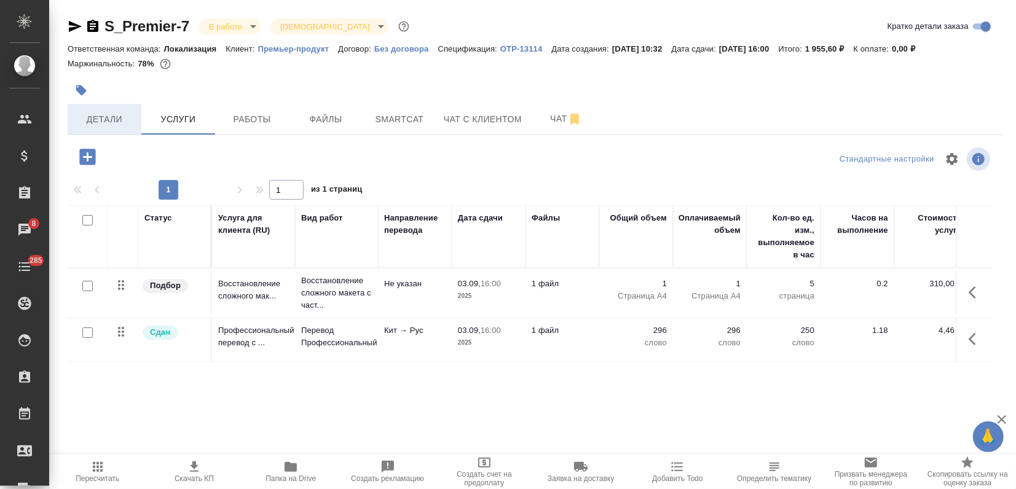
click at [101, 115] on span "Детали" at bounding box center [104, 119] width 59 height 15
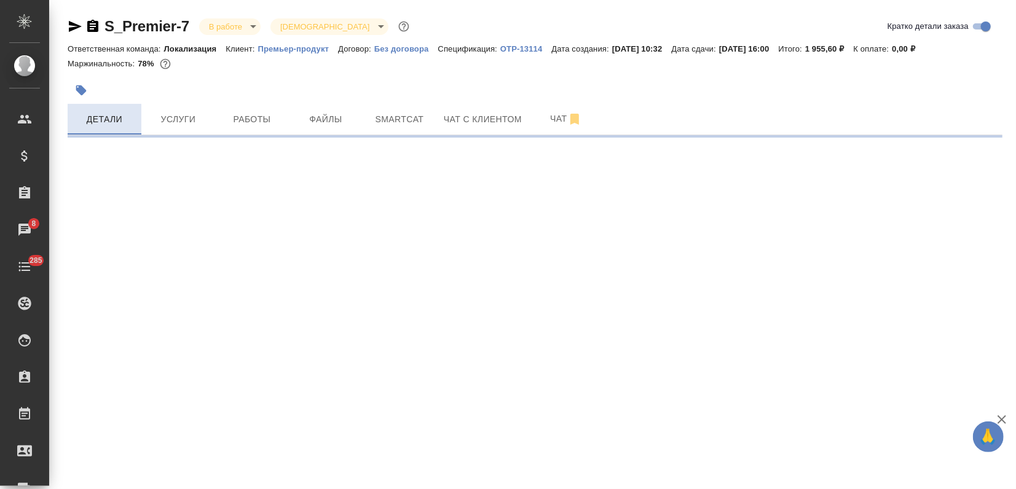
select select "RU"
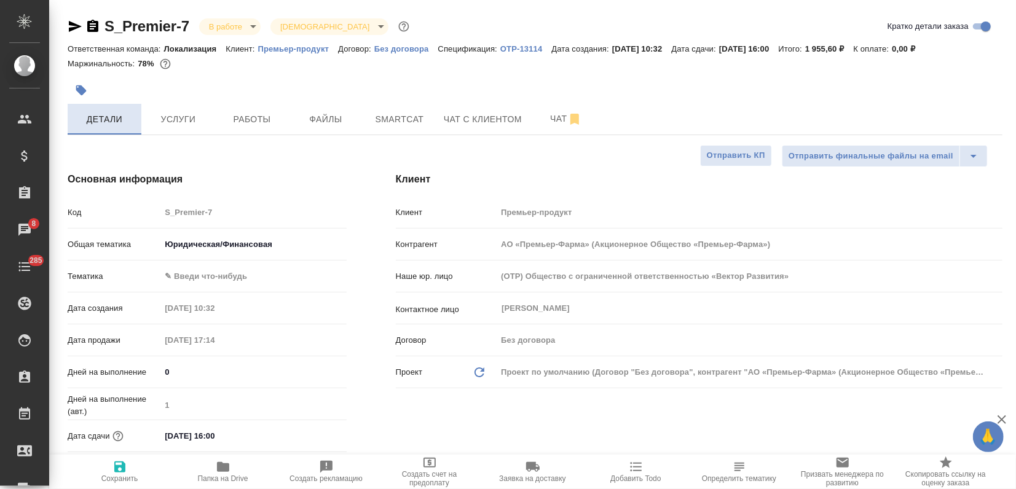
type textarea "x"
click at [195, 128] on button "Услуги" at bounding box center [178, 119] width 74 height 31
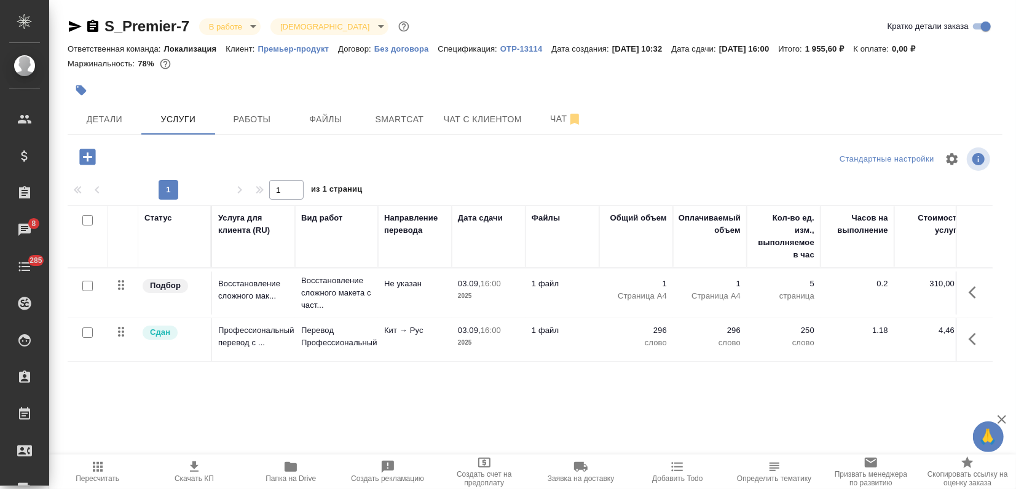
click at [88, 163] on icon "button" at bounding box center [87, 157] width 16 height 16
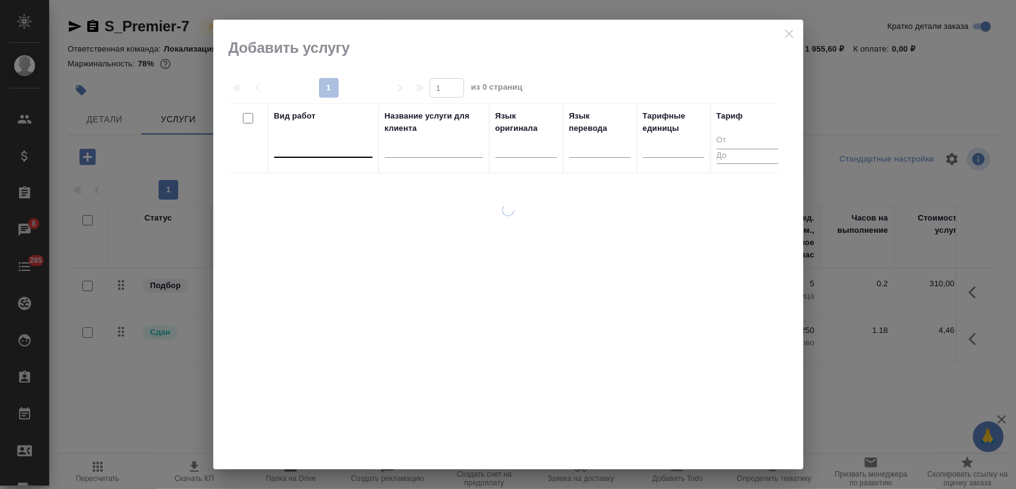
click at [291, 143] on div at bounding box center [323, 145] width 98 height 18
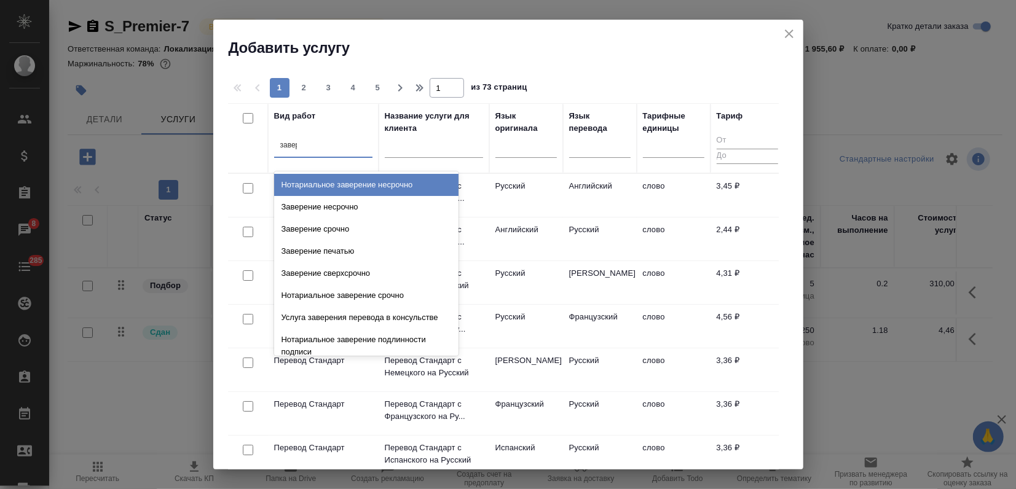
type input "завере"
click at [356, 192] on div "Нотариальное заверение несрочно" at bounding box center [366, 185] width 184 height 22
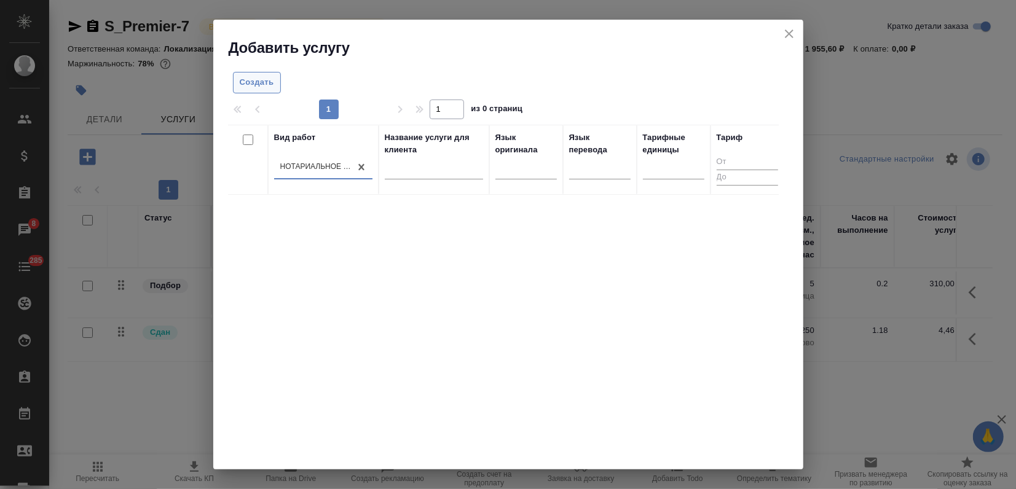
click at [264, 82] on span "Создать" at bounding box center [257, 83] width 34 height 14
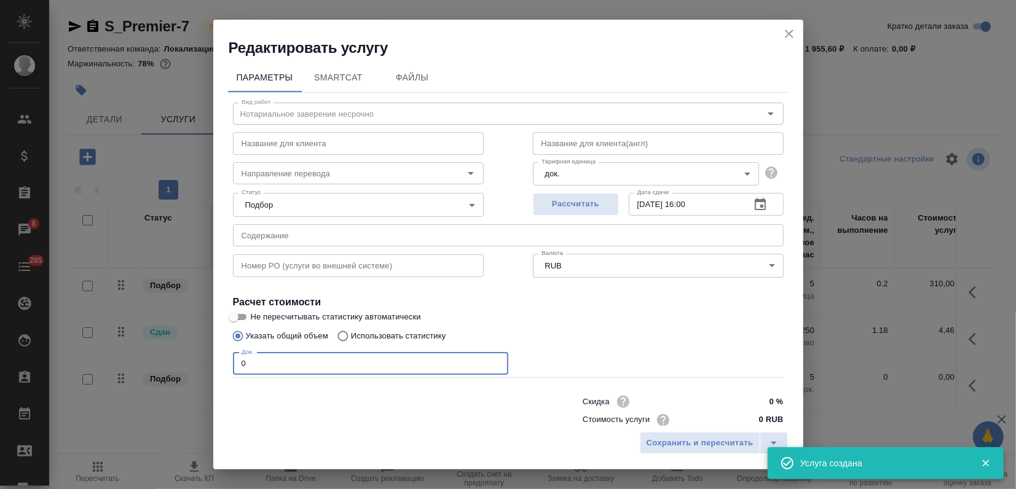
drag, startPoint x: 238, startPoint y: 364, endPoint x: 178, endPoint y: 368, distance: 60.4
click at [187, 366] on div "Редактировать услугу Параметры SmartCat Файлы Вид работ Нотариальное заверение …" at bounding box center [508, 244] width 1016 height 489
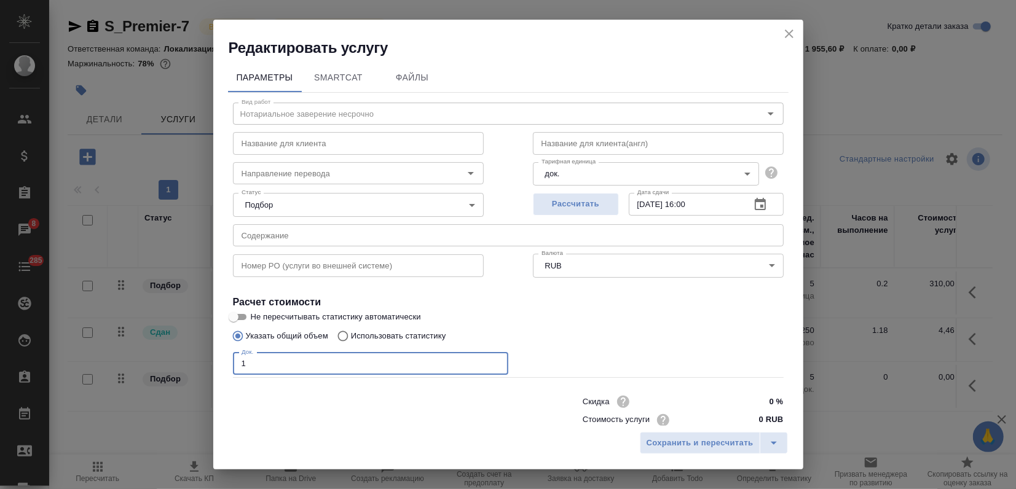
type input "1"
click at [280, 386] on div "Скидка 0 % Стоимость услуги 0 RUB Итого 0 RUB" at bounding box center [508, 419] width 600 height 103
click at [748, 418] on input "0 RUB" at bounding box center [759, 421] width 45 height 18
type input "840 RUB"
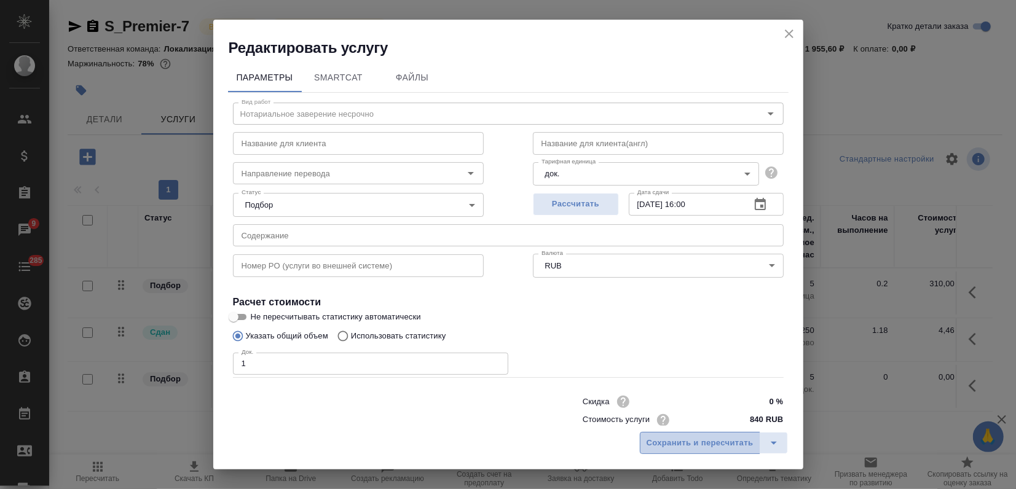
click at [724, 437] on span "Сохранить и пересчитать" at bounding box center [699, 443] width 107 height 14
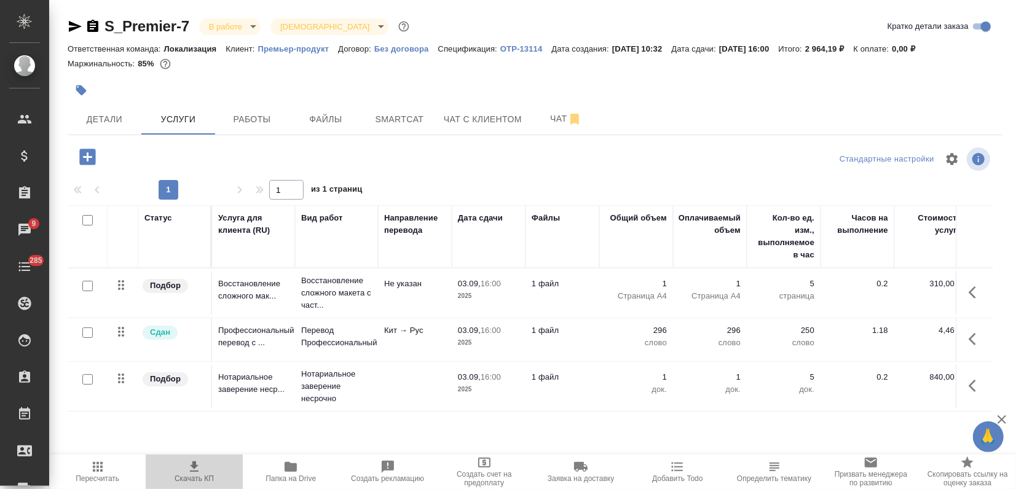
click at [198, 468] on icon "button" at bounding box center [194, 467] width 15 height 15
click at [826, 104] on div "Детали Услуги Работы Файлы Smartcat Чат с клиентом Чат" at bounding box center [535, 119] width 934 height 31
click at [88, 283] on input "checkbox" at bounding box center [87, 286] width 10 height 10
checkbox input "true"
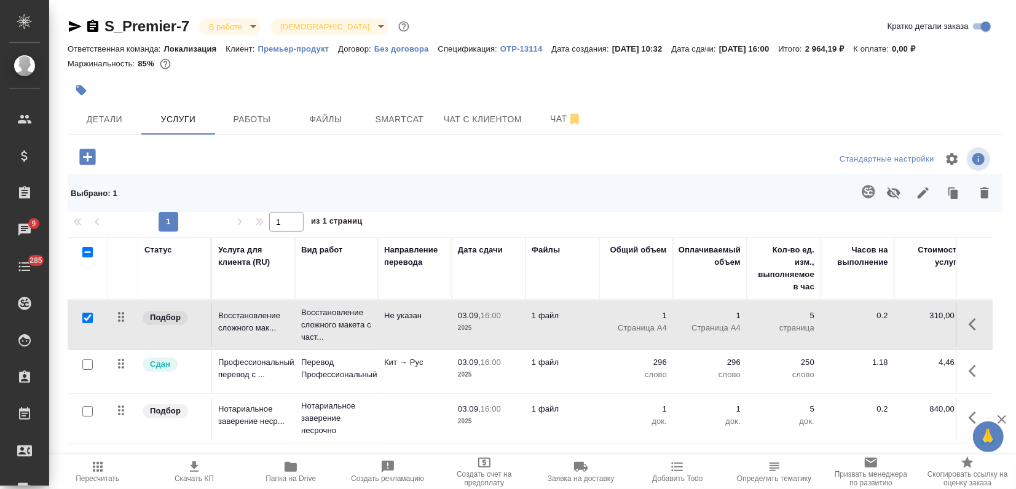
click at [88, 359] on input "checkbox" at bounding box center [87, 364] width 10 height 10
checkbox input "true"
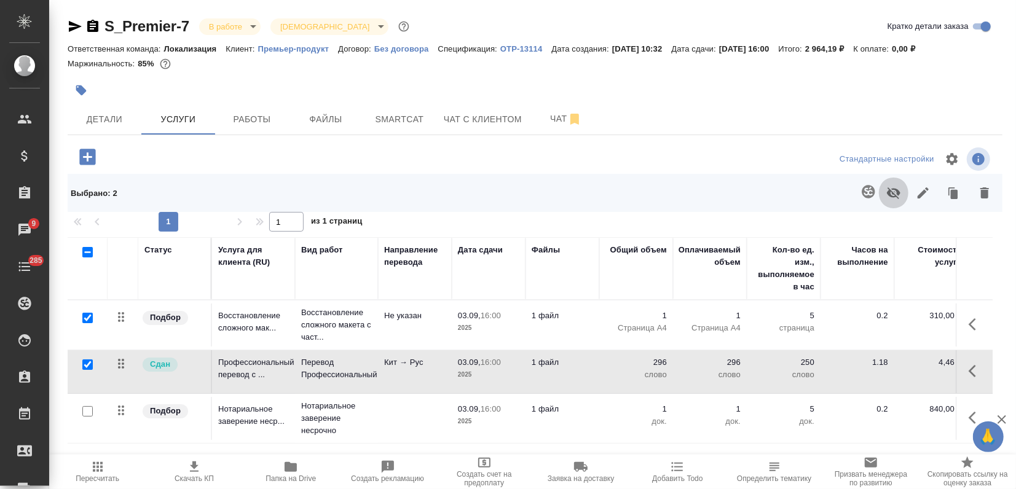
click at [893, 195] on icon "button" at bounding box center [893, 193] width 15 height 15
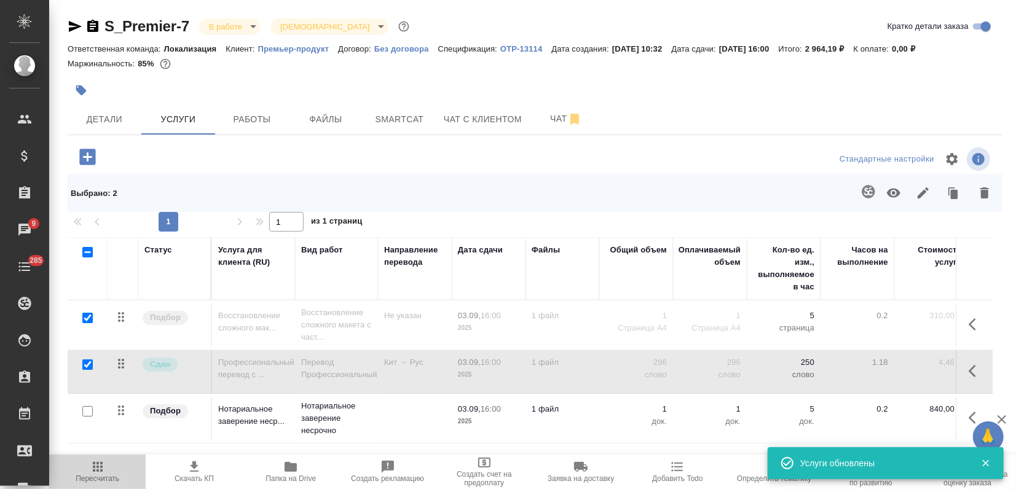
click at [87, 469] on span "Пересчитать" at bounding box center [98, 471] width 82 height 23
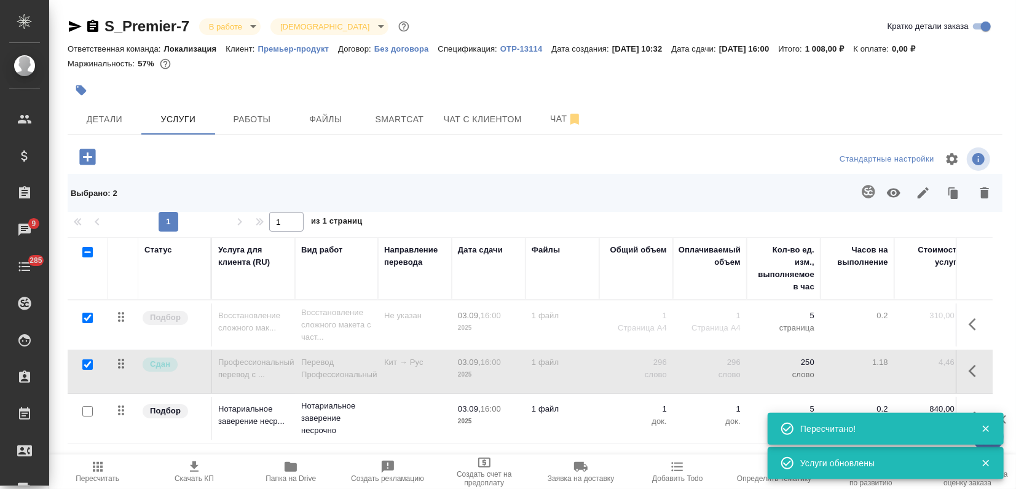
drag, startPoint x: 92, startPoint y: 363, endPoint x: 85, endPoint y: 344, distance: 20.2
click at [90, 364] on input "checkbox" at bounding box center [87, 364] width 10 height 10
checkbox input "false"
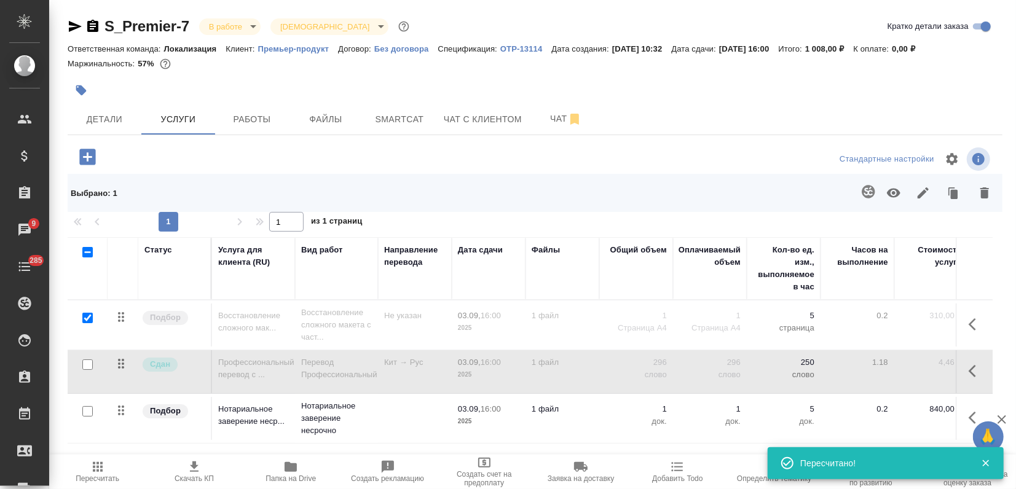
click at [91, 318] on input "checkbox" at bounding box center [87, 318] width 10 height 10
checkbox input "false"
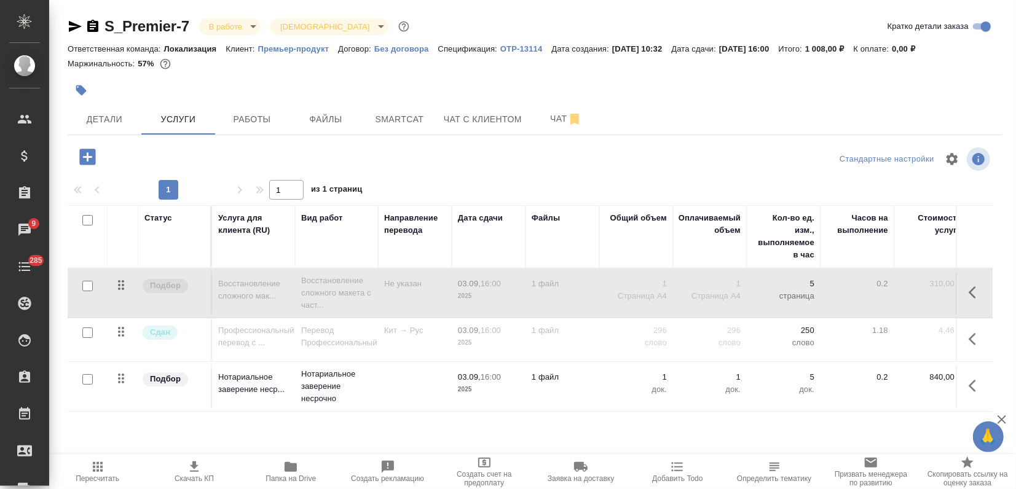
click at [106, 467] on span "Пересчитать" at bounding box center [98, 471] width 82 height 23
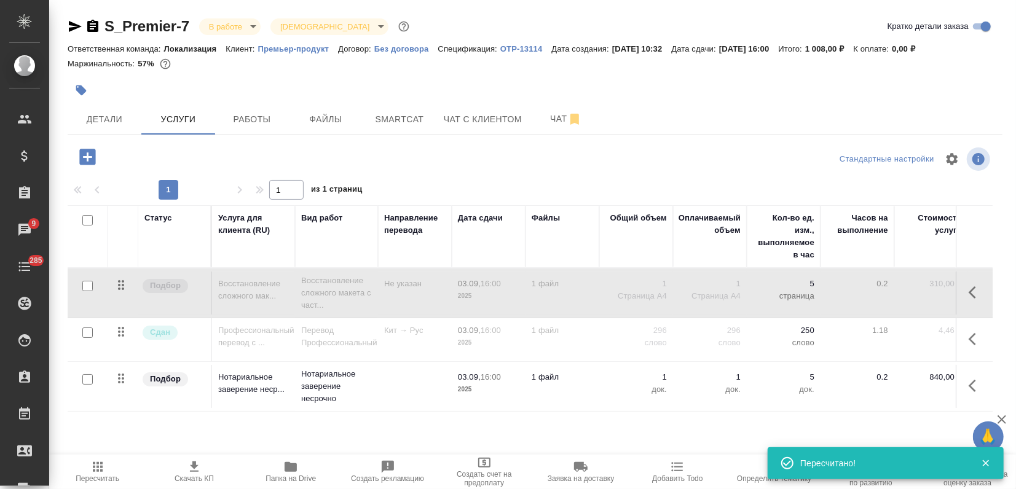
click at [202, 471] on span "Скачать КП" at bounding box center [194, 471] width 82 height 23
click at [814, 69] on div "Маржинальность: 57%" at bounding box center [535, 64] width 934 height 16
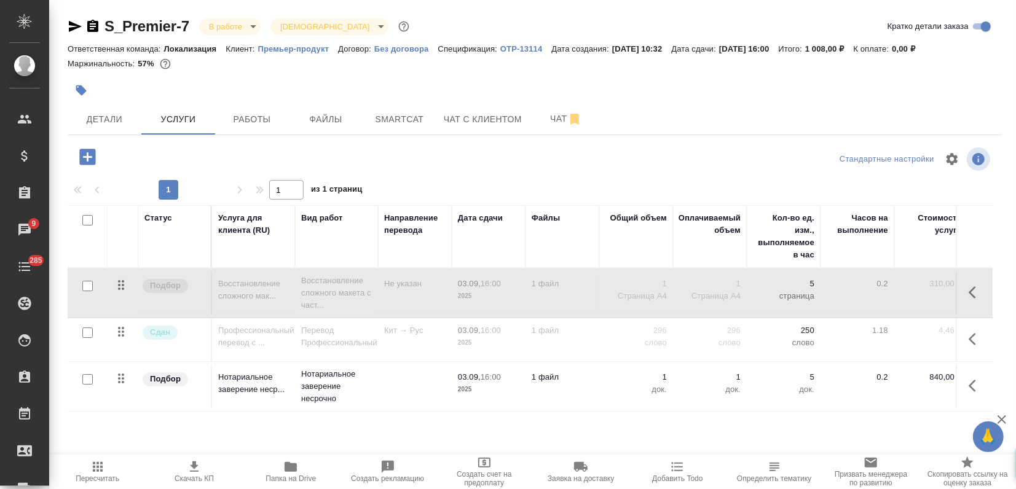
click at [533, 50] on p "OTP-13114" at bounding box center [525, 48] width 51 height 9
click at [88, 378] on input "checkbox" at bounding box center [87, 379] width 10 height 10
checkbox input "true"
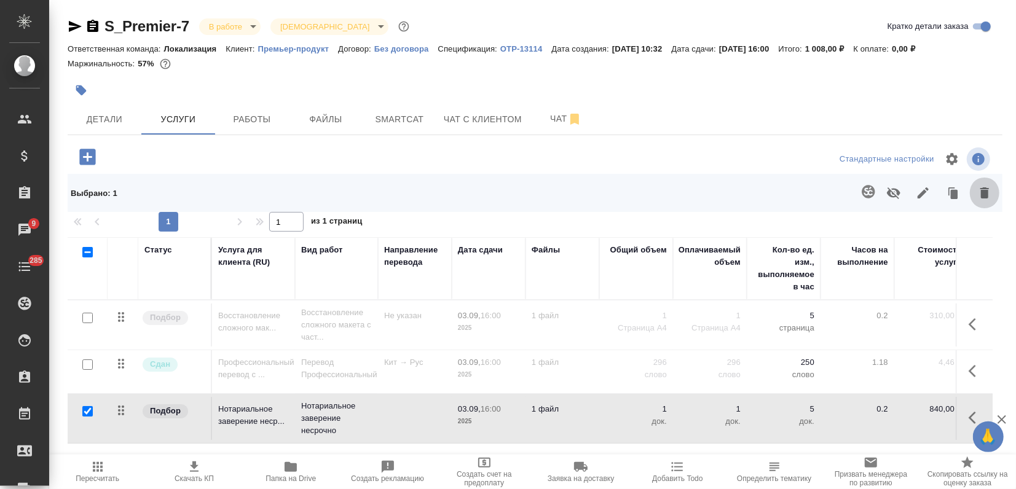
click at [977, 188] on icon "button" at bounding box center [984, 193] width 15 height 15
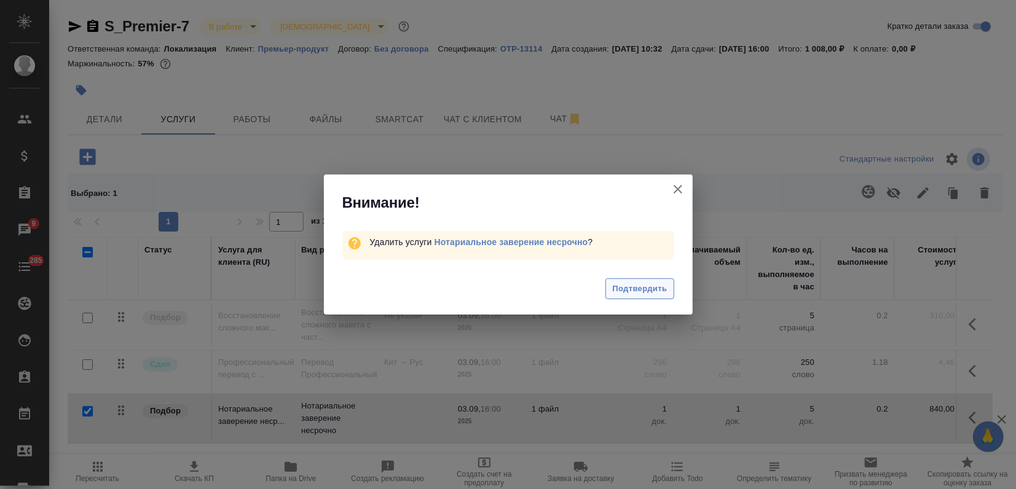
click at [635, 284] on span "Подтвердить" at bounding box center [639, 289] width 55 height 14
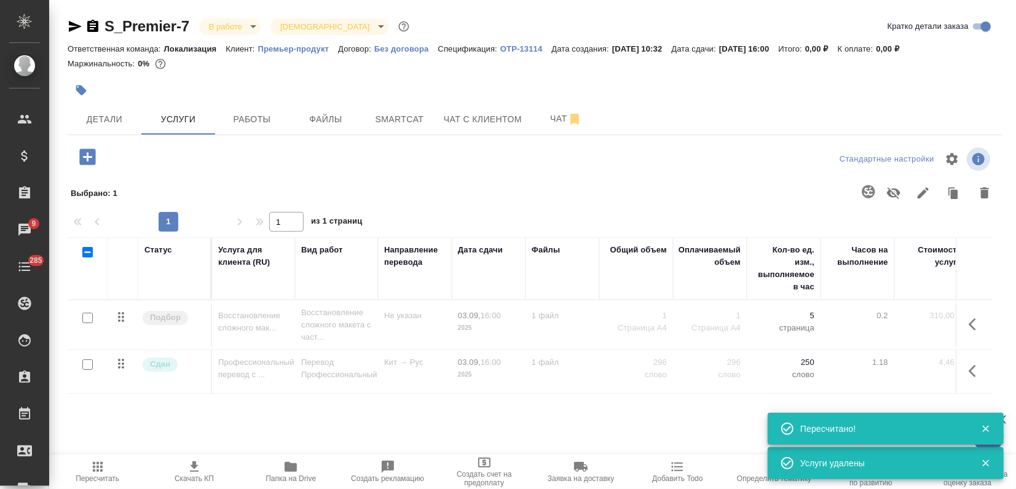
click at [86, 361] on input "checkbox" at bounding box center [87, 364] width 10 height 10
checkbox input "true"
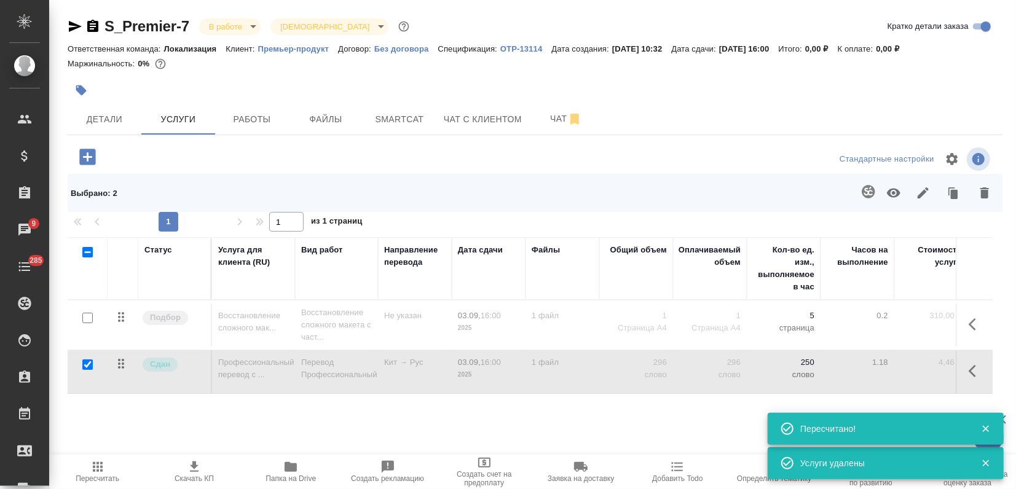
click at [88, 318] on input "checkbox" at bounding box center [87, 318] width 10 height 10
checkbox input "true"
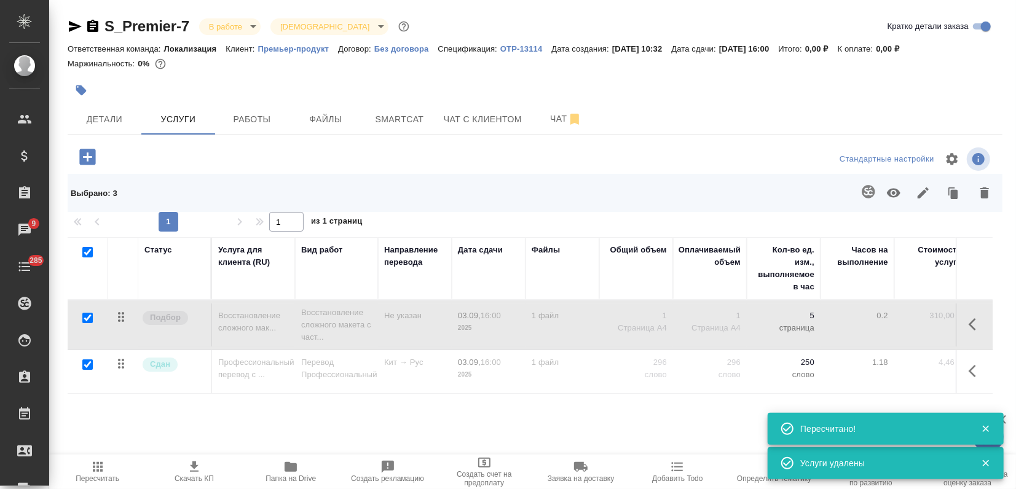
click at [887, 190] on icon "button" at bounding box center [894, 193] width 14 height 9
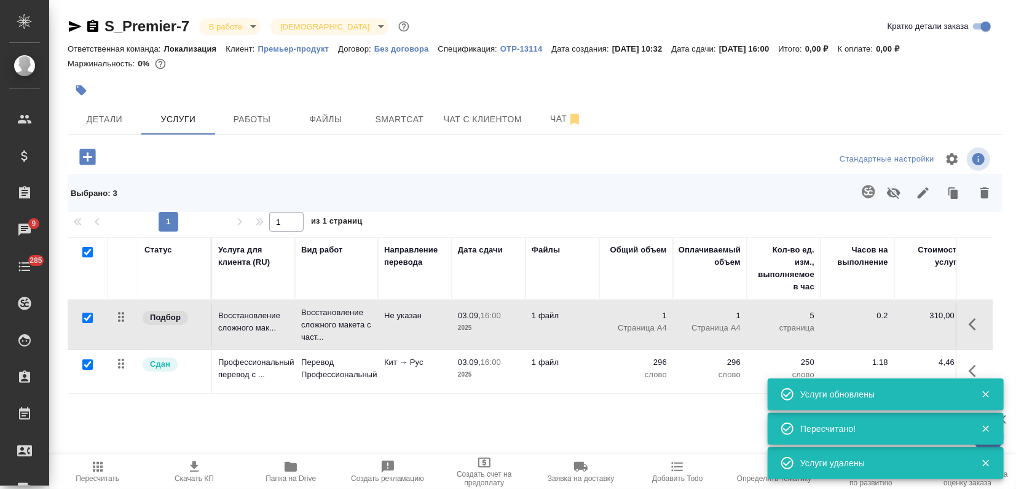
click at [88, 473] on span "Пересчитать" at bounding box center [98, 471] width 82 height 23
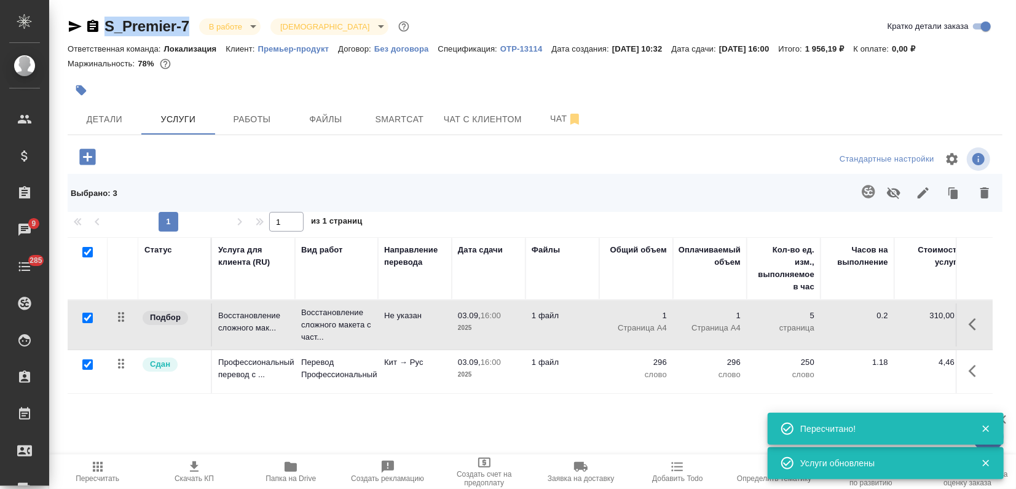
drag, startPoint x: 200, startPoint y: 19, endPoint x: 106, endPoint y: 21, distance: 94.0
click at [106, 21] on div "S_Premier-7 В работе inProgress Святая троица holyTrinity" at bounding box center [240, 27] width 344 height 20
copy link "S_Premier-7"
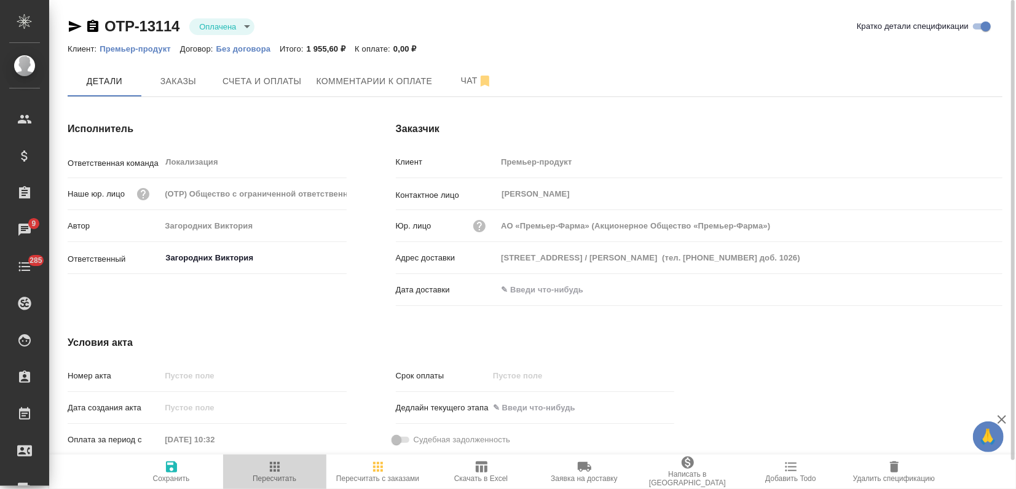
click at [277, 471] on icon "button" at bounding box center [275, 467] width 10 height 10
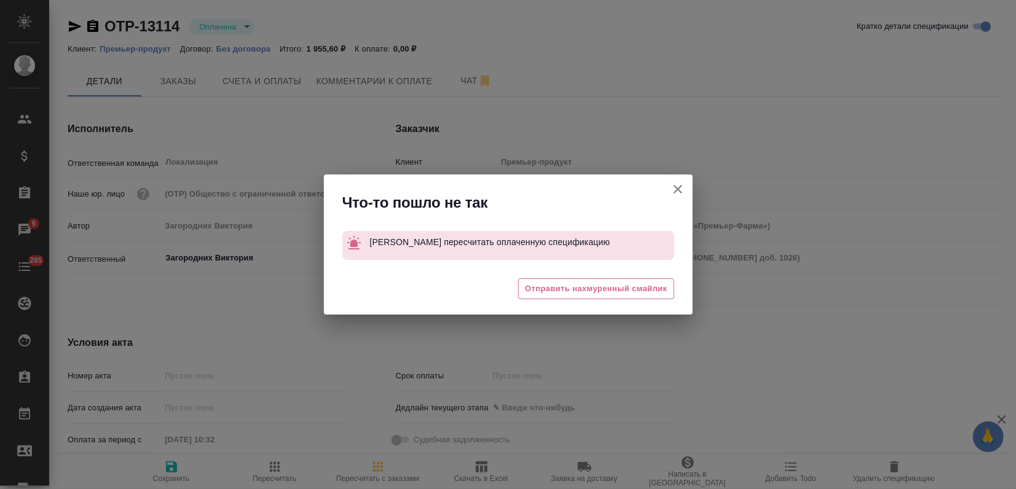
click at [675, 189] on icon "button" at bounding box center [677, 189] width 15 height 15
type input "АО «Премьер-Фарма» (Акционерное Общество «Премьер-Фарма»)"
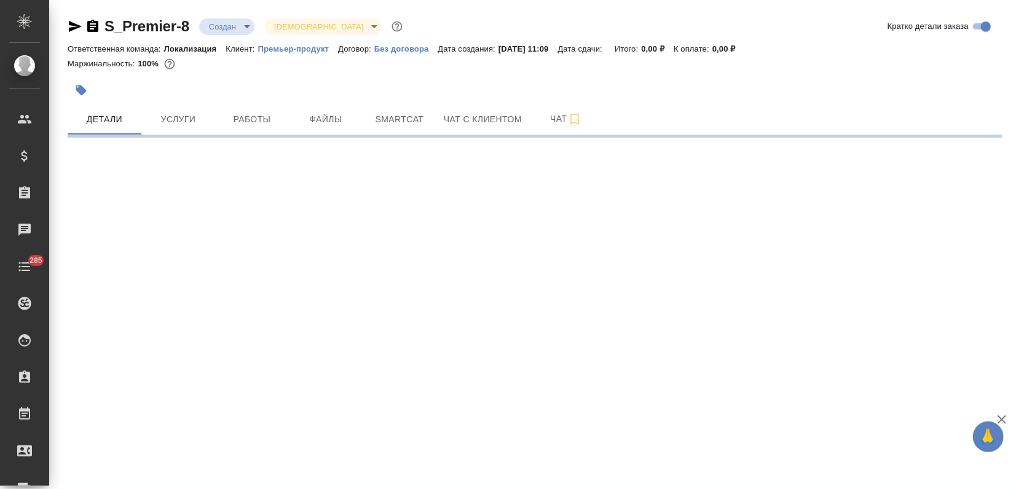
select select "RU"
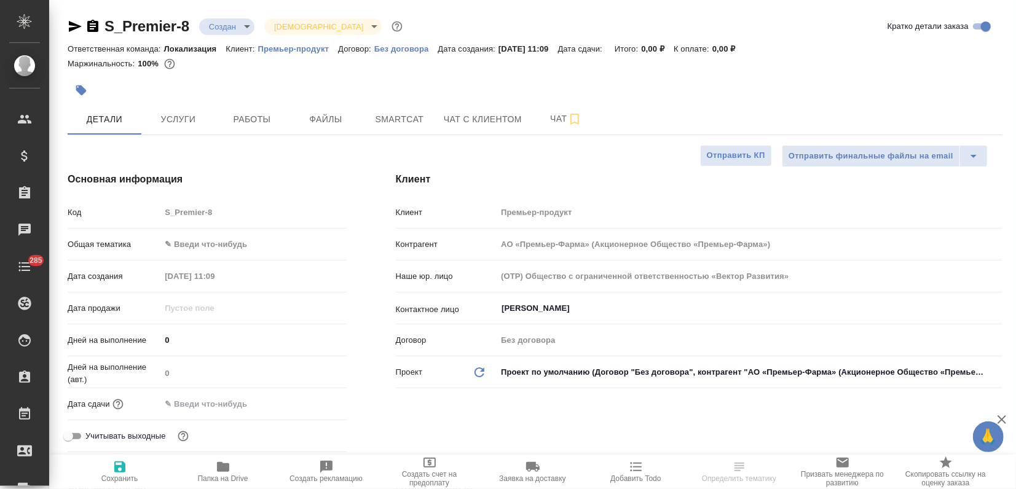
type textarea "x"
type input "АО «Премьер-Фарма» (Акционерное Общество «Премьер-Фарма»)"
type textarea "x"
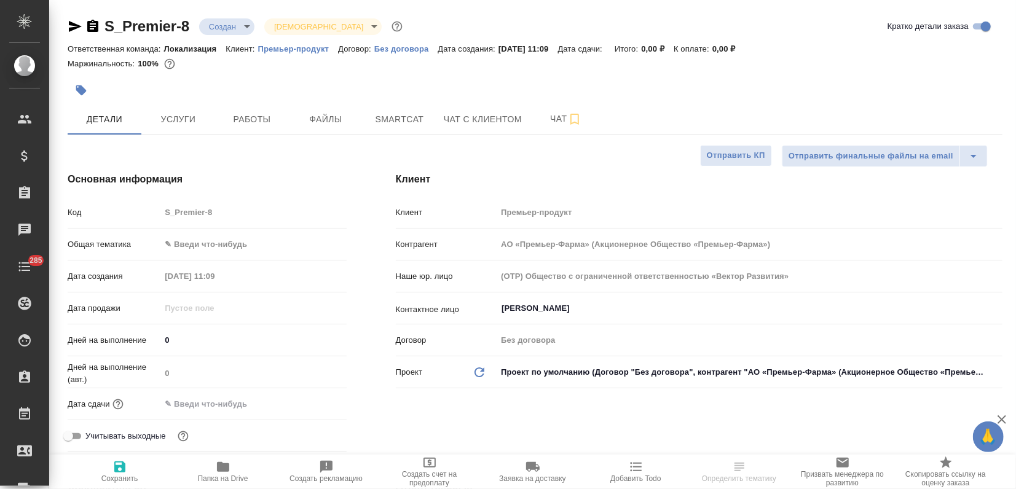
type textarea "x"
type input "АО «Премьер-Фарма» (Акционерное Общество «Премьер-Фарма»)"
type textarea "x"
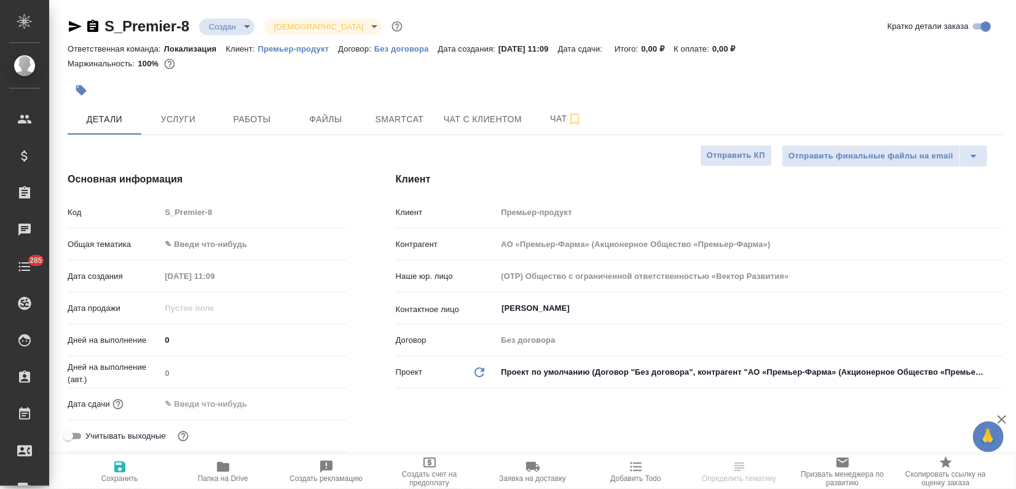
type textarea "x"
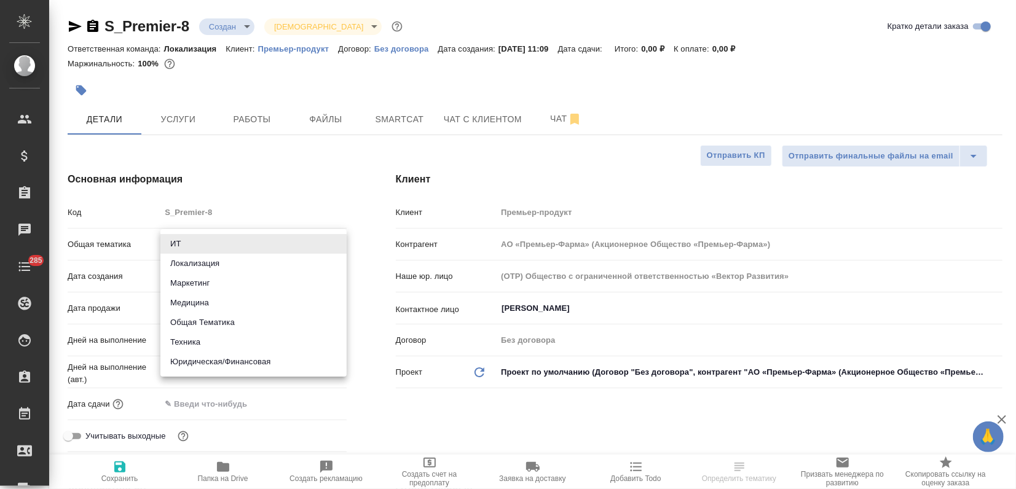
click at [174, 243] on body "🙏 .cls-1 fill:#fff; AWATERA Zagorodnikh [PERSON_NAME] Спецификации Заказы Чаты …" at bounding box center [508, 244] width 1016 height 489
click at [187, 288] on li "Маркетинг" at bounding box center [253, 283] width 186 height 20
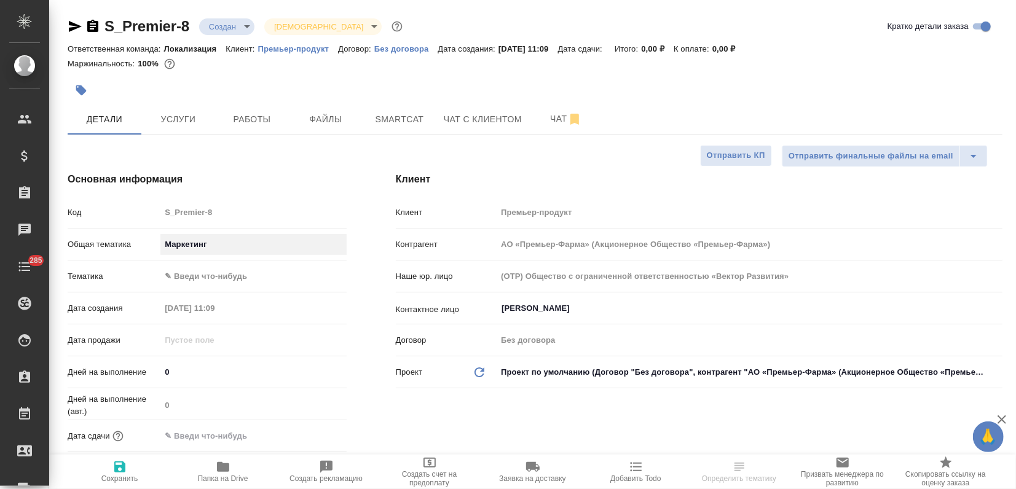
type input "marketing"
type input "АО «Премьер-Фарма» (Акционерное Общество «Премьер-Фарма»)"
type textarea "x"
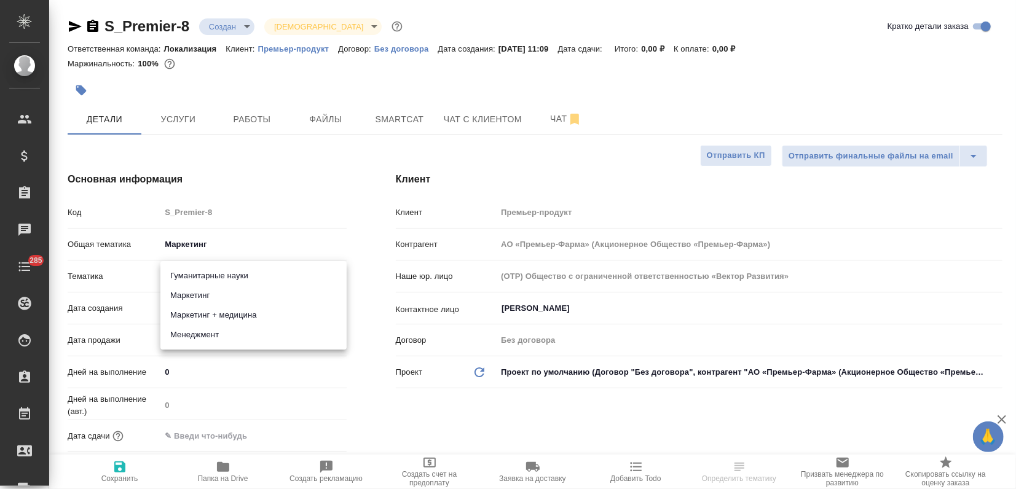
click at [187, 275] on body "🙏 .cls-1 fill:#fff; AWATERA Zagorodnikh [PERSON_NAME] Спецификации Заказы Чаты …" at bounding box center [508, 244] width 1016 height 489
click at [188, 298] on li "Маркетинг" at bounding box center [253, 296] width 186 height 20
type input "АО «Премьер-Фарма» (Акционерное Общество «Премьер-Фарма»)"
type textarea "x"
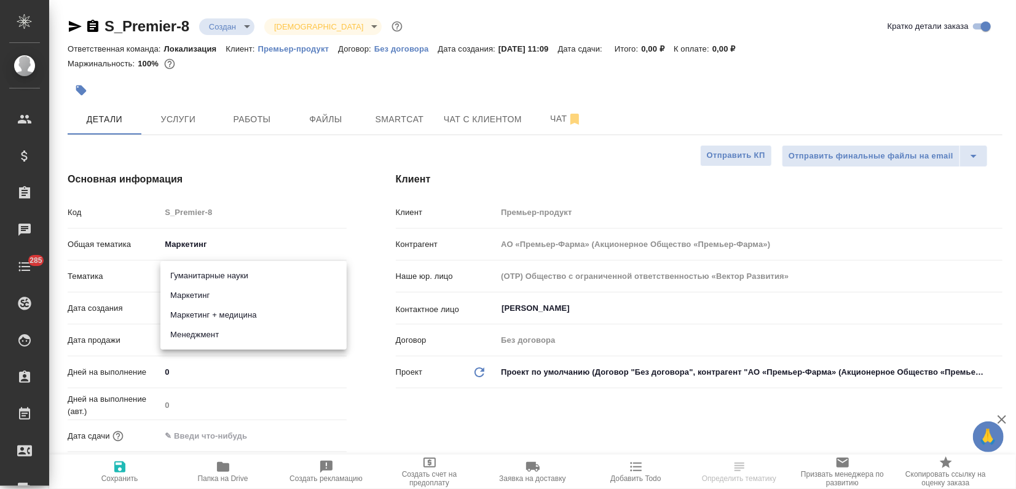
type textarea "x"
type input "5a8b8b956a9677013d343d63"
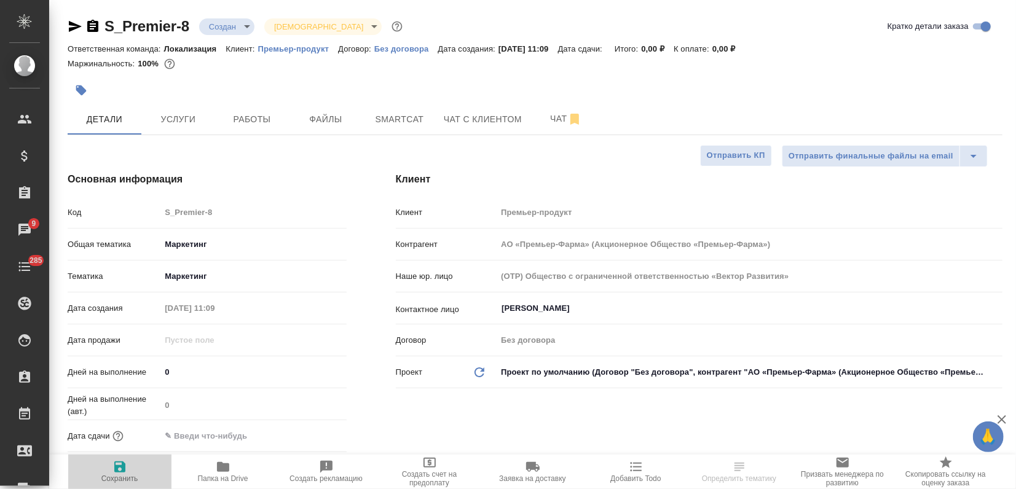
click at [117, 467] on icon "button" at bounding box center [119, 466] width 11 height 11
type input "АО «Премьер-Фарма» (Акционерное Общество «Премьер-Фарма»)"
type textarea "x"
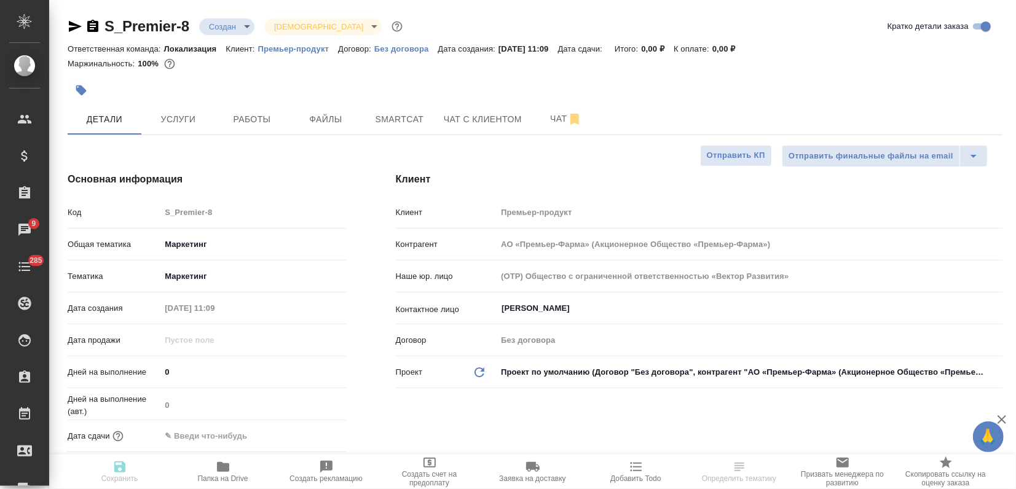
type input "АО «Премьер-Фарма» (Акционерное Общество «Премьер-Фарма»)"
type textarea "x"
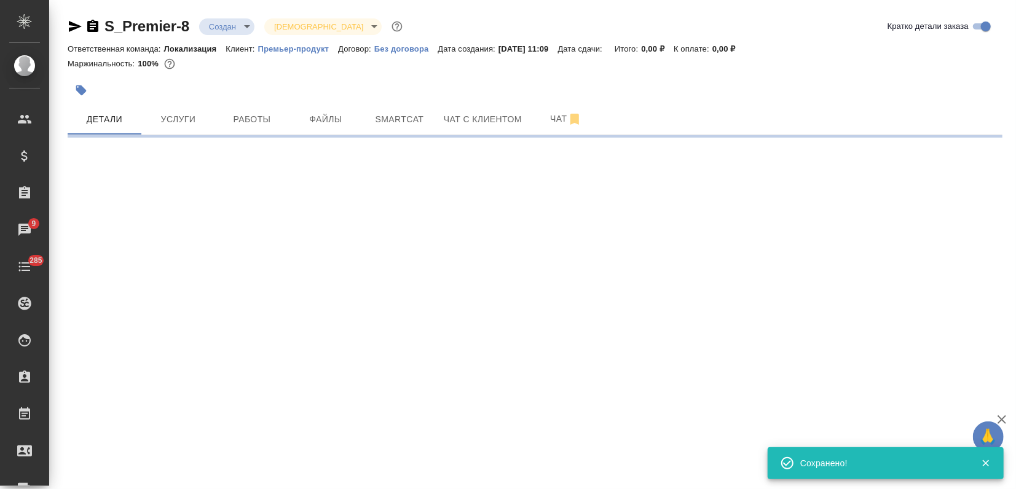
select select "RU"
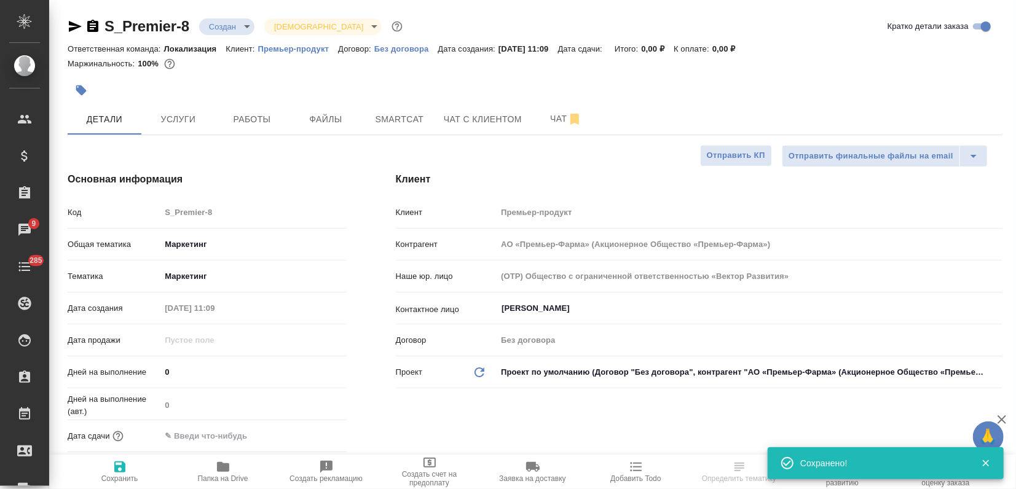
type textarea "x"
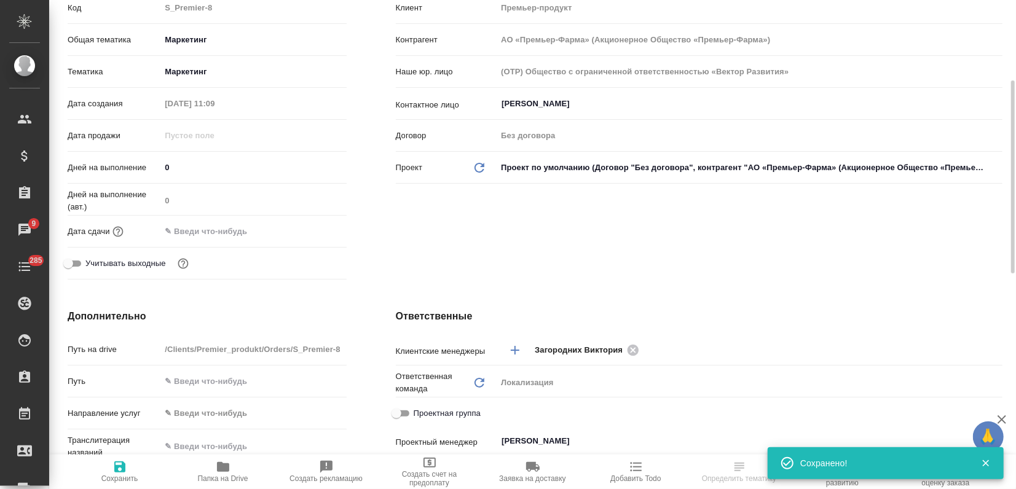
click at [201, 42] on body "🙏 .cls-1 fill:#fff; AWATERA Zagorodnikh [PERSON_NAME] Спецификации Заказы 9 Чат…" at bounding box center [508, 244] width 1016 height 489
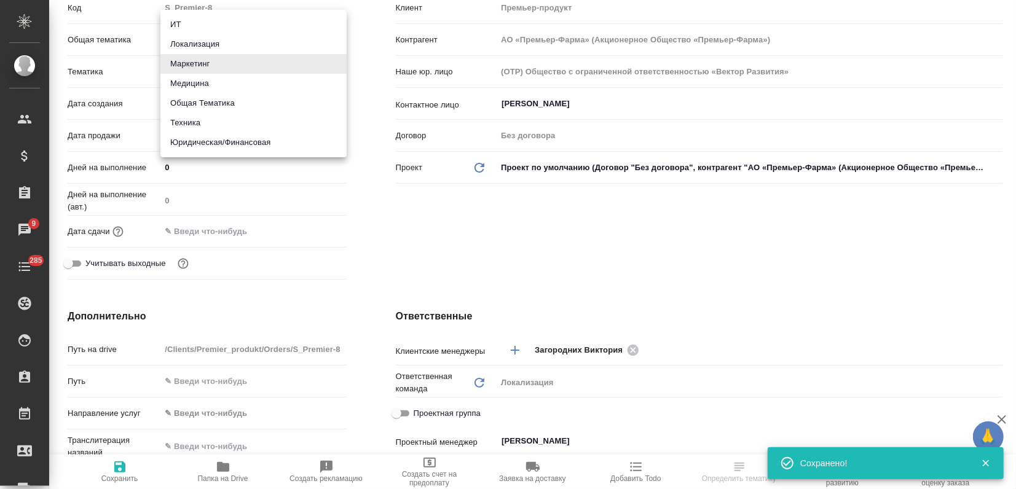
click at [257, 139] on li "Юридическая/Финансовая" at bounding box center [253, 143] width 186 height 20
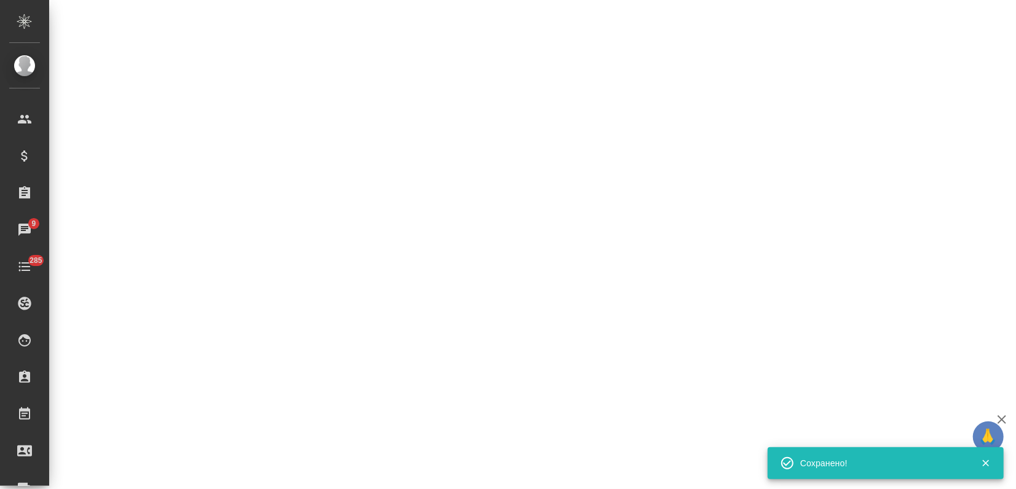
select select "RU"
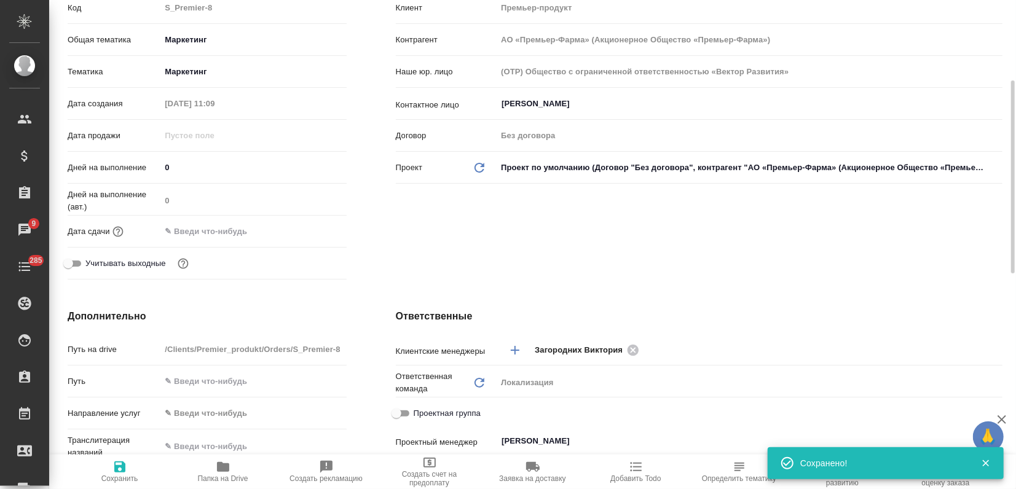
type textarea "x"
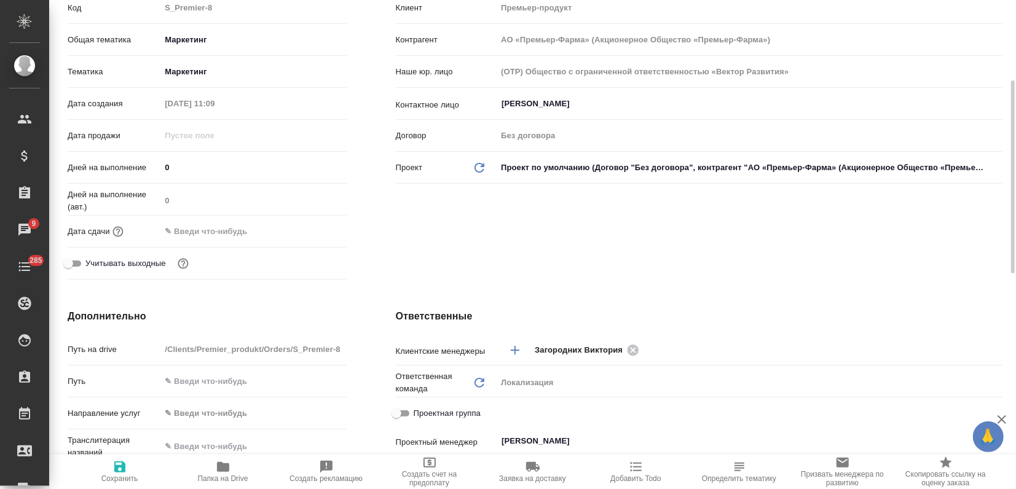
click at [194, 44] on body "🙏 .cls-1 fill:#fff; AWATERA Zagorodnikh [PERSON_NAME] Спецификации Заказы 9 Чат…" at bounding box center [508, 244] width 1016 height 489
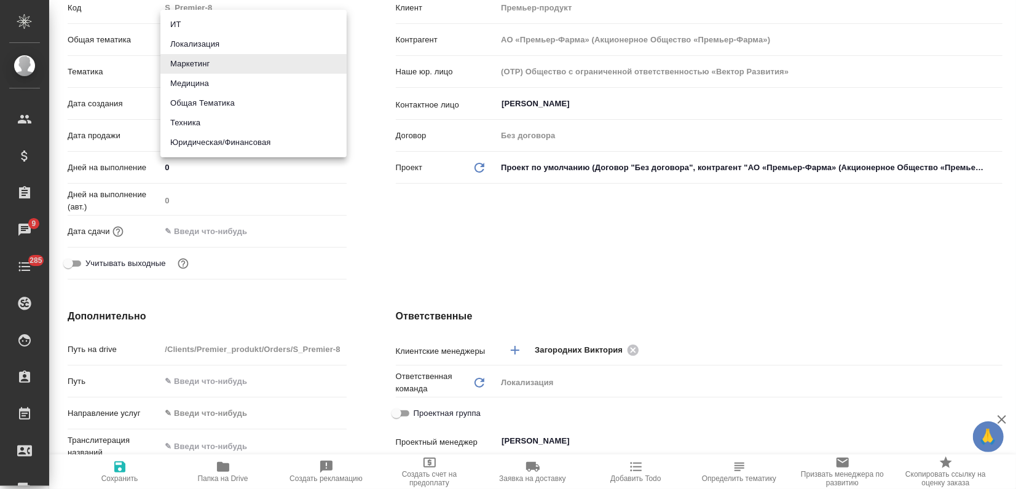
click at [207, 140] on li "Юридическая/Финансовая" at bounding box center [253, 143] width 186 height 20
type input "yr-fn"
type input "АО «Премьер-Фарма» (Акционерное Общество «Премьер-Фарма»)"
type textarea "x"
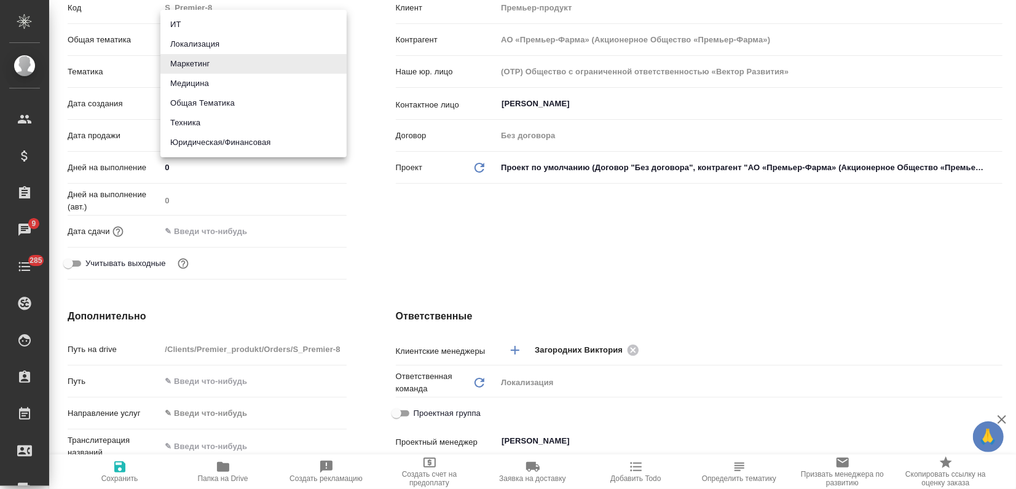
type textarea "x"
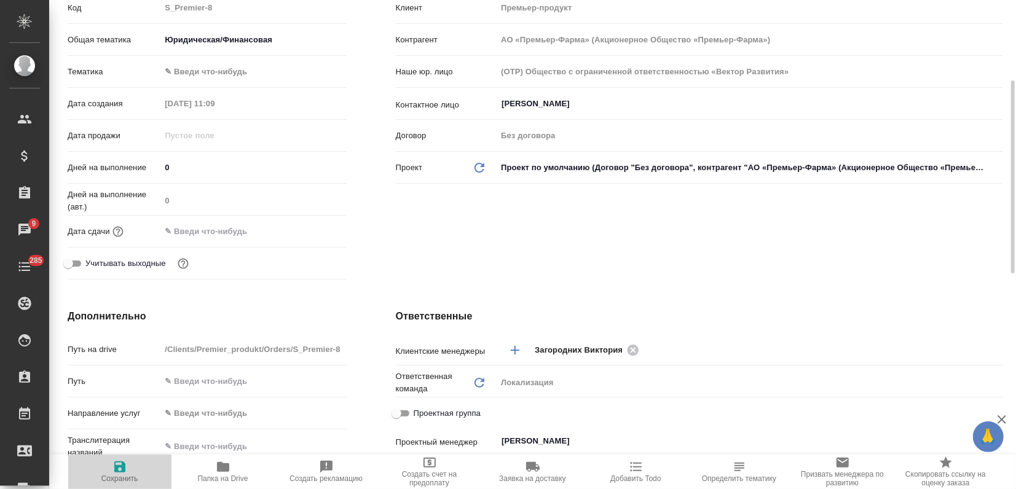
click at [117, 464] on icon "button" at bounding box center [119, 467] width 15 height 15
type input "АО «Премьер-Фарма» (Акционерное Общество «Премьер-Фарма»)"
type textarea "x"
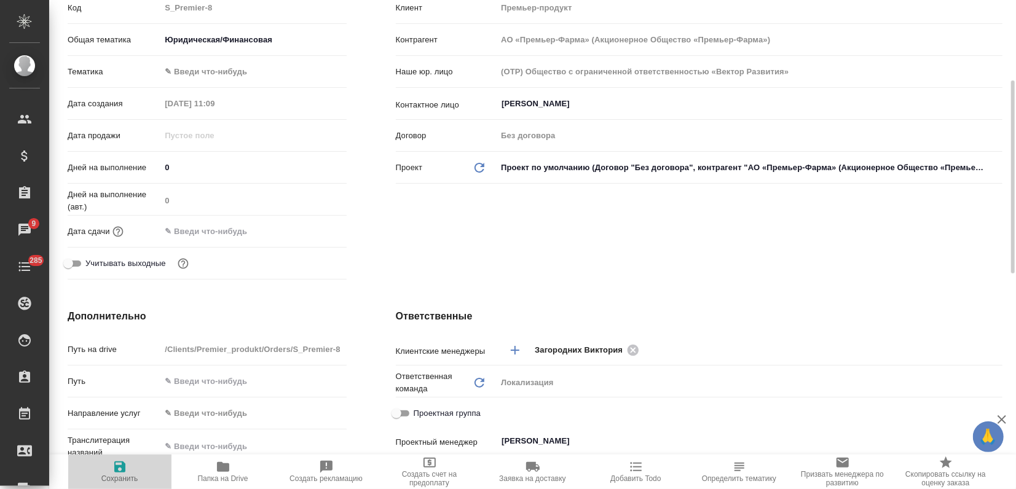
type input "АО «Премьер-Фарма» (Акционерное Общество «Премьер-Фарма»)"
type textarea "x"
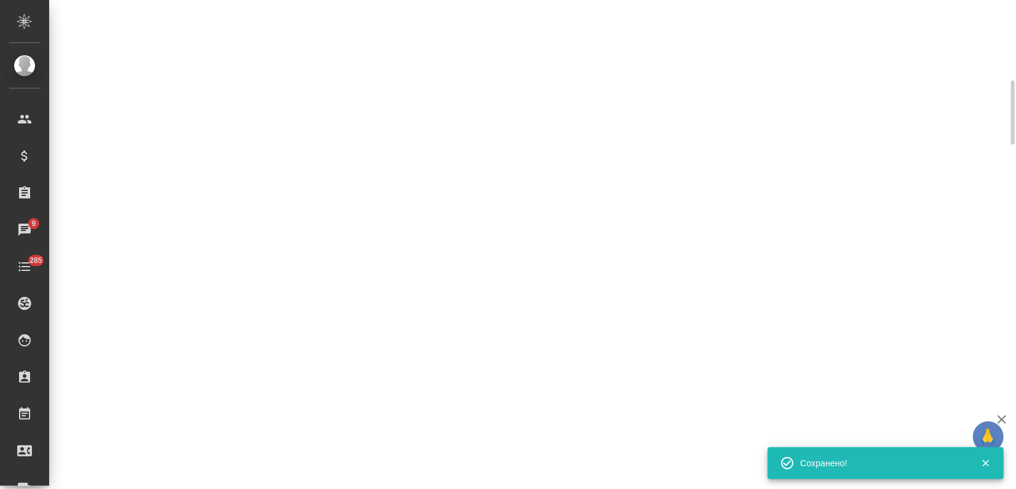
select select "RU"
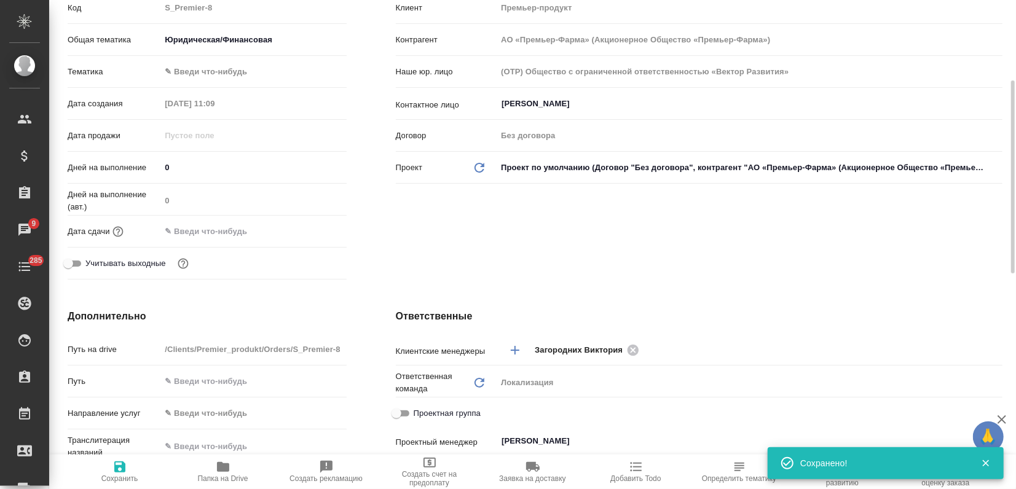
type textarea "x"
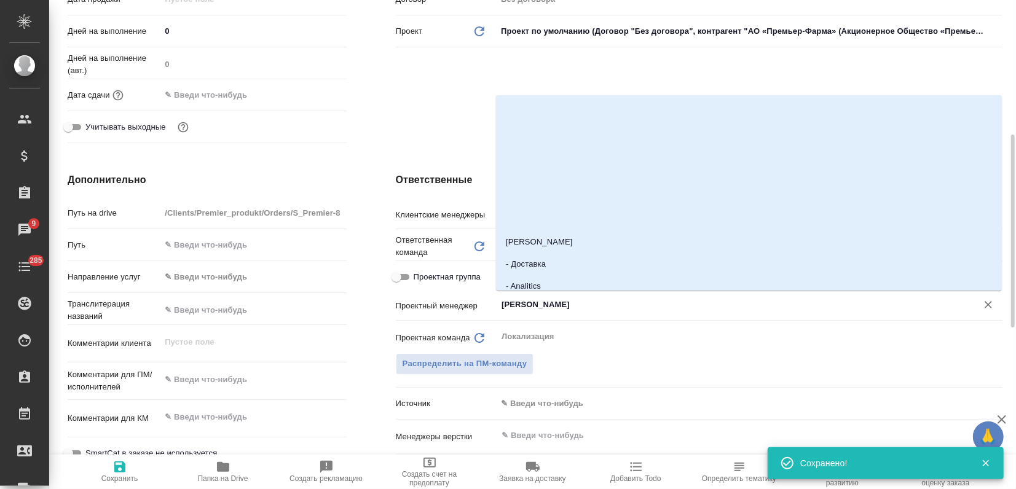
drag, startPoint x: 585, startPoint y: 306, endPoint x: 454, endPoint y: 302, distance: 131.5
click at [454, 302] on div "Проектный менеджер Третьякова Ольга ​" at bounding box center [699, 305] width 606 height 22
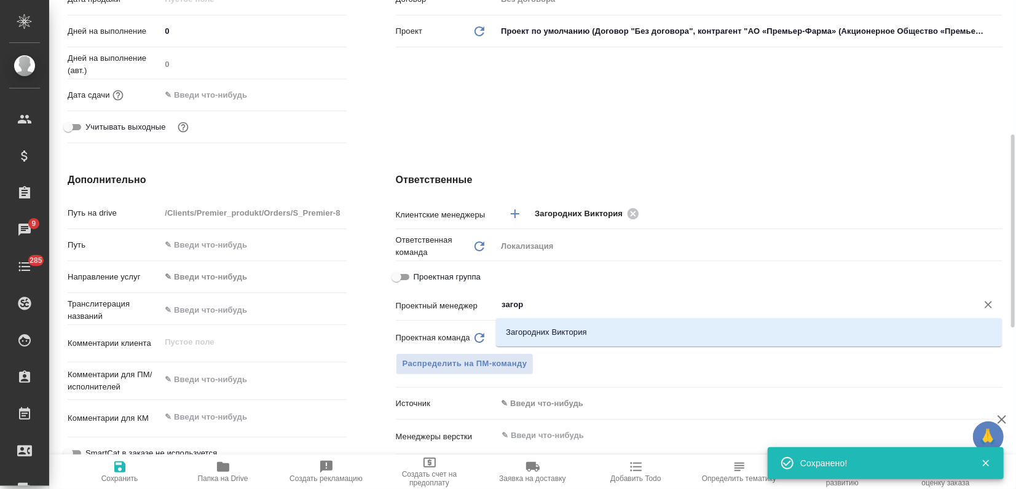
type input "загоро"
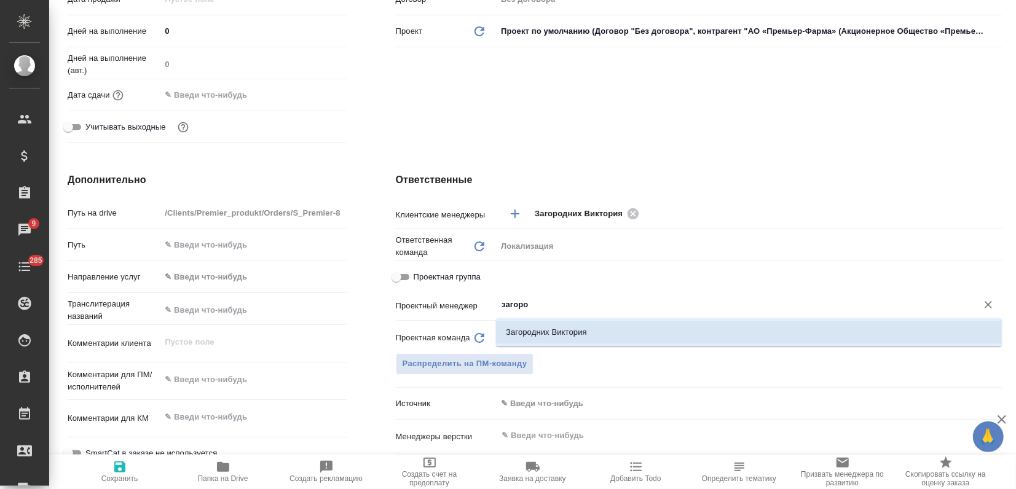
click at [601, 335] on li "Загородних Виктория" at bounding box center [749, 332] width 506 height 22
type input "АО «Премьер-Фарма» (Акционерное Общество «Премьер-Фарма»)"
type textarea "x"
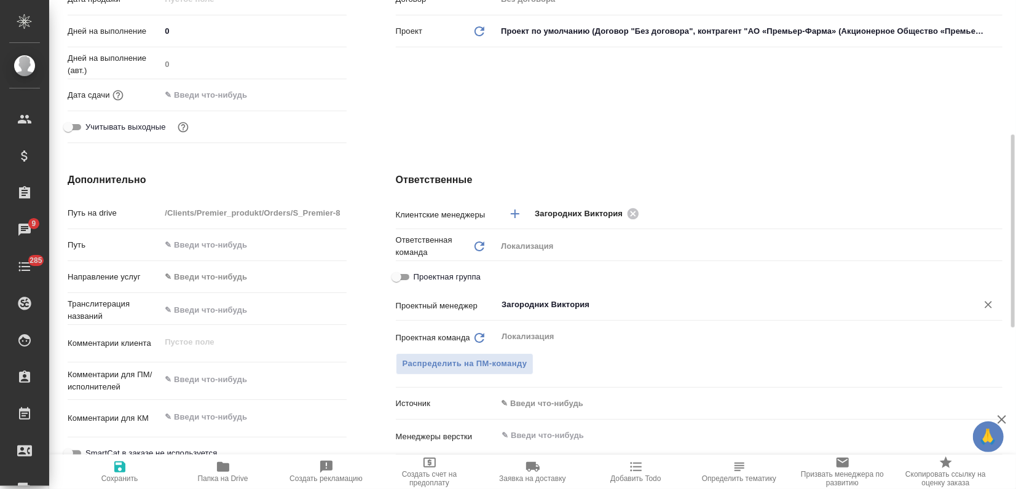
type input "Загородних Виктория"
click at [114, 466] on icon "button" at bounding box center [119, 466] width 11 height 11
type input "АО «Премьер-Фарма» (Акционерное Общество «Премьер-Фарма»)"
type textarea "x"
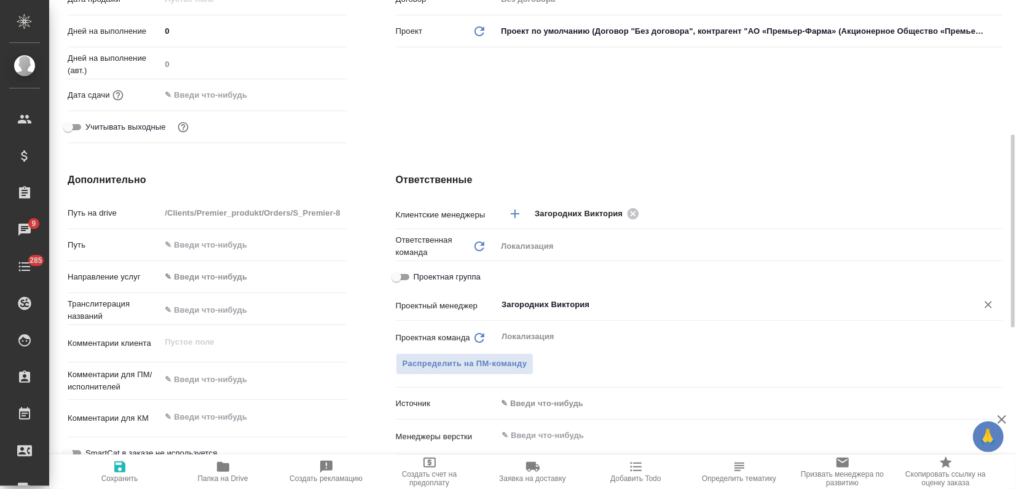
type textarea "x"
type input "АО «Премьер-Фарма» (Акционерное Общество «Премьер-Фарма»)"
type textarea "x"
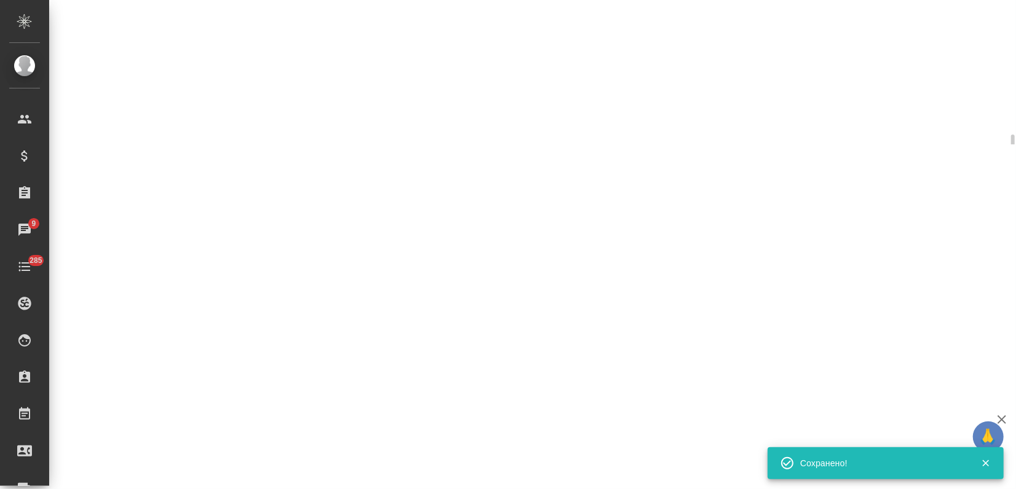
select select "RU"
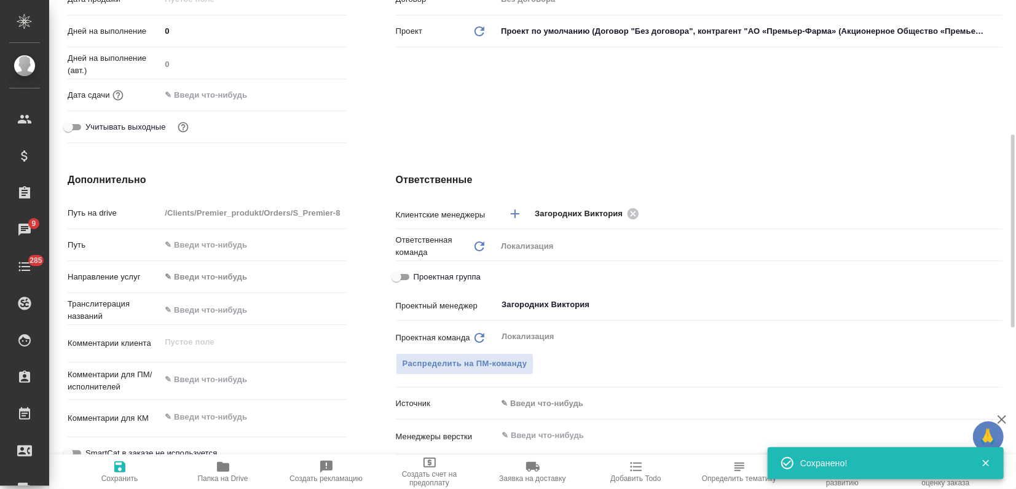
type textarea "x"
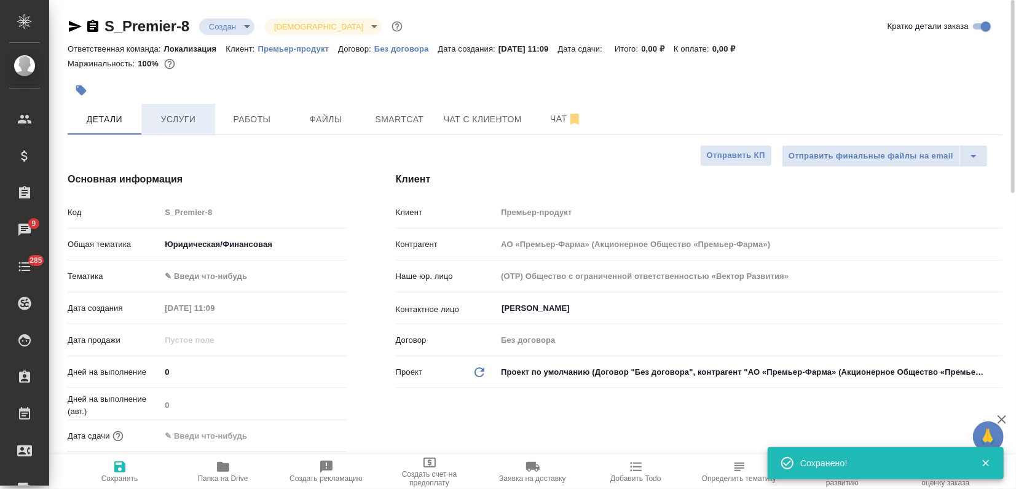
click at [181, 126] on span "Услуги" at bounding box center [178, 119] width 59 height 15
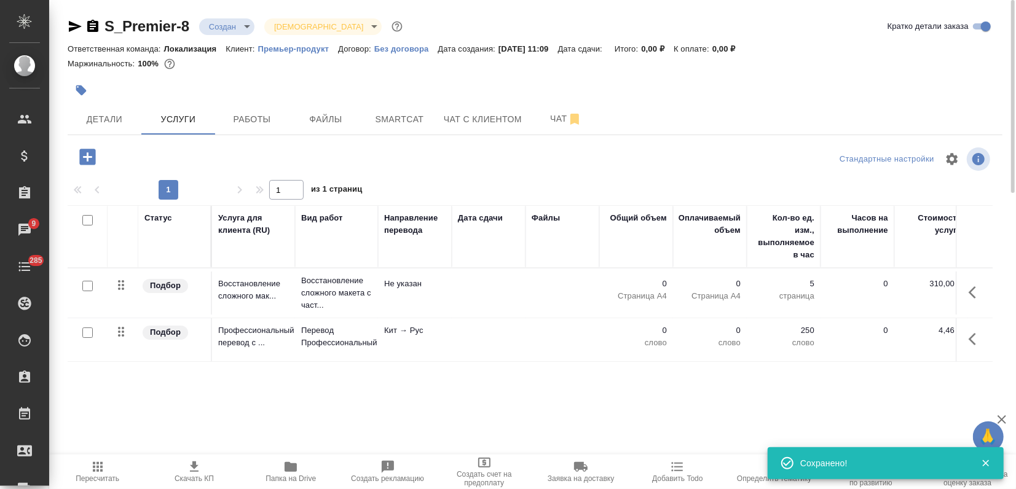
click at [88, 215] on input "checkbox" at bounding box center [87, 220] width 10 height 10
checkbox input "true"
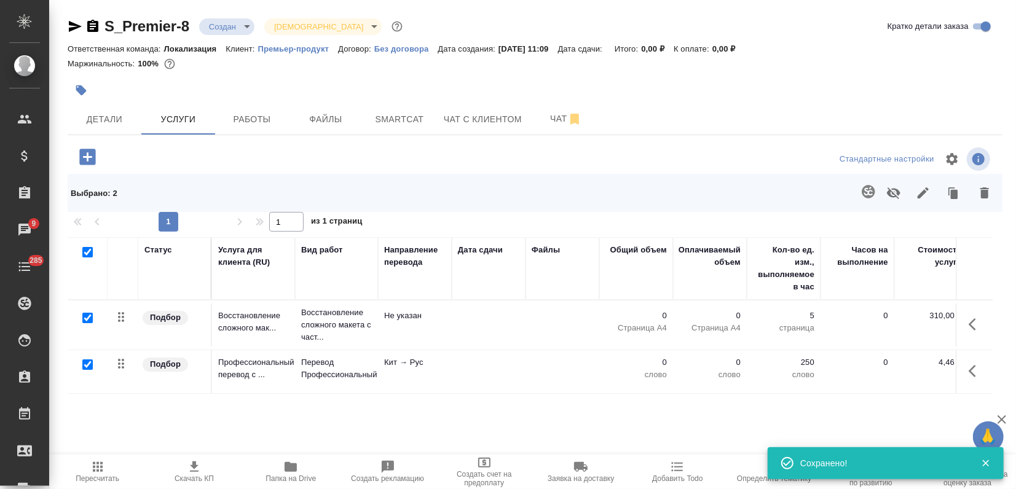
click at [979, 197] on icon "button" at bounding box center [984, 193] width 15 height 15
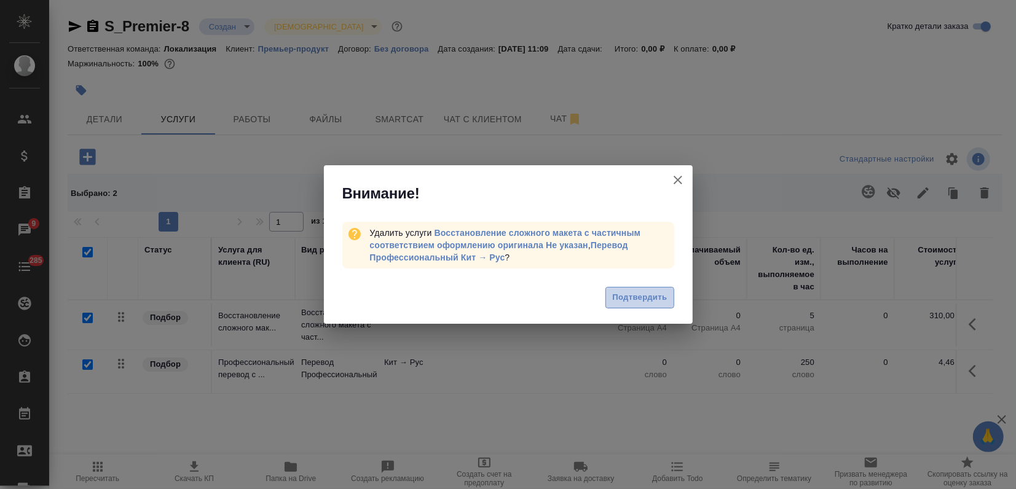
click at [640, 299] on span "Подтвердить" at bounding box center [639, 298] width 55 height 14
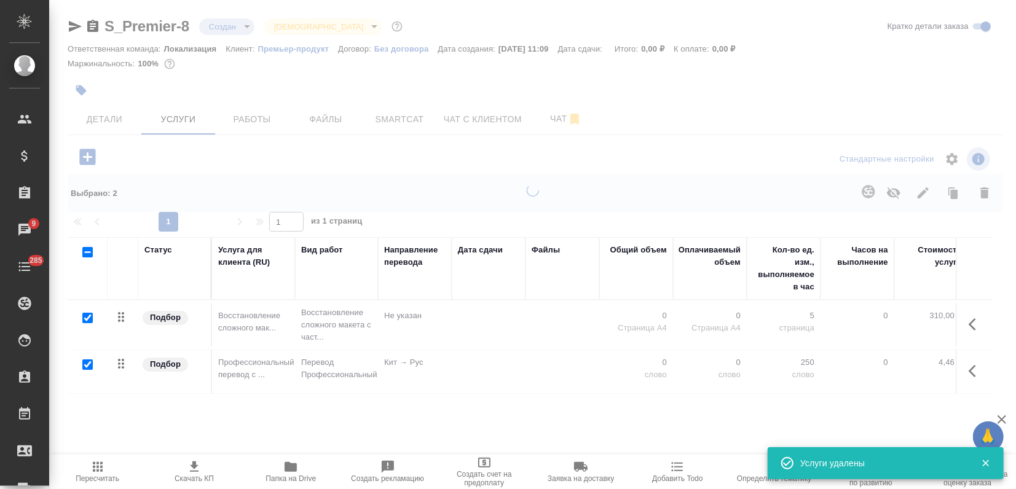
checkbox input "false"
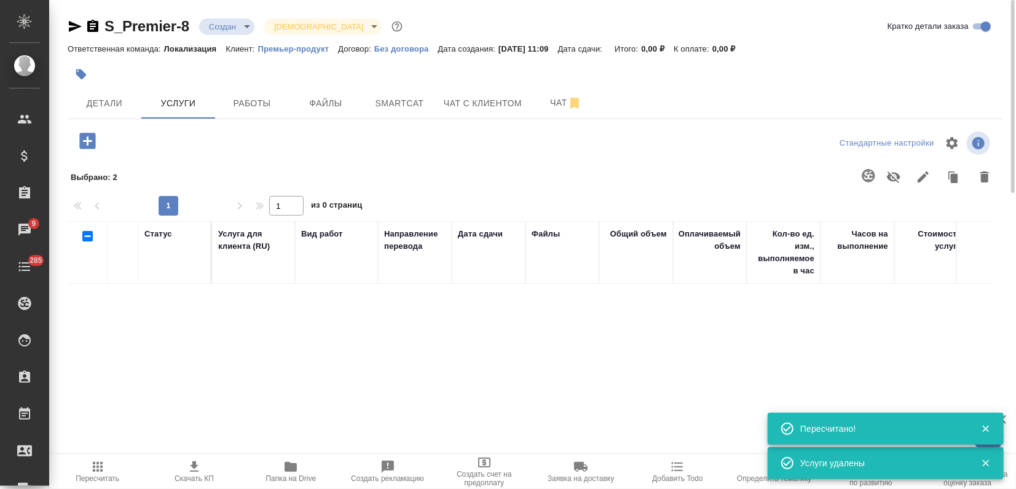
click at [93, 73] on button "button" at bounding box center [81, 74] width 27 height 27
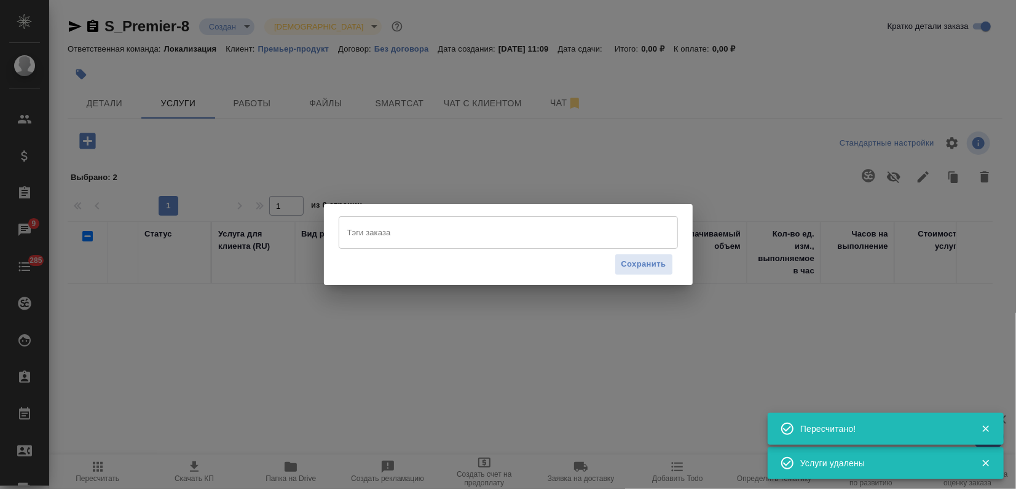
click at [387, 230] on input "Тэги заказа" at bounding box center [496, 232] width 305 height 21
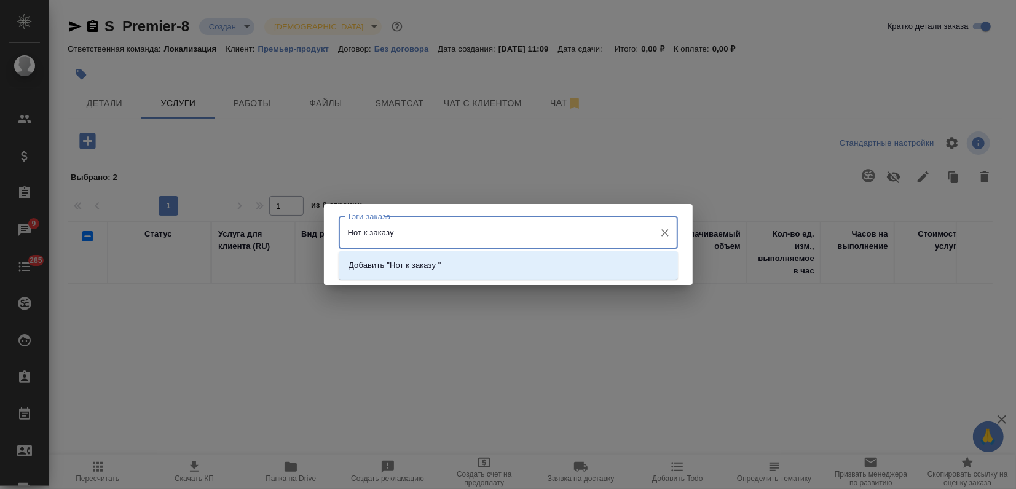
paste input "S_Premier-7"
type input "Нот к заказу S_Premier-7"
click at [498, 272] on li "Добавить "Нот к заказу S_Premier-7"" at bounding box center [508, 265] width 339 height 22
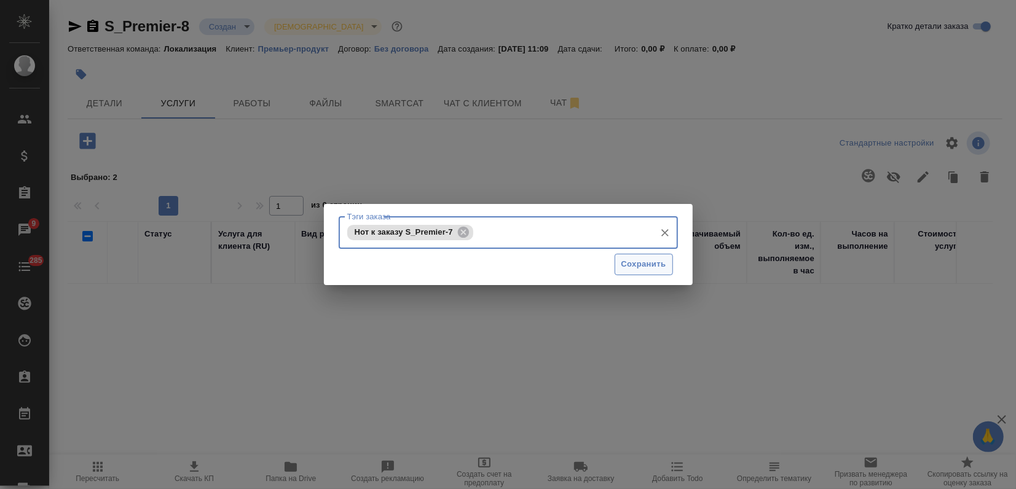
click at [651, 268] on span "Сохранить" at bounding box center [643, 264] width 45 height 14
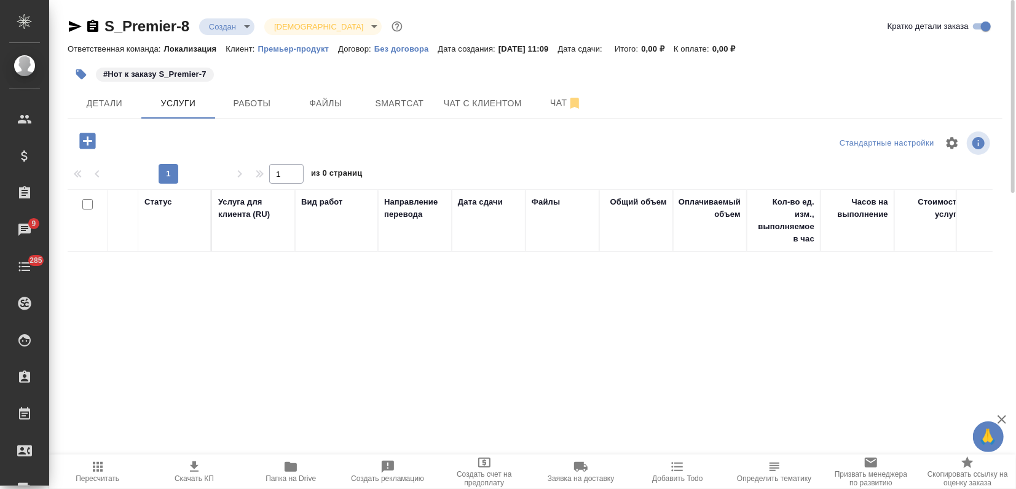
click at [89, 141] on icon "button" at bounding box center [88, 141] width 22 height 22
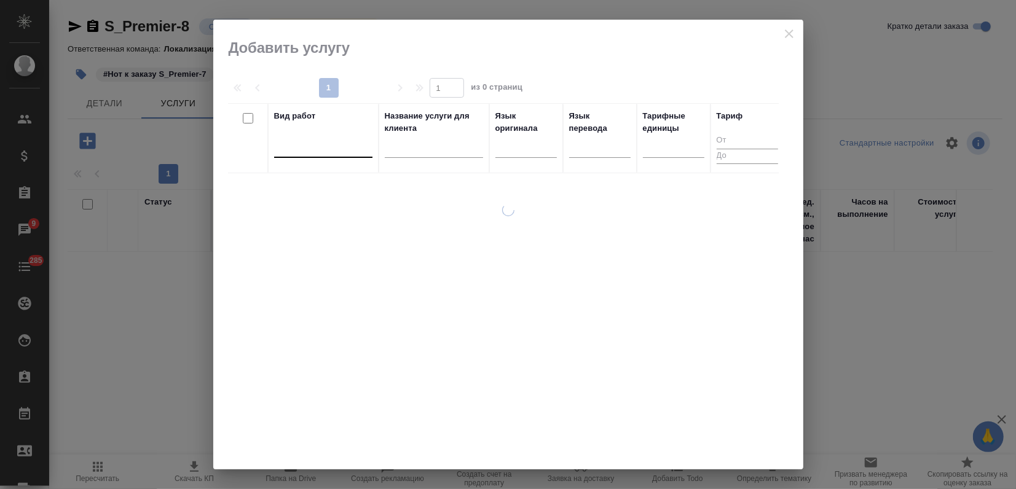
click at [345, 151] on div at bounding box center [323, 145] width 98 height 18
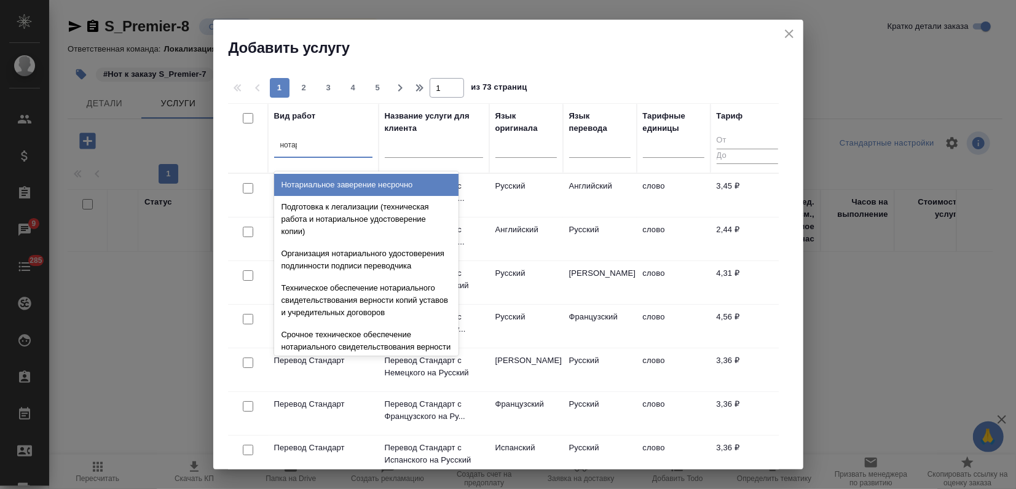
type input "нотари"
click at [364, 187] on div "Нотариальное заверение несрочно" at bounding box center [366, 185] width 184 height 22
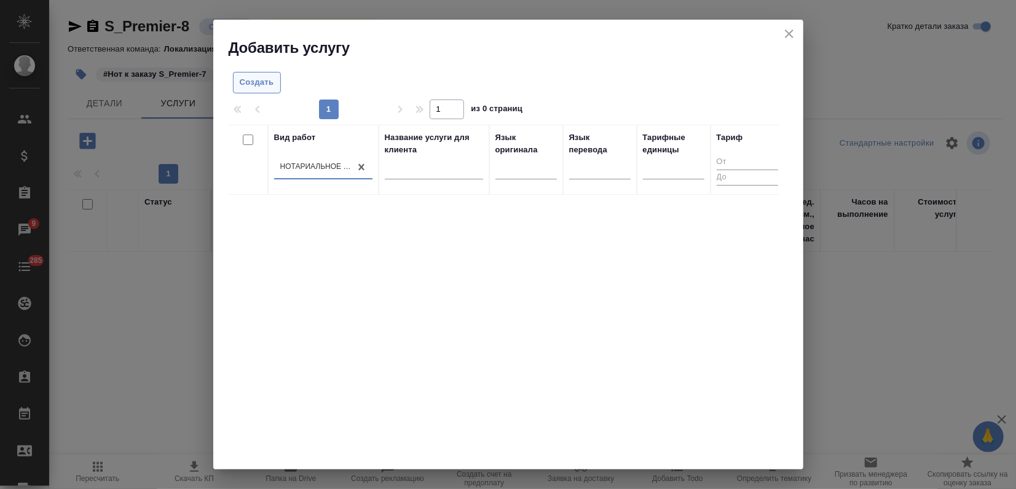
click at [265, 77] on span "Создать" at bounding box center [257, 83] width 34 height 14
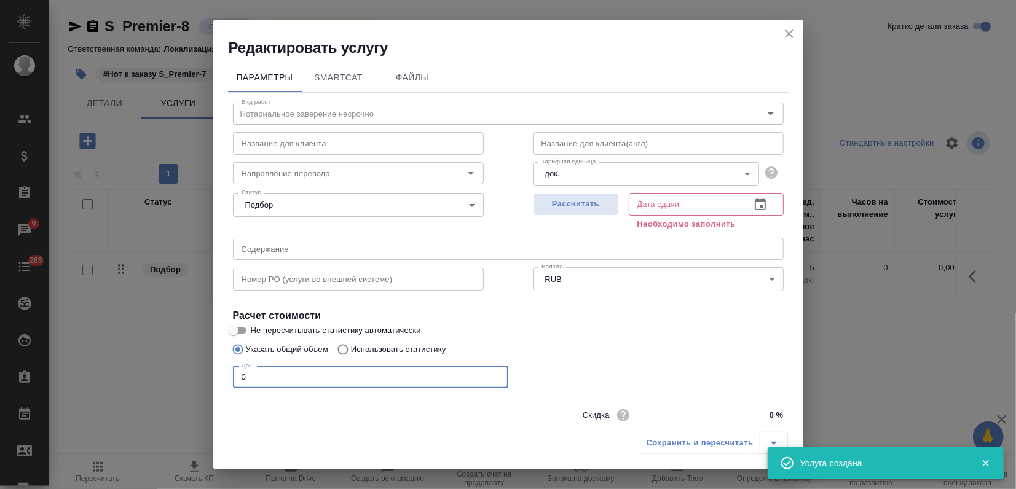
drag, startPoint x: 259, startPoint y: 376, endPoint x: 160, endPoint y: 376, distance: 98.3
click at [172, 376] on div "Редактировать услугу Параметры SmartCat Файлы Вид работ Нотариальное заверение …" at bounding box center [508, 244] width 1016 height 489
type input "1"
click at [576, 205] on span "Рассчитать" at bounding box center [575, 204] width 72 height 14
type input "03.09.2025 11:22"
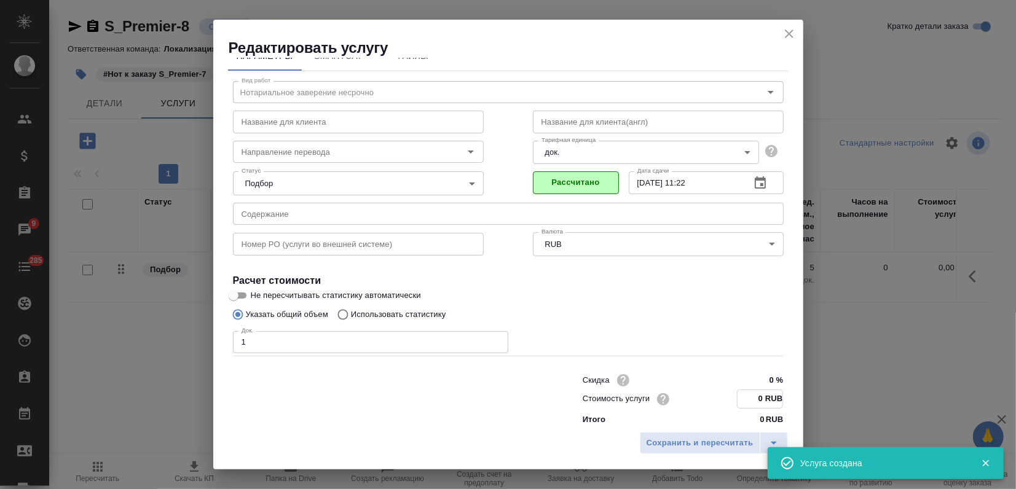
scroll to position [31, 0]
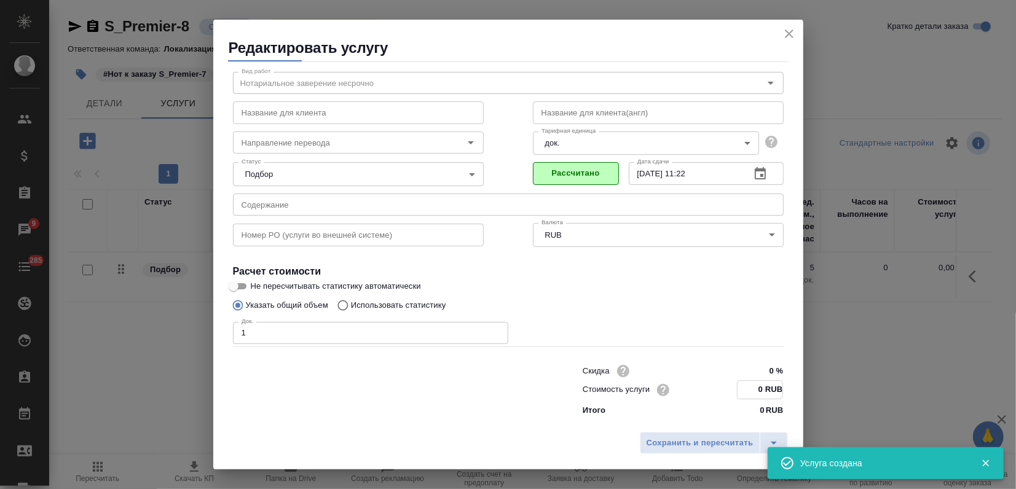
click at [751, 417] on div "Скидка 0 % Стоимость услуги 0 RUB Итого 0 RUB" at bounding box center [683, 389] width 250 height 104
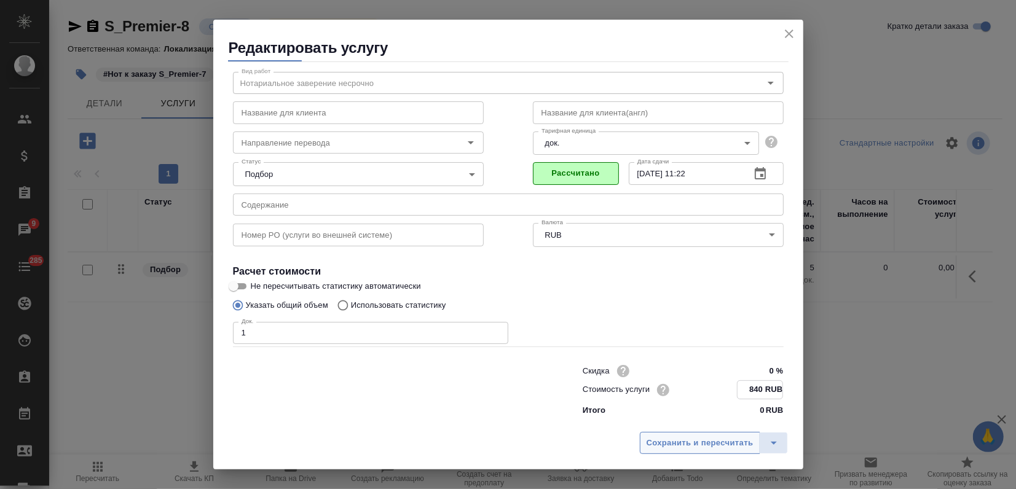
type input "840 RUB"
click at [715, 443] on span "Сохранить и пересчитать" at bounding box center [699, 443] width 107 height 14
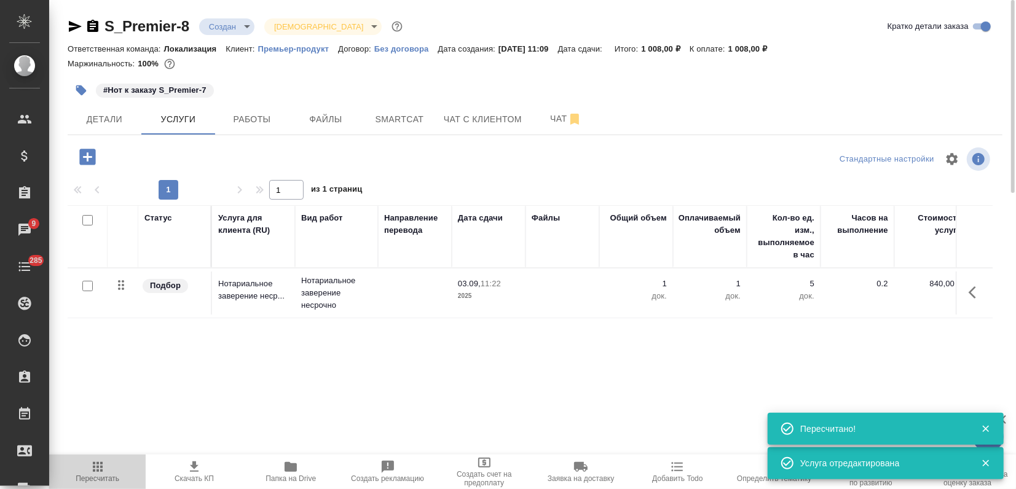
click at [117, 466] on span "Пересчитать" at bounding box center [98, 471] width 82 height 23
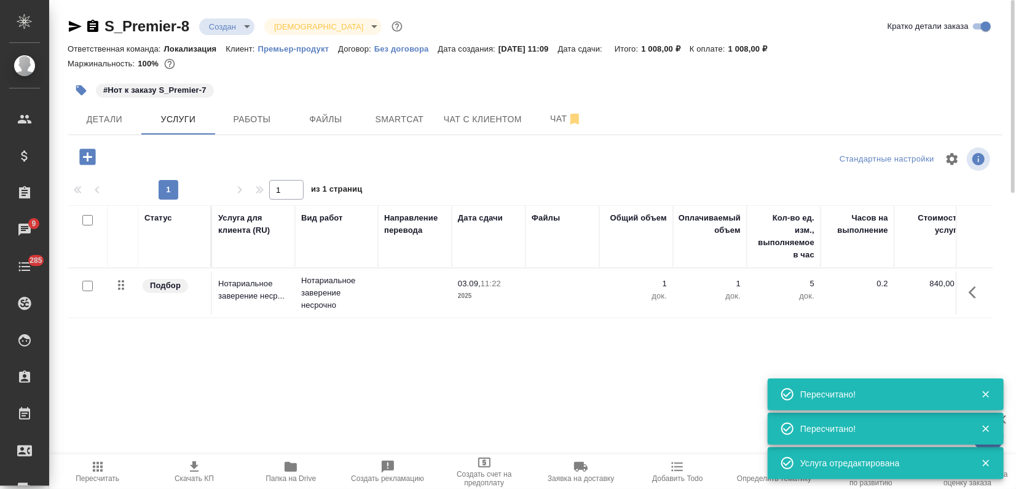
click at [191, 468] on icon "button" at bounding box center [194, 467] width 15 height 15
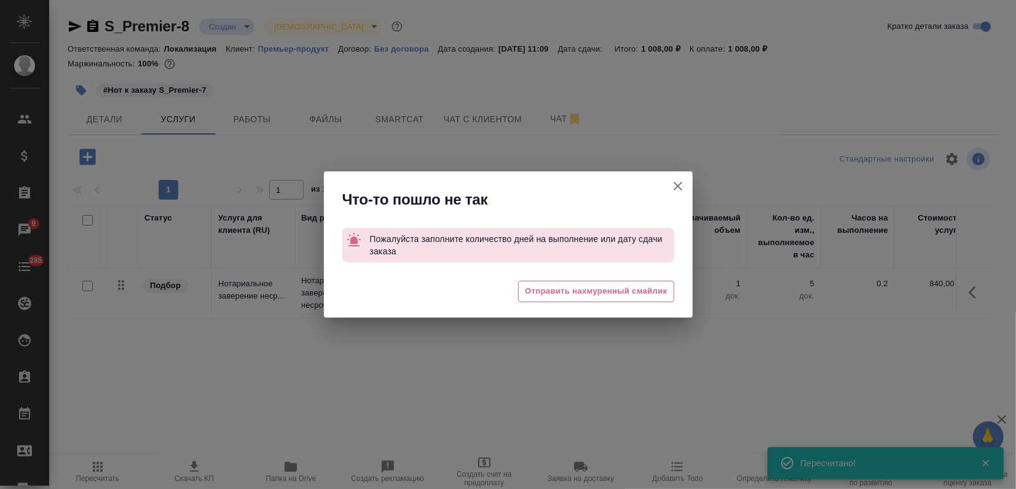
click at [672, 186] on icon "button" at bounding box center [677, 186] width 15 height 15
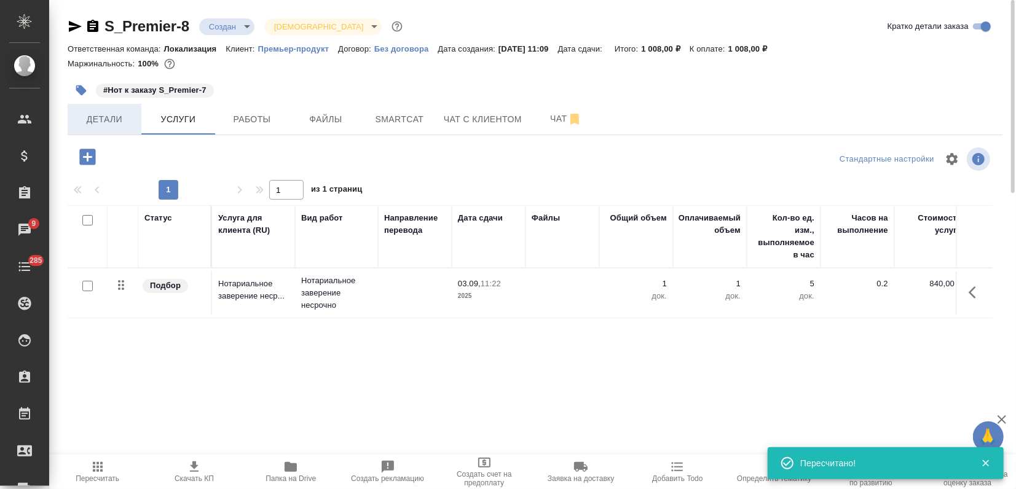
click at [116, 125] on span "Детали" at bounding box center [104, 119] width 59 height 15
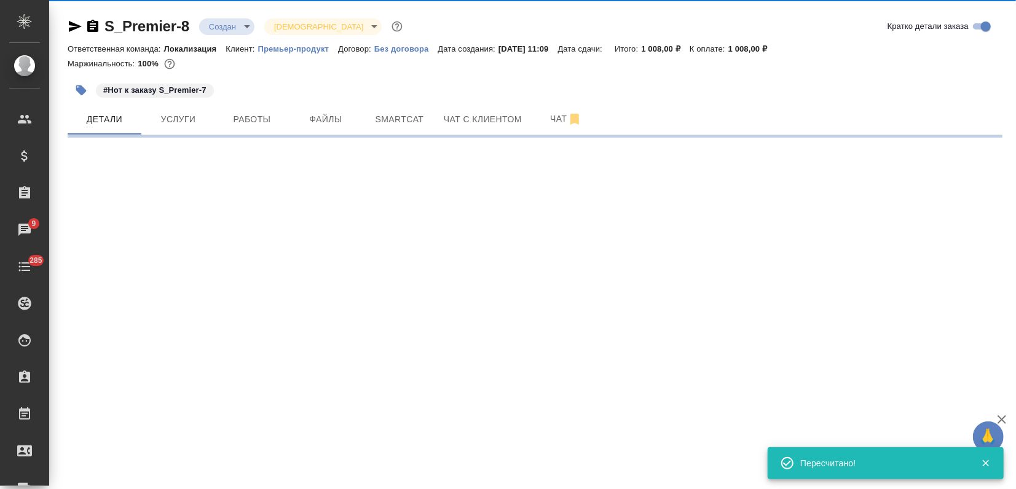
select select "RU"
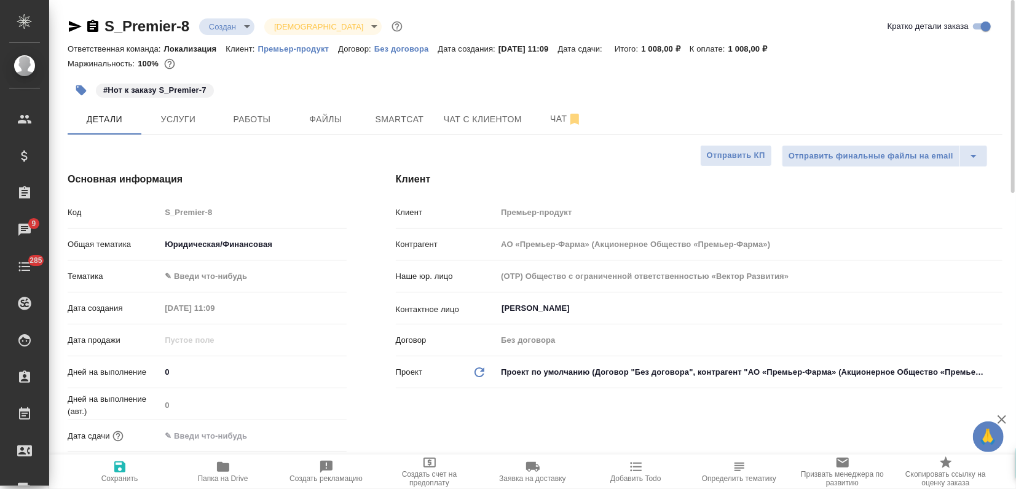
type textarea "x"
click at [202, 433] on input "text" at bounding box center [214, 436] width 108 height 18
click at [305, 433] on icon "button" at bounding box center [310, 435] width 15 height 15
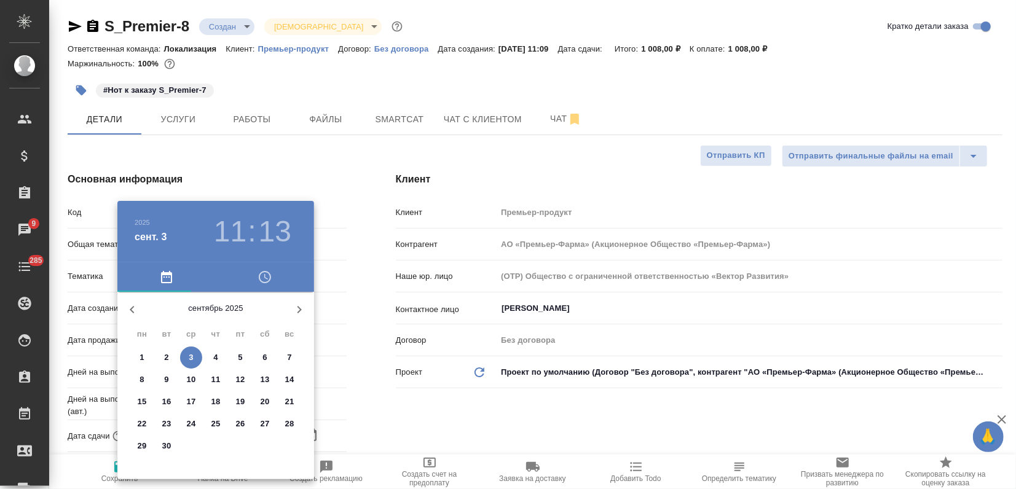
click at [221, 355] on span "4" at bounding box center [216, 357] width 22 height 12
type input "04.09.2025 11:13"
type input "АО «Премьер-Фарма» (Акционерное Общество «Премьер-Фарма»)"
type textarea "x"
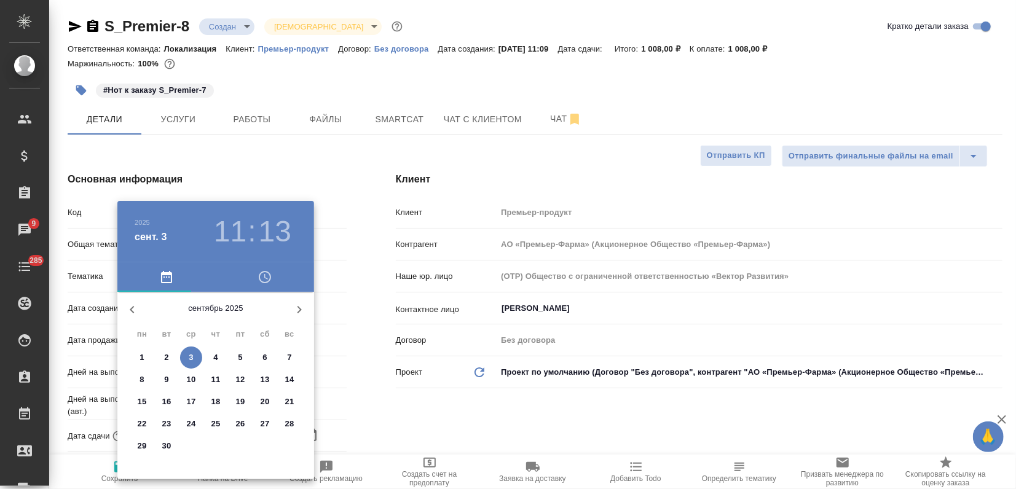
type textarea "x"
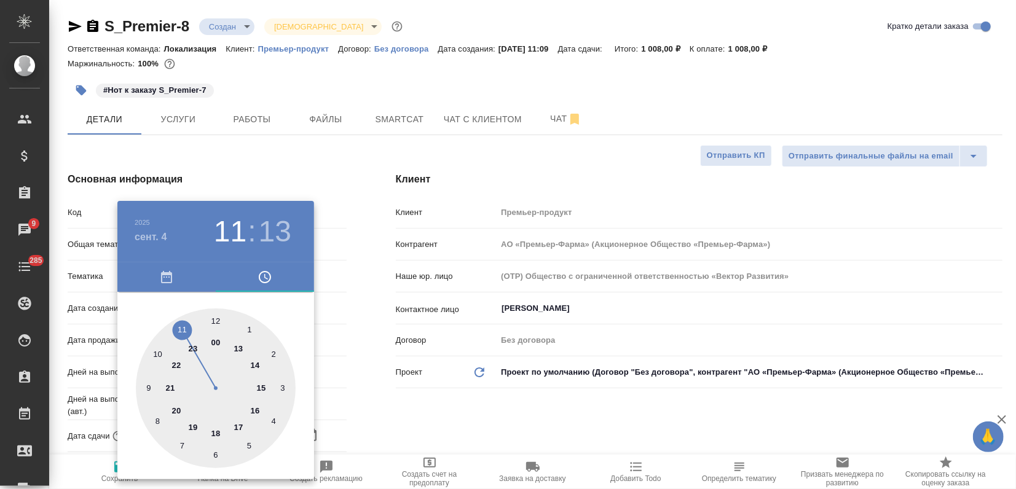
click at [238, 425] on div at bounding box center [216, 388] width 160 height 160
type input "04.09.2025 17:13"
type input "АО «Премьер-Фарма» (Акционерное Общество «Премьер-Фарма»)"
type textarea "x"
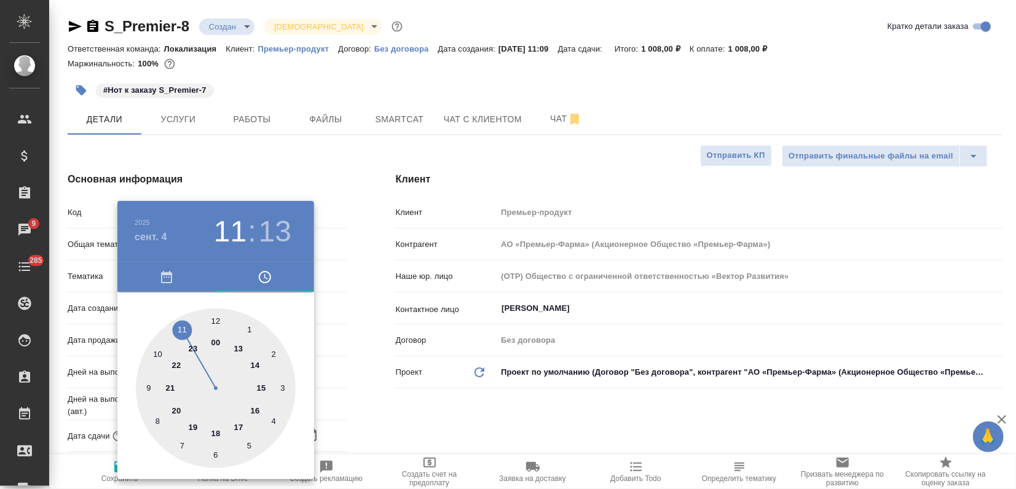
type textarea "x"
type input "04.09.2025 17:00"
type input "АО «Премьер-Фарма» (Акционерное Общество «Премьер-Фарма»)"
type textarea "x"
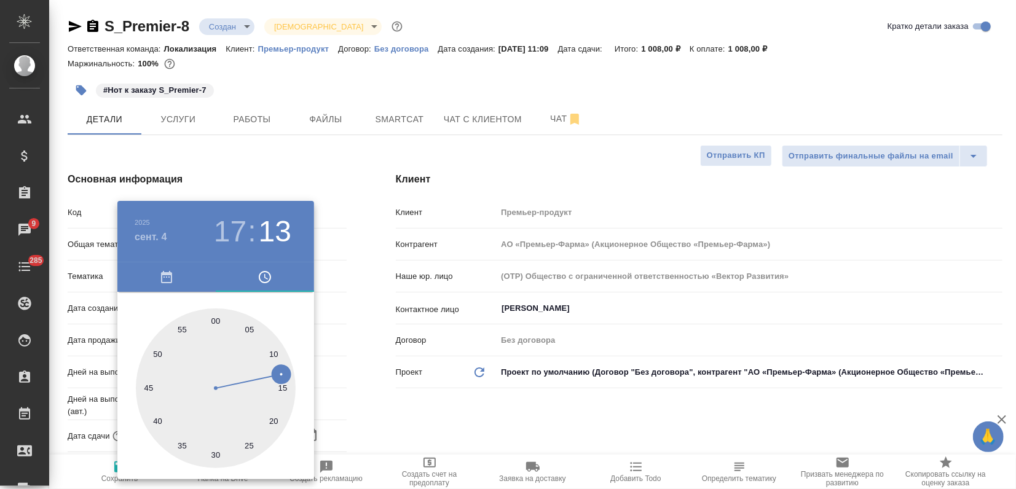
type textarea "x"
click at [217, 321] on div at bounding box center [216, 388] width 160 height 160
type input "АО «Премьер-Фарма» (Акционерное Общество «Премьер-Фарма»)"
type textarea "x"
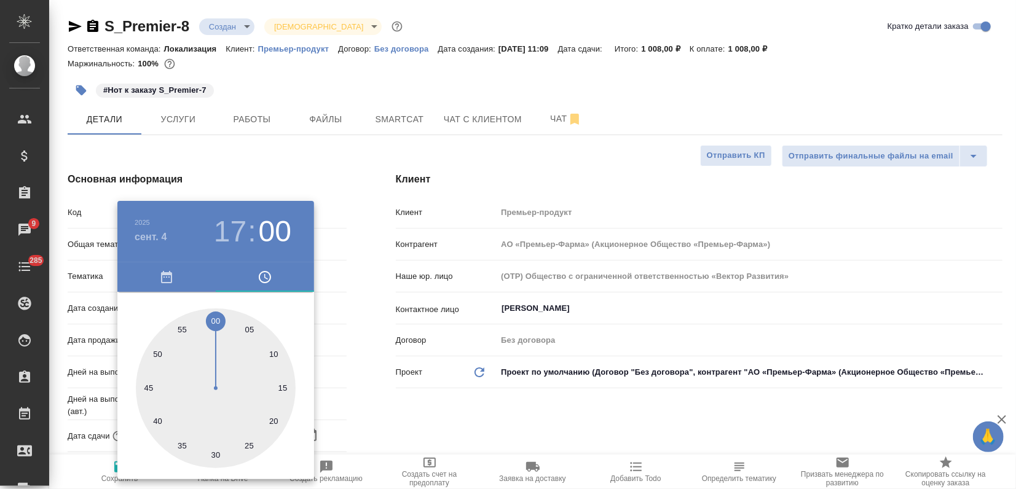
type textarea "x"
click at [327, 184] on div at bounding box center [508, 244] width 1016 height 489
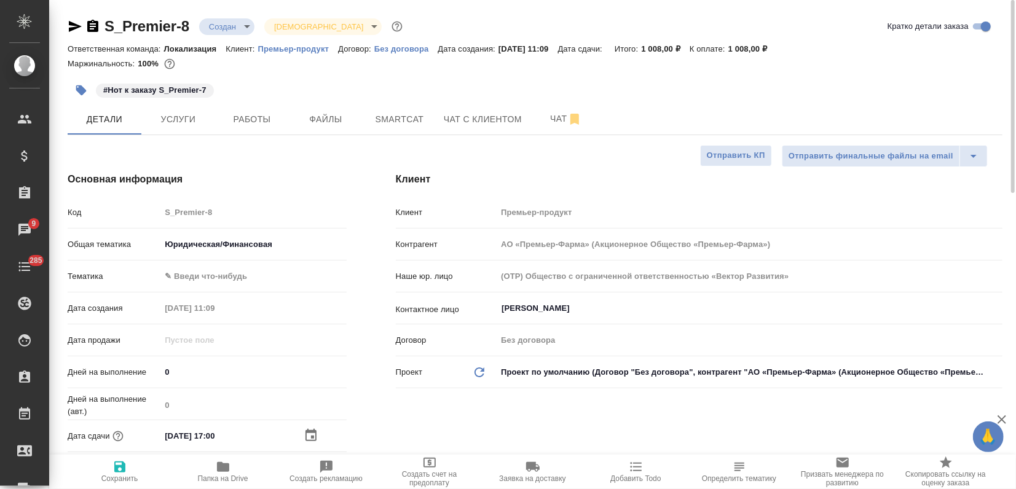
click at [111, 470] on span "Сохранить" at bounding box center [120, 471] width 88 height 23
type input "АО «Премьер-Фарма» (Акционерное Общество «Премьер-Фарма»)"
type textarea "x"
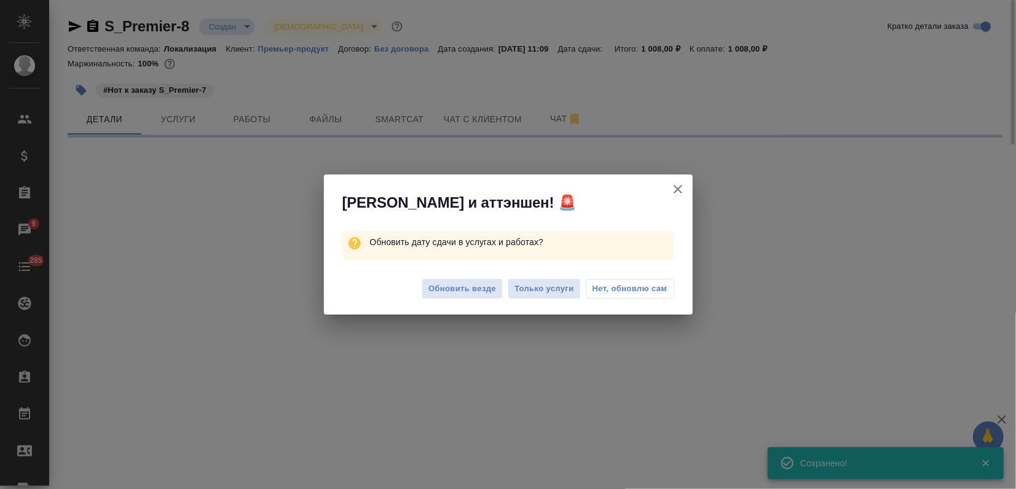
select select "RU"
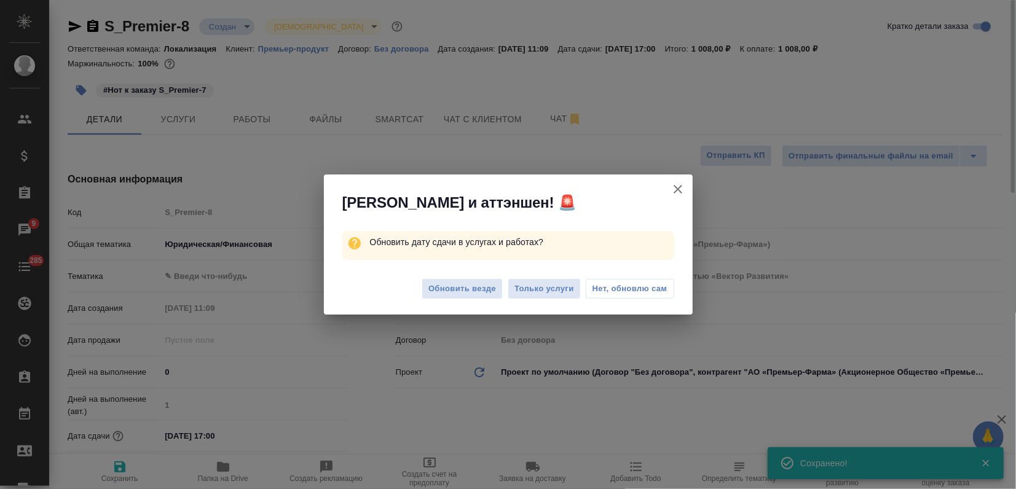
type textarea "x"
click at [468, 296] on button "Обновить везде" at bounding box center [461, 289] width 81 height 22
type input "АО «Премьер-Фарма» (Акционерное Общество «Премьер-Фарма»)"
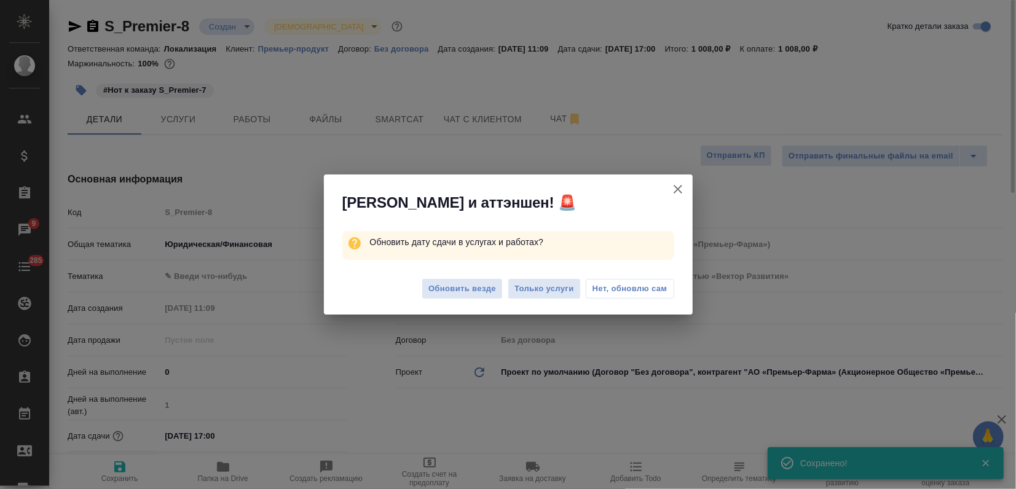
type textarea "x"
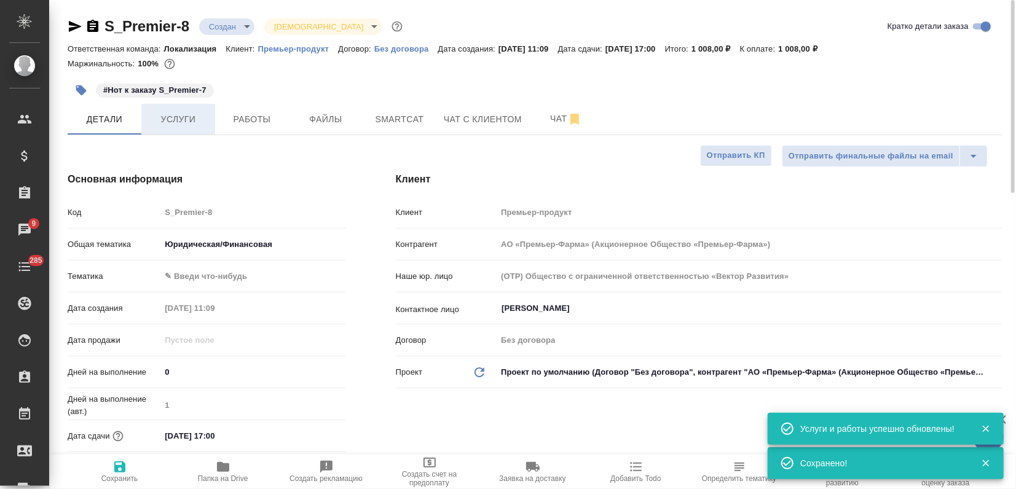
click at [188, 116] on span "Услуги" at bounding box center [178, 119] width 59 height 15
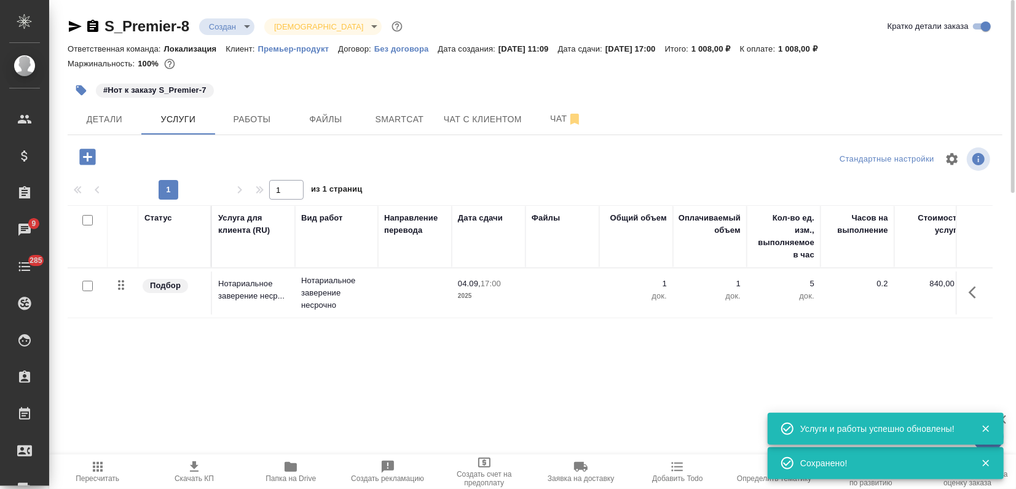
click at [190, 460] on icon "button" at bounding box center [194, 467] width 15 height 15
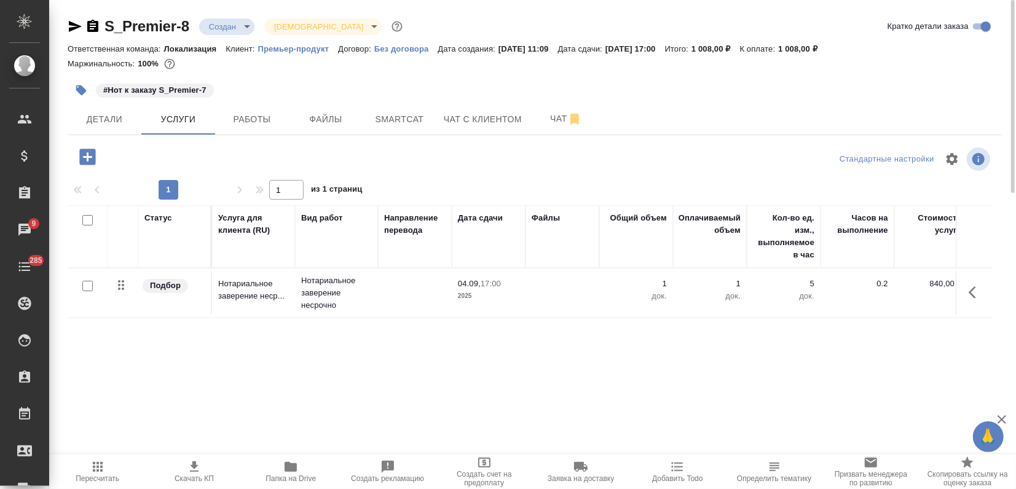
click at [799, 98] on div "#Нот к заказу S_Premier-7" at bounding box center [535, 90] width 934 height 27
click at [288, 463] on icon "button" at bounding box center [290, 467] width 12 height 10
click at [114, 123] on span "Детали" at bounding box center [104, 119] width 59 height 15
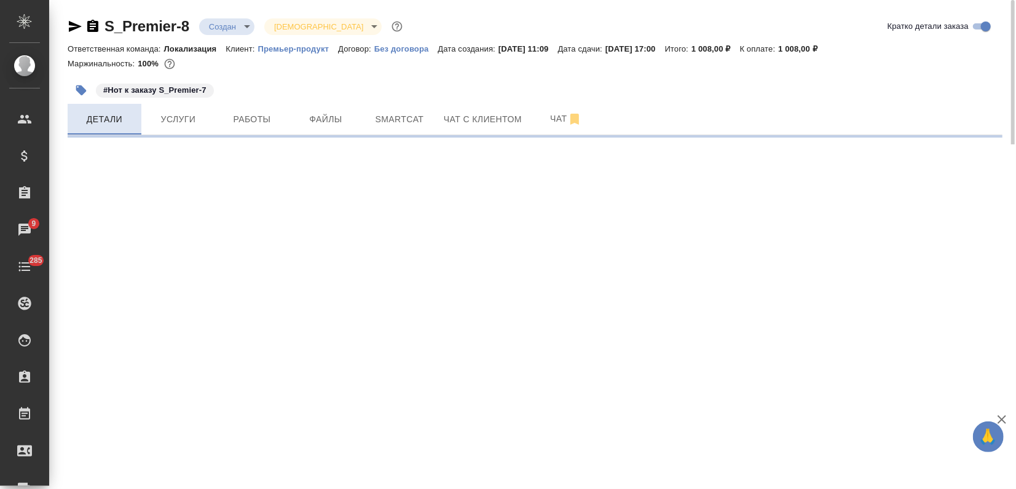
select select "RU"
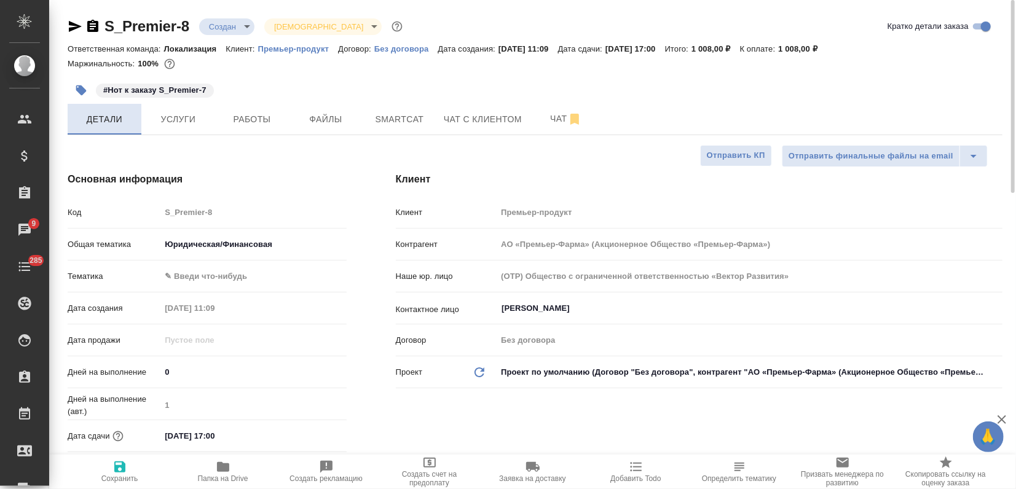
type textarea "x"
click at [431, 475] on span "Создать счет на предоплату" at bounding box center [429, 478] width 88 height 17
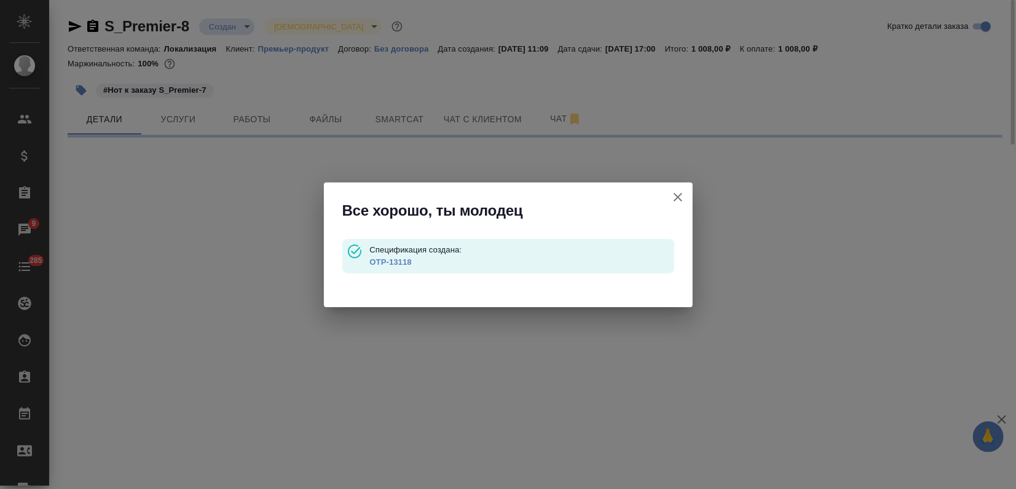
type input "waitingForPrepayment"
select select "RU"
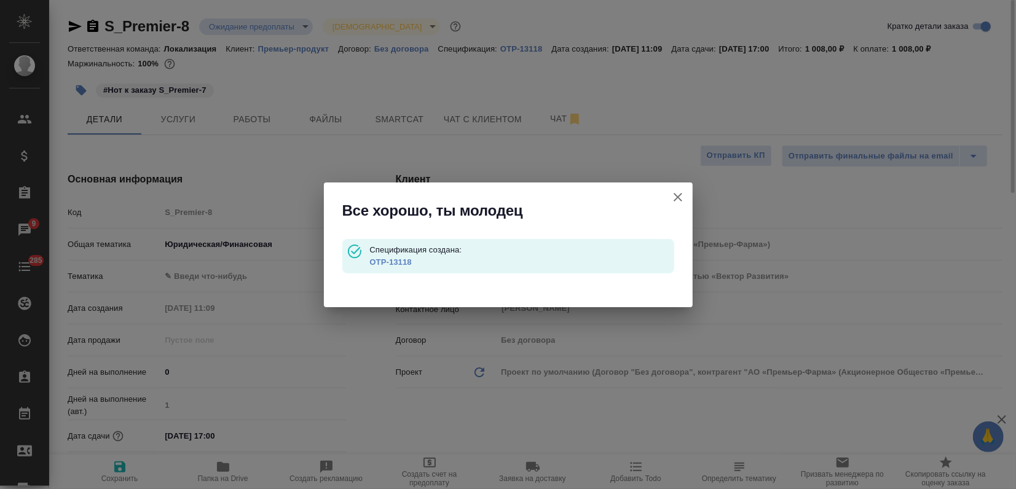
type textarea "x"
click at [396, 265] on link "OTP-13118" at bounding box center [390, 261] width 42 height 9
type input "АО «Премьер-Фарма» (Акционерное Общество «Премьер-Фарма»)"
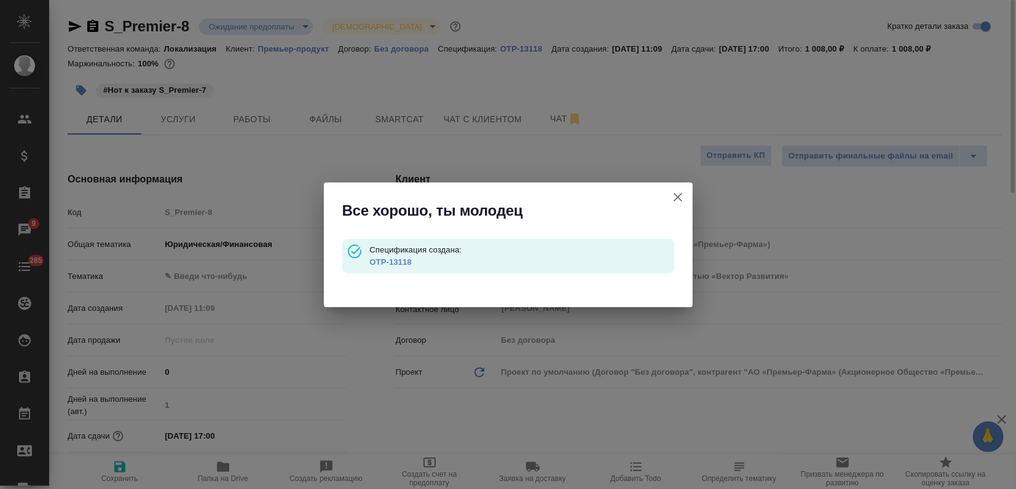
type textarea "x"
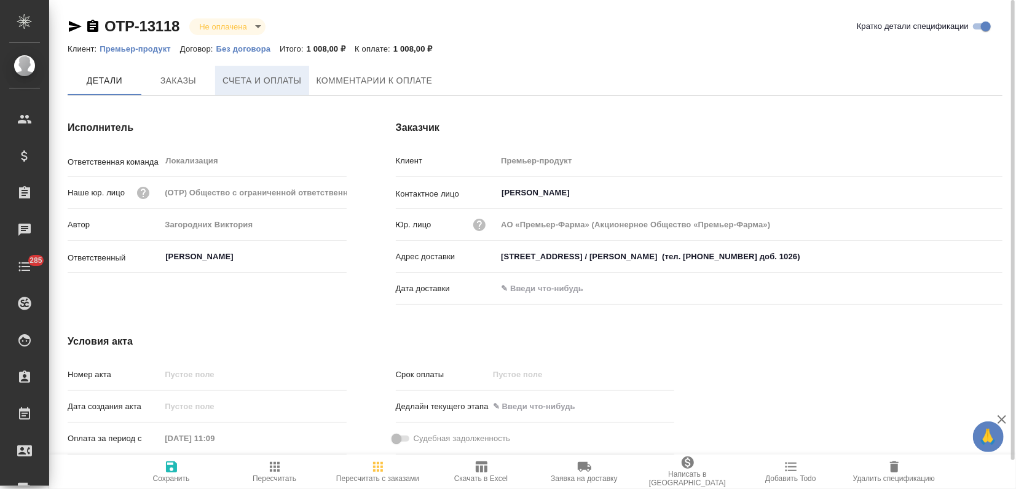
type input "АО «Премьер-Фарма» (Акционерное Общество «Премьер-Фарма»)"
click at [262, 88] on span "Счета и оплаты" at bounding box center [261, 81] width 79 height 15
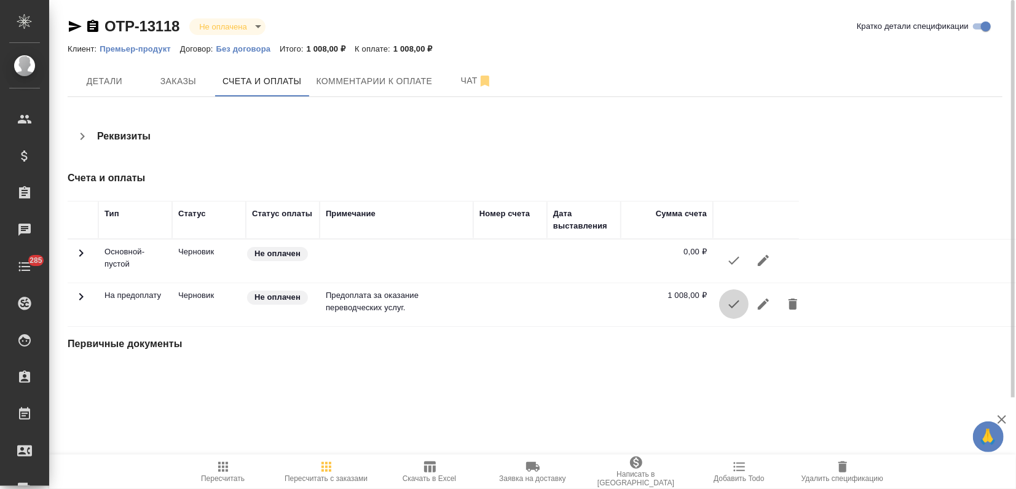
click at [735, 306] on icon "button" at bounding box center [733, 304] width 15 height 15
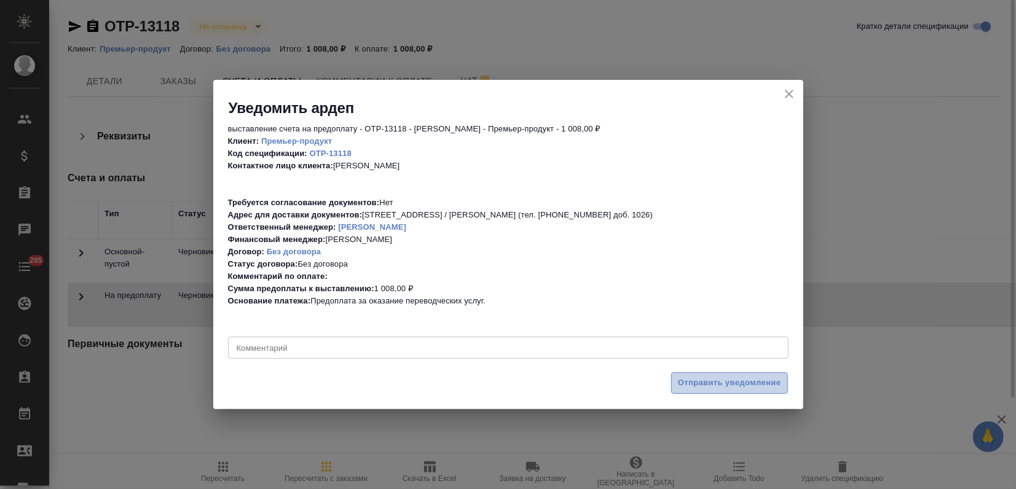
click at [678, 386] on span "Отправить уведомление" at bounding box center [729, 383] width 103 height 14
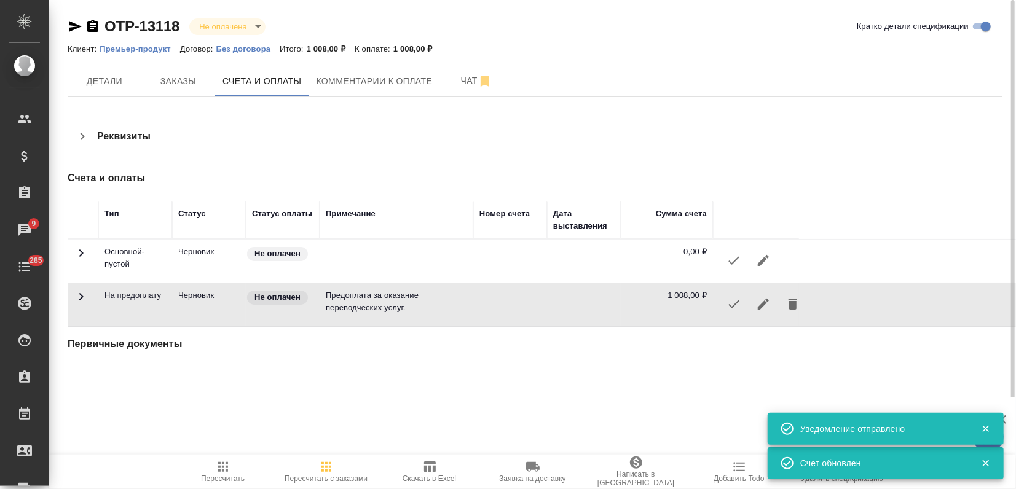
click at [72, 29] on icon "button" at bounding box center [75, 26] width 13 height 11
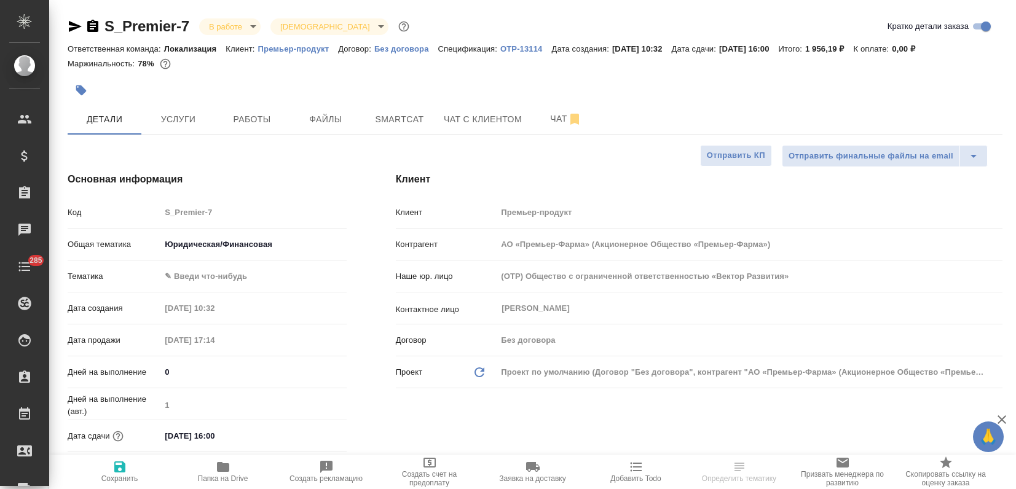
select select "RU"
type textarea "x"
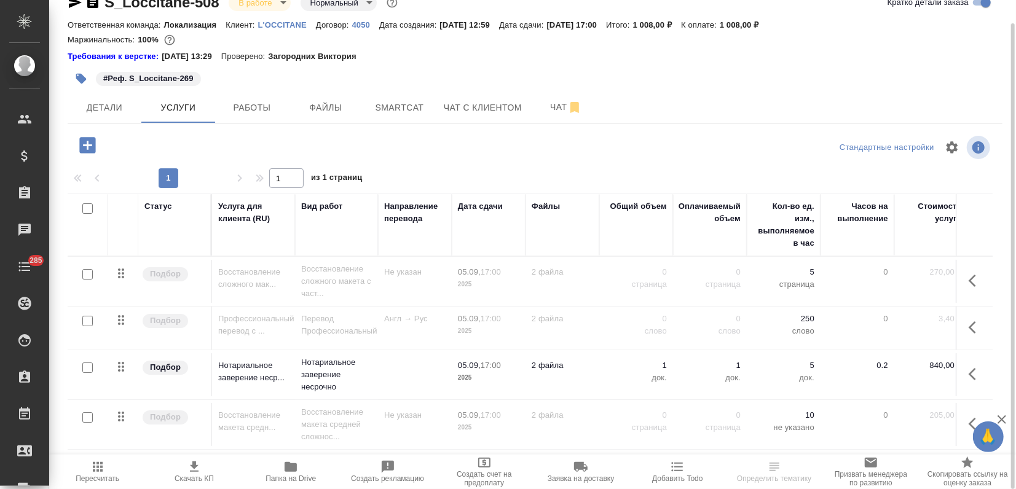
scroll to position [1, 0]
click at [104, 100] on span "Детали" at bounding box center [104, 107] width 59 height 15
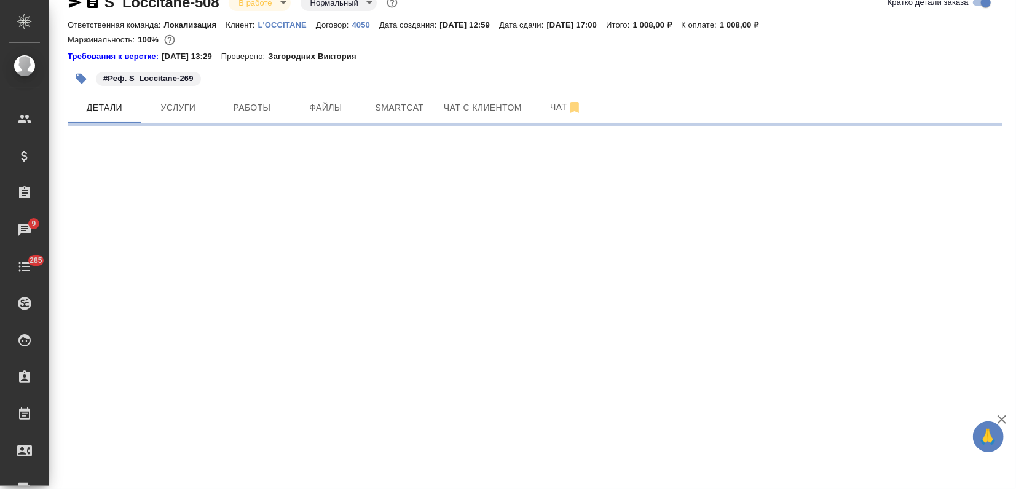
select select "RU"
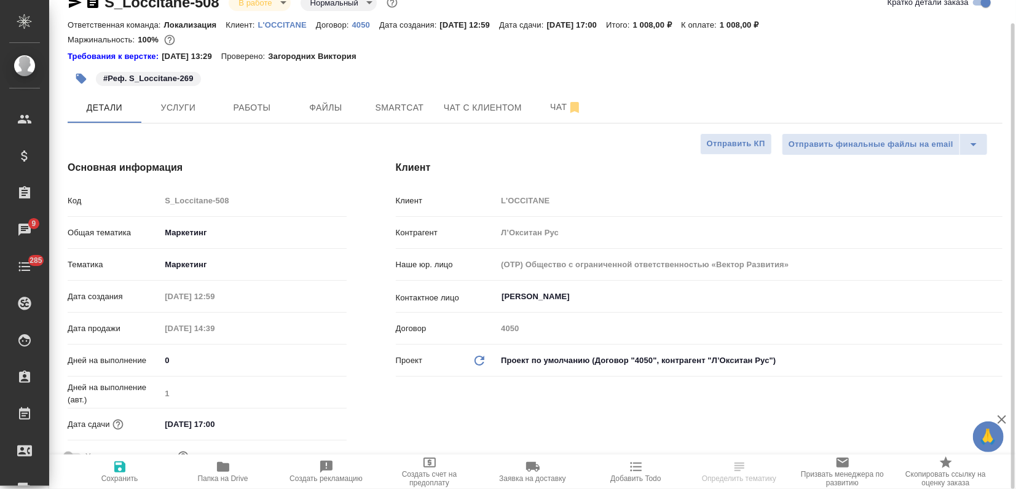
type textarea "x"
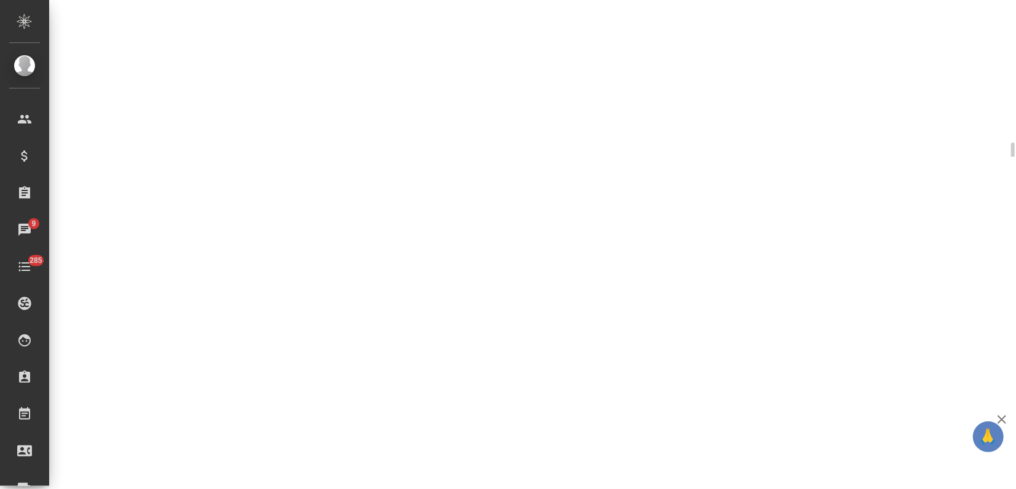
click at [578, 294] on div ".cls-1 fill:#fff; AWATERA Zagorodnikh [PERSON_NAME] Спецификации Заказы 9 Чаты …" at bounding box center [508, 244] width 1016 height 489
select select "RU"
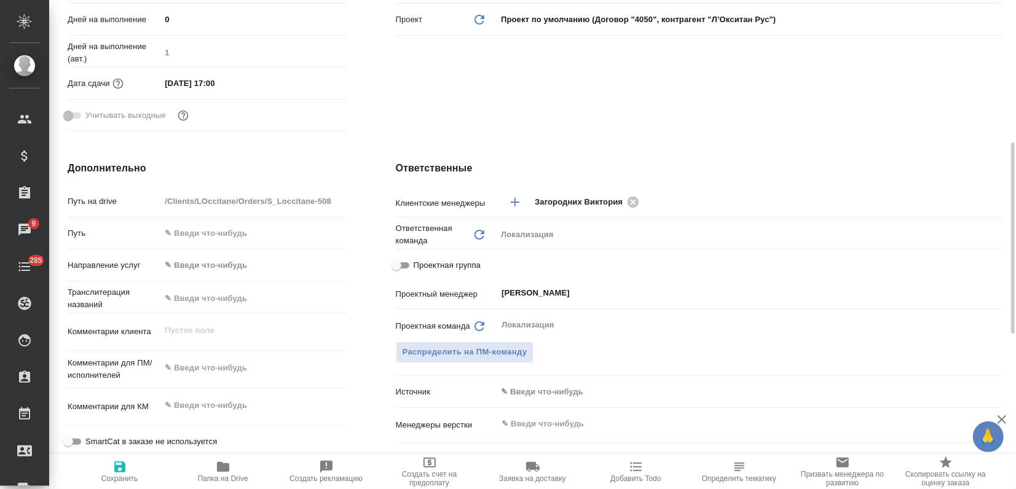
type textarea "x"
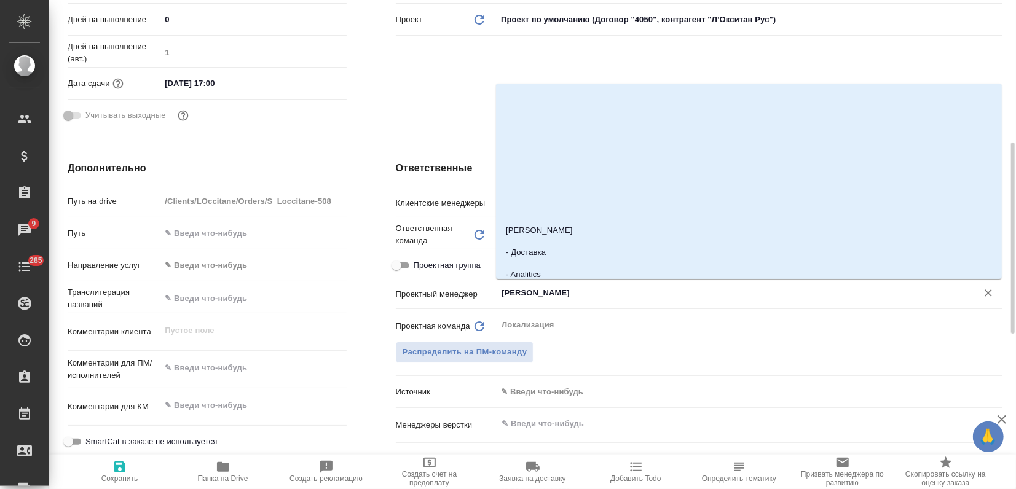
drag, startPoint x: 578, startPoint y: 294, endPoint x: 424, endPoint y: 296, distance: 154.2
click at [424, 296] on div "Проектный менеджер [PERSON_NAME]" at bounding box center [699, 293] width 606 height 22
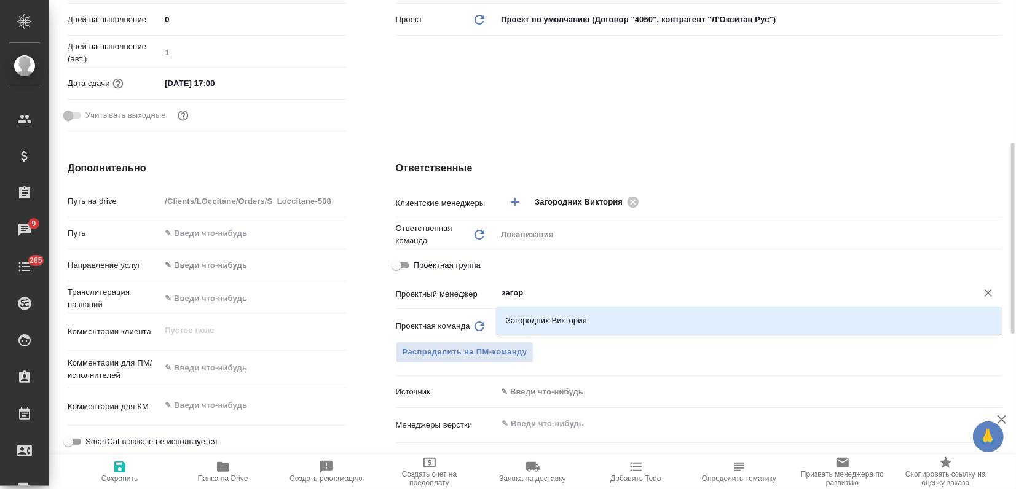
type input "загоро"
click at [550, 318] on li "Загородних Виктория" at bounding box center [749, 321] width 506 height 22
type textarea "x"
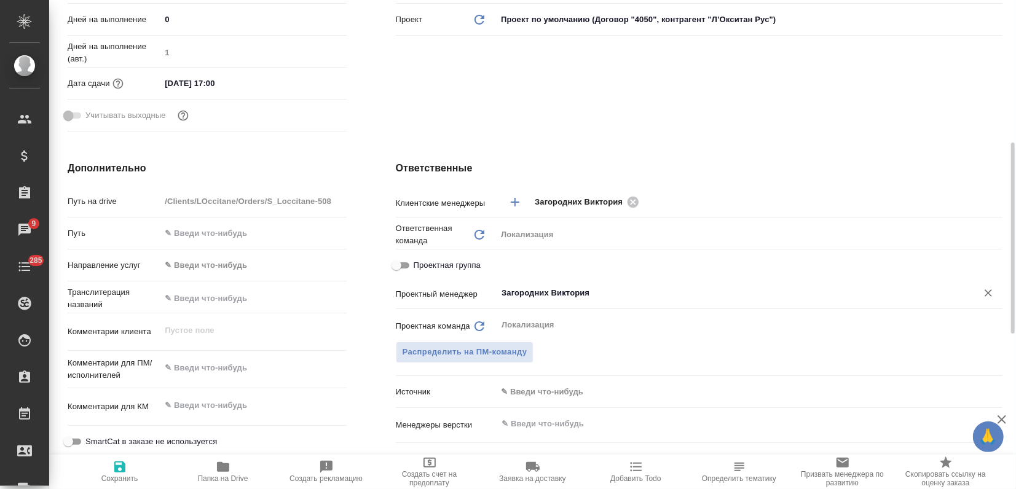
type input "Загородних Виктория"
click at [123, 465] on icon "button" at bounding box center [119, 466] width 11 height 11
type textarea "x"
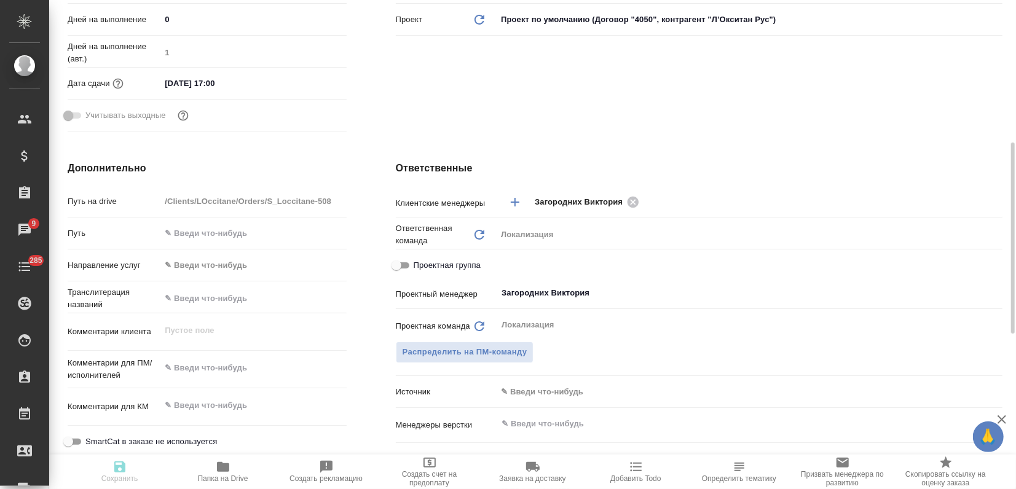
type textarea "x"
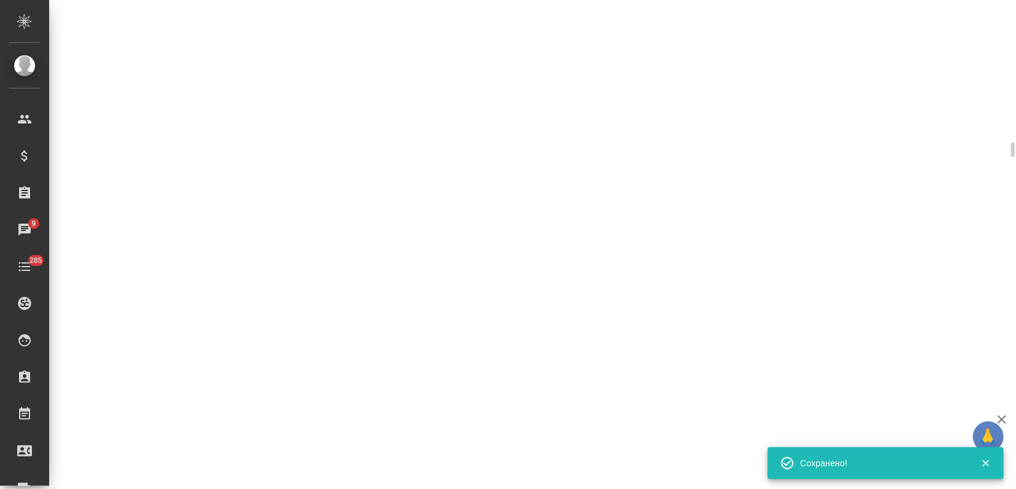
select select "RU"
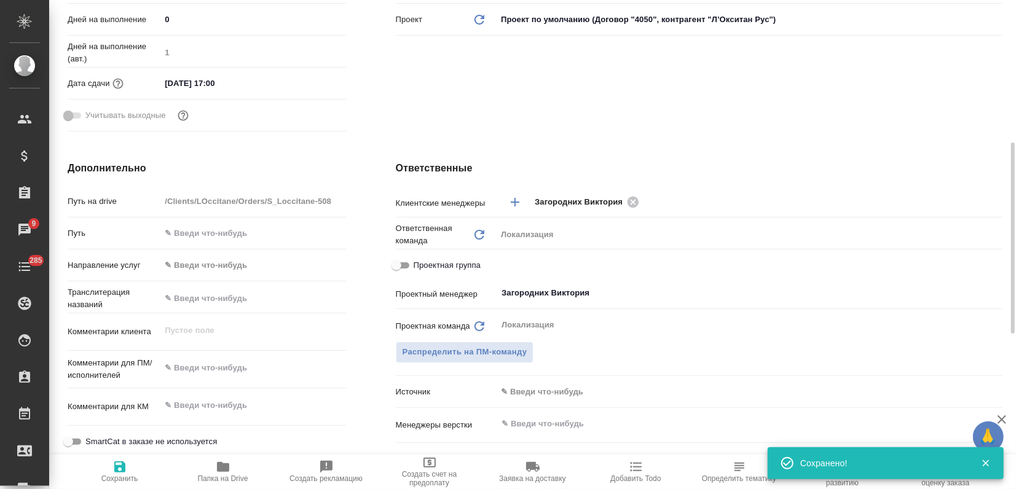
type textarea "x"
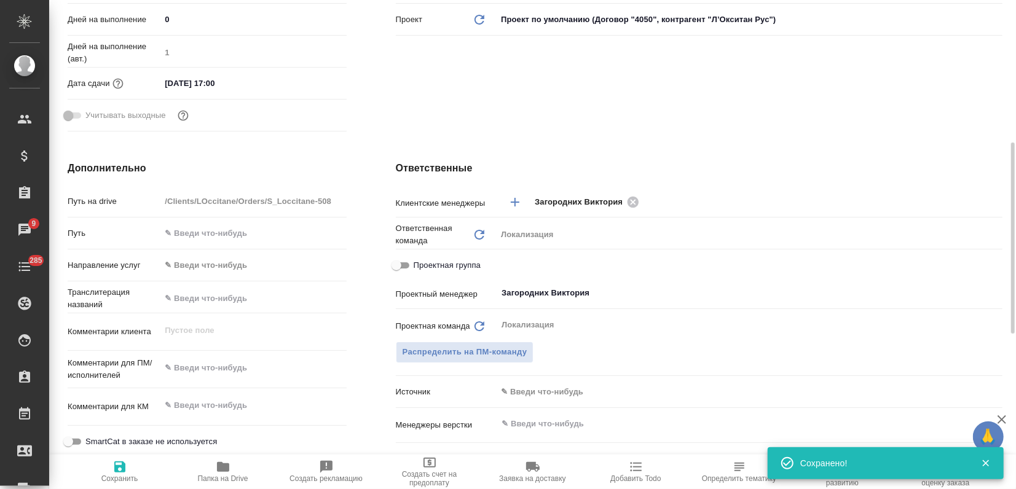
type textarea "x"
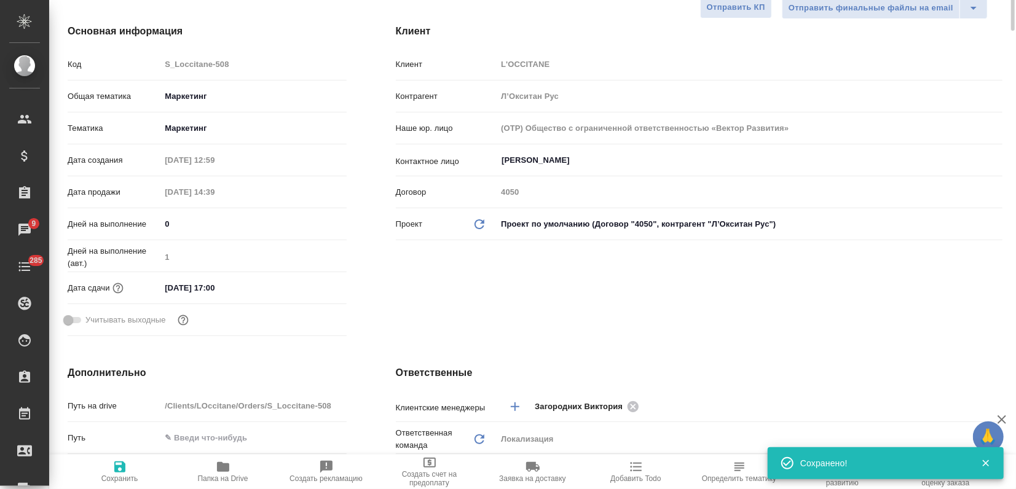
scroll to position [0, 0]
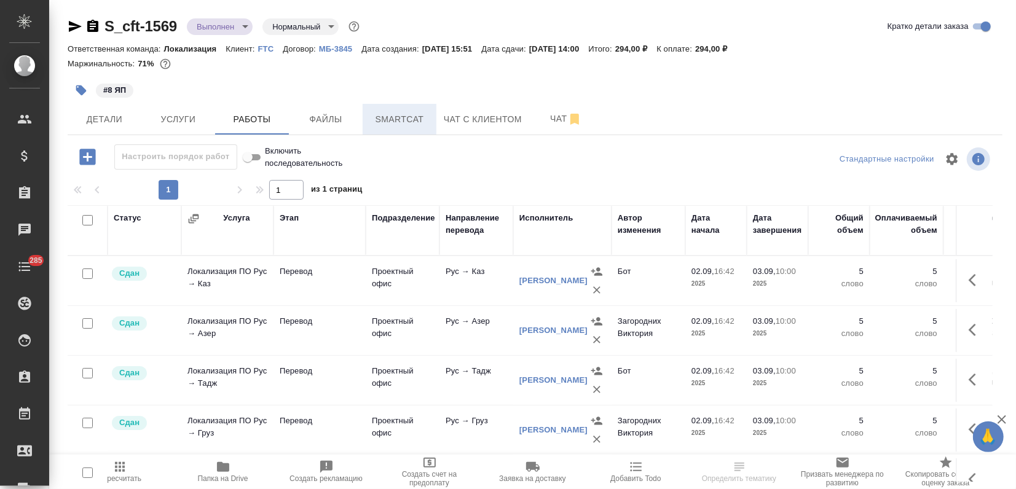
click at [413, 125] on span "Smartcat" at bounding box center [399, 119] width 59 height 15
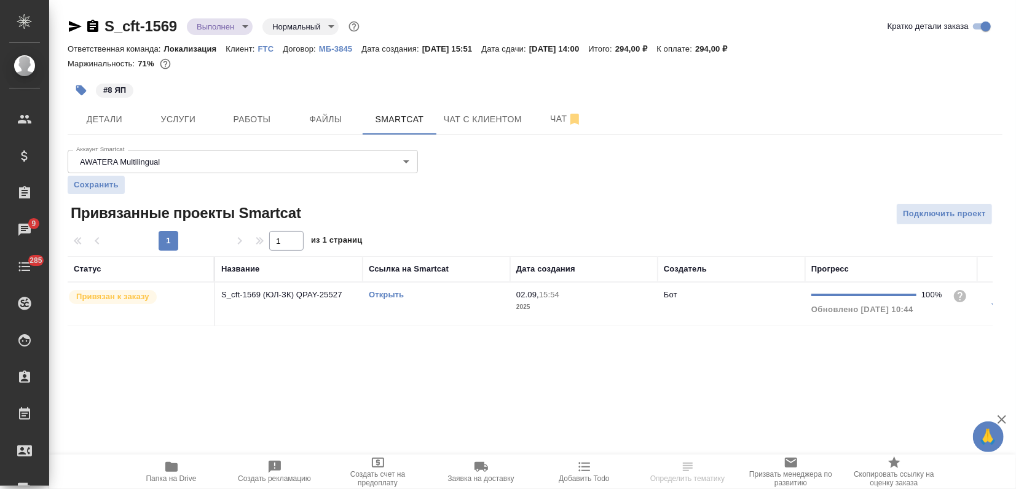
click at [392, 289] on div "Открыть" at bounding box center [436, 295] width 135 height 12
click at [391, 292] on link "Открыть" at bounding box center [386, 294] width 35 height 9
click at [221, 26] on body "🙏 .cls-1 fill:#fff; AWATERA Zagorodnikh [PERSON_NAME] Спецификации Заказы 9 Чат…" at bounding box center [508, 244] width 1016 height 489
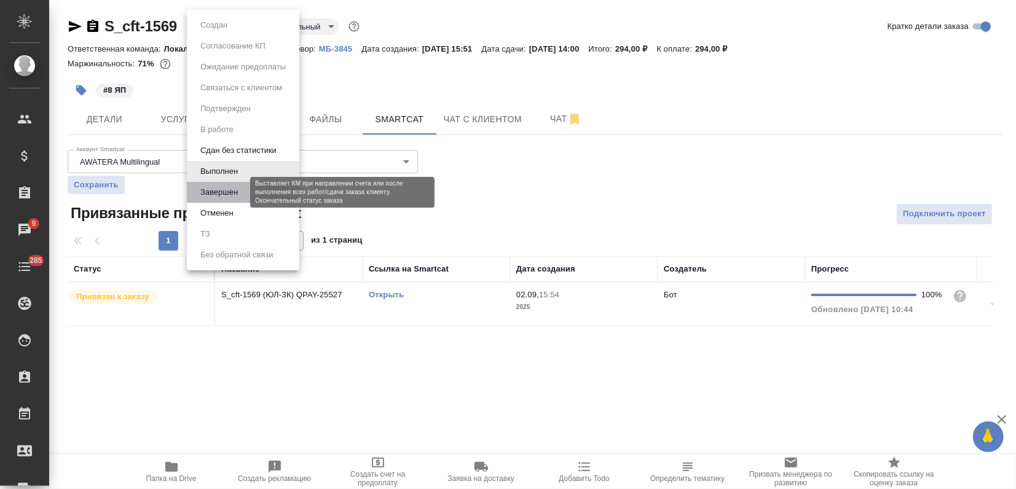
click at [215, 198] on button "Завершен" at bounding box center [219, 193] width 45 height 14
